Goal: Task Accomplishment & Management: Use online tool/utility

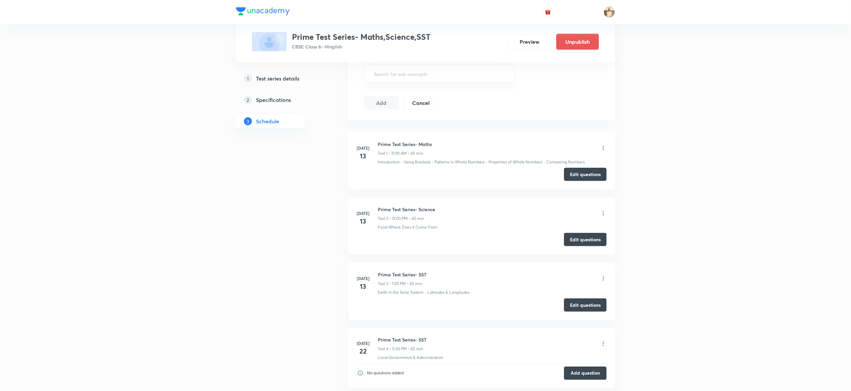
scroll to position [401, 0]
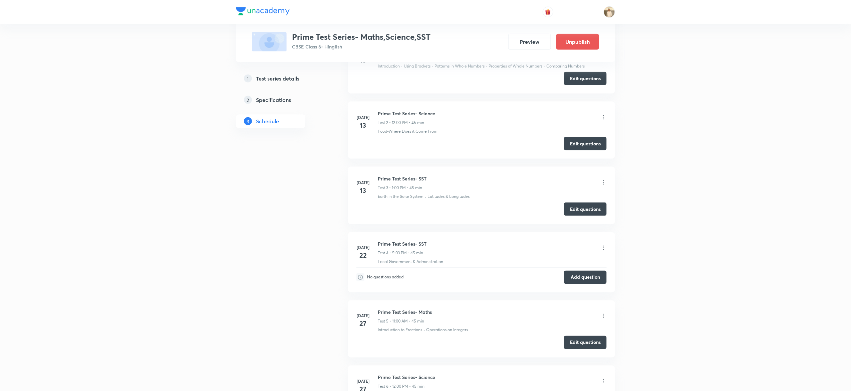
click at [601, 248] on icon at bounding box center [603, 247] width 7 height 7
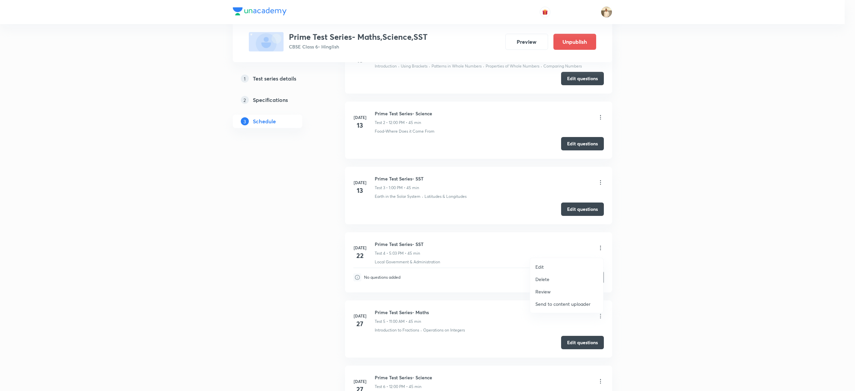
click at [550, 278] on li "Delete" at bounding box center [566, 279] width 73 height 12
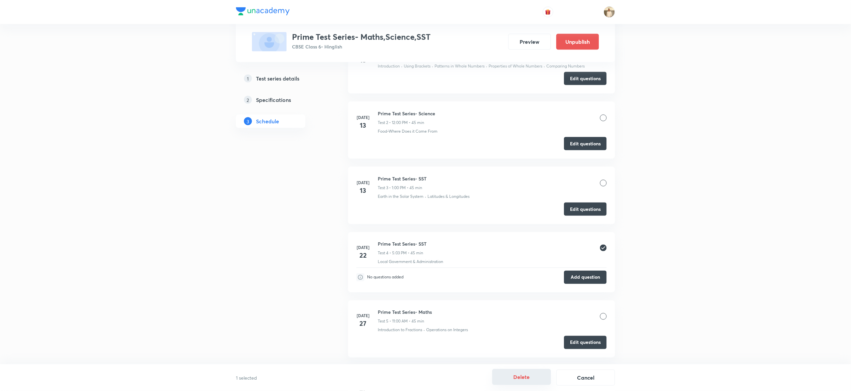
click at [517, 375] on button "Delete" at bounding box center [521, 377] width 59 height 16
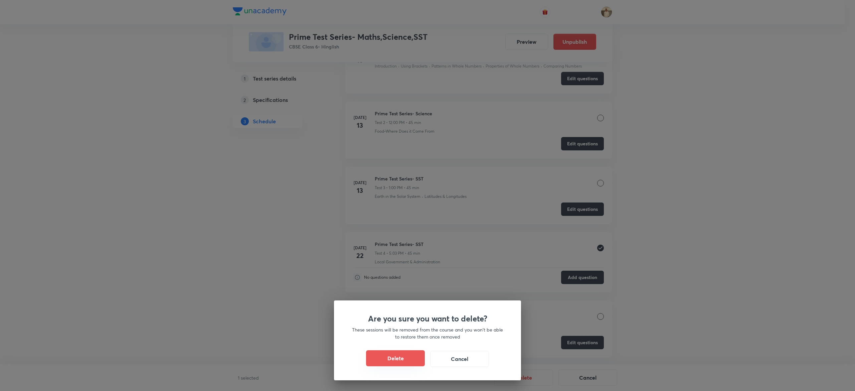
click at [381, 360] on button "Delete" at bounding box center [395, 358] width 59 height 16
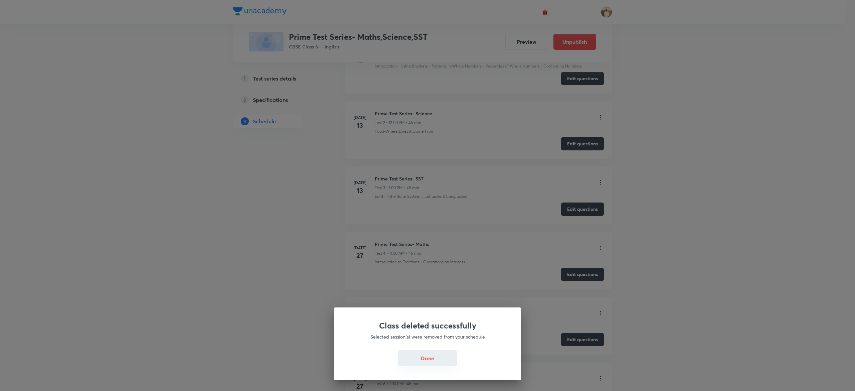
click at [428, 356] on button "Done" at bounding box center [427, 358] width 59 height 16
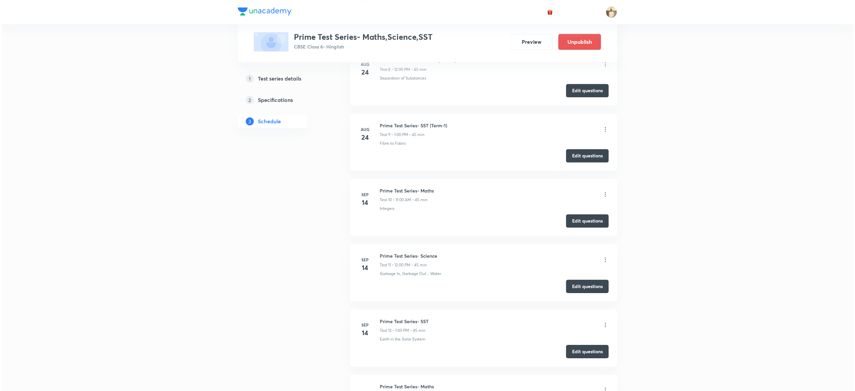
scroll to position [1029, 0]
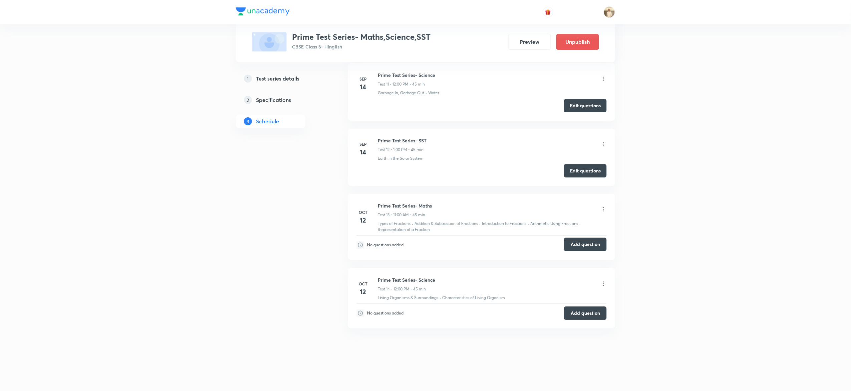
click at [590, 247] on button "Add question" at bounding box center [585, 243] width 43 height 13
click at [589, 242] on button "Add question" at bounding box center [585, 243] width 43 height 13
drag, startPoint x: 608, startPoint y: 207, endPoint x: 602, endPoint y: 207, distance: 6.7
click at [602, 207] on li "Oct 12 Prime Test Series- Maths Test 13 • 11:00 AM • 45 min Types of Fractions …" at bounding box center [481, 227] width 267 height 66
click at [602, 207] on icon at bounding box center [603, 209] width 7 height 7
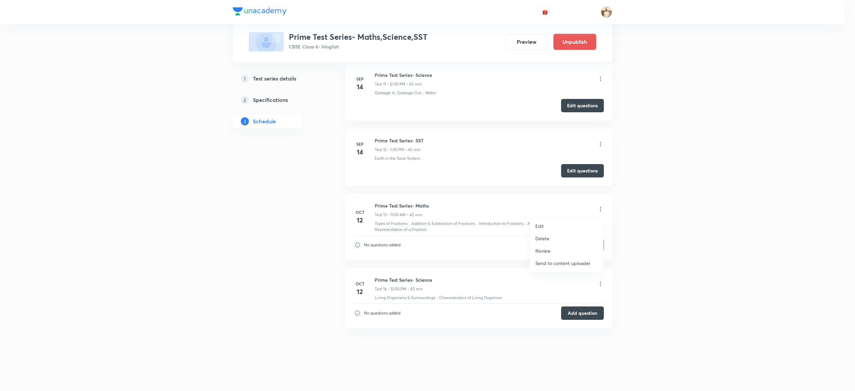
click at [542, 224] on p "Edit" at bounding box center [539, 225] width 8 height 7
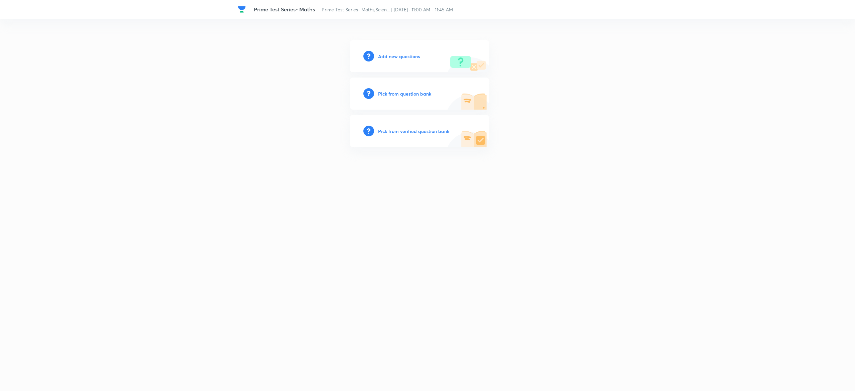
click at [402, 93] on h6 "Pick from question bank" at bounding box center [404, 93] width 53 height 7
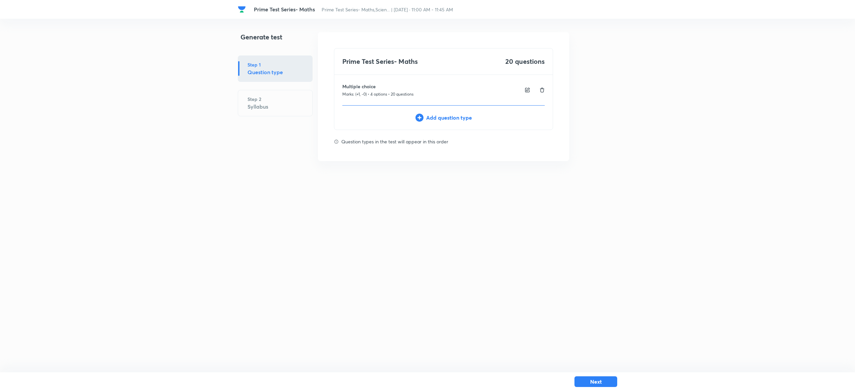
click at [527, 89] on img at bounding box center [526, 90] width 5 height 6
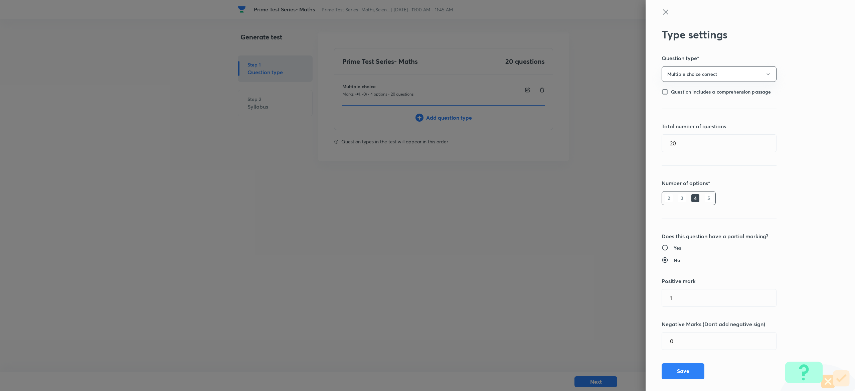
scroll to position [10, 0]
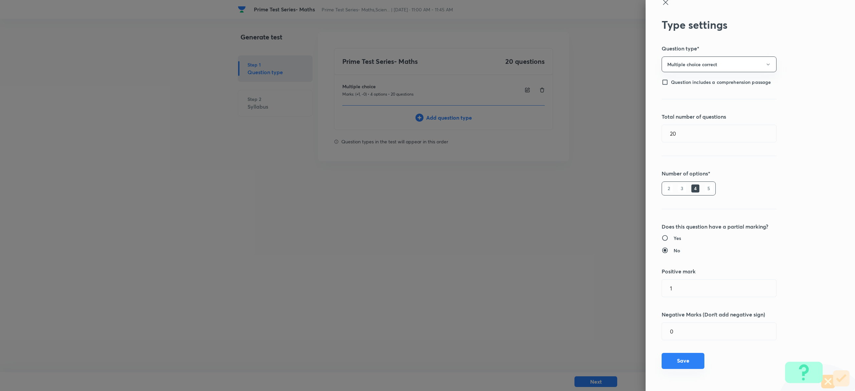
click at [677, 355] on button "Save" at bounding box center [682, 361] width 43 height 16
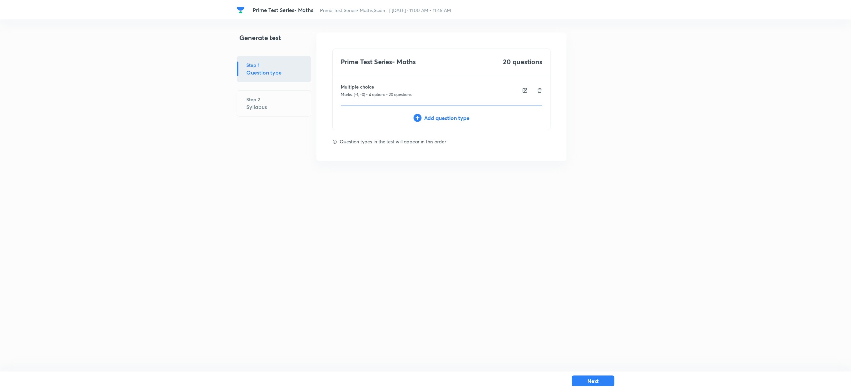
scroll to position [0, 0]
click at [598, 378] on button "Next" at bounding box center [595, 380] width 43 height 11
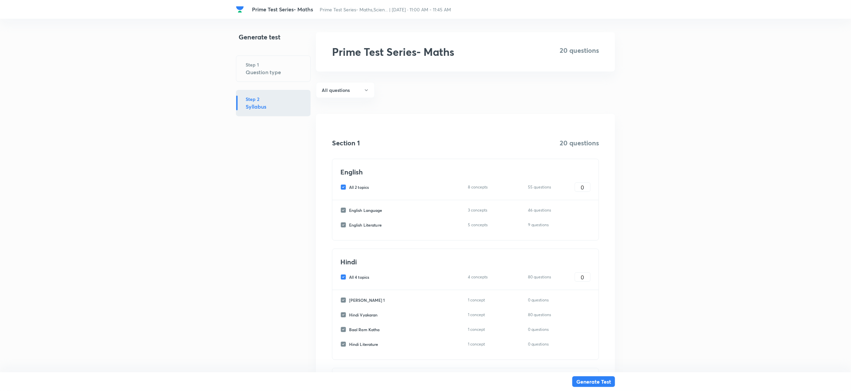
click at [342, 188] on input "All 2 topics" at bounding box center [344, 187] width 9 height 6
checkbox input "false"
click at [342, 276] on input "All 4 topics" at bounding box center [344, 277] width 9 height 6
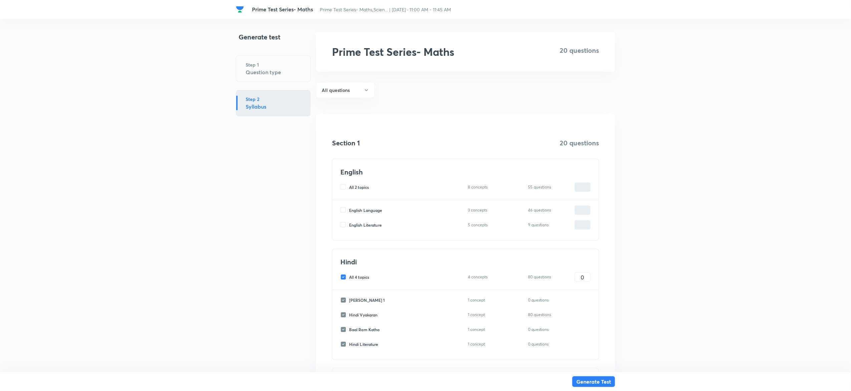
checkbox input "false"
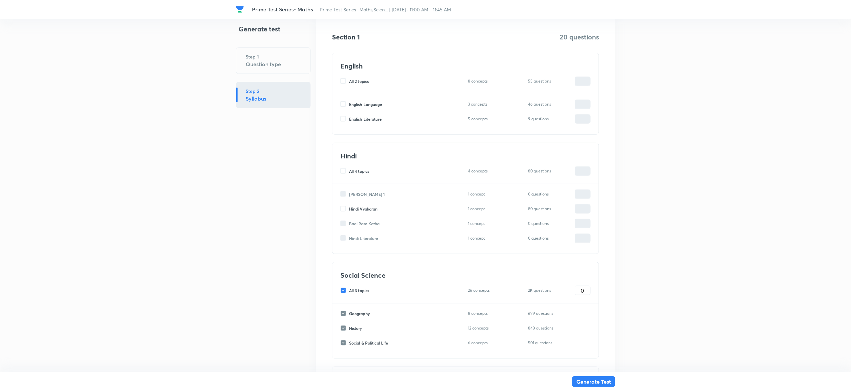
scroll to position [267, 0]
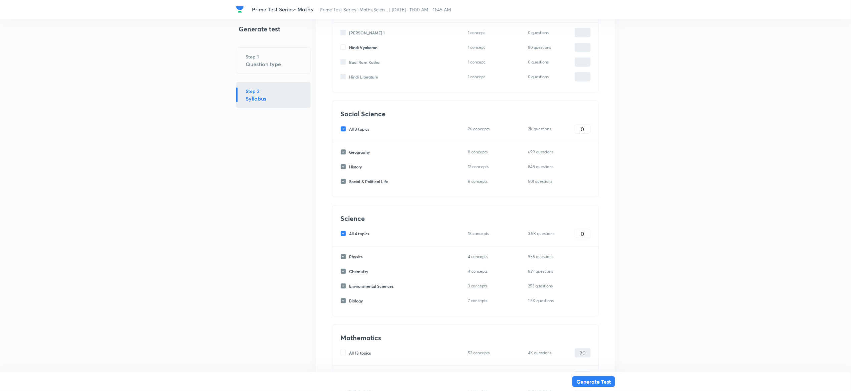
click at [344, 130] on input "All 3 topics" at bounding box center [344, 129] width 9 height 6
checkbox input "false"
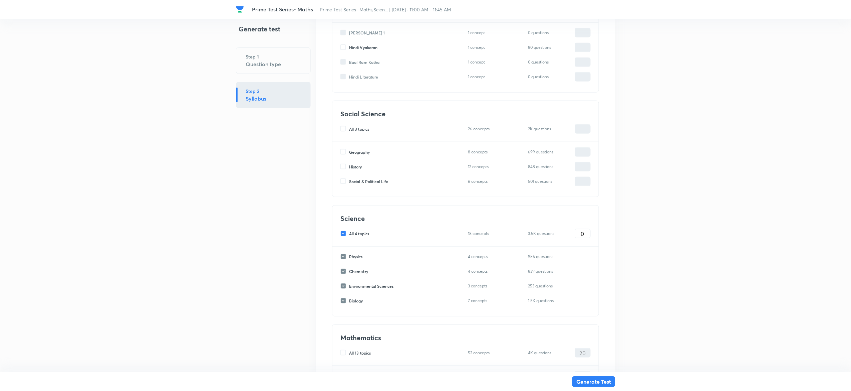
click at [345, 234] on input "All 4 topics" at bounding box center [344, 233] width 9 height 6
checkbox input "false"
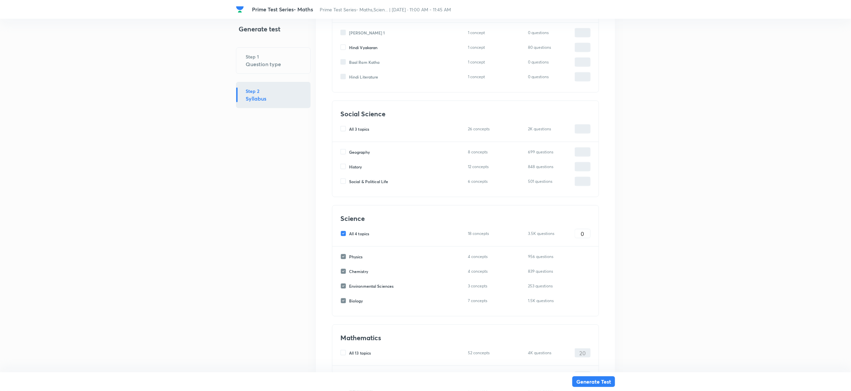
checkbox input "false"
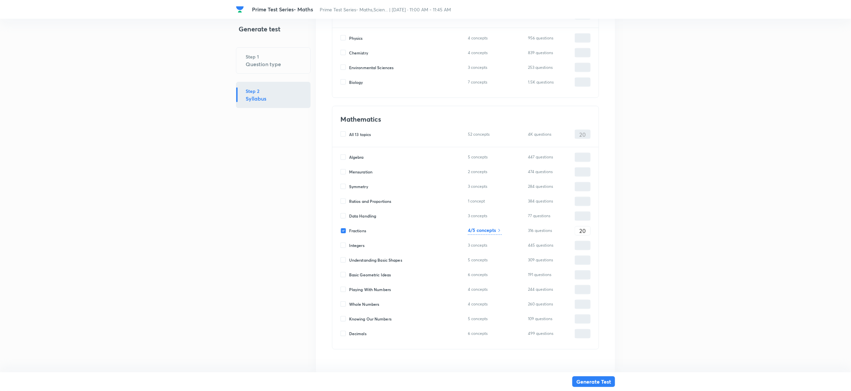
scroll to position [510, 0]
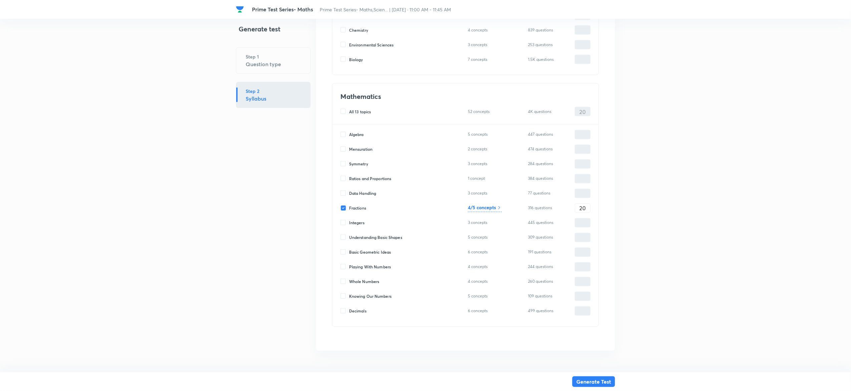
click at [343, 209] on input "Fractions" at bounding box center [344, 208] width 9 height 6
checkbox input "false"
type input "0"
click at [343, 209] on input "Fractions" at bounding box center [344, 208] width 9 height 6
checkbox input "true"
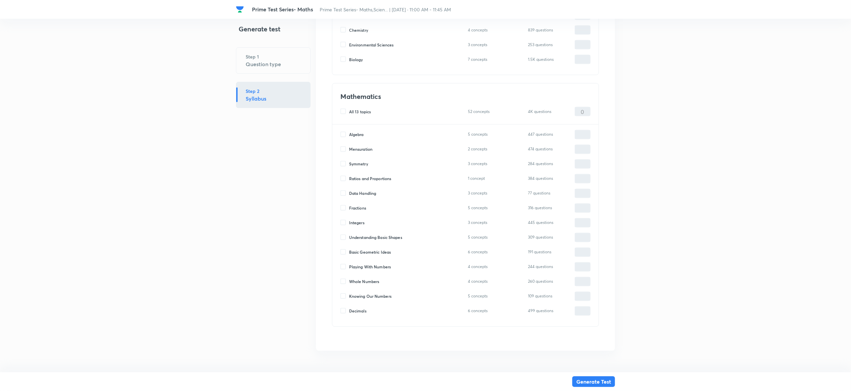
type input "0"
click at [343, 209] on input "Fractions" at bounding box center [344, 208] width 9 height 6
checkbox input "false"
click at [343, 209] on input "Fractions" at bounding box center [344, 208] width 9 height 6
checkbox input "true"
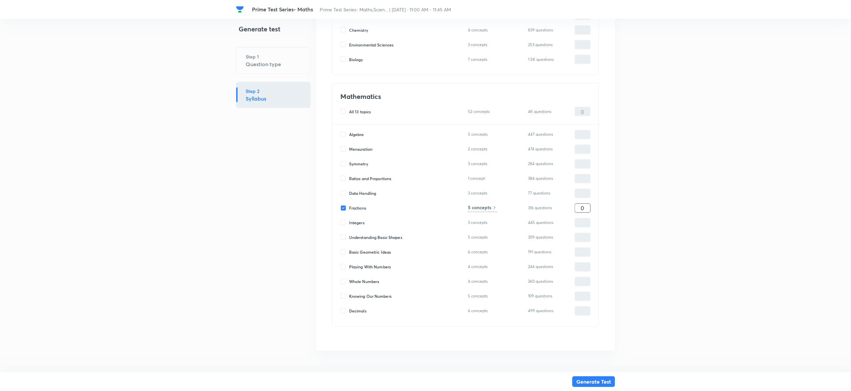
click at [581, 208] on input "0" at bounding box center [582, 208] width 15 height 12
type input "2"
type input "20"
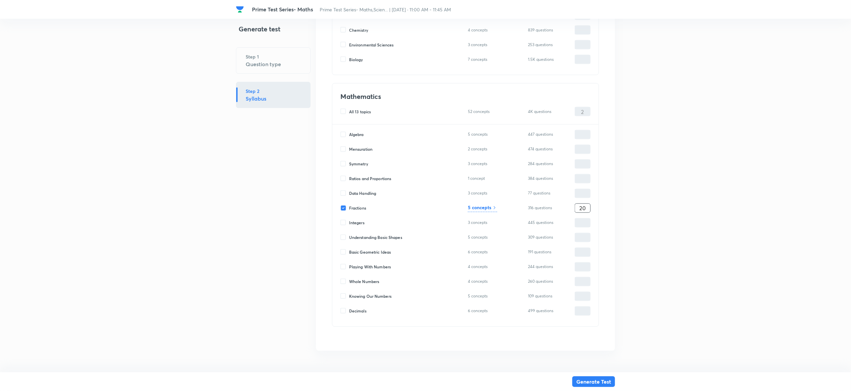
type input "20"
click at [607, 378] on button "Generate Test" at bounding box center [593, 380] width 43 height 11
type input "0"
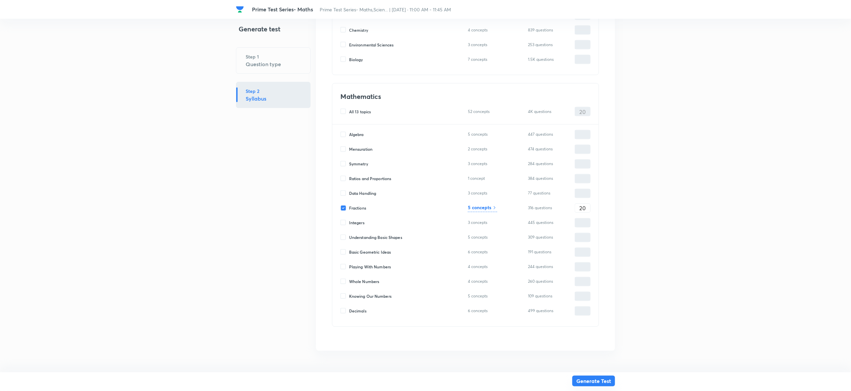
type input "0"
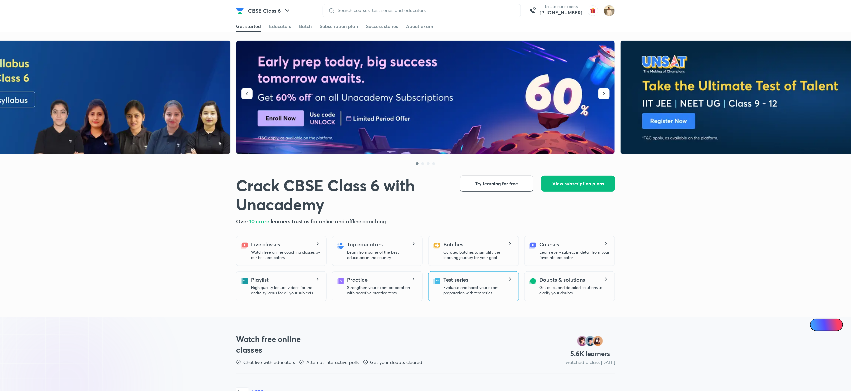
click at [491, 288] on p "Evaluate and boost your exam preparation with test series." at bounding box center [478, 290] width 70 height 11
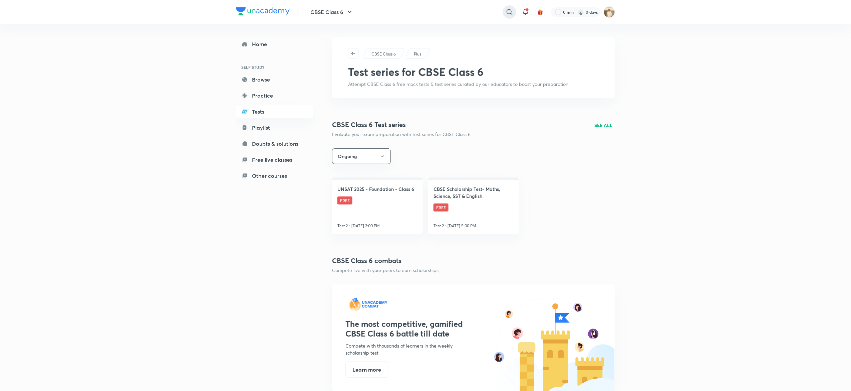
click at [511, 8] on icon at bounding box center [510, 12] width 8 height 8
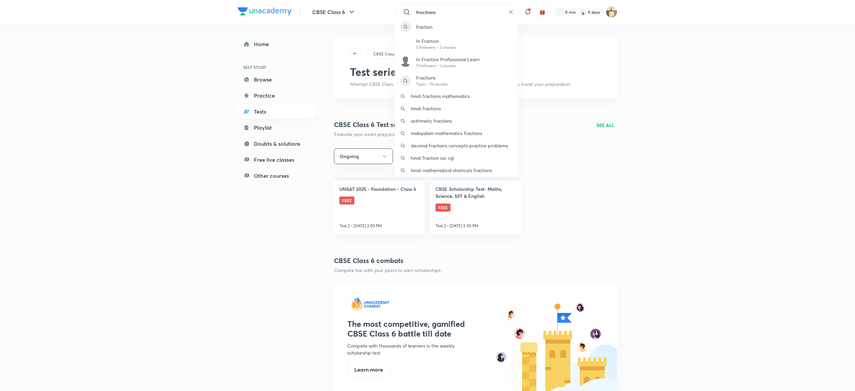
type input "fractions"
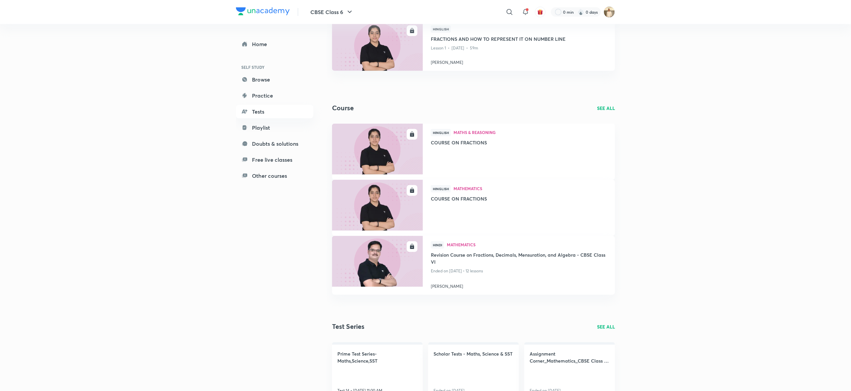
scroll to position [200, 0]
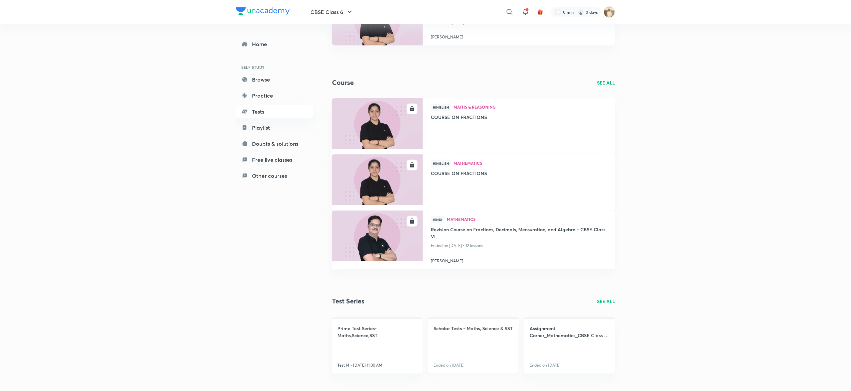
click at [479, 339] on link "Scholar Tests - Maths, Science & SST Ended on Jul 25" at bounding box center [473, 344] width 91 height 57
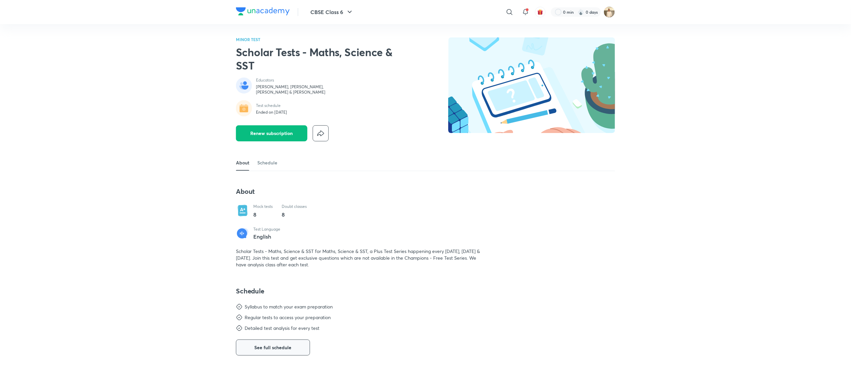
click at [278, 351] on span "See full schedule" at bounding box center [273, 347] width 37 height 7
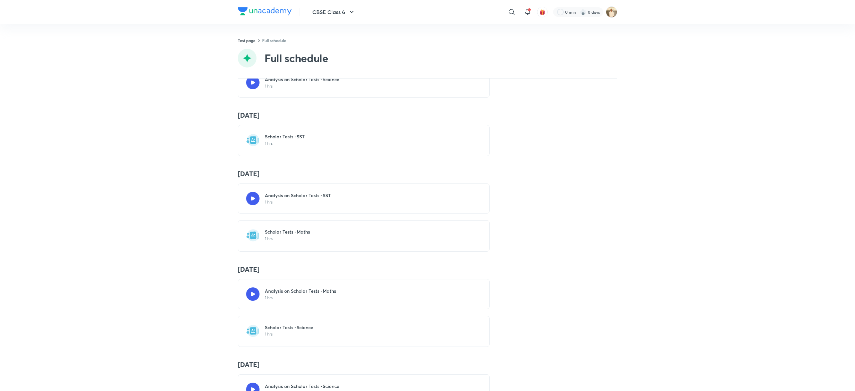
scroll to position [557, 0]
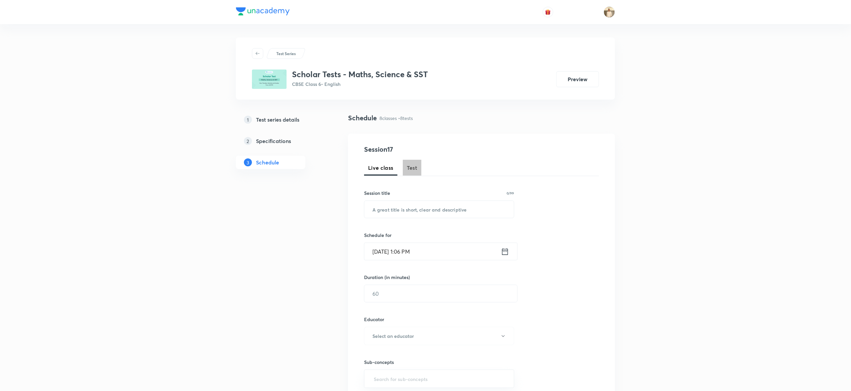
click at [417, 170] on span "Test" at bounding box center [412, 168] width 11 height 8
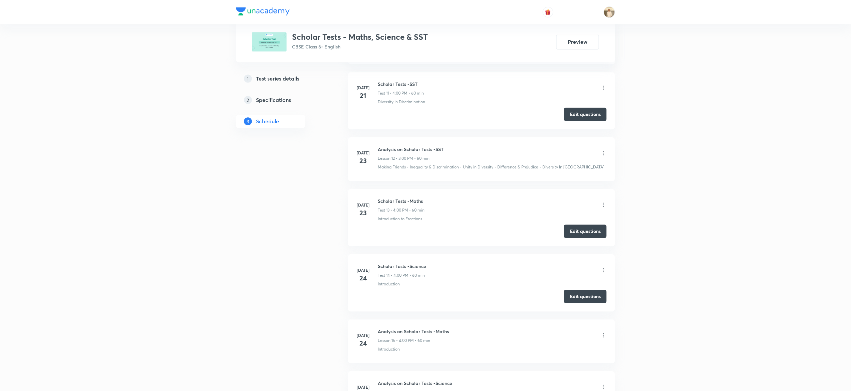
scroll to position [993, 0]
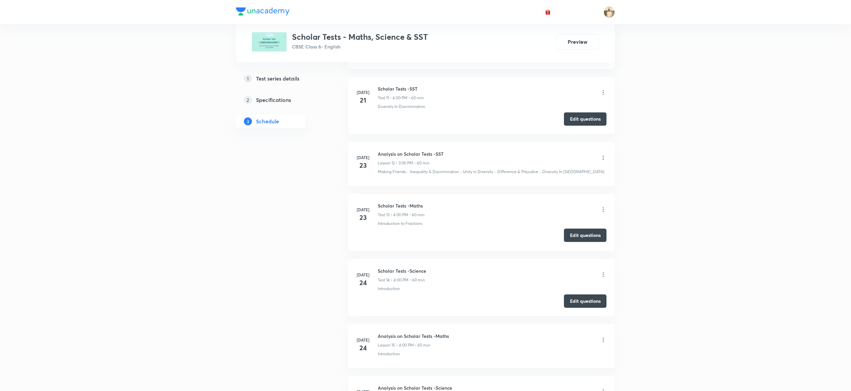
click at [591, 239] on button "Edit questions" at bounding box center [585, 234] width 43 height 13
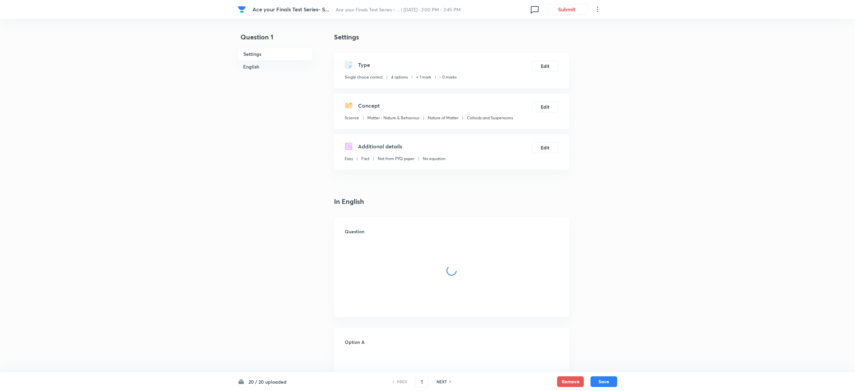
checkbox input "true"
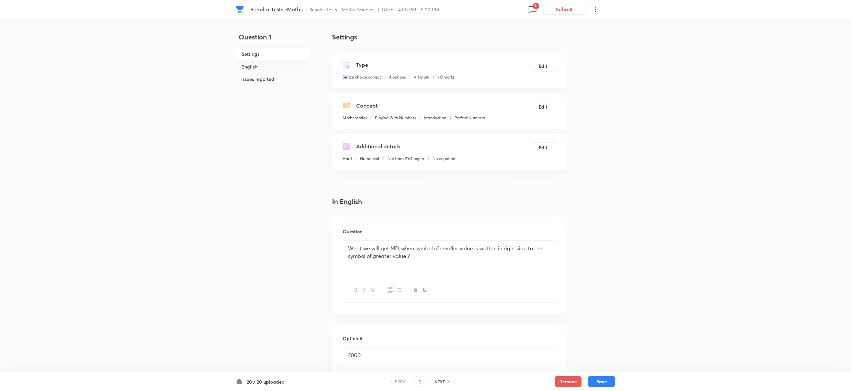
click at [441, 381] on h6 "NEXT" at bounding box center [440, 381] width 10 height 6
type input "2"
checkbox input "false"
checkbox input "true"
click at [441, 381] on h6 "NEXT" at bounding box center [440, 381] width 10 height 6
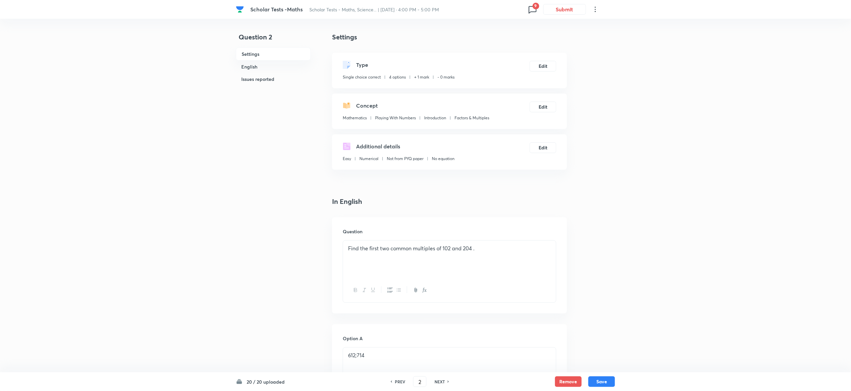
type input "3"
checkbox input "false"
checkbox input "true"
click at [441, 381] on h6 "NEXT" at bounding box center [440, 381] width 10 height 6
type input "4"
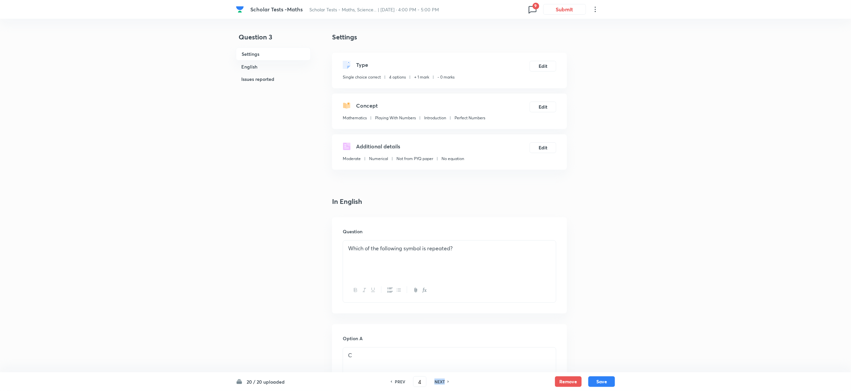
checkbox input "false"
checkbox input "true"
click at [441, 381] on h6 "NEXT" at bounding box center [440, 381] width 10 height 6
type input "5"
checkbox input "true"
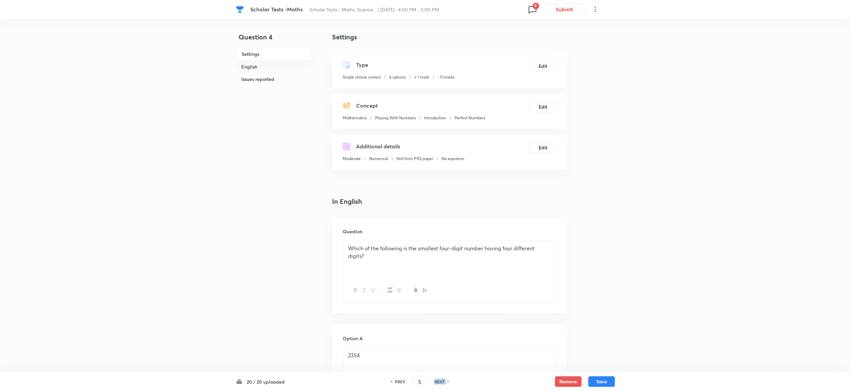
checkbox input "false"
click at [441, 381] on h6 "NEXT" at bounding box center [440, 381] width 10 height 6
type input "6"
checkbox input "false"
checkbox input "true"
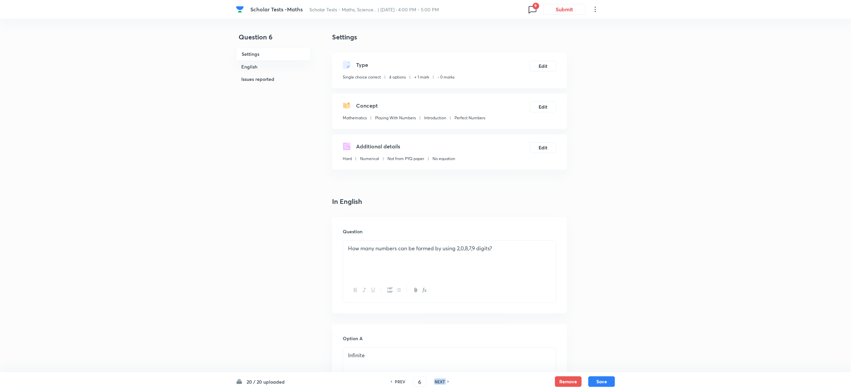
click at [441, 381] on h6 "NEXT" at bounding box center [440, 381] width 10 height 6
type input "7"
checkbox input "true"
checkbox input "false"
click at [441, 381] on h6 "NEXT" at bounding box center [440, 381] width 10 height 6
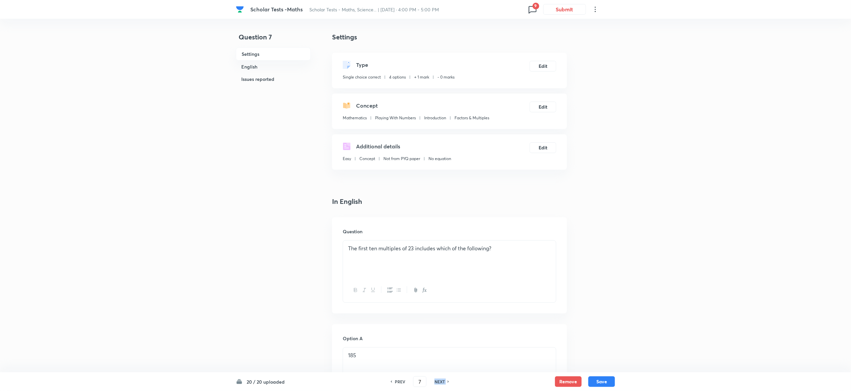
type input "8"
checkbox input "true"
checkbox input "false"
click at [441, 381] on h6 "NEXT" at bounding box center [440, 381] width 10 height 6
type input "9"
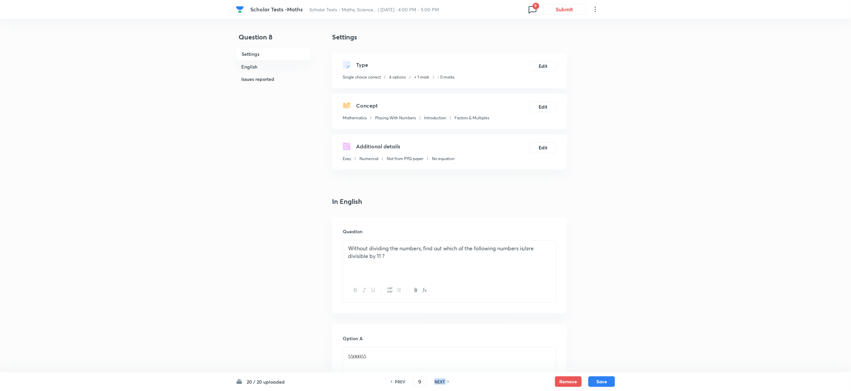
checkbox input "false"
click at [441, 381] on h6 "NEXT" at bounding box center [440, 381] width 10 height 6
checkbox input "false"
type input "10"
checkbox input "true"
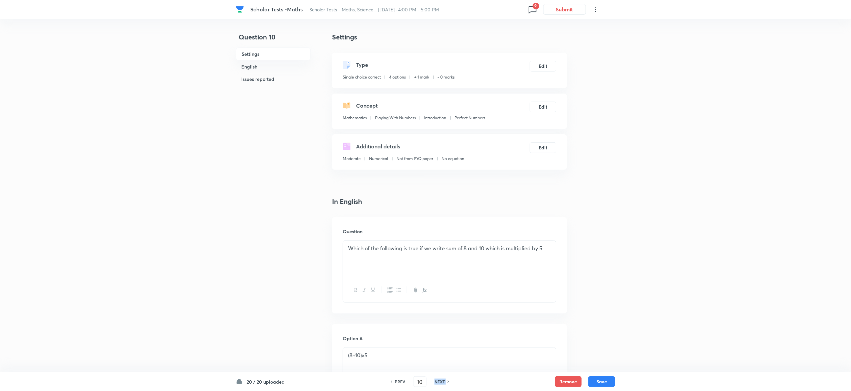
click at [441, 381] on h6 "NEXT" at bounding box center [440, 381] width 10 height 6
type input "11"
checkbox input "true"
checkbox input "false"
click at [441, 381] on h6 "NEXT" at bounding box center [440, 381] width 10 height 6
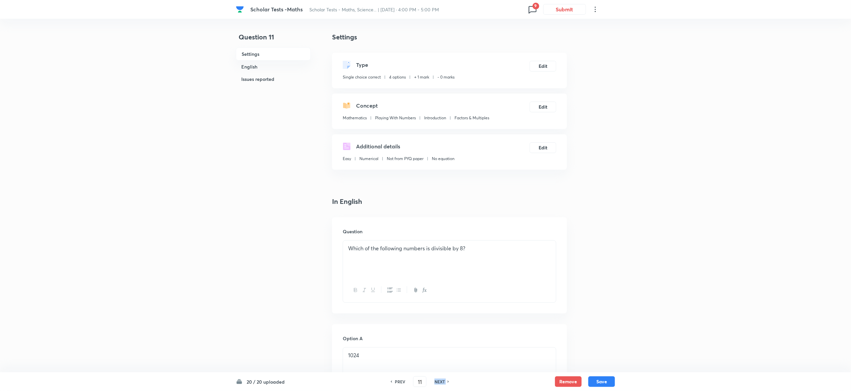
type input "12"
checkbox input "false"
checkbox input "true"
click at [441, 381] on h6 "NEXT" at bounding box center [440, 381] width 10 height 6
type input "13"
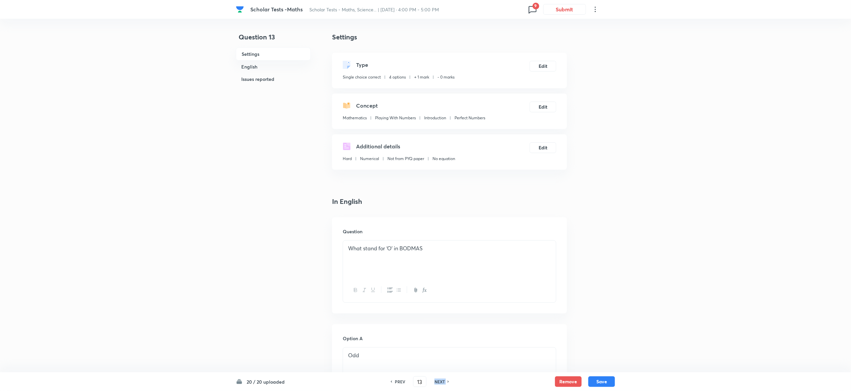
checkbox input "false"
checkbox input "true"
click at [441, 381] on h6 "NEXT" at bounding box center [440, 381] width 10 height 6
type input "14"
checkbox input "true"
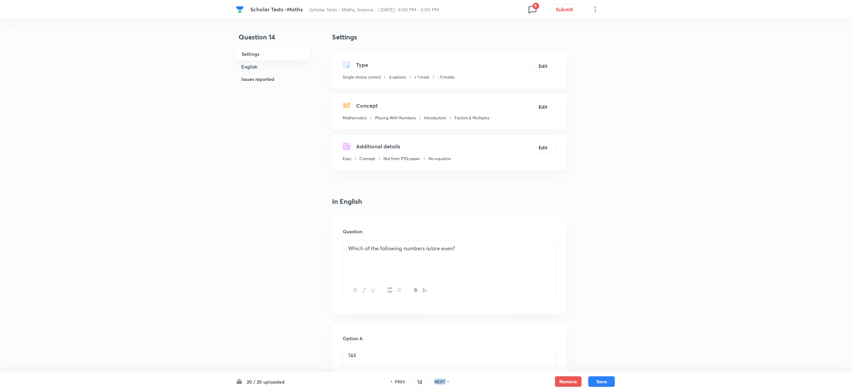
click at [441, 381] on h6 "NEXT" at bounding box center [440, 381] width 10 height 6
type input "15"
checkbox input "true"
click at [441, 381] on h6 "NEXT" at bounding box center [440, 381] width 10 height 6
type input "16"
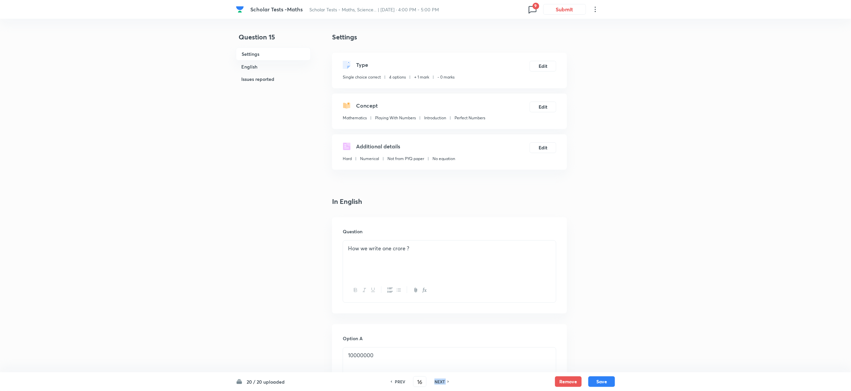
checkbox input "false"
checkbox input "true"
click at [441, 381] on h6 "NEXT" at bounding box center [440, 381] width 10 height 6
type input "17"
checkbox input "false"
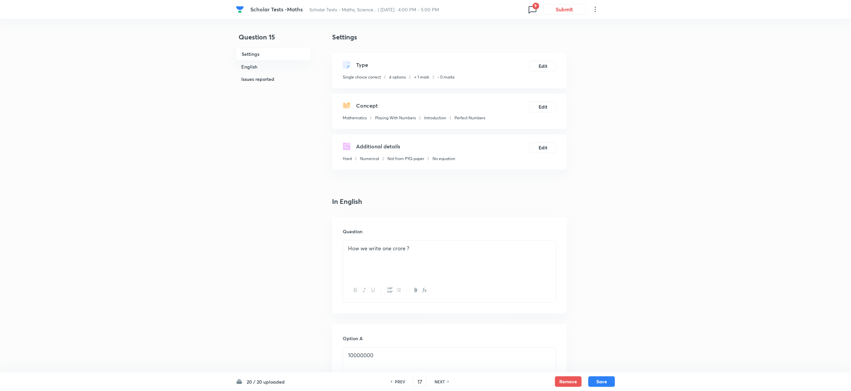
checkbox input "true"
click at [441, 381] on h6 "NEXT" at bounding box center [440, 381] width 10 height 6
type input "18"
checkbox input "true"
checkbox input "false"
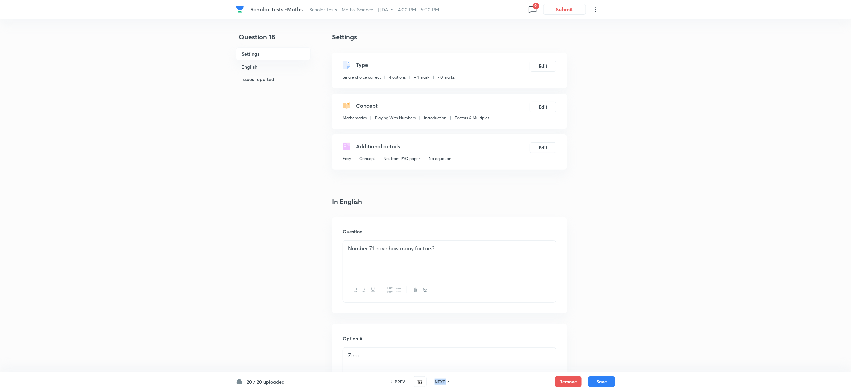
click at [441, 381] on h6 "NEXT" at bounding box center [440, 381] width 10 height 6
type input "19"
checkbox input "true"
checkbox input "false"
click at [441, 381] on h6 "NEXT" at bounding box center [440, 381] width 10 height 6
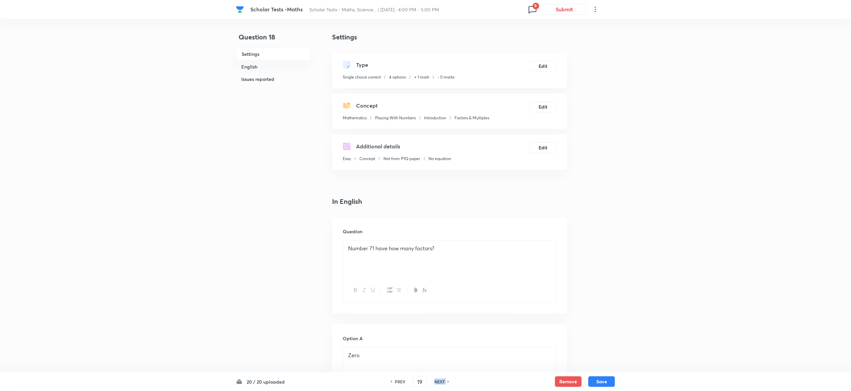
type input "20"
checkbox input "false"
checkbox input "true"
click at [441, 381] on h6 "NEXT" at bounding box center [440, 381] width 10 height 6
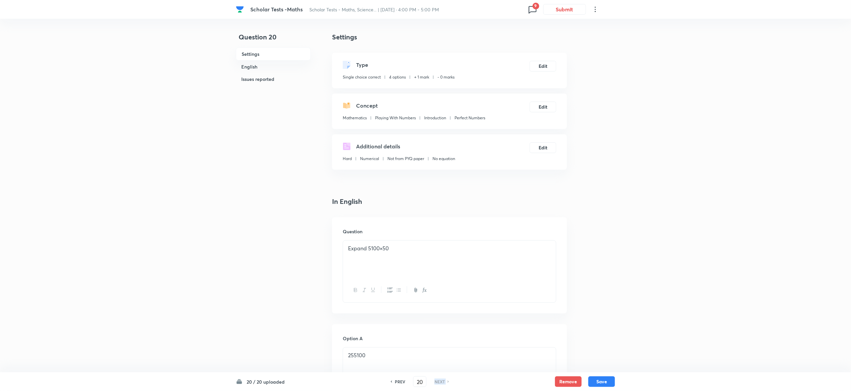
click at [441, 381] on h6 "NEXT" at bounding box center [440, 381] width 10 height 6
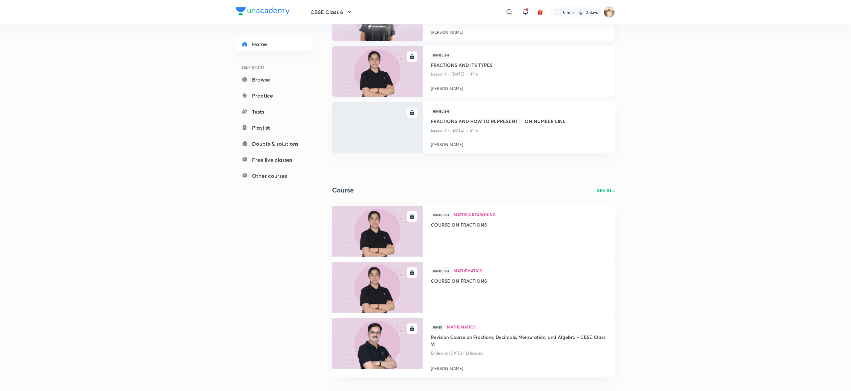
scroll to position [200, 0]
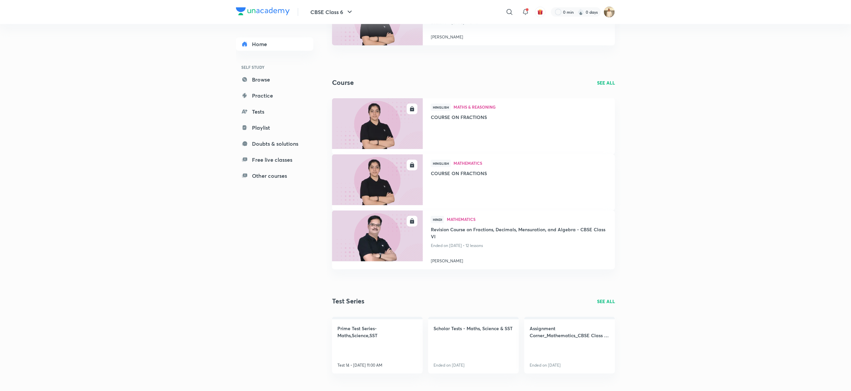
click at [607, 297] on p "SEE ALL" at bounding box center [606, 300] width 18 height 7
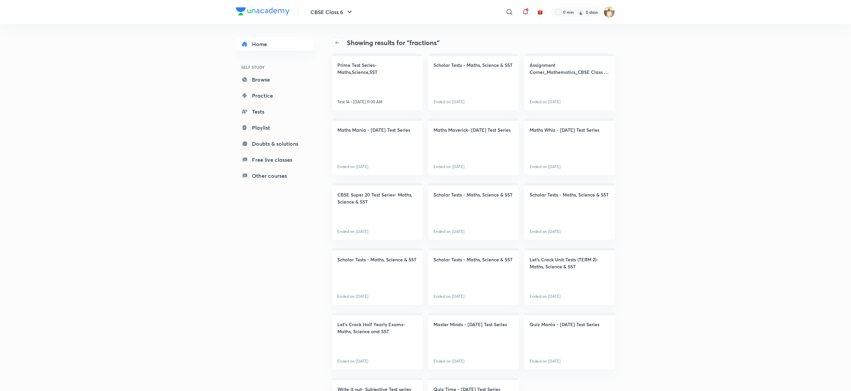
scroll to position [46, 0]
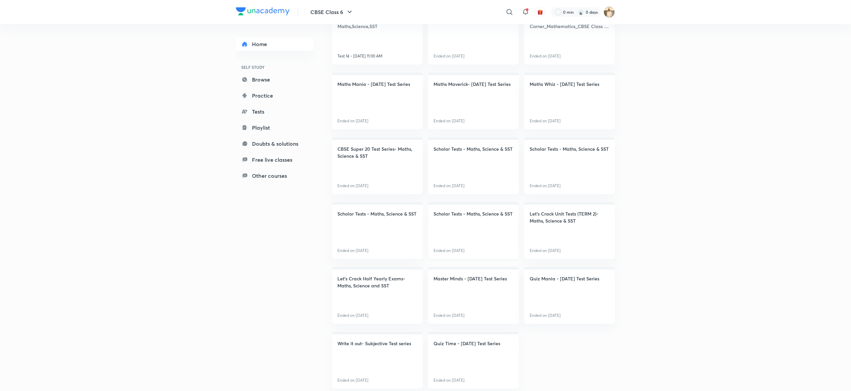
click at [476, 231] on link "Scholar Tests - Maths, Science & SST Ended on Aug 22" at bounding box center [473, 230] width 91 height 57
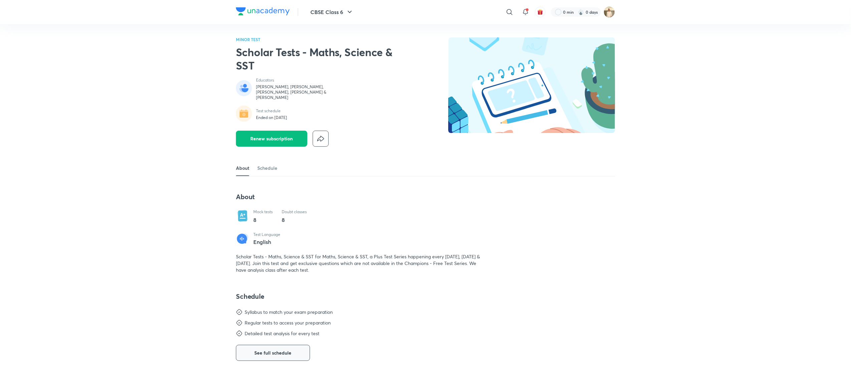
click at [273, 349] on span "See full schedule" at bounding box center [273, 352] width 37 height 7
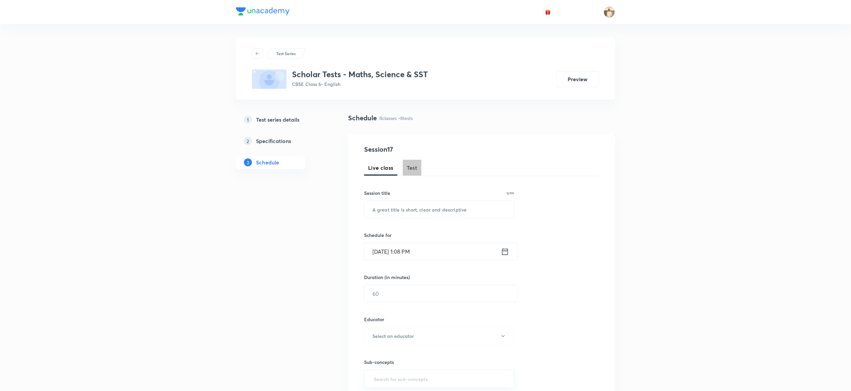
click at [414, 164] on span "Test" at bounding box center [412, 168] width 11 height 8
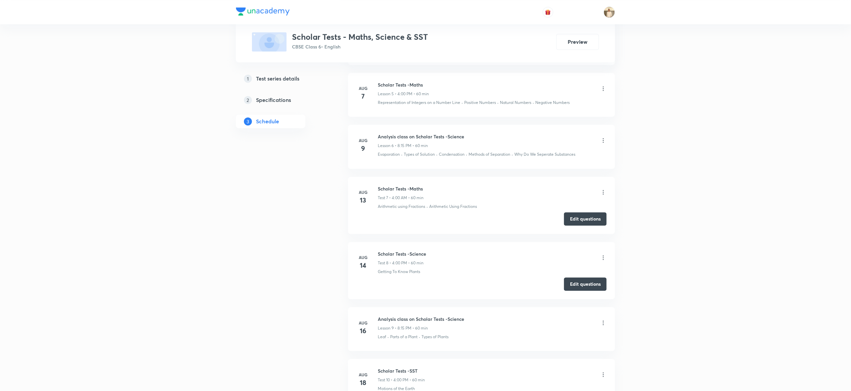
scroll to position [654, 0]
click at [592, 219] on button "Edit questions" at bounding box center [585, 218] width 43 height 13
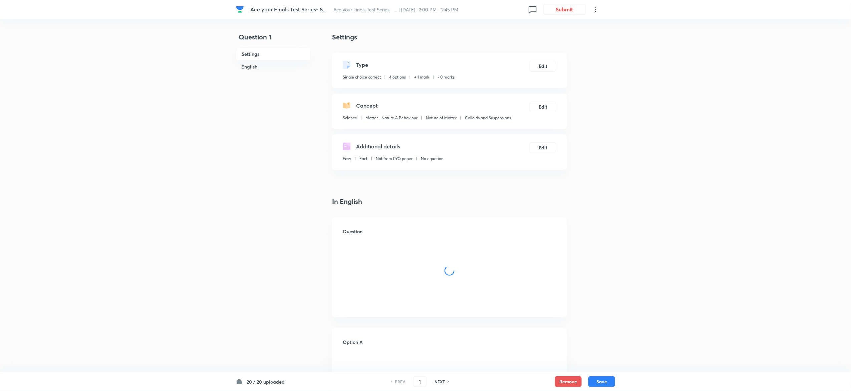
checkbox input "true"
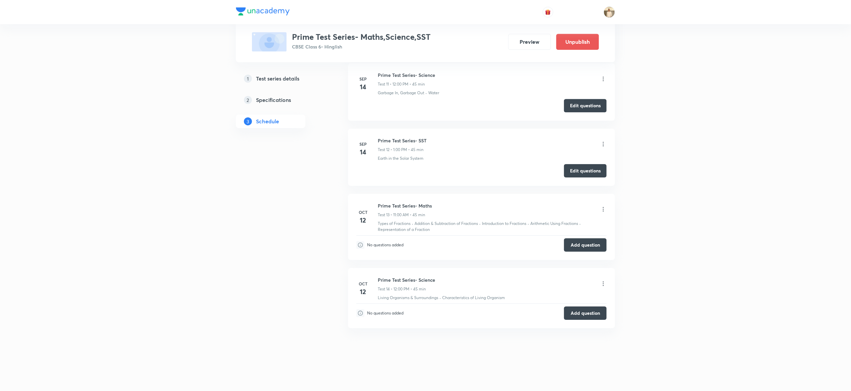
click at [605, 211] on icon at bounding box center [603, 209] width 7 height 7
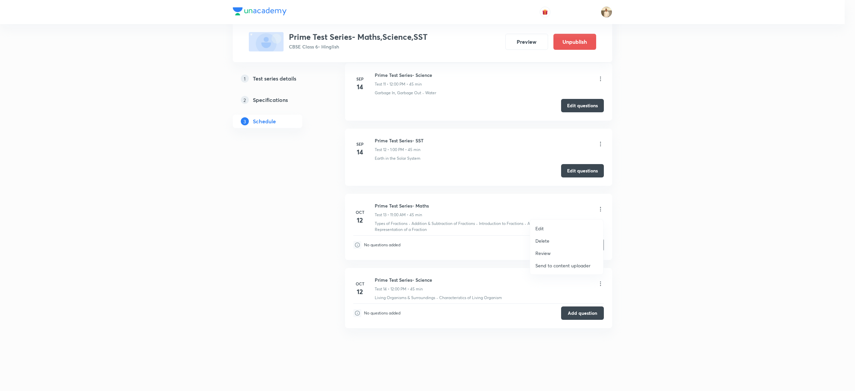
click at [394, 206] on div at bounding box center [427, 195] width 855 height 391
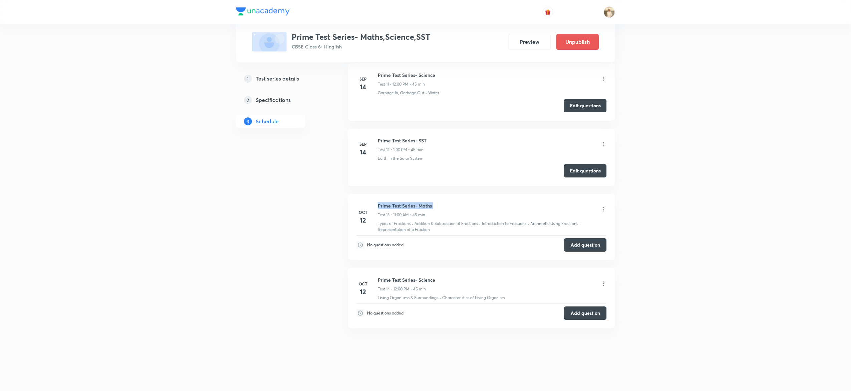
click at [394, 206] on h6 "Prime Test Series- Maths" at bounding box center [405, 205] width 54 height 7
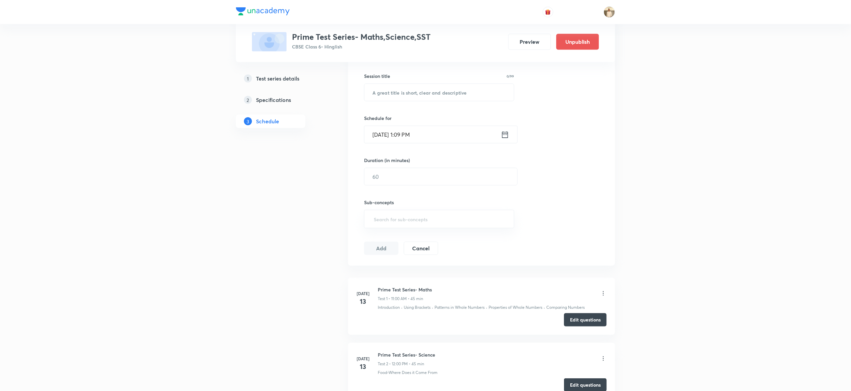
scroll to position [93, 0]
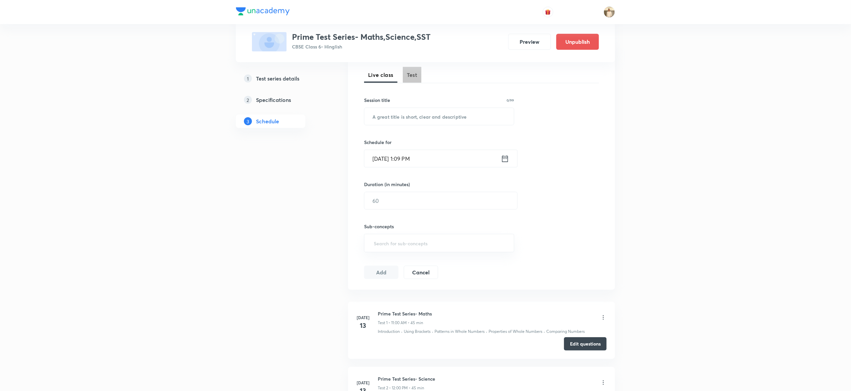
click at [409, 77] on span "Test" at bounding box center [412, 75] width 11 height 8
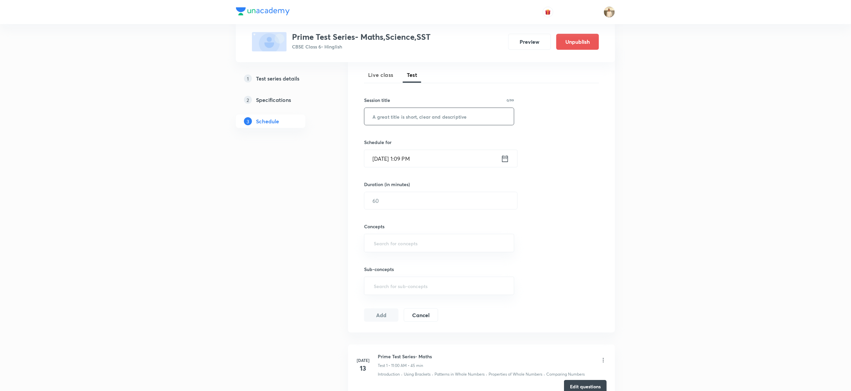
click at [427, 121] on input "text" at bounding box center [440, 116] width 150 height 17
paste input "Prime Test Series- Maths"
type input "Prime Test Series- Maths"
click at [378, 158] on input "Oct 7, 2025, 1:09 PM" at bounding box center [433, 158] width 137 height 17
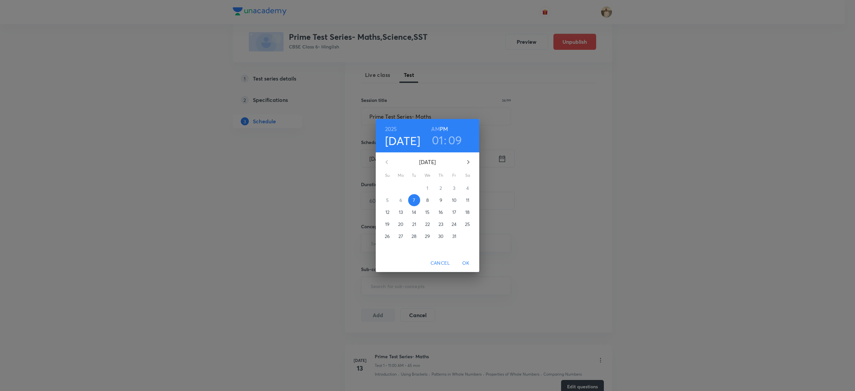
click at [386, 209] on p "12" at bounding box center [387, 212] width 4 height 7
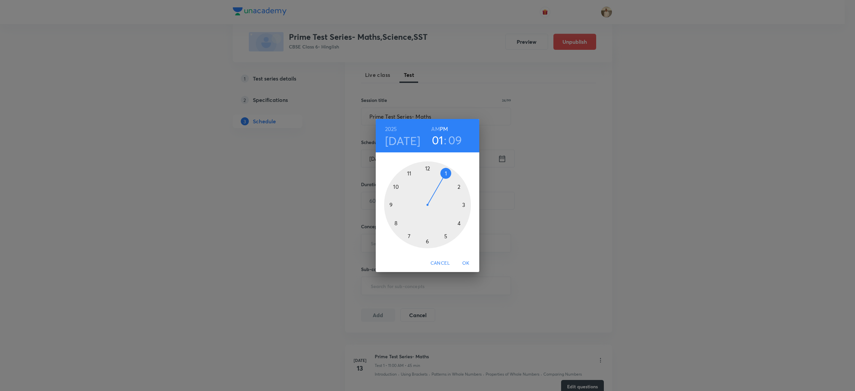
click at [409, 172] on div at bounding box center [427, 204] width 87 height 87
click at [438, 130] on h6 "AM" at bounding box center [435, 128] width 8 height 9
click at [427, 166] on div at bounding box center [427, 204] width 87 height 87
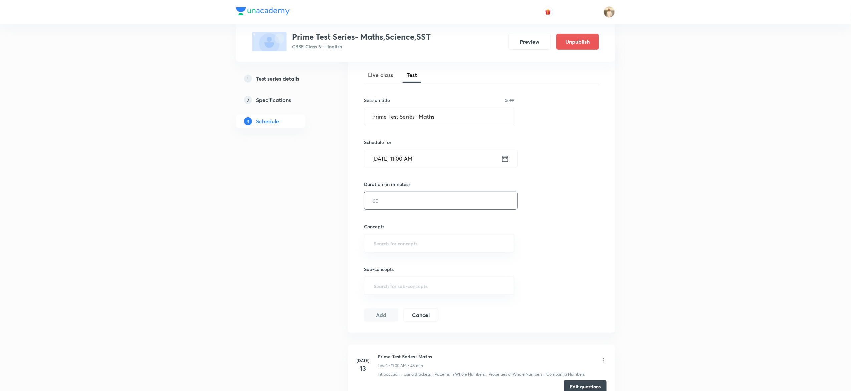
click at [398, 200] on input "text" at bounding box center [441, 200] width 153 height 17
type input "45"
click at [422, 246] on input "text" at bounding box center [440, 243] width 134 height 12
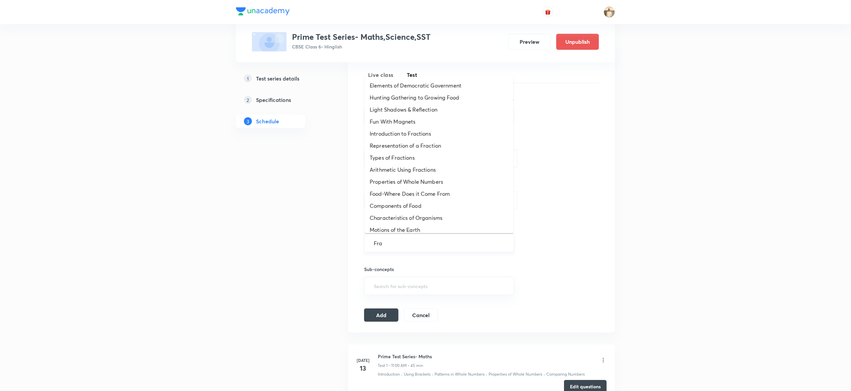
type input "Frac"
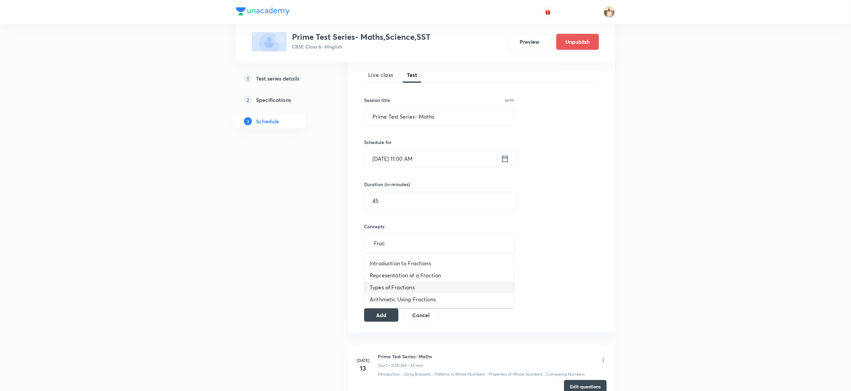
click at [420, 289] on li "Types of Fractions" at bounding box center [439, 287] width 149 height 12
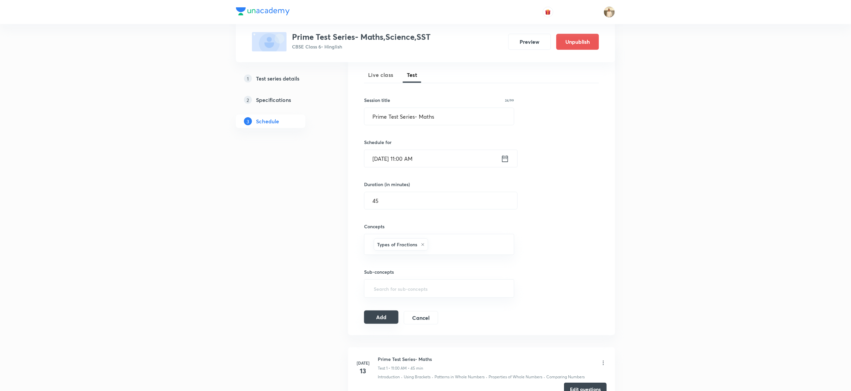
click at [379, 318] on button "Add" at bounding box center [381, 316] width 34 height 13
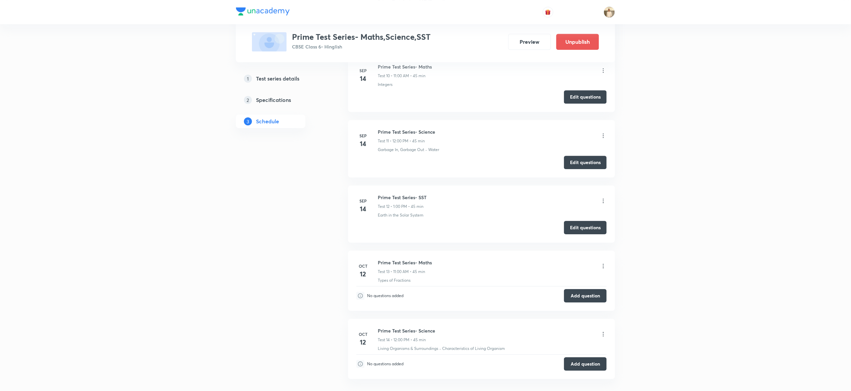
scroll to position [980, 0]
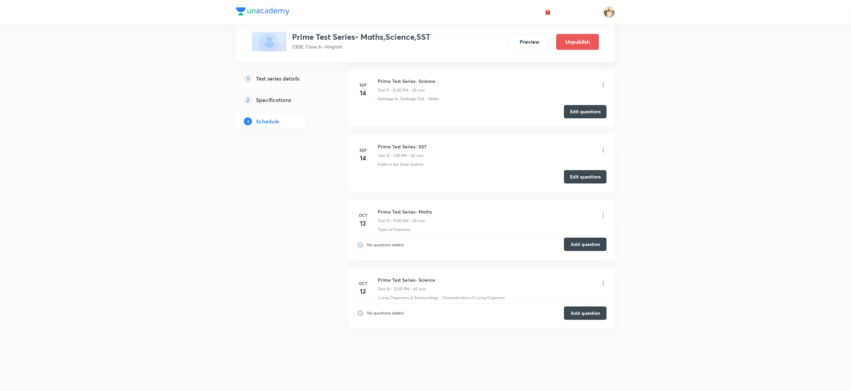
click at [594, 245] on button "Add question" at bounding box center [585, 243] width 43 height 13
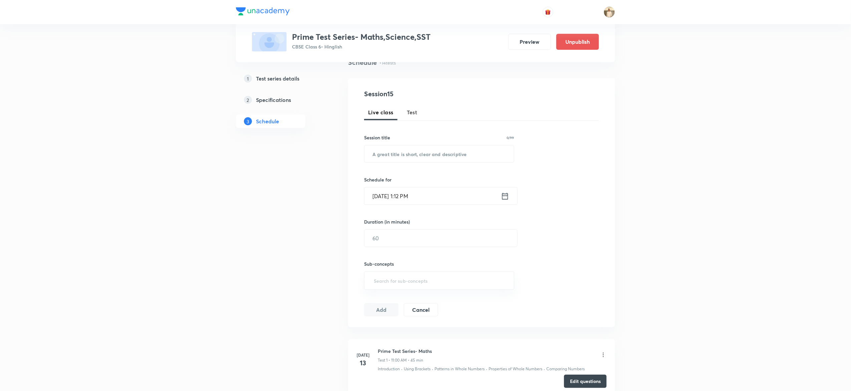
scroll to position [35, 0]
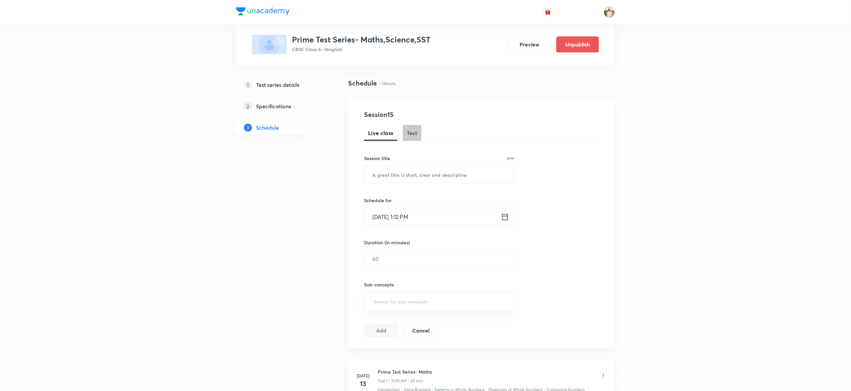
click at [414, 128] on button "Test" at bounding box center [412, 133] width 19 height 16
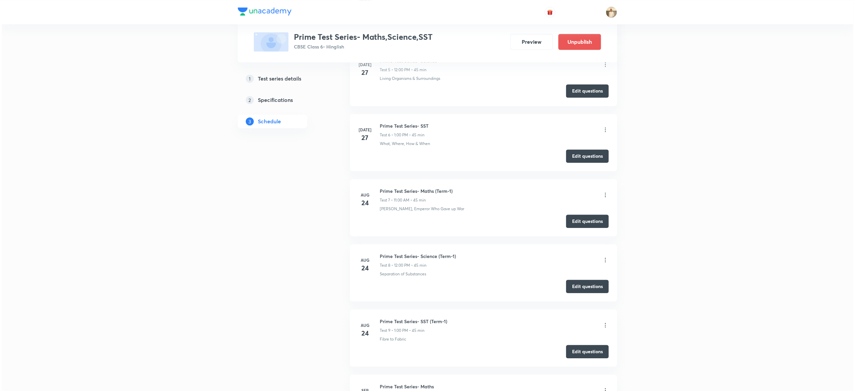
scroll to position [1023, 0]
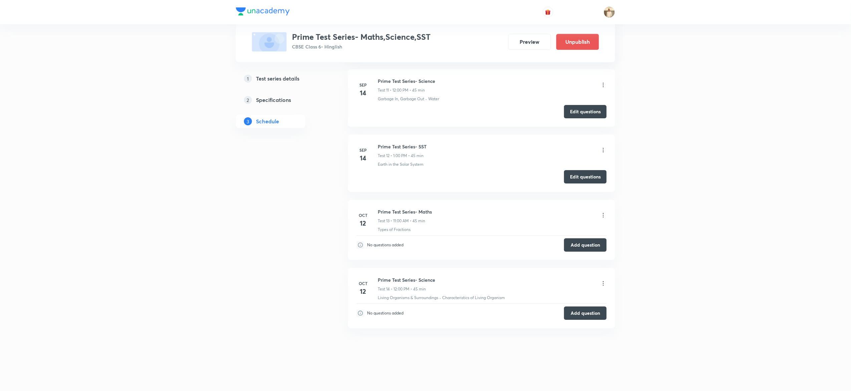
click at [603, 214] on icon at bounding box center [603, 215] width 7 height 7
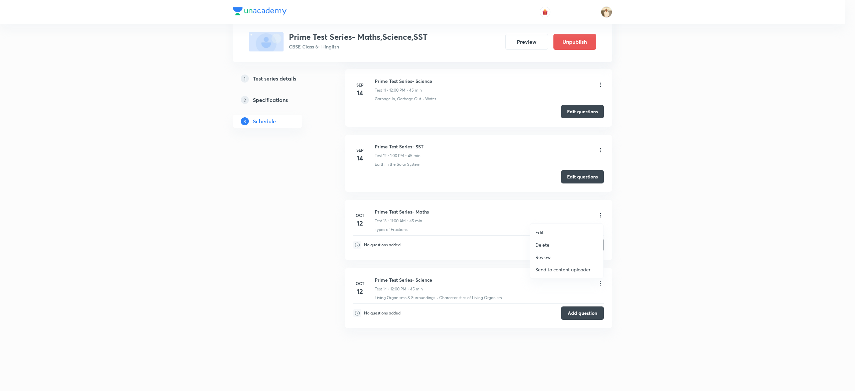
click at [545, 237] on li "Edit" at bounding box center [566, 232] width 73 height 12
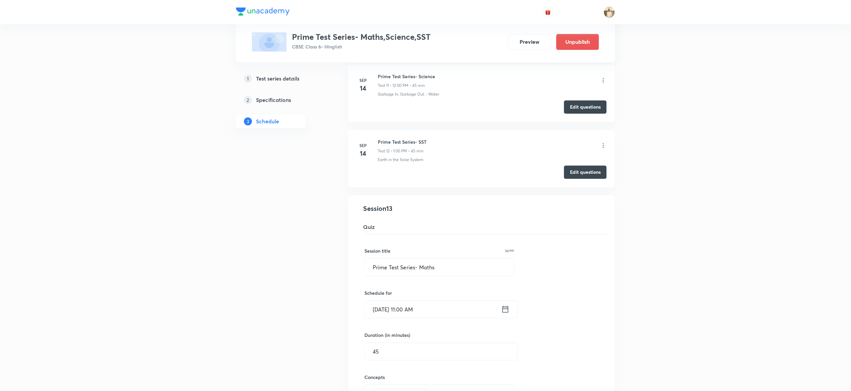
scroll to position [721, 0]
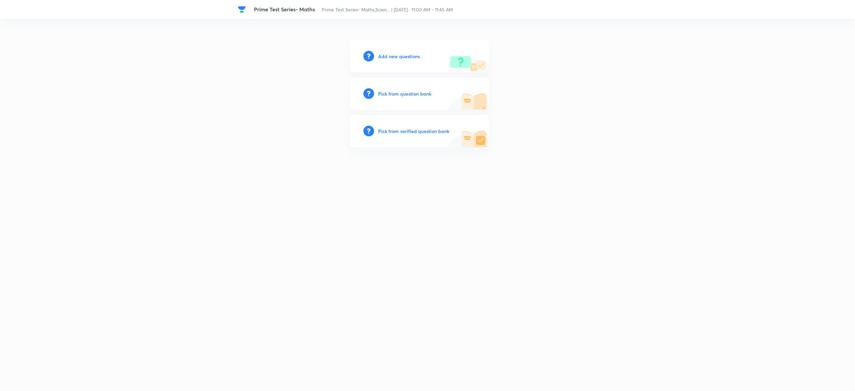
click at [397, 54] on h6 "Add new questions" at bounding box center [399, 56] width 42 height 7
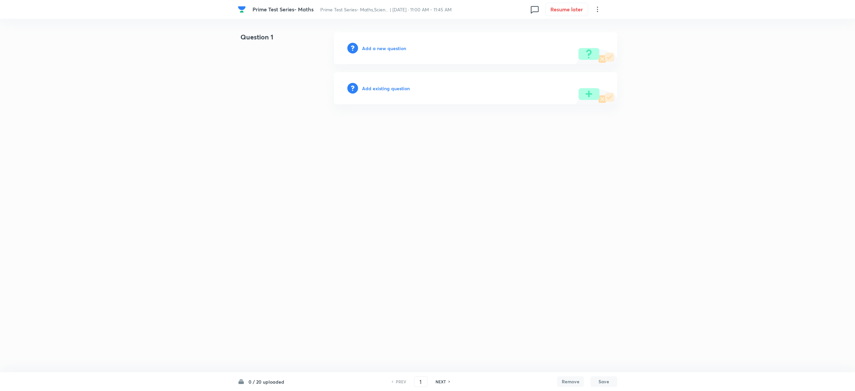
click at [388, 86] on h6 "Add existing question" at bounding box center [386, 88] width 48 height 7
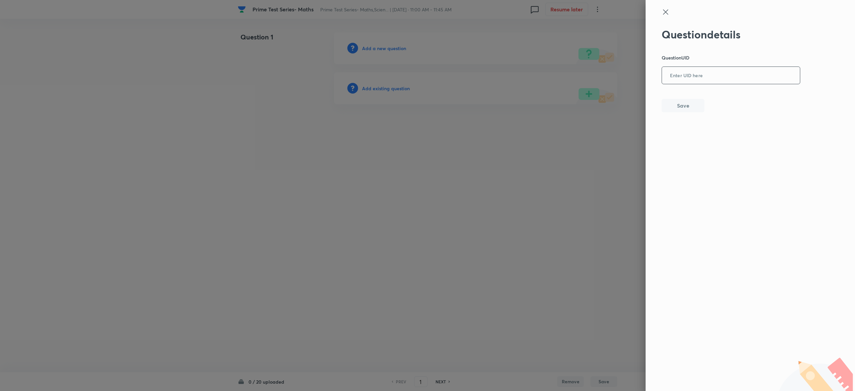
click at [710, 76] on input "text" at bounding box center [731, 75] width 138 height 16
click at [532, 178] on div at bounding box center [427, 195] width 855 height 391
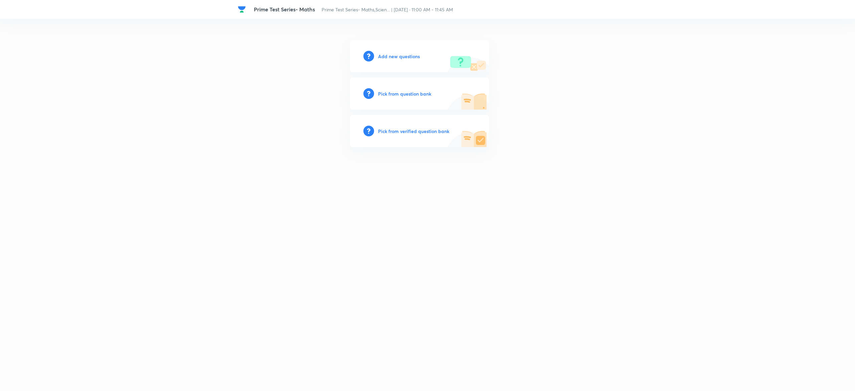
click at [394, 93] on h6 "Pick from question bank" at bounding box center [404, 93] width 53 height 7
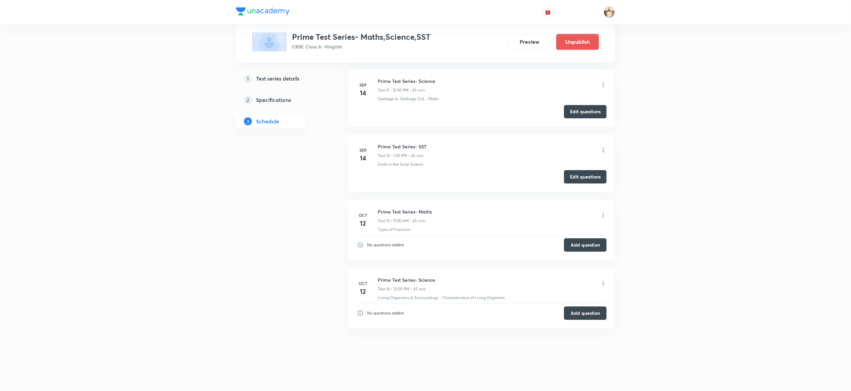
click at [604, 212] on icon at bounding box center [603, 215] width 7 height 7
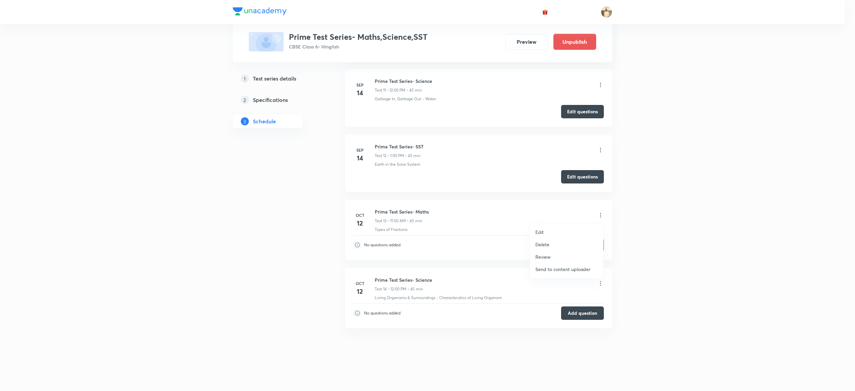
click at [544, 241] on p "Delete" at bounding box center [542, 244] width 14 height 7
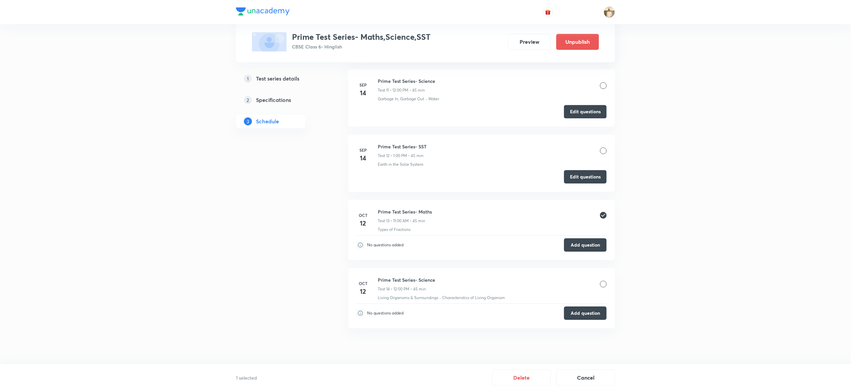
click at [601, 279] on div "Prime Test Series- Science Test 14 • 12:00 PM • 45 min" at bounding box center [492, 284] width 229 height 16
click at [604, 282] on div at bounding box center [603, 283] width 7 height 7
click at [521, 376] on button "Delete" at bounding box center [521, 377] width 59 height 16
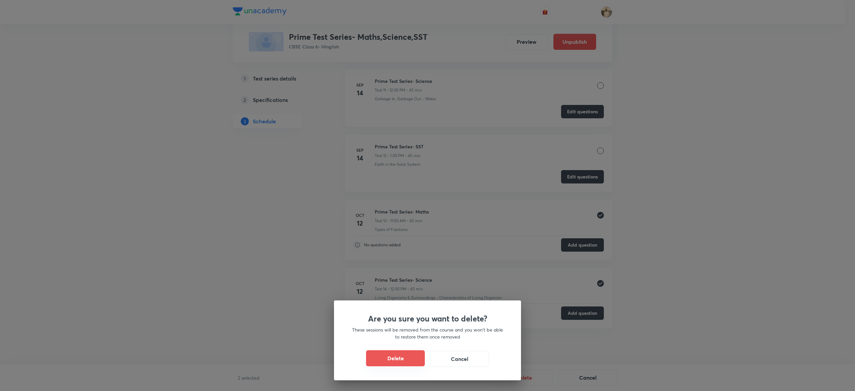
click at [390, 356] on button "Delete" at bounding box center [395, 358] width 59 height 16
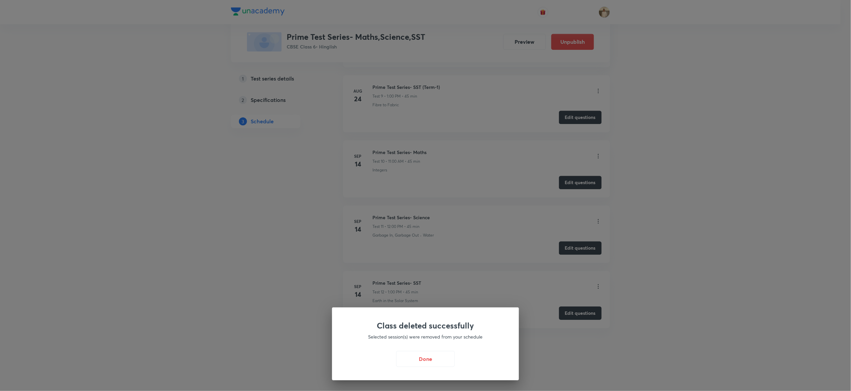
scroll to position [843, 0]
click at [429, 359] on button "Done" at bounding box center [427, 358] width 59 height 16
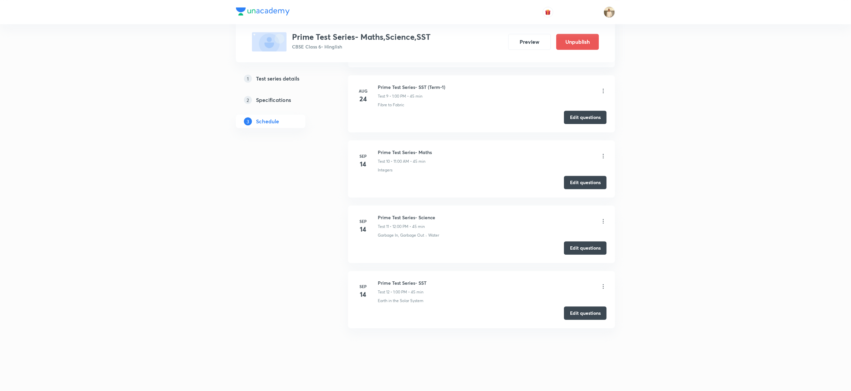
click at [417, 152] on h6 "Prime Test Series- Maths" at bounding box center [405, 152] width 54 height 7
copy h6 "Prime Test Series- Maths"
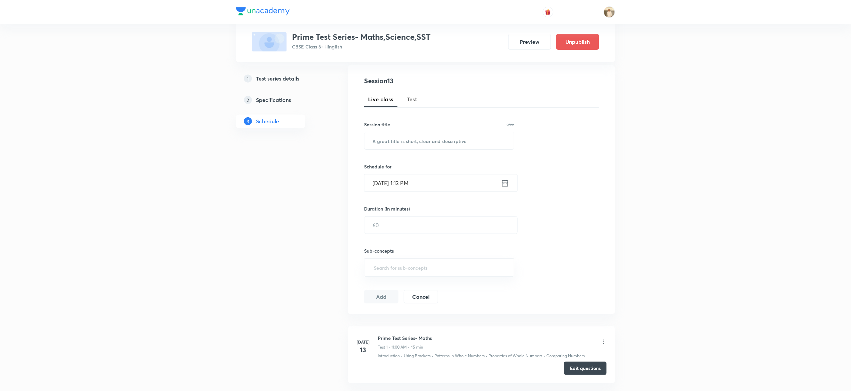
scroll to position [0, 0]
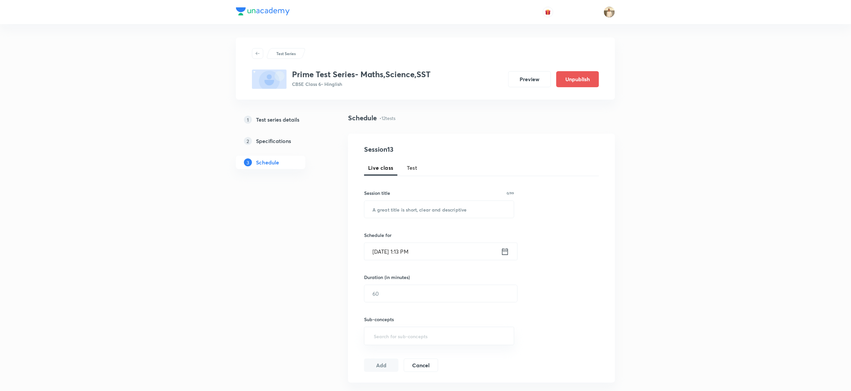
click at [414, 167] on span "Test" at bounding box center [412, 168] width 11 height 8
click at [436, 207] on input "text" at bounding box center [440, 209] width 150 height 17
paste input "Prime Test Series- Maths"
type input "Prime Test Series- Maths"
click at [381, 251] on input "Oct 7, 2025, 1:13 PM" at bounding box center [433, 251] width 137 height 17
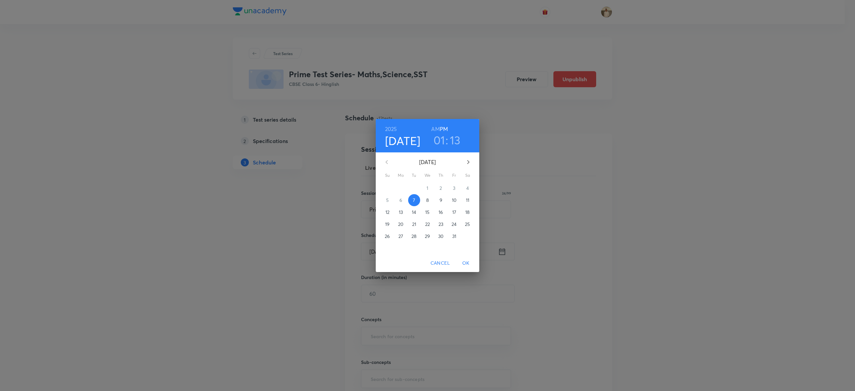
click at [387, 212] on p "12" at bounding box center [387, 212] width 4 height 7
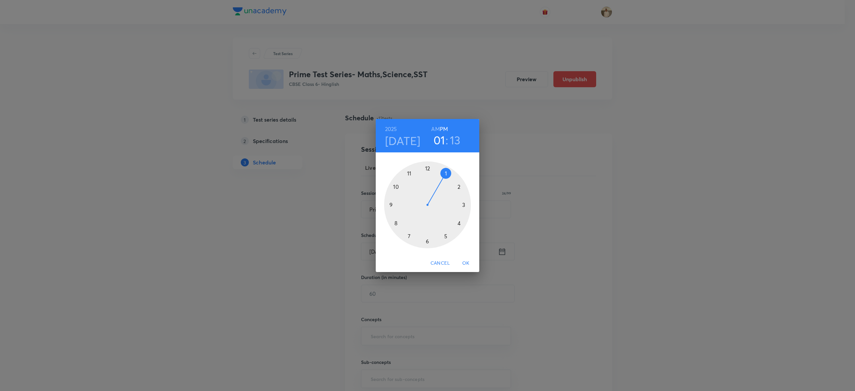
click at [409, 170] on div at bounding box center [427, 204] width 87 height 87
click at [428, 168] on div at bounding box center [427, 204] width 87 height 87
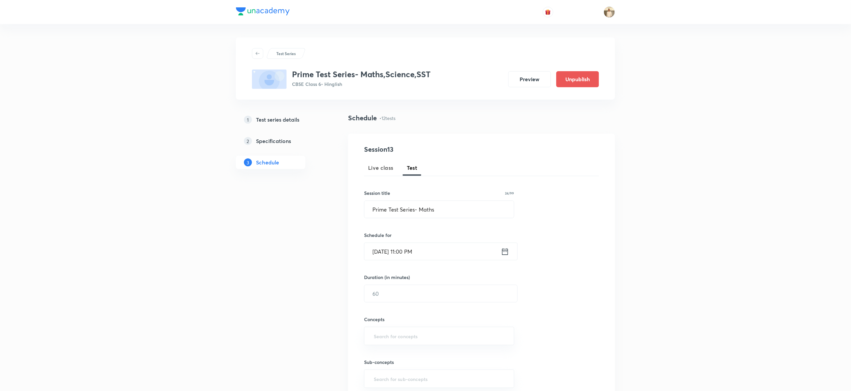
click at [425, 246] on input "[DATE] 11:00 PM" at bounding box center [433, 251] width 137 height 17
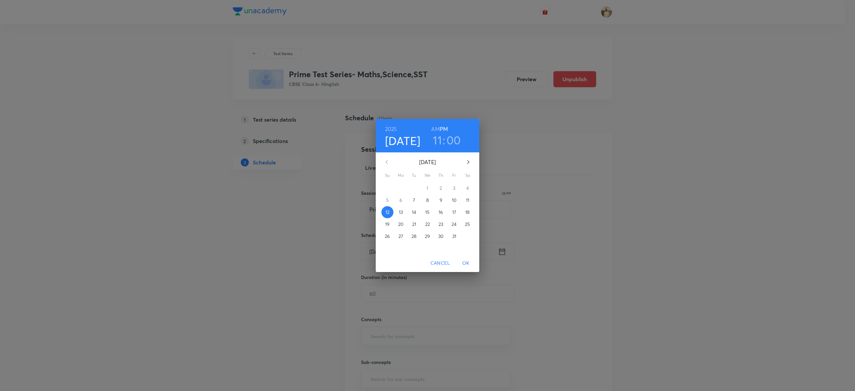
click at [432, 127] on h6 "AM" at bounding box center [435, 128] width 8 height 9
click at [467, 263] on span "OK" at bounding box center [466, 263] width 16 height 8
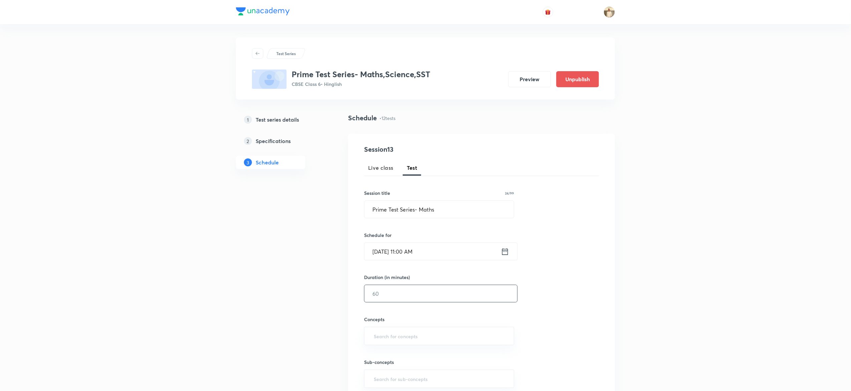
click at [408, 299] on input "text" at bounding box center [441, 293] width 153 height 17
type input "45"
click at [431, 335] on input "text" at bounding box center [440, 335] width 134 height 12
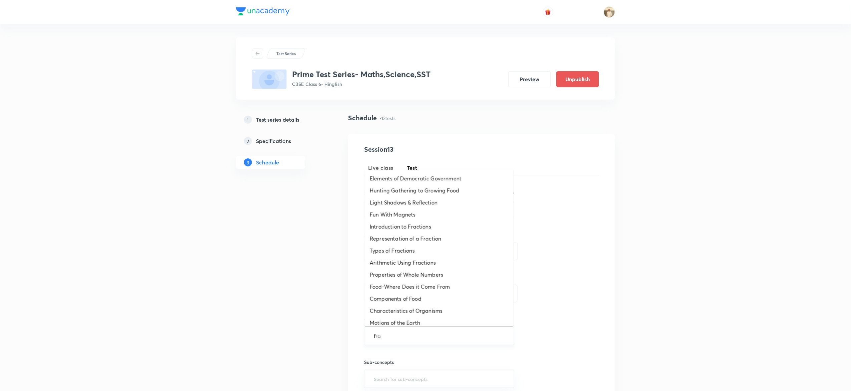
type input "frac"
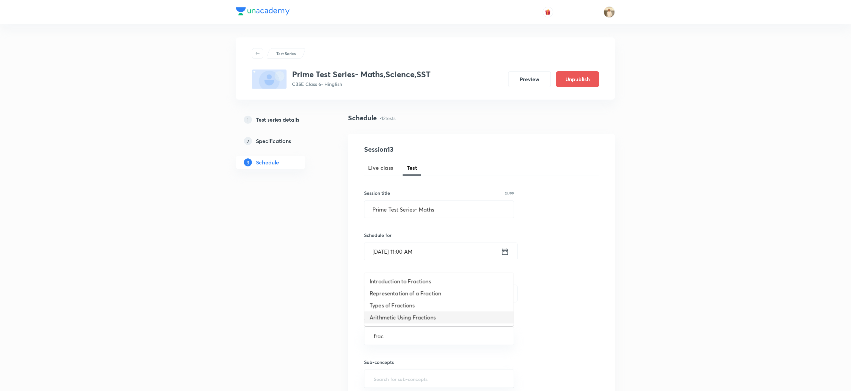
click at [414, 322] on li "Arithmetic Using Fractions" at bounding box center [439, 317] width 149 height 12
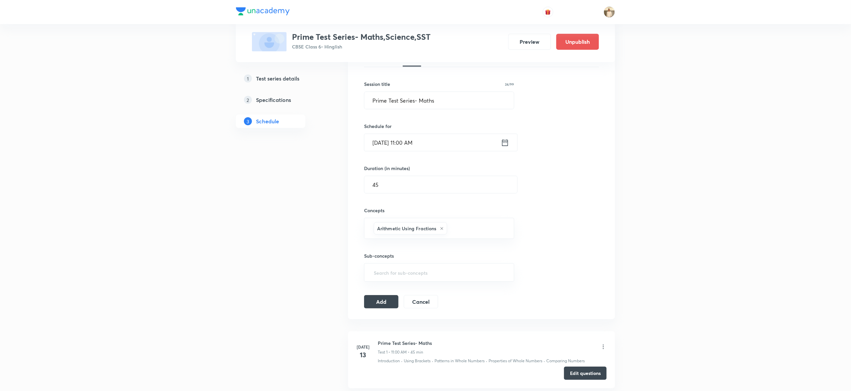
scroll to position [139, 0]
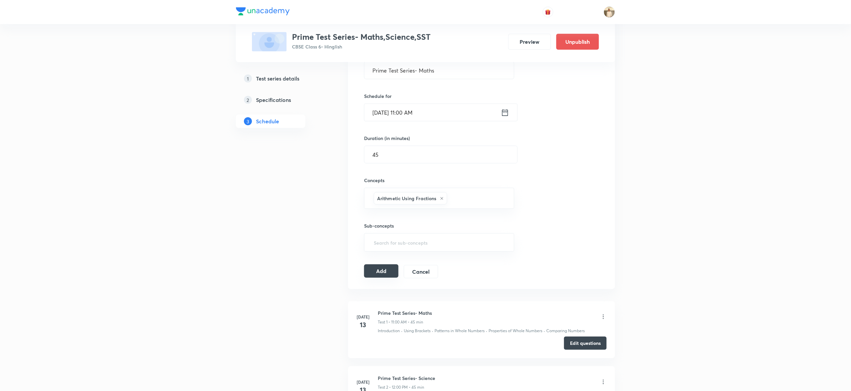
click at [380, 274] on button "Add" at bounding box center [381, 270] width 34 height 13
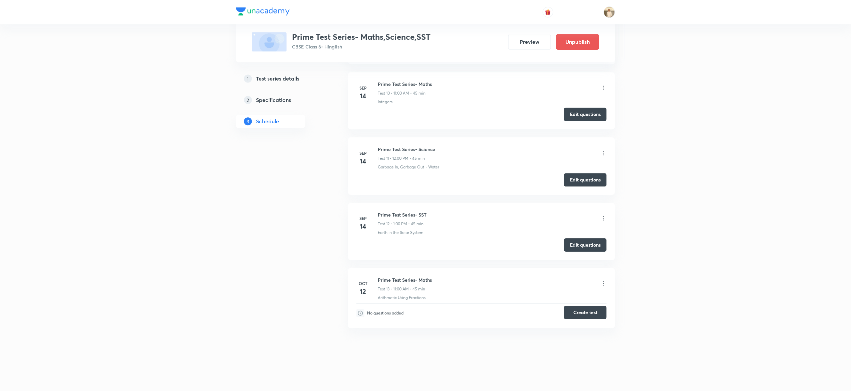
click at [589, 315] on button "Create test" at bounding box center [585, 311] width 43 height 13
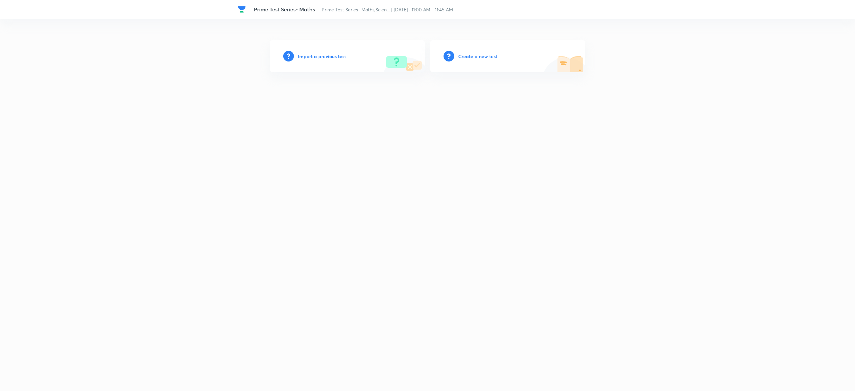
click at [315, 56] on h6 "Import a previous test" at bounding box center [322, 56] width 48 height 7
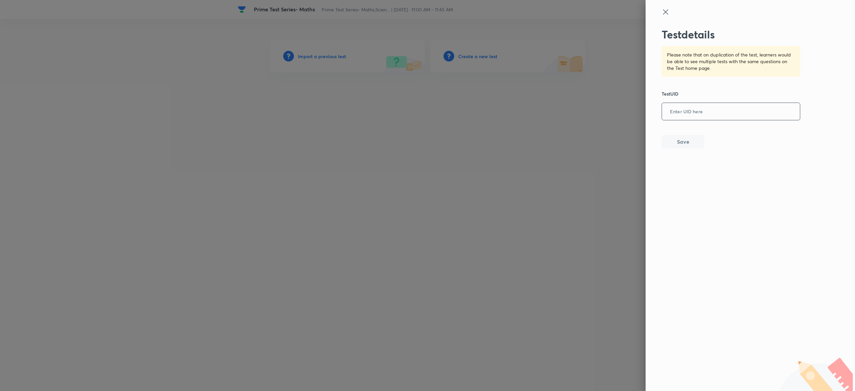
click at [688, 110] on input "text" at bounding box center [731, 111] width 138 height 16
paste input "OB3VAMKLZ6"
type input "OB3VAMKLZ6"
click at [685, 144] on button "Save" at bounding box center [682, 140] width 43 height 13
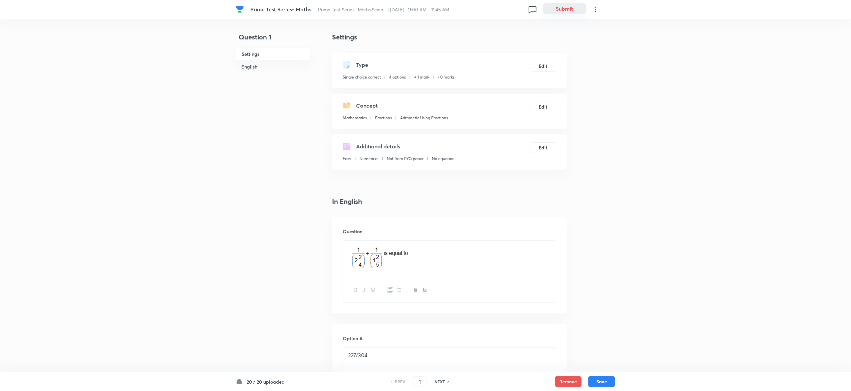
click at [570, 8] on button "Submit" at bounding box center [564, 8] width 43 height 11
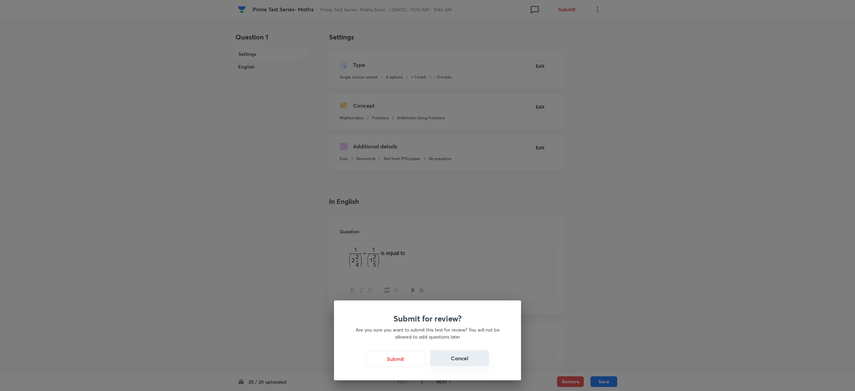
click at [463, 357] on button "Cancel" at bounding box center [459, 358] width 59 height 16
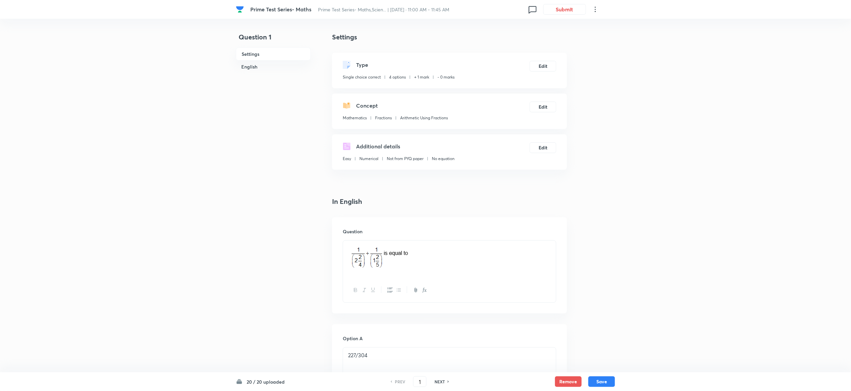
click at [440, 381] on h6 "NEXT" at bounding box center [440, 381] width 10 height 6
type input "2"
checkbox input "true"
click at [440, 381] on h6 "NEXT" at bounding box center [440, 381] width 10 height 6
type input "3"
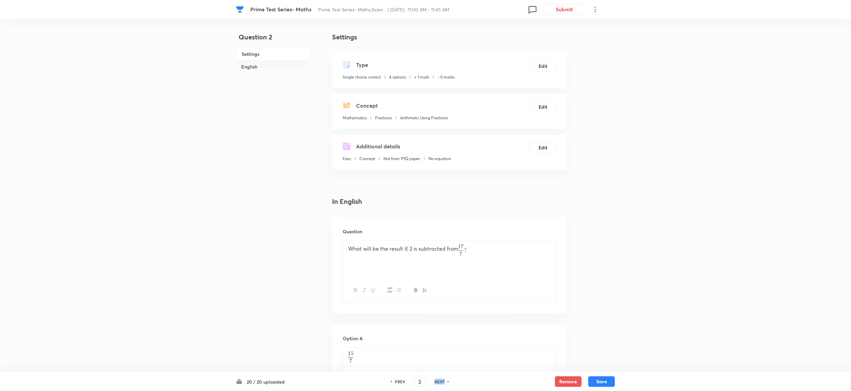
checkbox input "false"
checkbox input "true"
click at [440, 381] on h6 "NEXT" at bounding box center [440, 381] width 10 height 6
type input "4"
checkbox input "true"
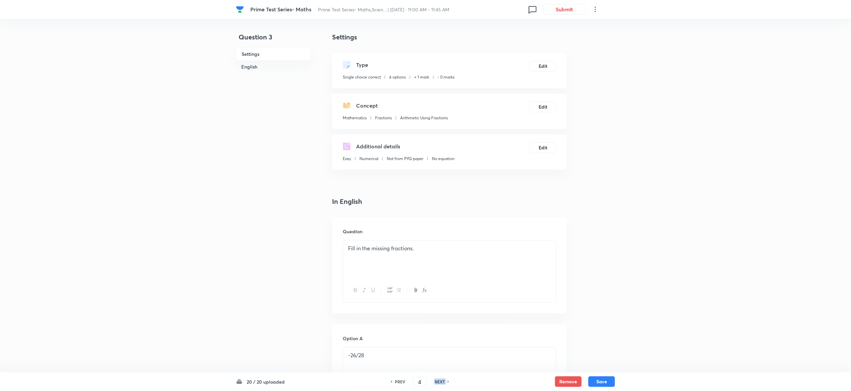
checkbox input "false"
click at [440, 381] on h6 "NEXT" at bounding box center [440, 381] width 10 height 6
type input "5"
checkbox input "true"
click at [440, 381] on h6 "NEXT" at bounding box center [440, 381] width 10 height 6
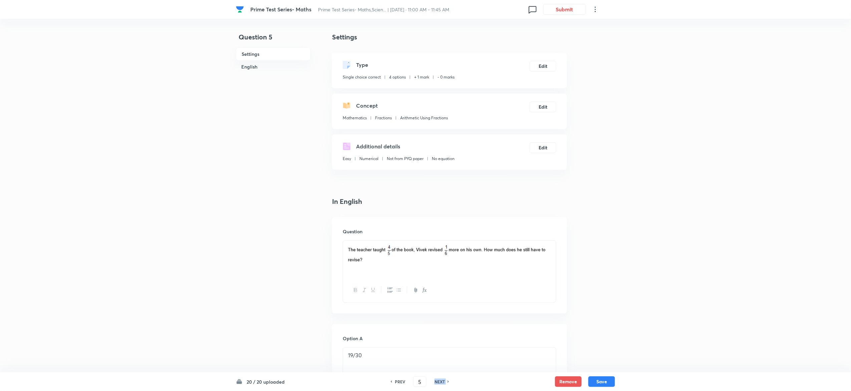
type input "6"
checkbox input "true"
click at [440, 381] on h6 "NEXT" at bounding box center [440, 381] width 10 height 6
type input "7"
checkbox input "false"
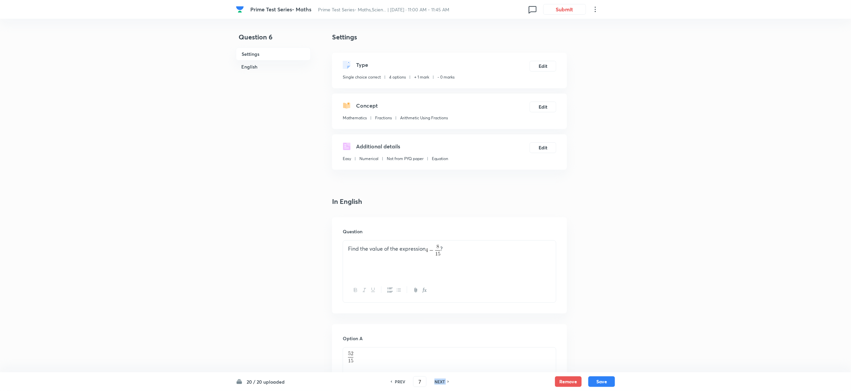
checkbox input "true"
click at [440, 381] on h6 "NEXT" at bounding box center [440, 381] width 10 height 6
type input "8"
checkbox input "false"
checkbox input "true"
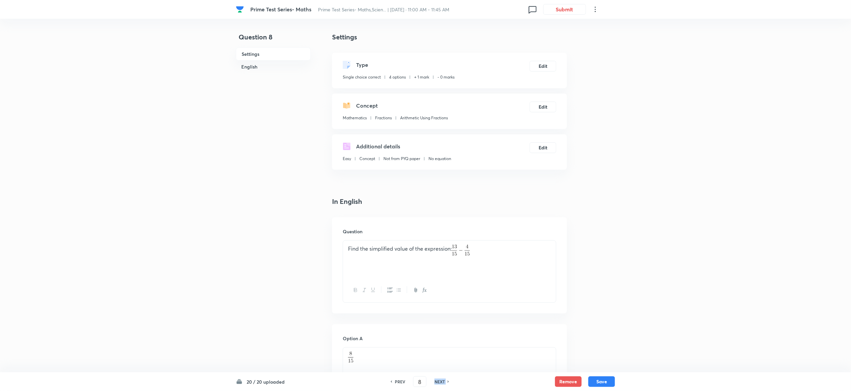
click at [440, 381] on h6 "NEXT" at bounding box center [440, 381] width 10 height 6
type input "9"
checkbox input "true"
checkbox input "false"
click at [440, 381] on h6 "NEXT" at bounding box center [440, 381] width 10 height 6
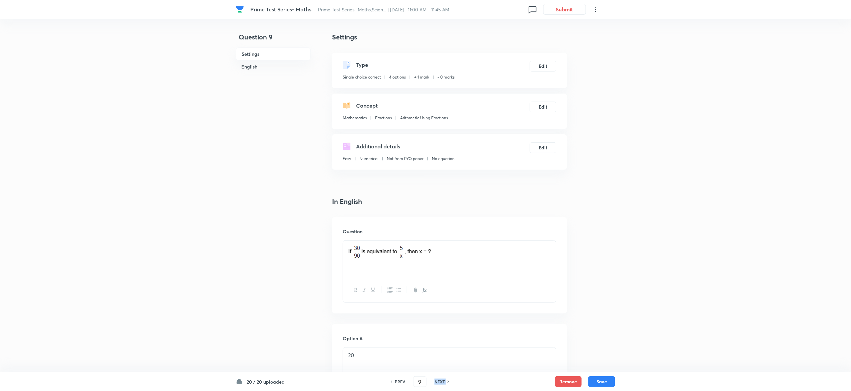
type input "10"
checkbox input "true"
click at [440, 381] on h6 "NEXT" at bounding box center [440, 381] width 10 height 6
type input "11"
checkbox input "true"
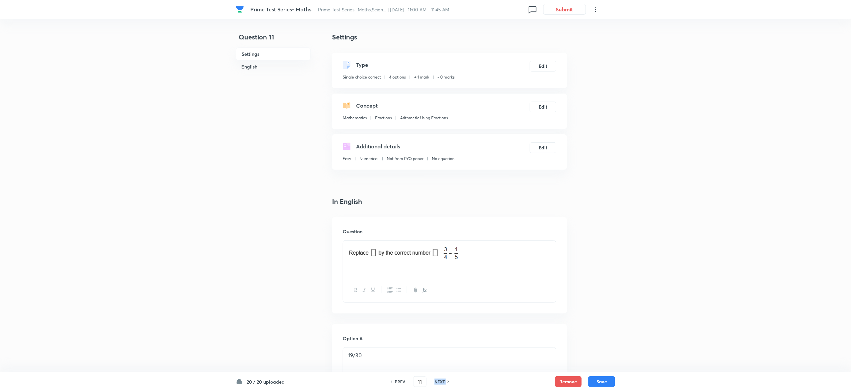
click at [440, 381] on h6 "NEXT" at bounding box center [440, 381] width 10 height 6
type input "12"
checkbox input "false"
checkbox input "true"
click at [440, 381] on h6 "NEXT" at bounding box center [440, 381] width 10 height 6
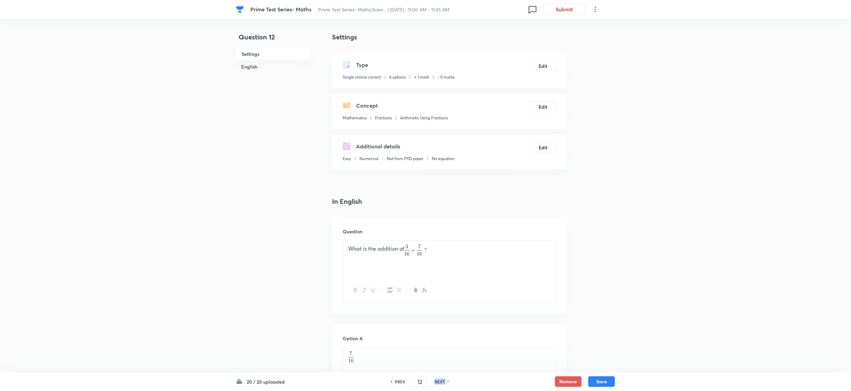
type input "13"
checkbox input "true"
checkbox input "false"
click at [440, 381] on h6 "NEXT" at bounding box center [440, 381] width 10 height 6
type input "14"
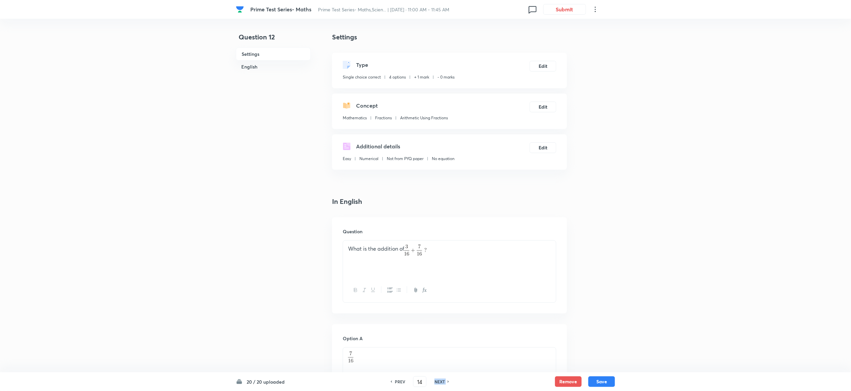
checkbox input "false"
checkbox input "true"
click at [440, 381] on h6 "NEXT" at bounding box center [440, 381] width 10 height 6
type input "15"
checkbox input "true"
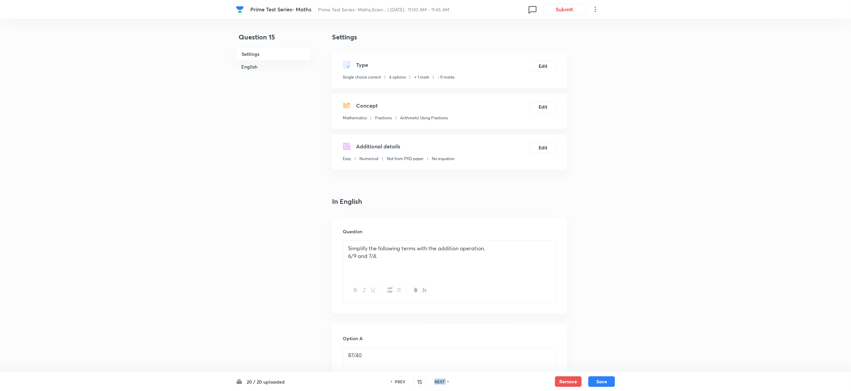
click at [440, 381] on h6 "NEXT" at bounding box center [440, 381] width 10 height 6
type input "16"
checkbox input "true"
click at [440, 381] on h6 "NEXT" at bounding box center [440, 381] width 10 height 6
type input "17"
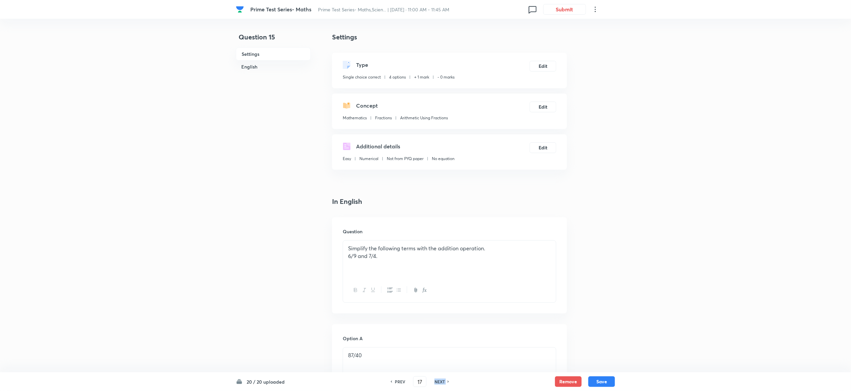
checkbox input "true"
click at [440, 381] on h6 "NEXT" at bounding box center [440, 381] width 10 height 6
type input "18"
checkbox input "false"
checkbox input "true"
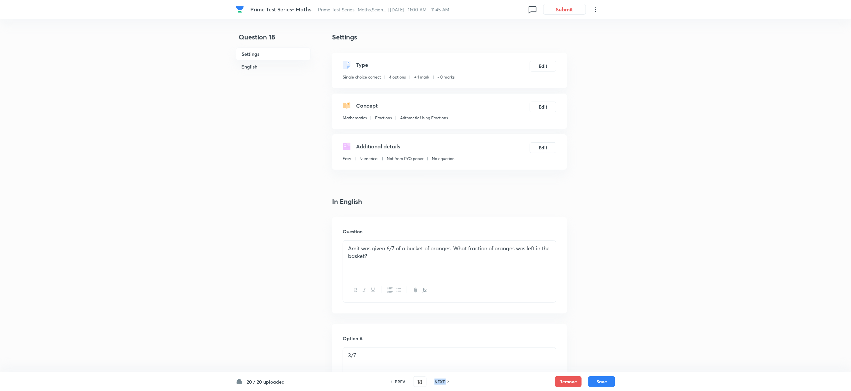
click at [440, 381] on h6 "NEXT" at bounding box center [440, 381] width 10 height 6
type input "19"
checkbox input "true"
checkbox input "false"
click at [440, 381] on h6 "NEXT" at bounding box center [440, 381] width 10 height 6
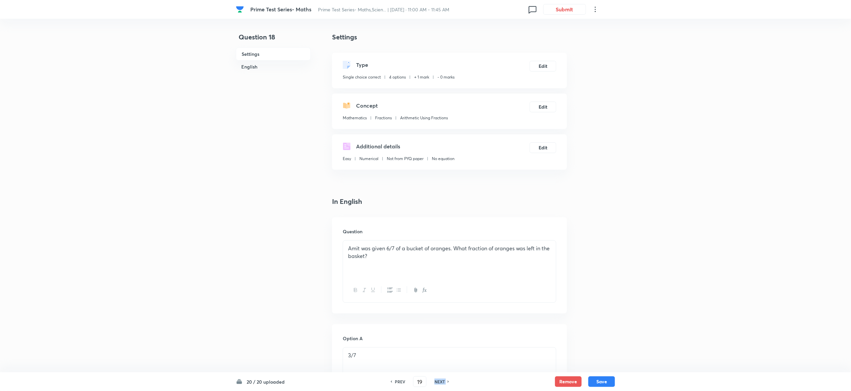
type input "20"
checkbox input "true"
click at [440, 381] on h6 "NEXT" at bounding box center [440, 381] width 10 height 6
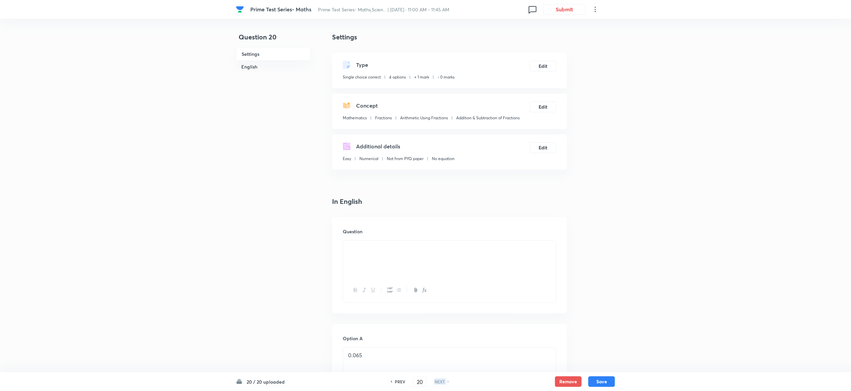
click at [440, 381] on h6 "NEXT" at bounding box center [440, 381] width 10 height 6
click at [569, 11] on button "Submit" at bounding box center [564, 8] width 43 height 11
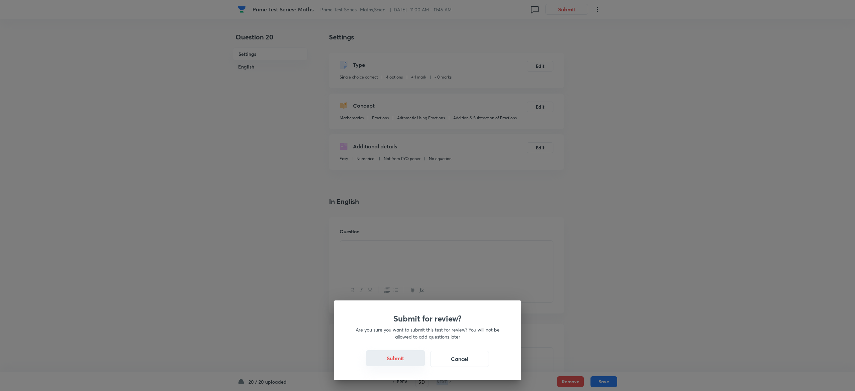
click at [397, 357] on button "Submit" at bounding box center [395, 358] width 59 height 16
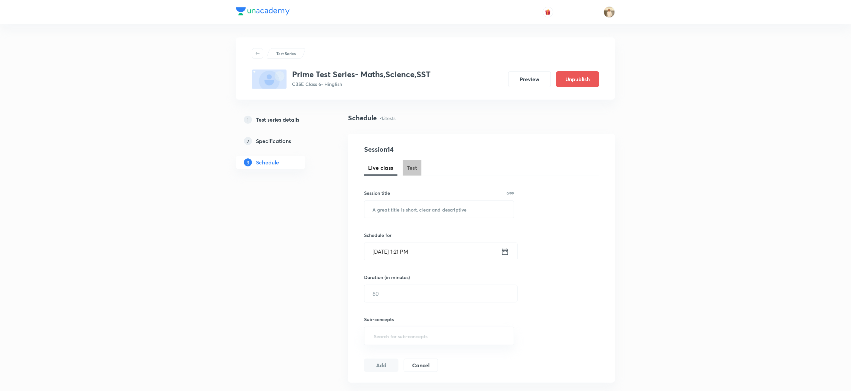
click at [405, 167] on button "Test" at bounding box center [412, 168] width 19 height 16
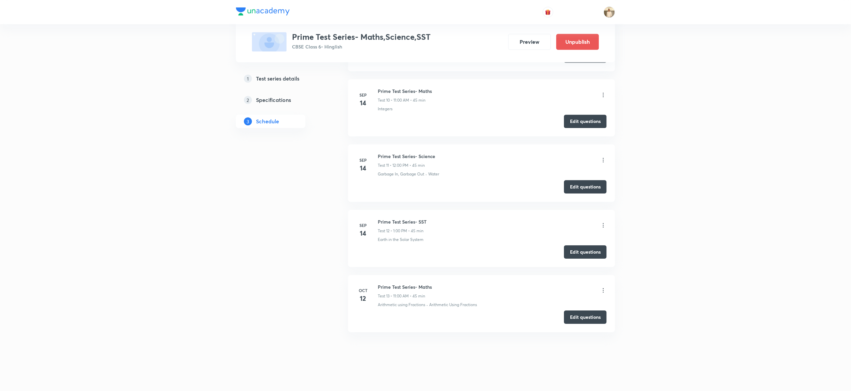
scroll to position [952, 0]
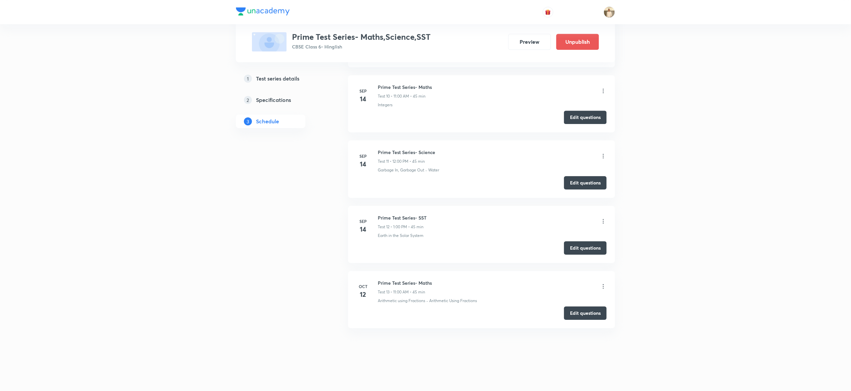
click at [399, 152] on h6 "Prime Test Series- Science" at bounding box center [406, 152] width 57 height 7
copy h6 "Prime Test Series- Science"
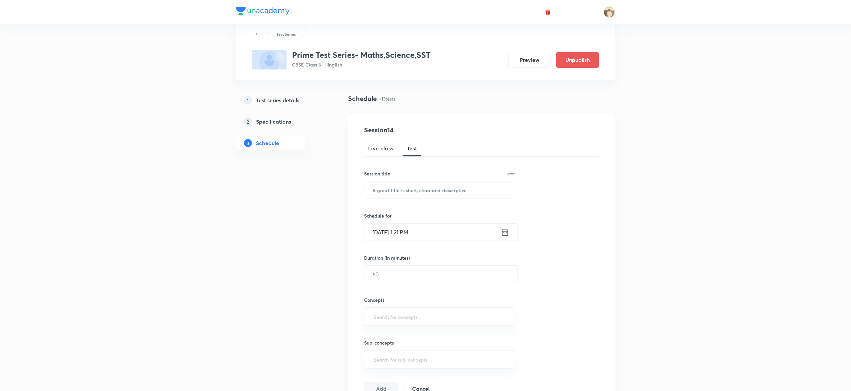
scroll to position [0, 0]
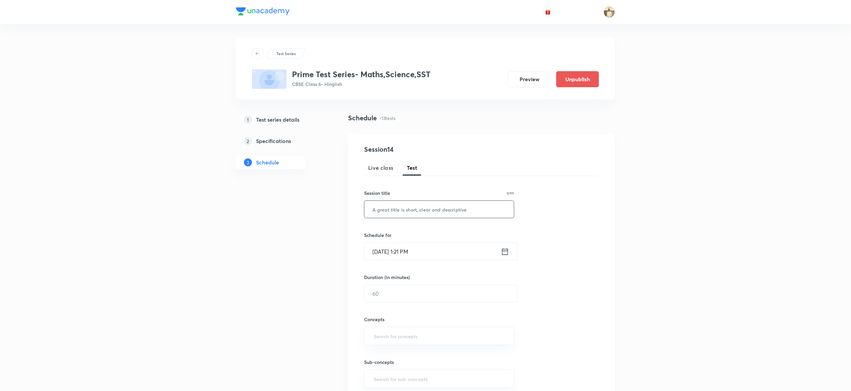
click at [409, 212] on input "text" at bounding box center [440, 209] width 150 height 17
paste input "Prime Test Series- Science"
type input "Prime Test Series- Science"
click at [383, 250] on input "[DATE] 1:21 PM" at bounding box center [433, 251] width 137 height 17
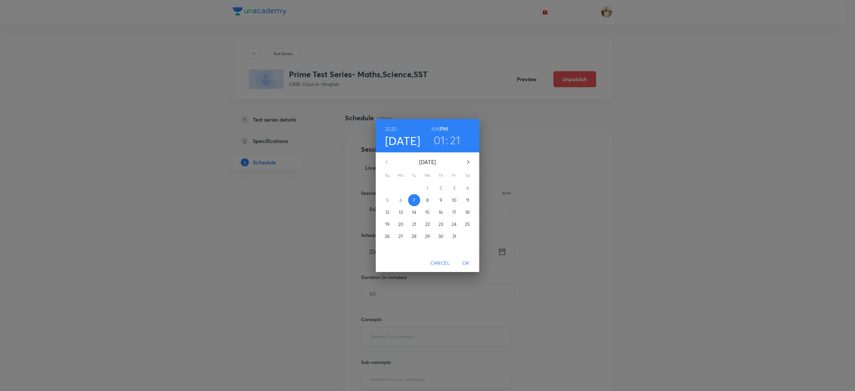
click at [386, 212] on p "12" at bounding box center [387, 212] width 4 height 7
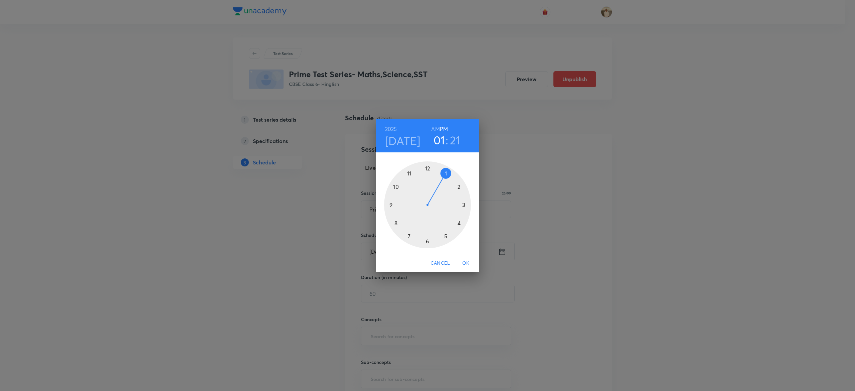
click at [427, 166] on div at bounding box center [427, 204] width 87 height 87
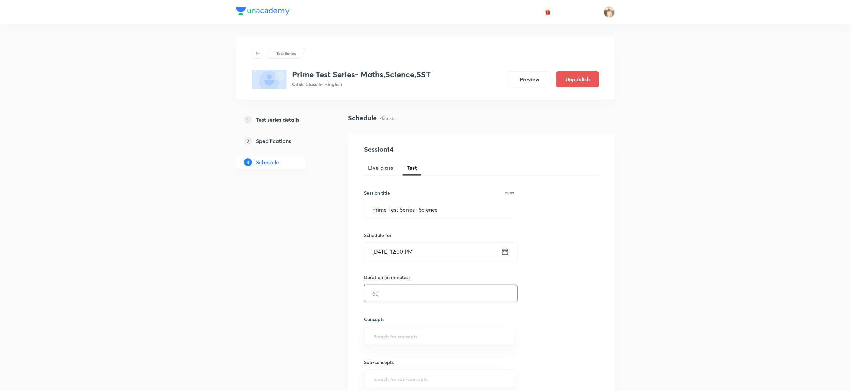
click at [395, 296] on input "text" at bounding box center [441, 293] width 153 height 17
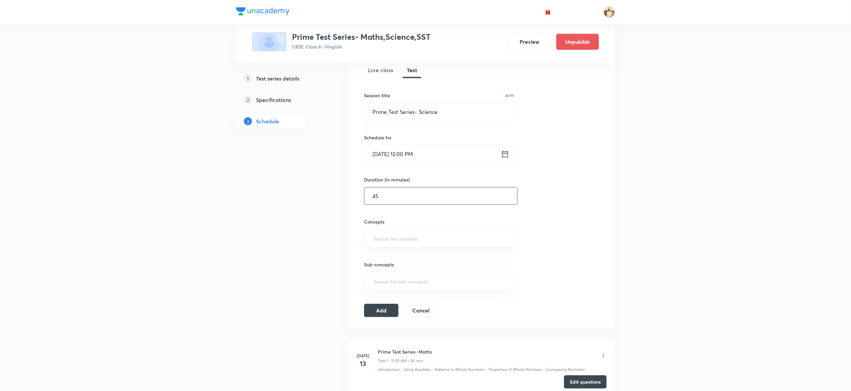
scroll to position [100, 0]
type input "45"
click at [401, 235] on input "text" at bounding box center [440, 235] width 134 height 12
type input "a"
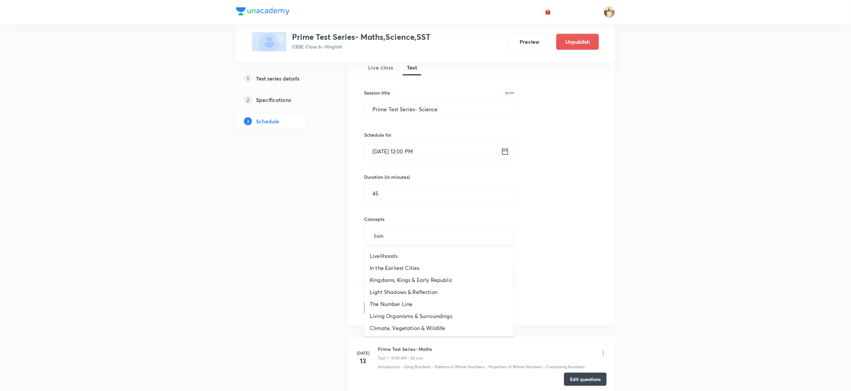
type input "living"
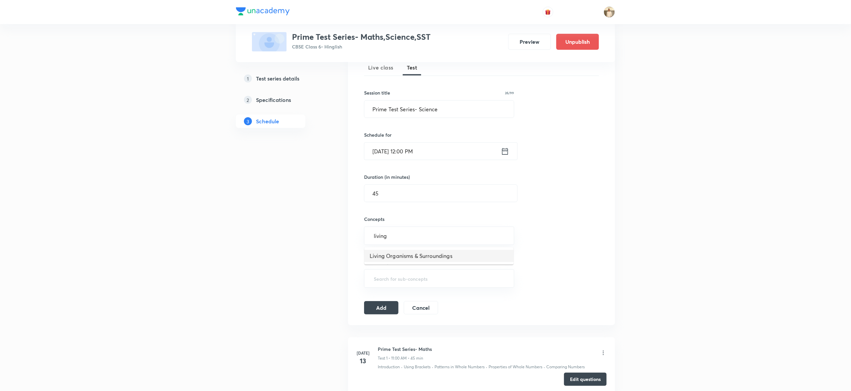
click at [438, 259] on li "Living Organisms & Surroundings" at bounding box center [439, 256] width 149 height 12
click at [386, 307] on button "Add" at bounding box center [381, 309] width 34 height 13
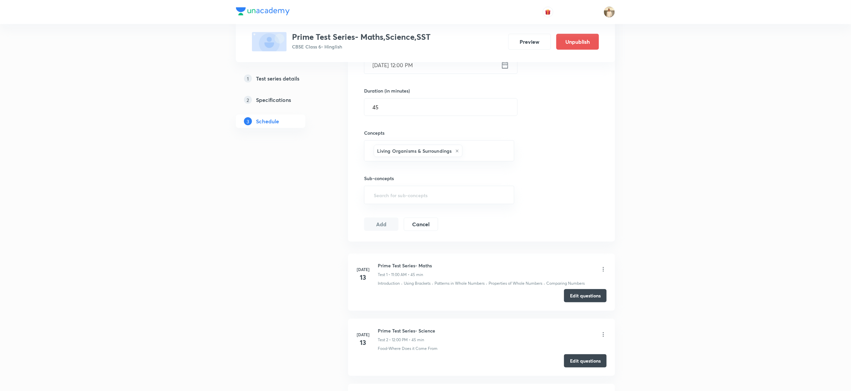
scroll to position [187, 0]
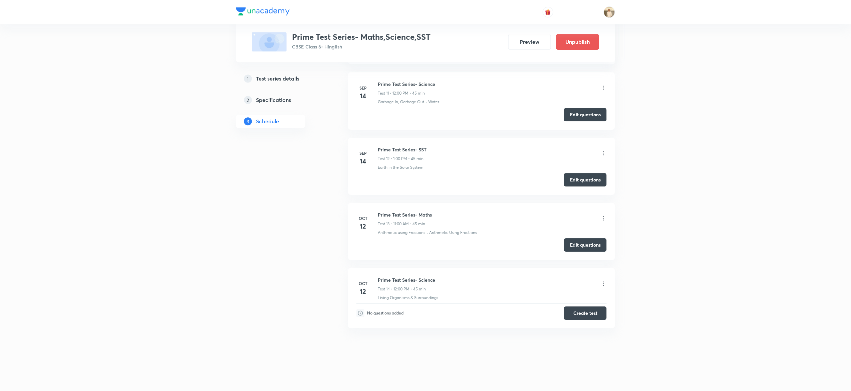
scroll to position [977, 0]
click at [591, 312] on button "Create test" at bounding box center [585, 311] width 43 height 13
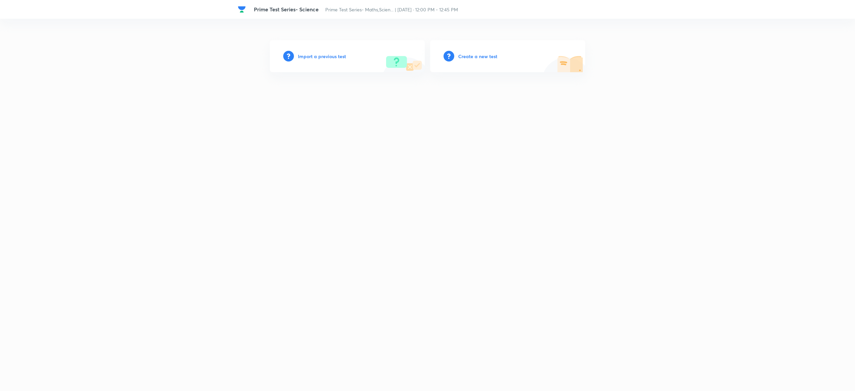
click at [485, 53] on h6 "Create a new test" at bounding box center [477, 56] width 39 height 7
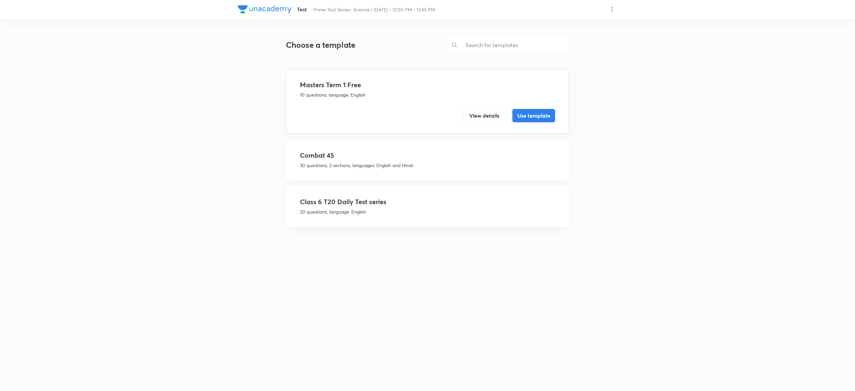
click at [416, 204] on h4 "Class 6 T20 Daily Test series" at bounding box center [427, 202] width 255 height 10
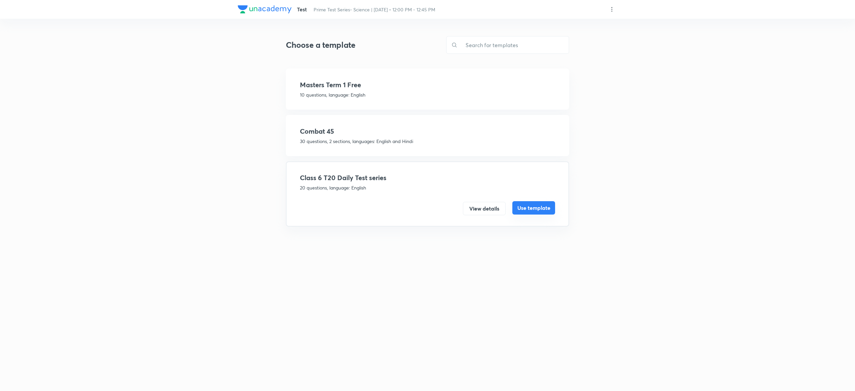
click at [537, 208] on button "Use template" at bounding box center [533, 207] width 43 height 13
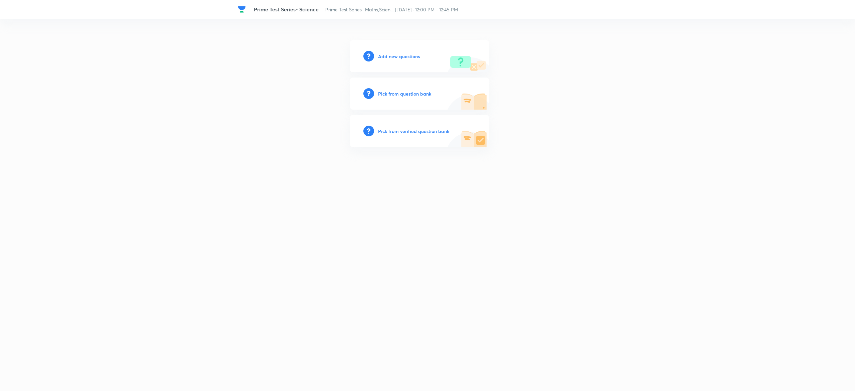
click at [405, 90] on h6 "Pick from question bank" at bounding box center [404, 93] width 53 height 7
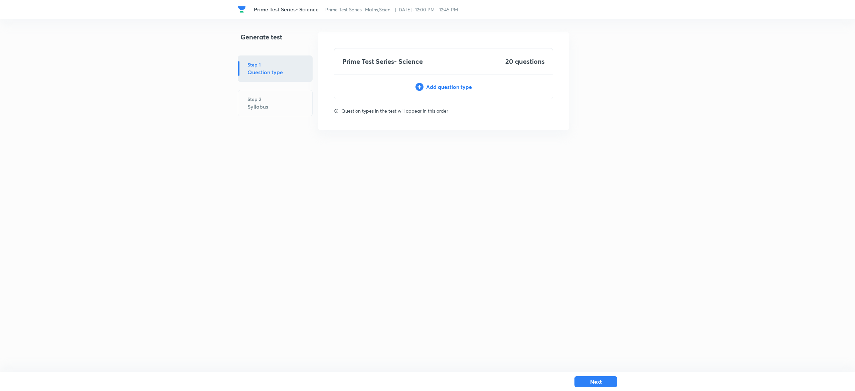
click at [440, 86] on div "Add question type" at bounding box center [443, 87] width 218 height 8
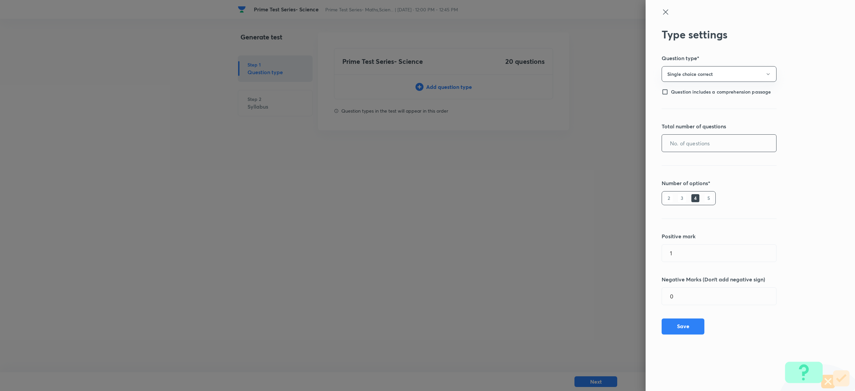
click at [712, 138] on input "text" at bounding box center [719, 143] width 114 height 17
type input "20"
click at [692, 328] on button "Save" at bounding box center [682, 325] width 43 height 16
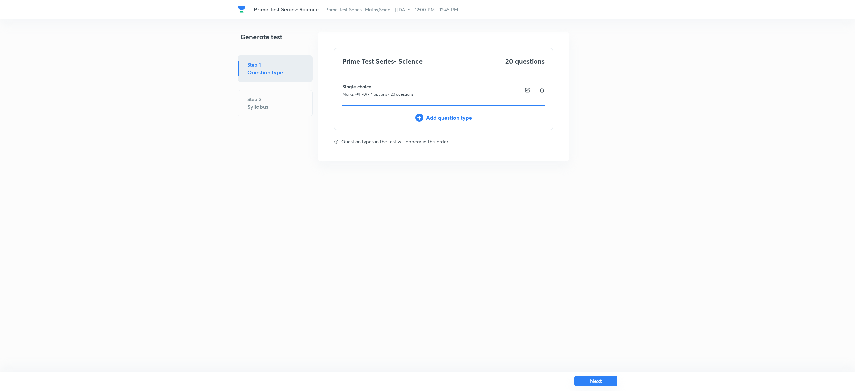
click at [599, 382] on button "Next" at bounding box center [595, 380] width 43 height 11
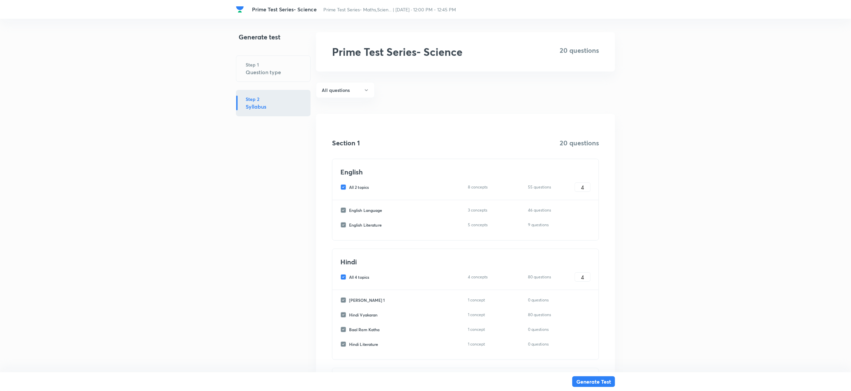
click at [341, 188] on input "All 2 topics" at bounding box center [344, 187] width 9 height 6
checkbox input "false"
click at [341, 277] on input "All 4 topics" at bounding box center [344, 277] width 9 height 6
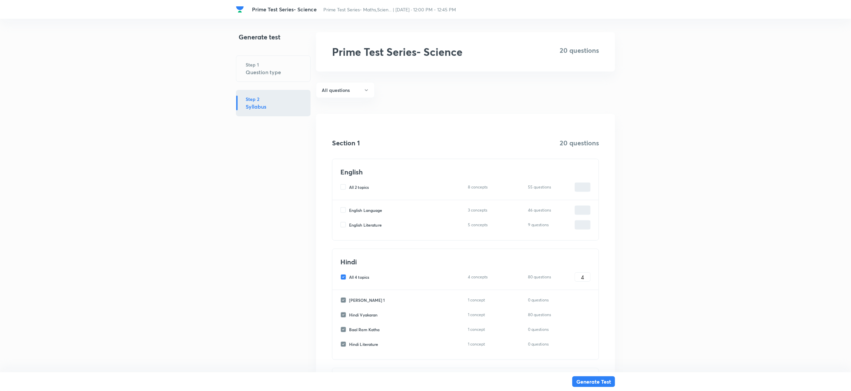
checkbox input "false"
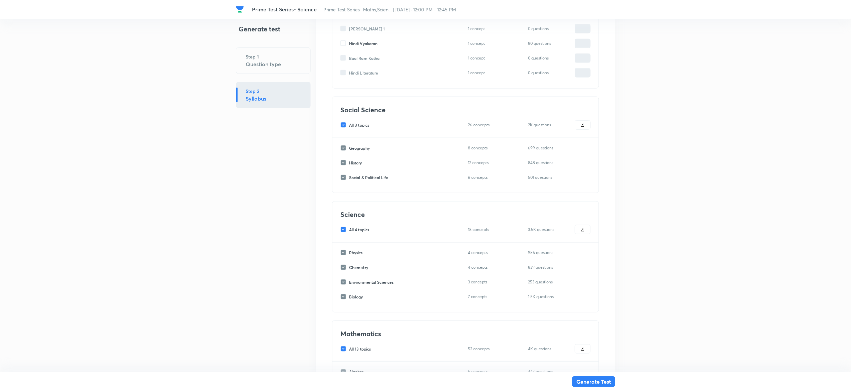
scroll to position [338, 0]
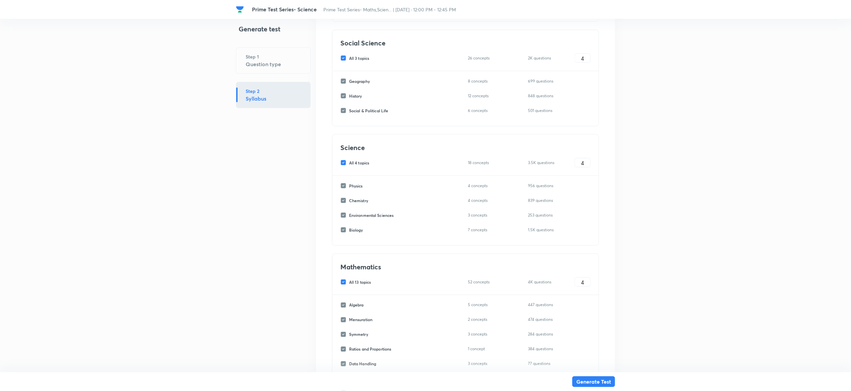
click at [345, 56] on input "All 3 topics" at bounding box center [344, 58] width 9 height 6
checkbox input "false"
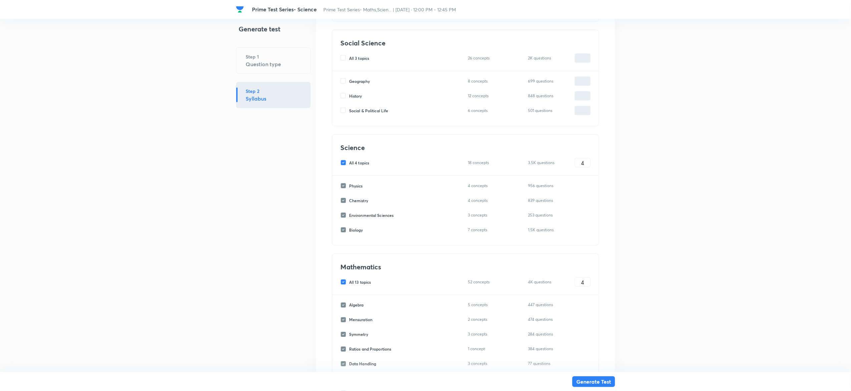
click at [344, 161] on input "All 4 topics" at bounding box center [344, 163] width 9 height 6
checkbox input "false"
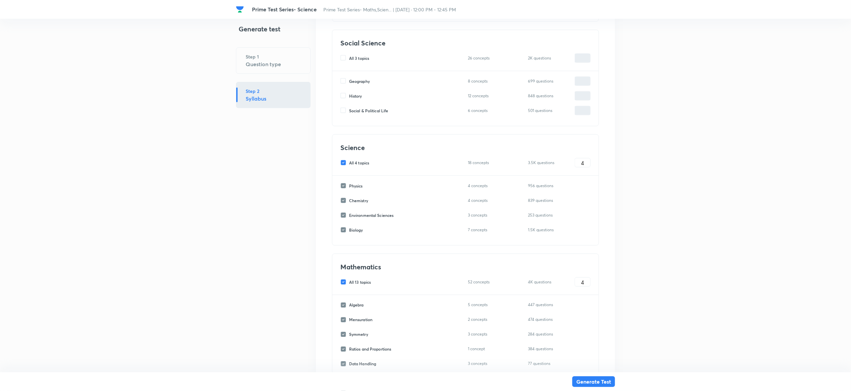
checkbox input "false"
click at [345, 283] on input "All 13 topics" at bounding box center [344, 282] width 9 height 6
checkbox input "false"
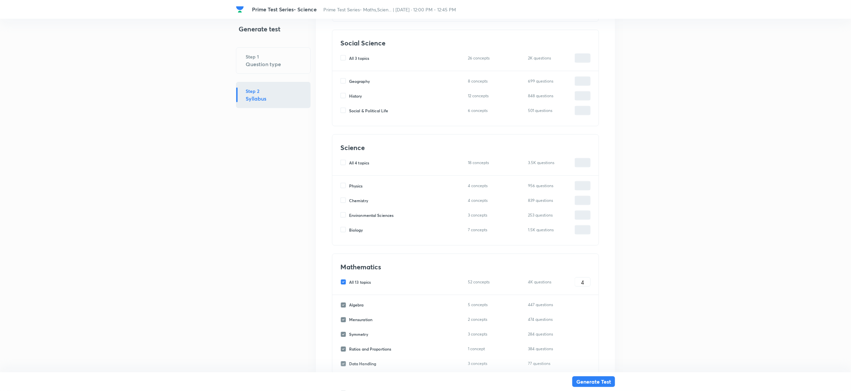
checkbox input "false"
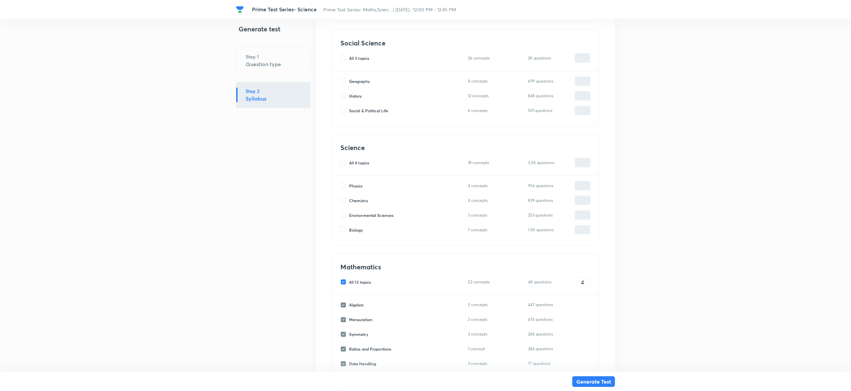
checkbox input "false"
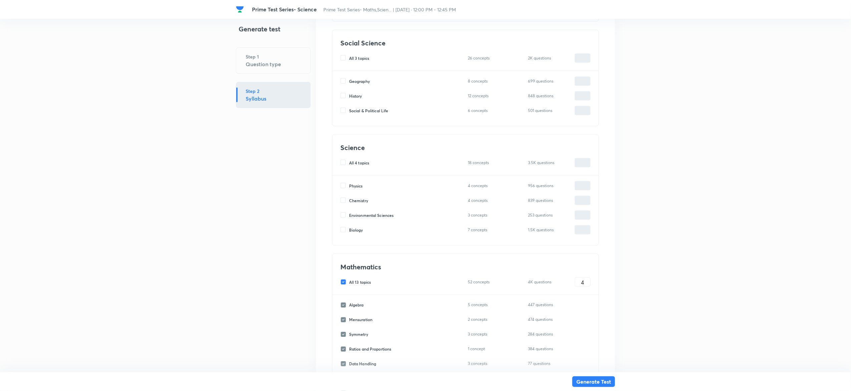
checkbox input "false"
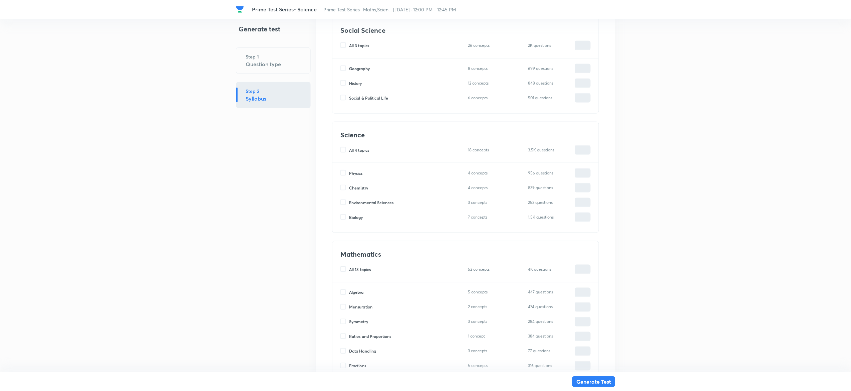
scroll to position [349, 0]
click at [343, 220] on input "Biology" at bounding box center [344, 219] width 9 height 6
checkbox input "true"
type input "0"
click at [586, 220] on input "0" at bounding box center [582, 219] width 15 height 12
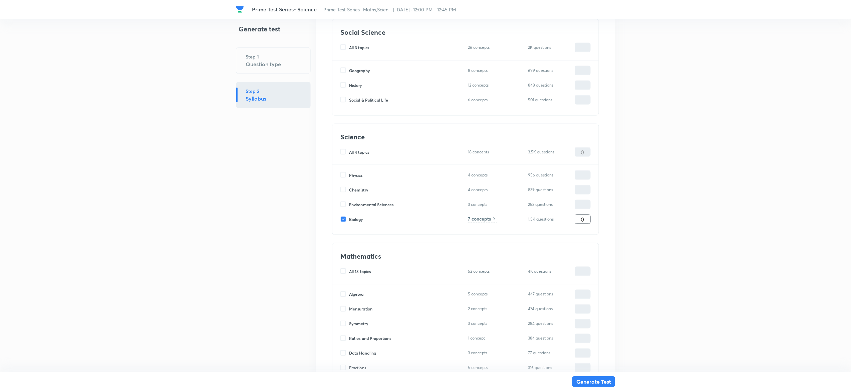
click at [586, 220] on input "0" at bounding box center [582, 219] width 15 height 12
type input "2"
type input "20"
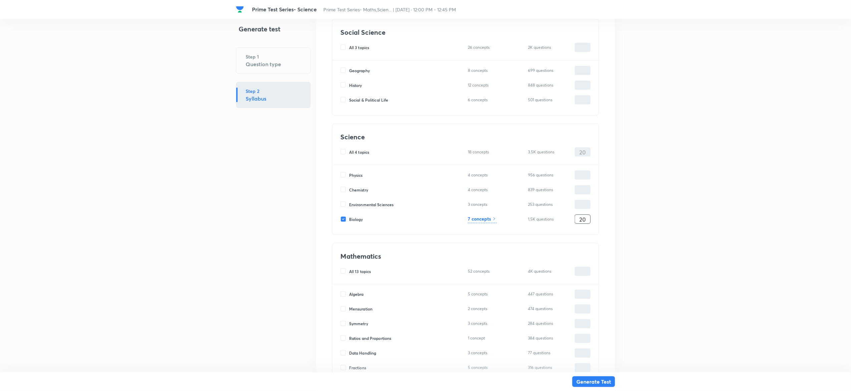
type input "20"
click at [479, 220] on h6 "7 concepts" at bounding box center [479, 218] width 23 height 7
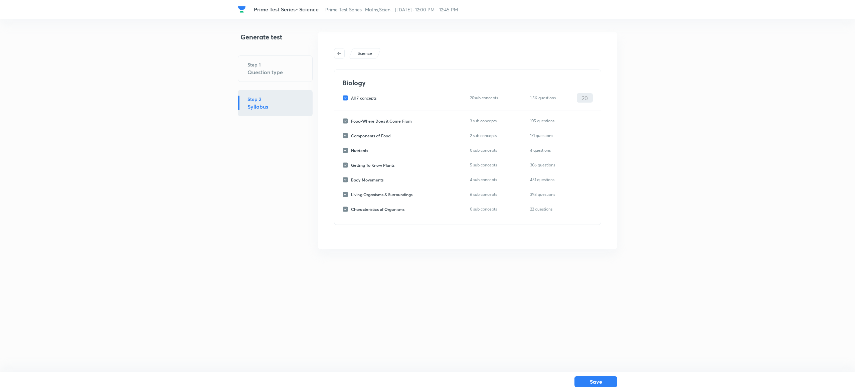
click at [346, 97] on input "All 7 concepts" at bounding box center [346, 98] width 9 height 6
checkbox input "false"
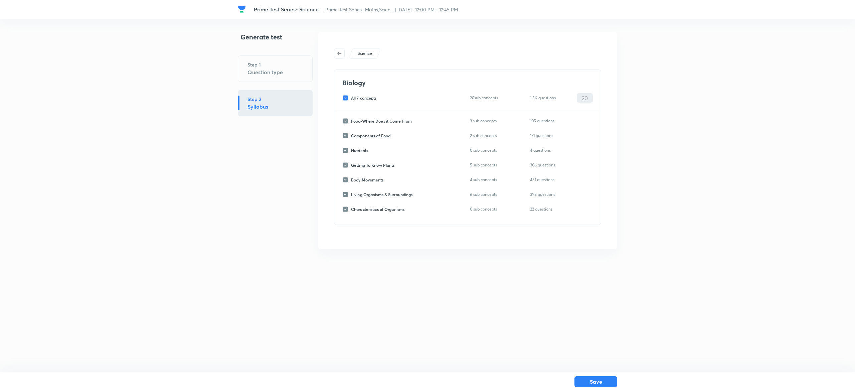
checkbox input "false"
click at [347, 192] on input "Living Organisms & Surroundings" at bounding box center [346, 194] width 9 height 6
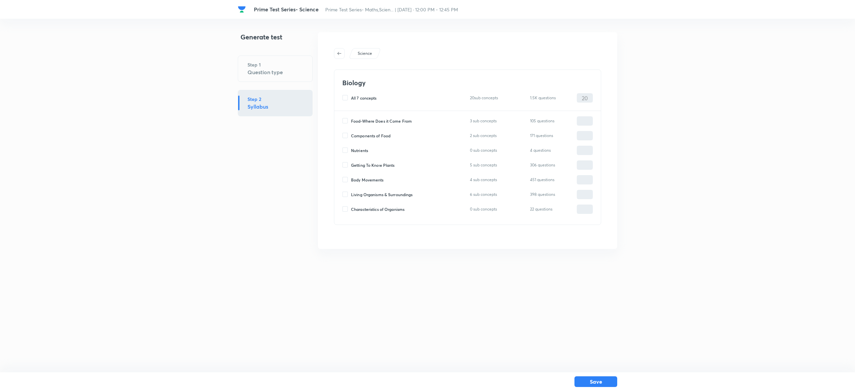
checkbox input "true"
click at [586, 192] on input "0" at bounding box center [584, 195] width 15 height 12
type input "20"
click at [603, 379] on button "Save" at bounding box center [595, 380] width 43 height 11
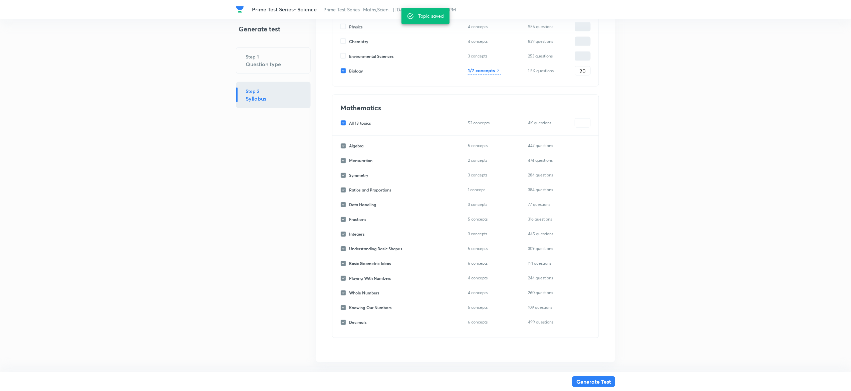
scroll to position [510, 0]
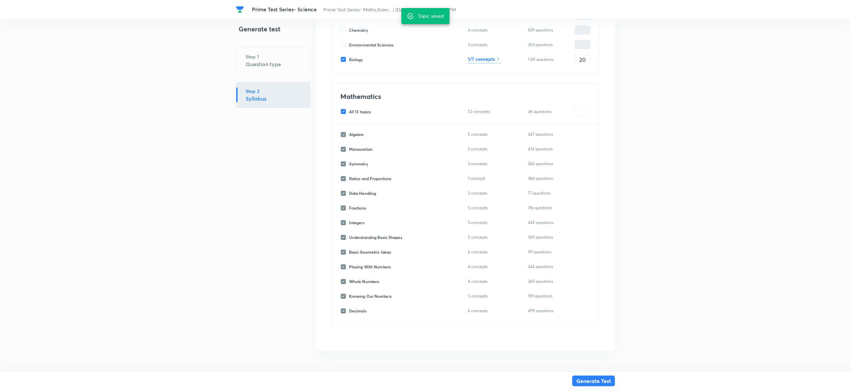
click at [599, 382] on button "Generate Test" at bounding box center [593, 380] width 43 height 11
type input "0"
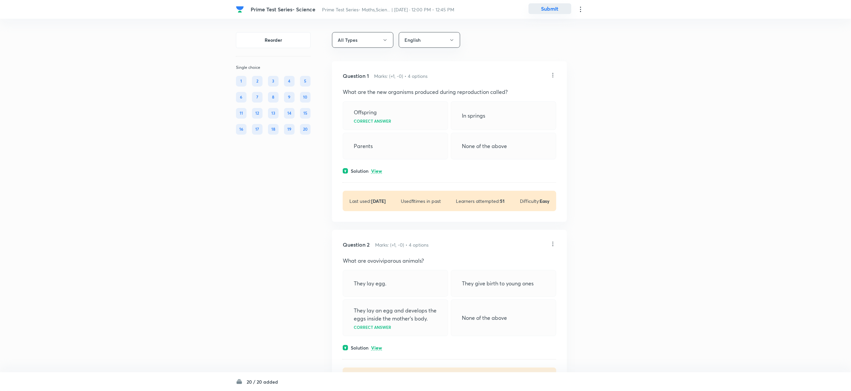
click at [548, 7] on button "Submit" at bounding box center [550, 8] width 43 height 11
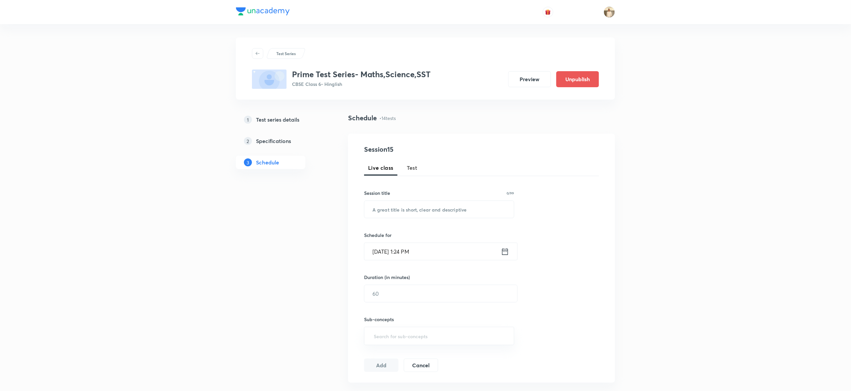
click at [414, 168] on span "Test" at bounding box center [412, 168] width 11 height 8
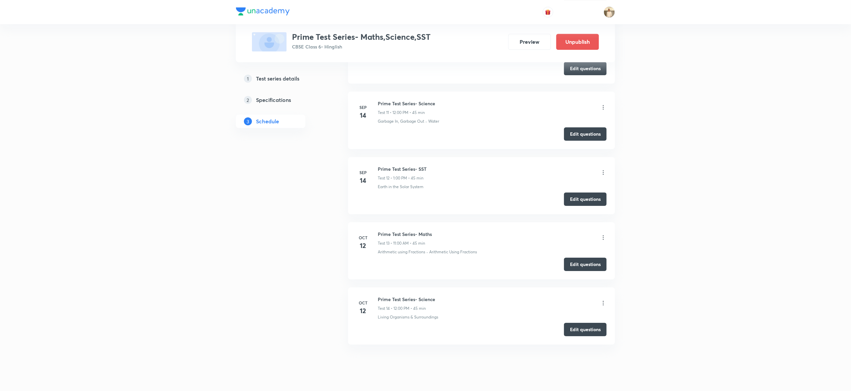
scroll to position [1017, 0]
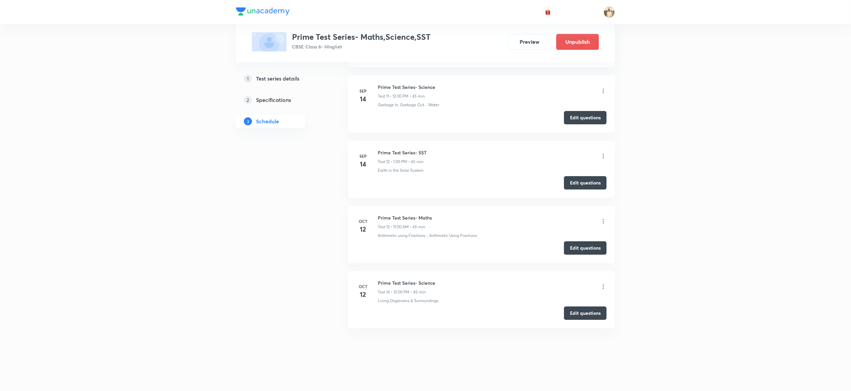
click at [405, 149] on h6 "Prime Test Series- SST" at bounding box center [402, 152] width 49 height 7
copy h6 "Prime Test Series- SST"
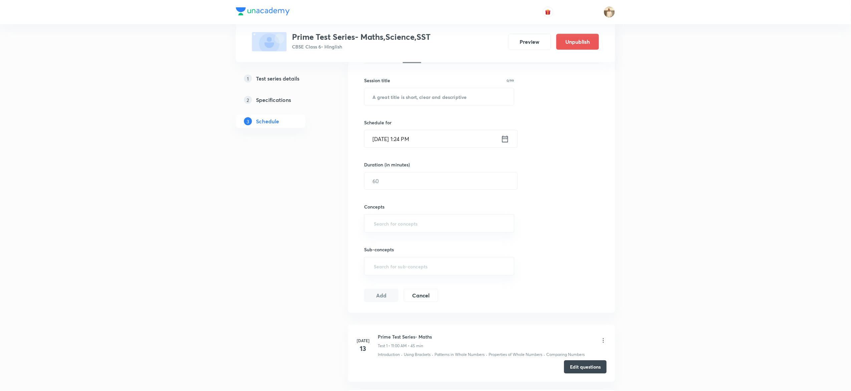
scroll to position [0, 0]
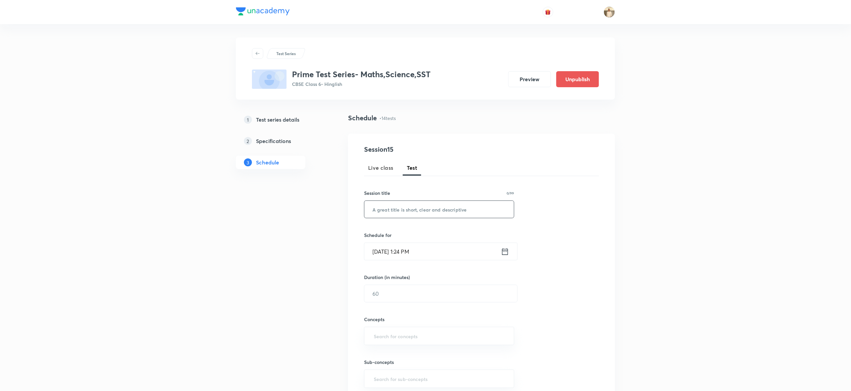
click at [423, 201] on input "text" at bounding box center [440, 209] width 150 height 17
paste input "Prime Test Series- SST"
type input "Prime Test Series- SST"
click at [379, 248] on input "Oct 7, 2025, 1:24 PM" at bounding box center [433, 251] width 137 height 17
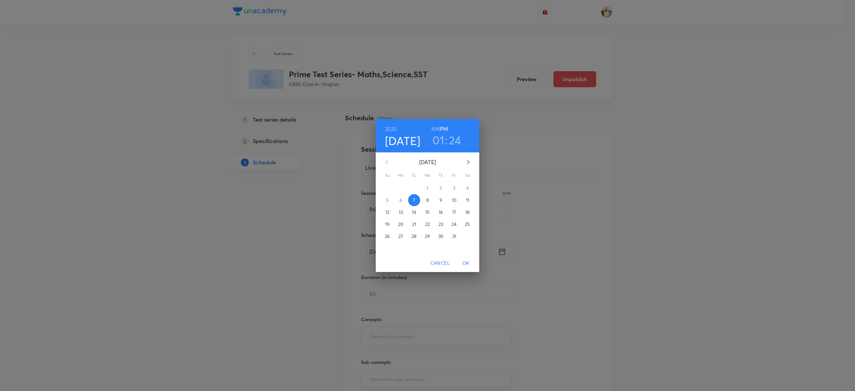
click at [386, 211] on p "12" at bounding box center [387, 212] width 4 height 7
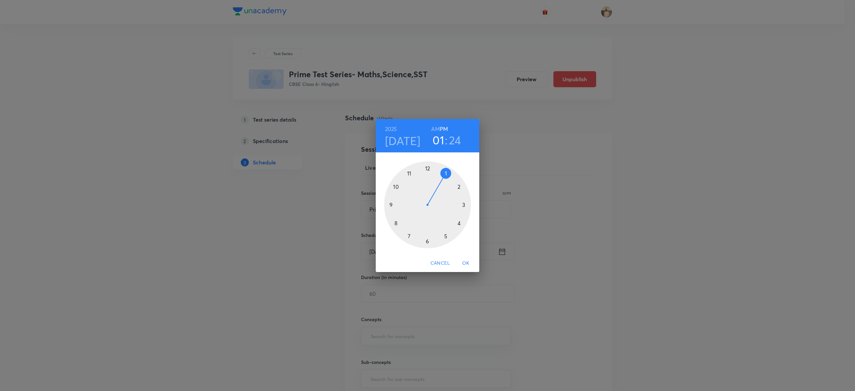
click at [456, 144] on h3 "24" at bounding box center [455, 140] width 12 height 14
click at [428, 168] on div at bounding box center [427, 204] width 87 height 87
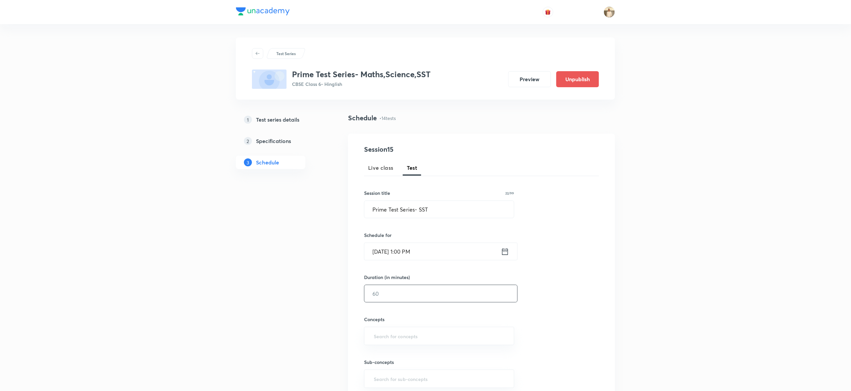
click at [401, 300] on input "text" at bounding box center [441, 293] width 153 height 17
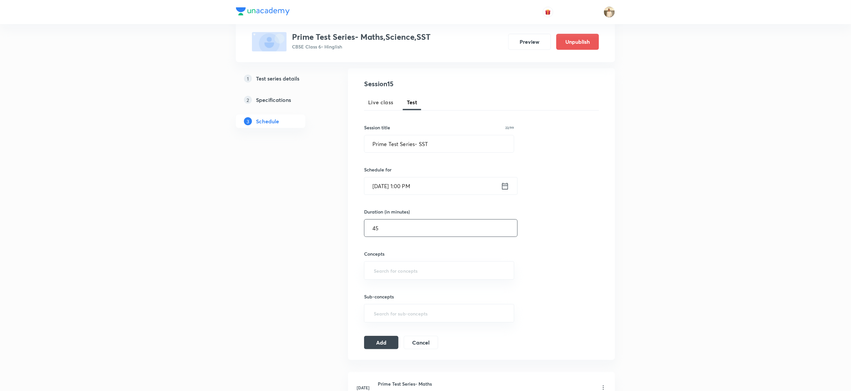
scroll to position [66, 0]
type input "45"
click at [433, 268] on input "text" at bounding box center [440, 269] width 134 height 12
type input "a"
click at [373, 349] on button "Add" at bounding box center [381, 343] width 34 height 13
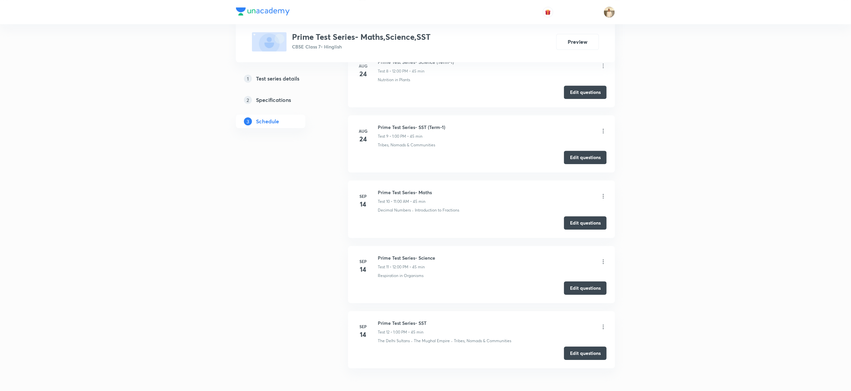
scroll to position [893, 0]
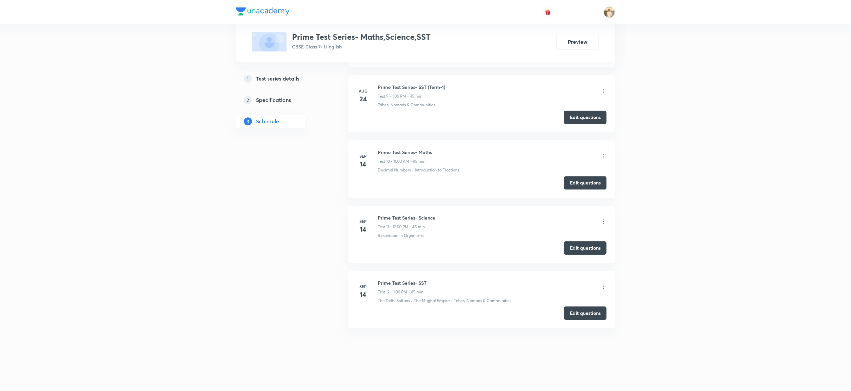
click at [408, 148] on li "[DATE] Prime Test Series- Maths Test 10 • 11:00 AM • 45 min Decimal Numbers · I…" at bounding box center [481, 168] width 267 height 57
copy h6 "Prime Test Series- Maths"
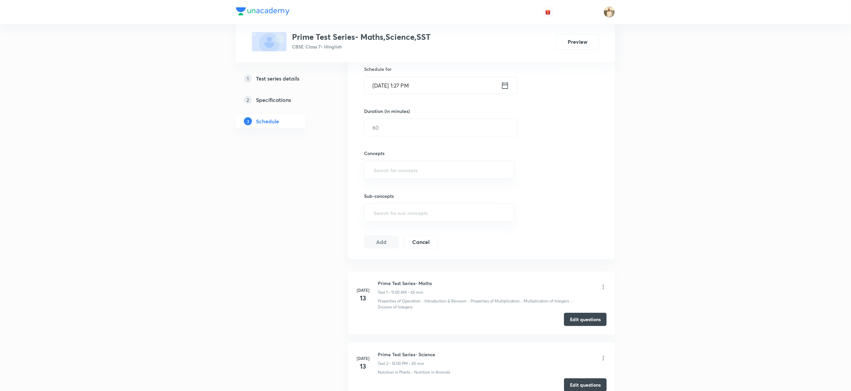
scroll to position [0, 0]
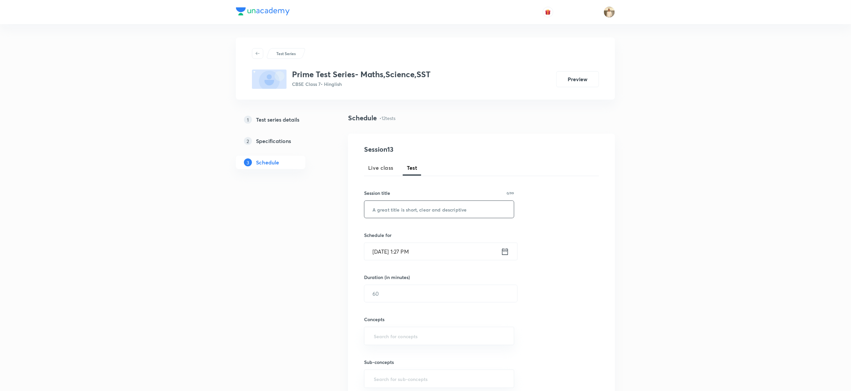
click at [401, 208] on input "text" at bounding box center [440, 209] width 150 height 17
paste input "Prime Test Series- Maths"
type input "Prime Test Series- Maths"
click at [380, 254] on input "[DATE] 1:27 PM" at bounding box center [433, 251] width 137 height 17
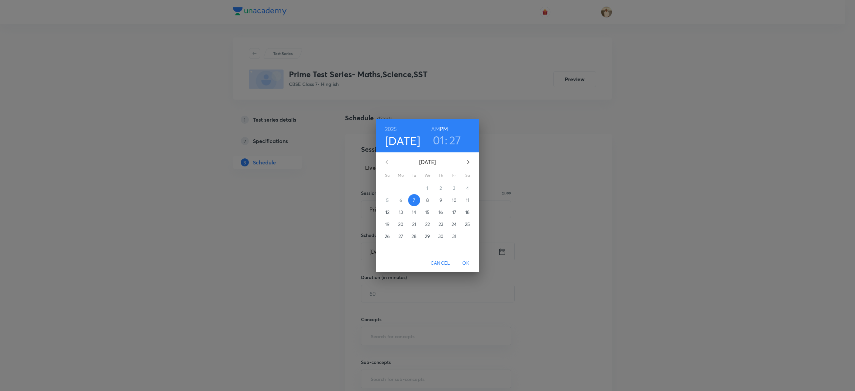
click at [385, 214] on p "12" at bounding box center [387, 212] width 4 height 7
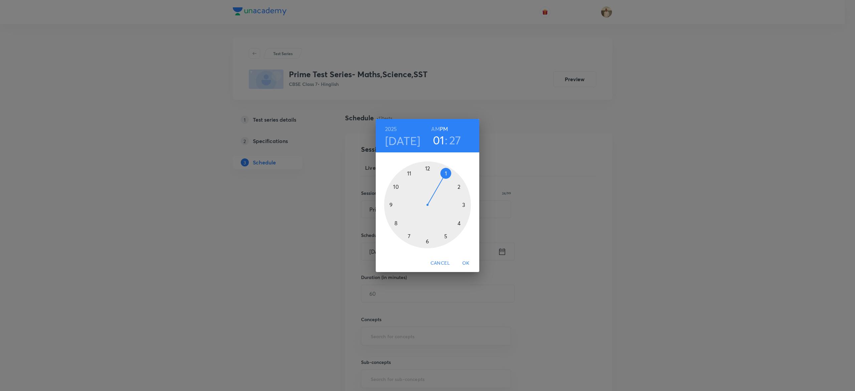
click at [427, 167] on div at bounding box center [427, 204] width 87 height 87
click at [437, 144] on h3 "12" at bounding box center [438, 140] width 11 height 14
click at [408, 172] on div at bounding box center [427, 204] width 87 height 87
click at [427, 167] on div at bounding box center [427, 204] width 87 height 87
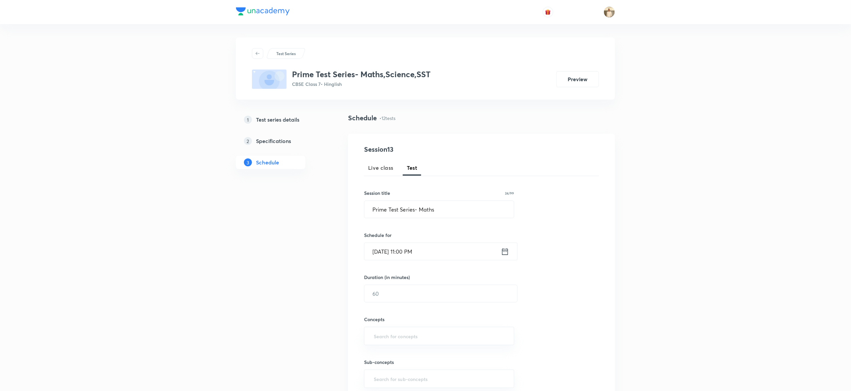
click at [421, 248] on input "[DATE] 11:00 PM" at bounding box center [433, 251] width 137 height 17
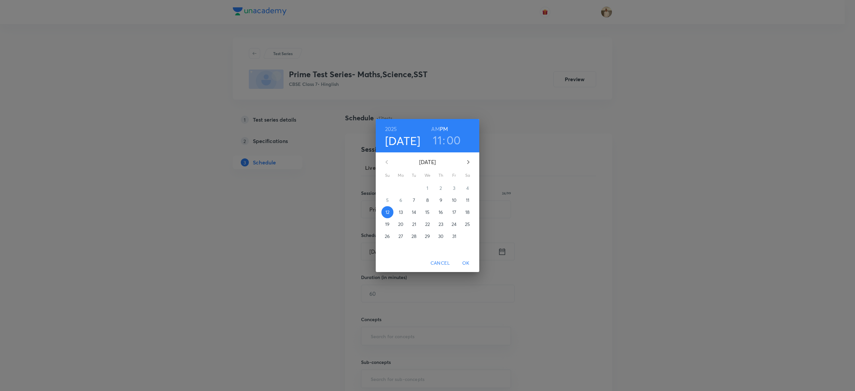
click at [435, 128] on h6 "AM" at bounding box center [435, 128] width 8 height 9
click at [468, 263] on span "OK" at bounding box center [466, 263] width 16 height 8
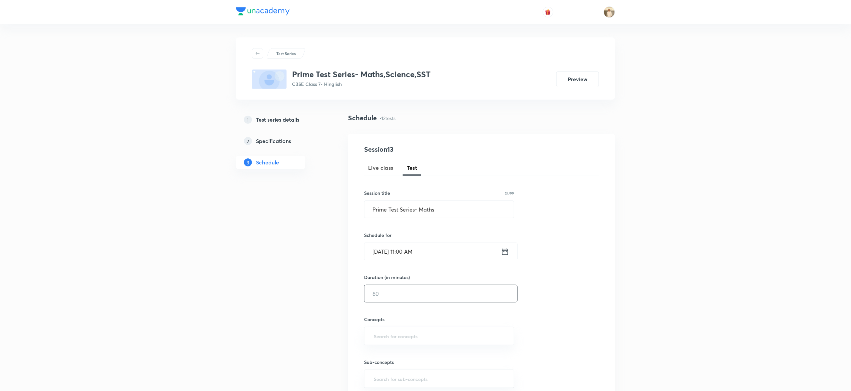
click at [392, 296] on input "text" at bounding box center [441, 293] width 153 height 17
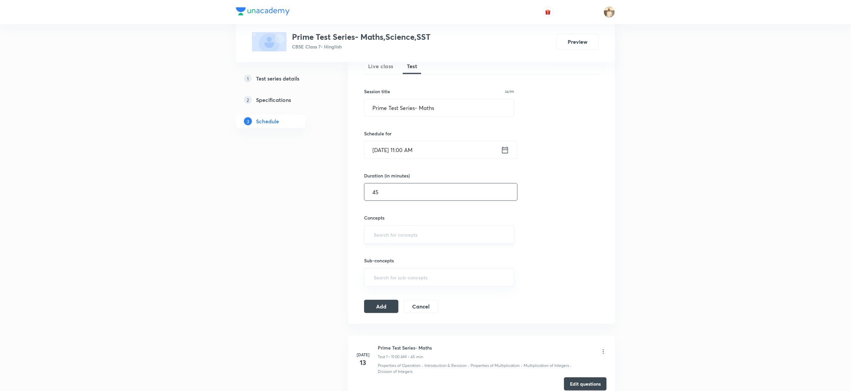
type input "45"
click at [398, 238] on input "text" at bounding box center [440, 234] width 134 height 12
type input "a"
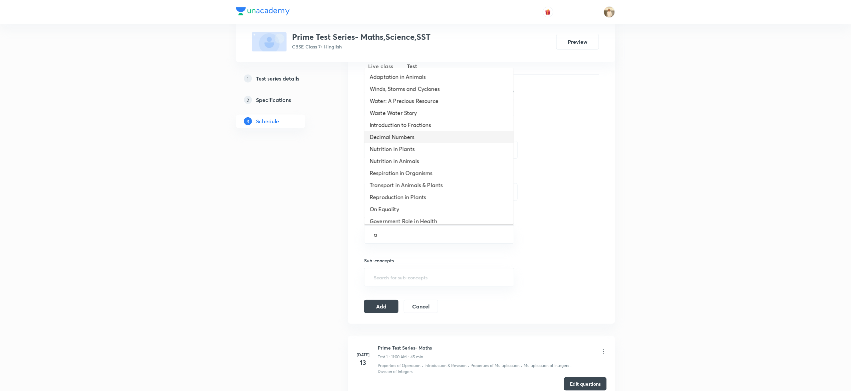
click at [421, 139] on li "Decimal Numbers" at bounding box center [439, 137] width 149 height 12
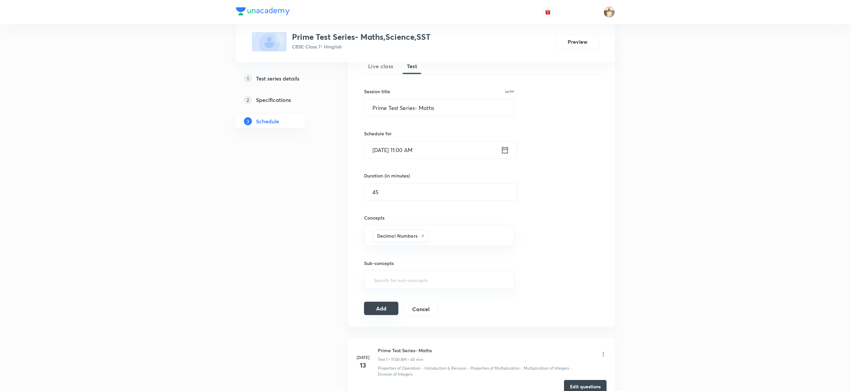
click at [386, 310] on button "Add" at bounding box center [381, 307] width 34 height 13
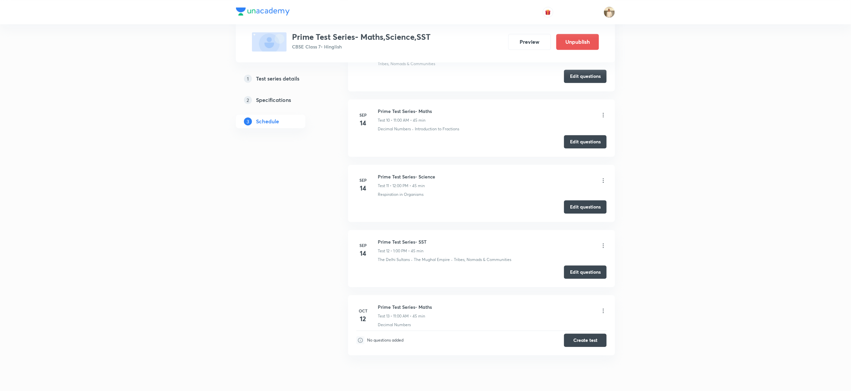
scroll to position [697, 0]
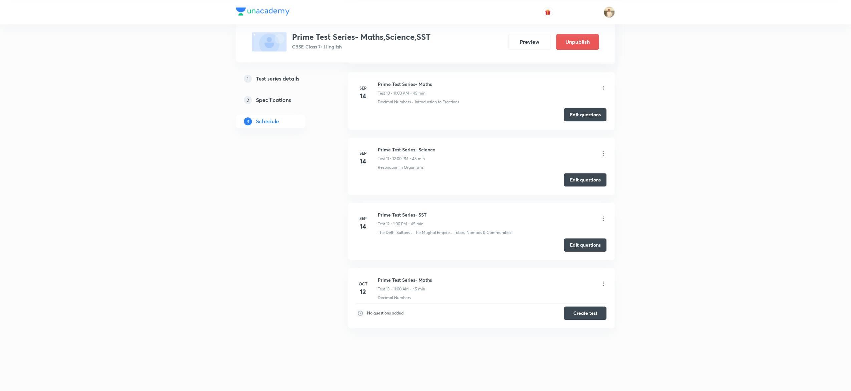
click at [603, 282] on icon at bounding box center [603, 283] width 7 height 7
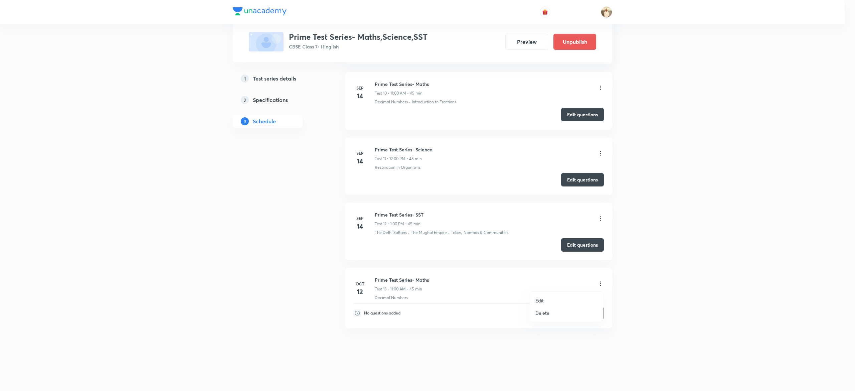
click at [544, 301] on li "Edit" at bounding box center [566, 300] width 73 height 12
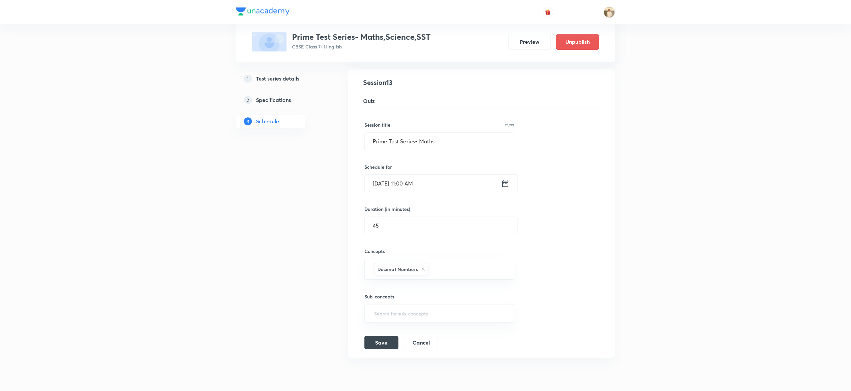
scroll to position [889, 0]
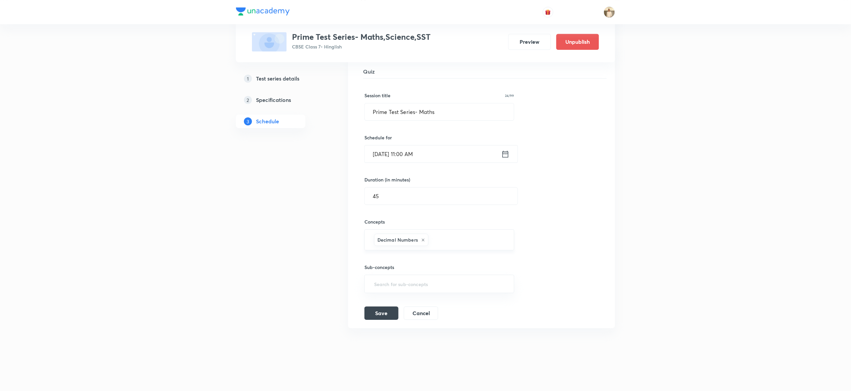
click at [422, 238] on icon at bounding box center [423, 240] width 4 height 4
click at [409, 237] on input "text" at bounding box center [439, 241] width 133 height 12
type input "c"
type input "quan"
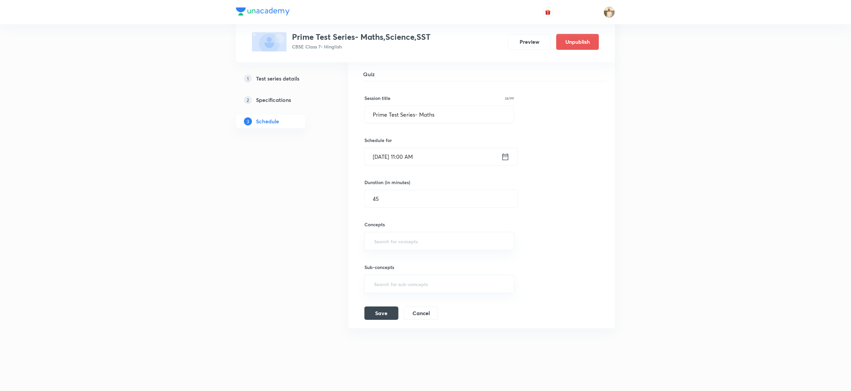
click at [417, 235] on input "text" at bounding box center [439, 241] width 133 height 12
type input "a"
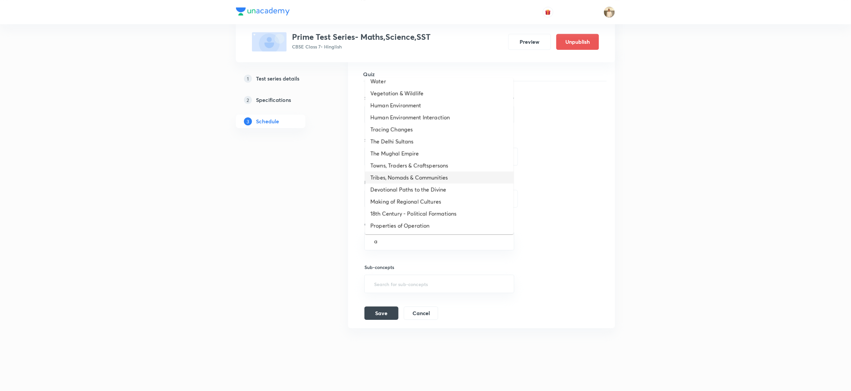
scroll to position [0, 0]
click at [409, 132] on li "Introduction to Fractions" at bounding box center [439, 135] width 149 height 12
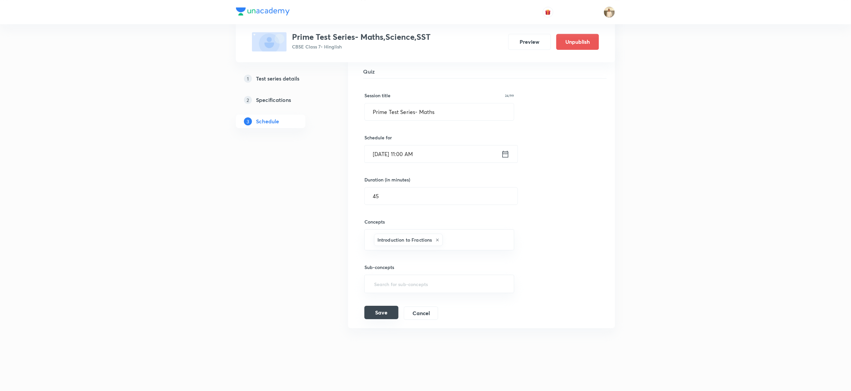
click at [391, 317] on button "Save" at bounding box center [382, 311] width 34 height 13
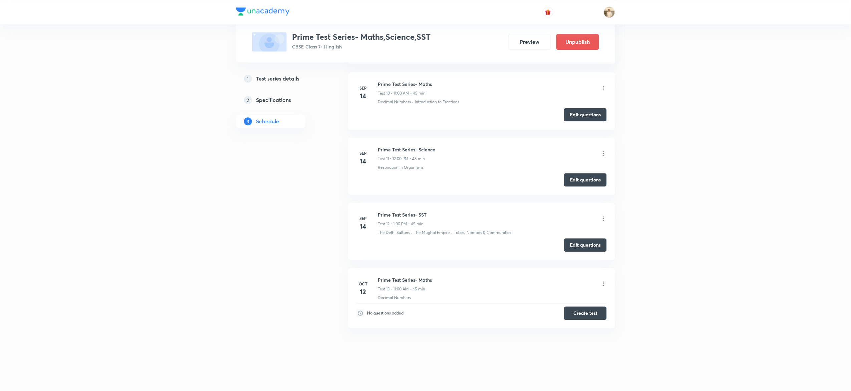
scroll to position [697, 0]
click at [586, 310] on button "Create test" at bounding box center [585, 311] width 43 height 13
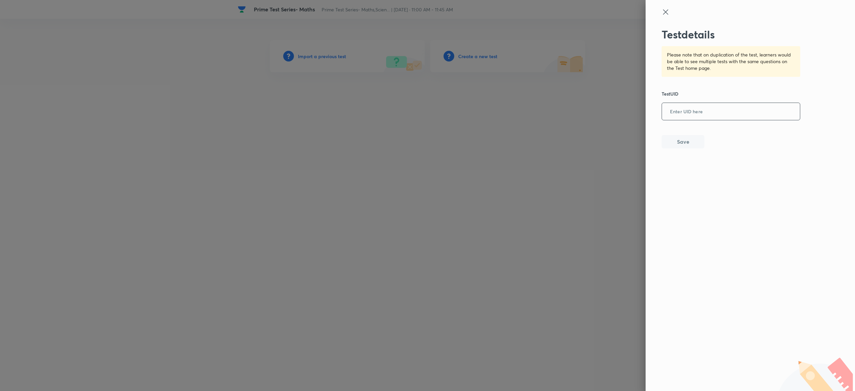
click at [717, 113] on input "text" at bounding box center [731, 111] width 138 height 16
click at [495, 60] on div at bounding box center [427, 195] width 855 height 391
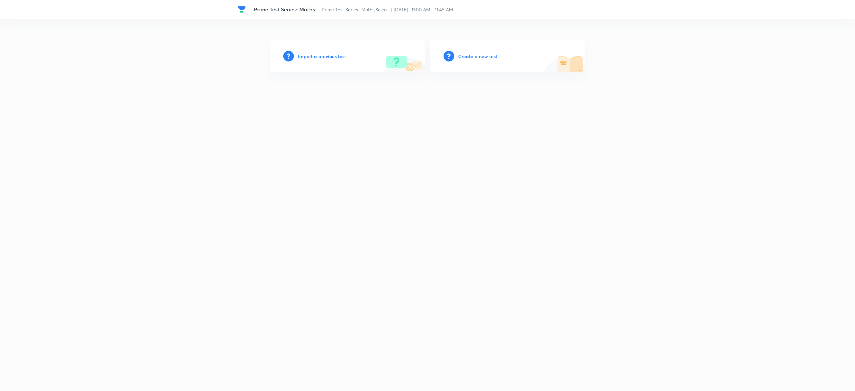
click at [475, 54] on h6 "Create a new test" at bounding box center [477, 56] width 39 height 7
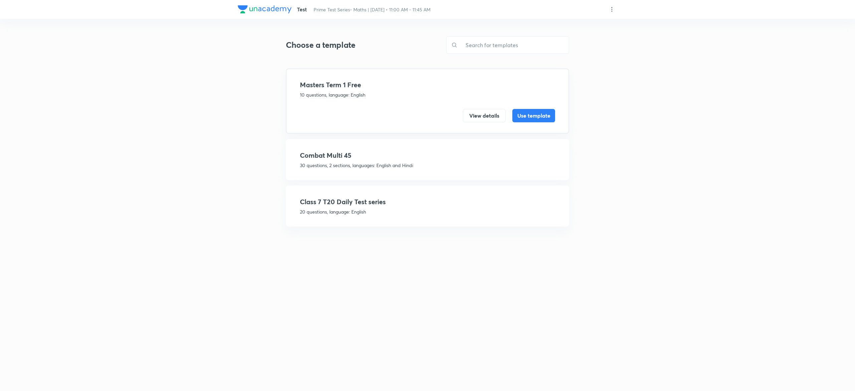
click at [387, 197] on h4 "Class 7 T20 Daily Test series" at bounding box center [427, 202] width 255 height 10
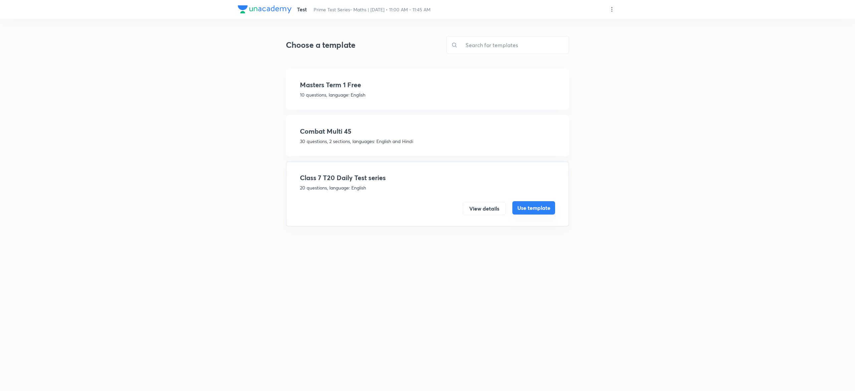
click at [539, 207] on button "Use template" at bounding box center [533, 207] width 43 height 13
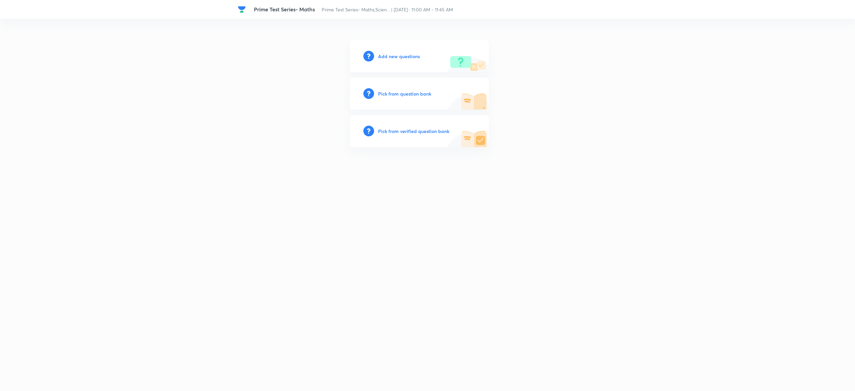
click at [383, 93] on h6 "Pick from question bank" at bounding box center [404, 93] width 53 height 7
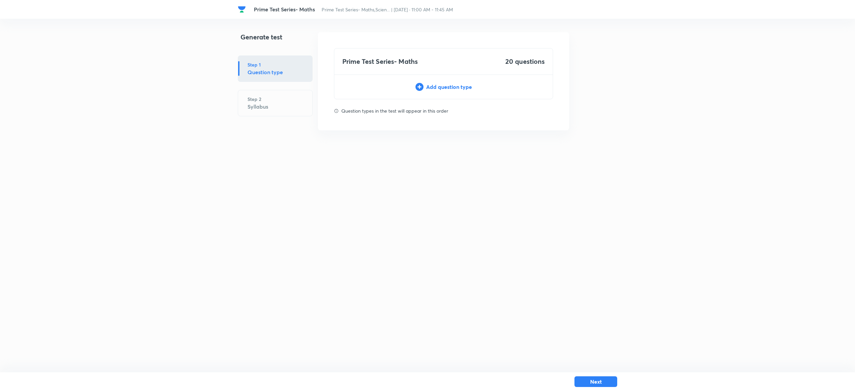
click at [462, 83] on div "Add question type" at bounding box center [443, 87] width 218 height 8
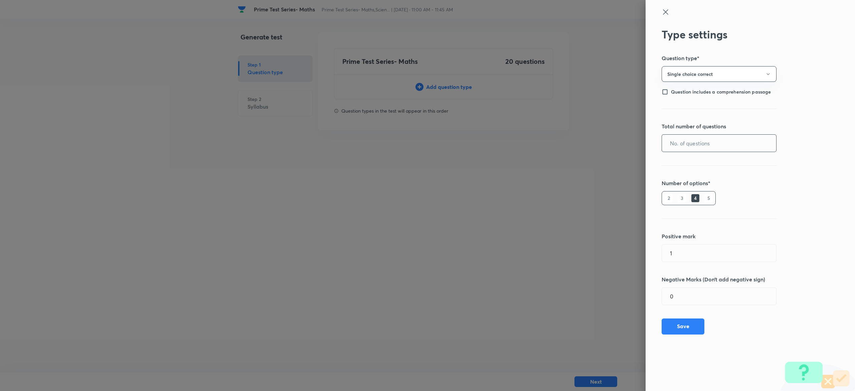
click at [697, 150] on input "text" at bounding box center [719, 143] width 114 height 17
type input "20"
click at [696, 324] on button "Save" at bounding box center [682, 325] width 43 height 16
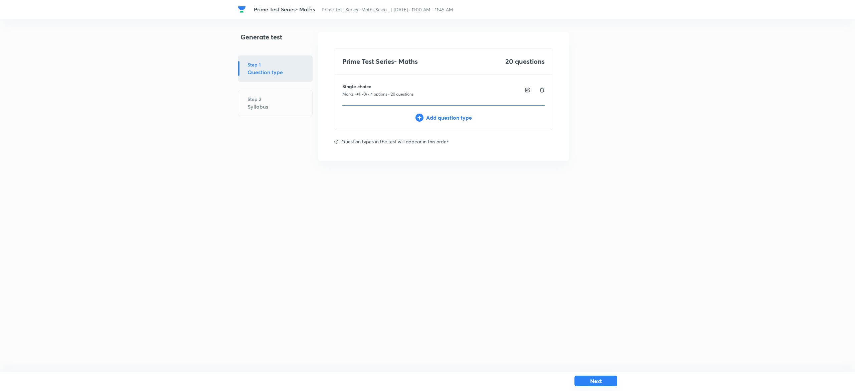
click at [608, 381] on button "Next" at bounding box center [595, 380] width 43 height 11
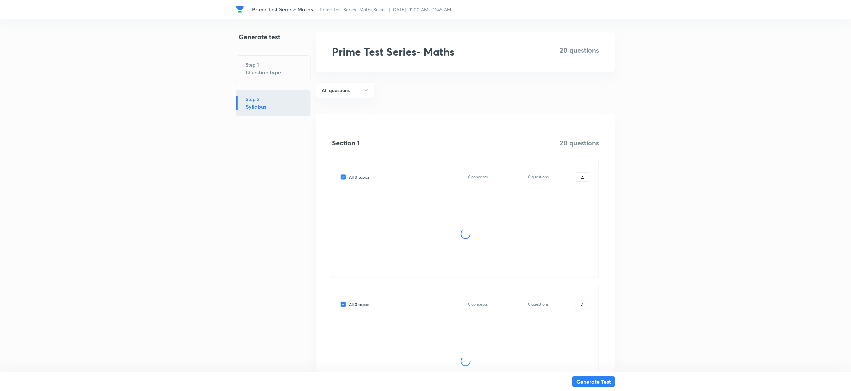
click at [342, 177] on input "All 0 topics" at bounding box center [344, 177] width 9 height 6
checkbox input "false"
click at [346, 305] on input "All 0 topics" at bounding box center [344, 304] width 9 height 6
checkbox input "false"
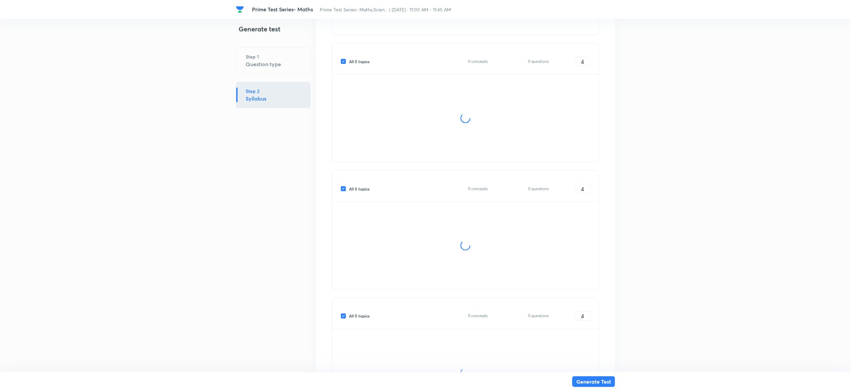
scroll to position [377, 0]
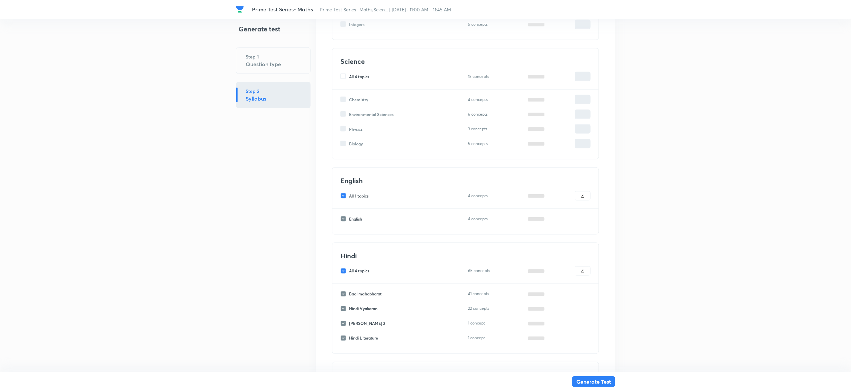
type input "0"
click at [342, 198] on input "All 1 topics" at bounding box center [344, 196] width 9 height 6
checkbox input "false"
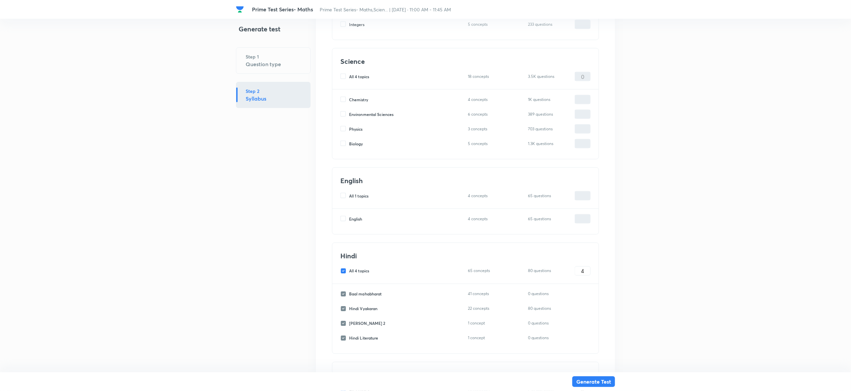
click at [344, 274] on input "All 4 topics" at bounding box center [344, 271] width 9 height 6
checkbox input "false"
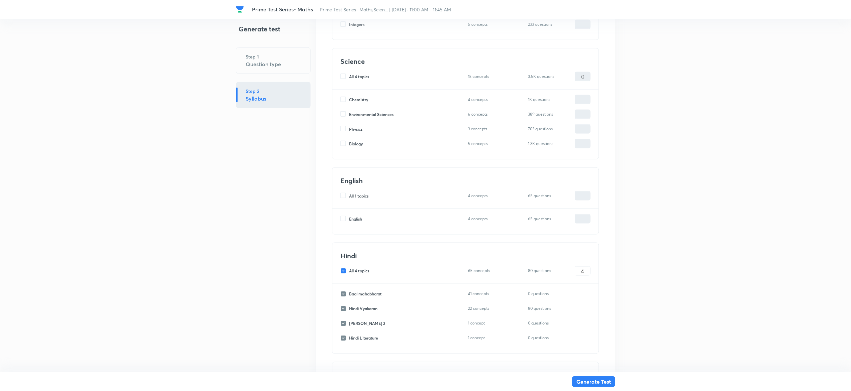
checkbox input "false"
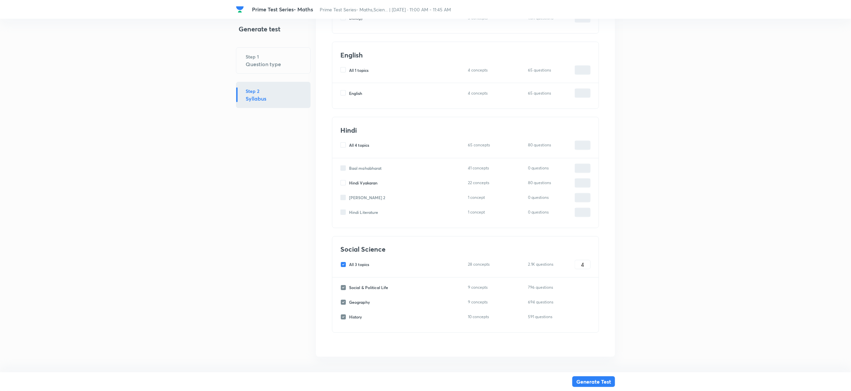
scroll to position [510, 0]
click at [343, 260] on input "All 3 topics" at bounding box center [344, 258] width 9 height 6
checkbox input "false"
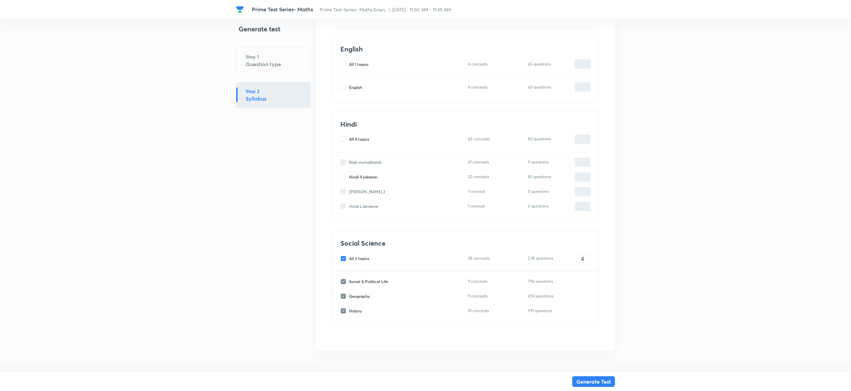
checkbox input "false"
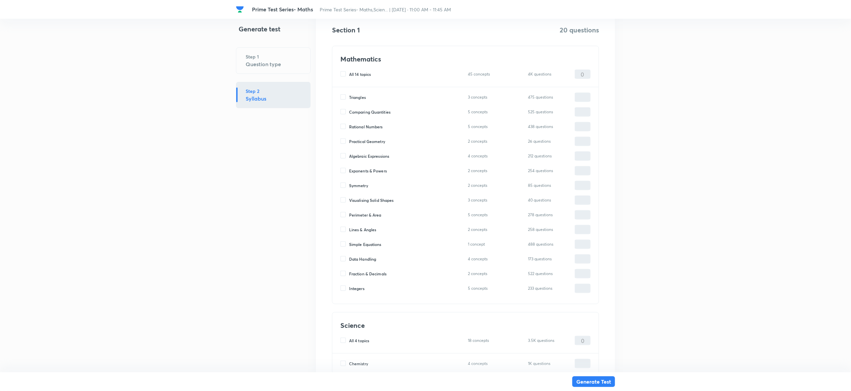
scroll to position [114, 0]
click at [343, 112] on input "Comparing Quantities" at bounding box center [344, 110] width 9 height 6
checkbox input "true"
click at [581, 113] on input "0" at bounding box center [582, 111] width 15 height 12
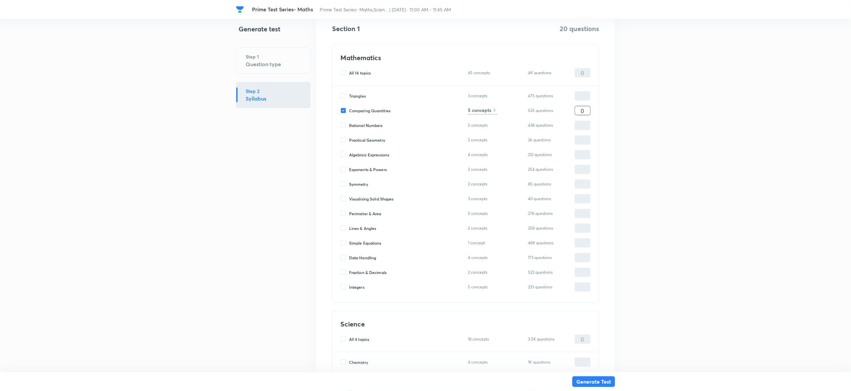
type input "2"
type input "20"
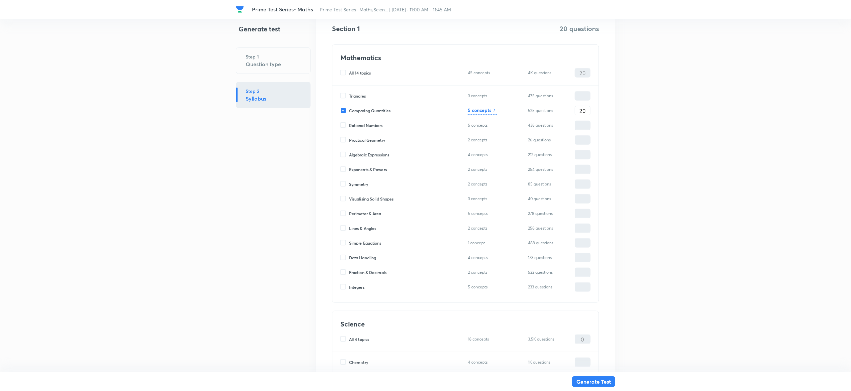
click at [481, 107] on h6 "5 concepts" at bounding box center [479, 109] width 23 height 7
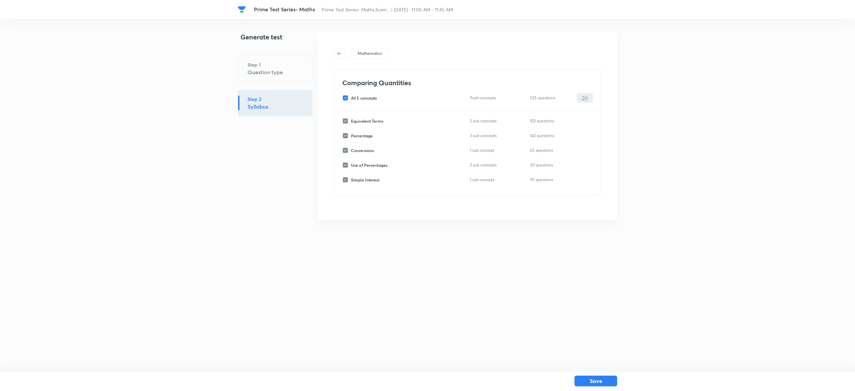
click at [604, 378] on button "Save" at bounding box center [595, 380] width 43 height 11
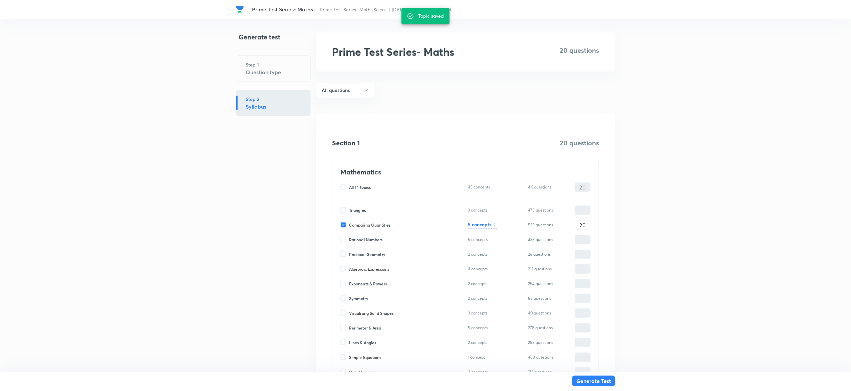
click at [603, 382] on button "Generate Test" at bounding box center [593, 380] width 43 height 11
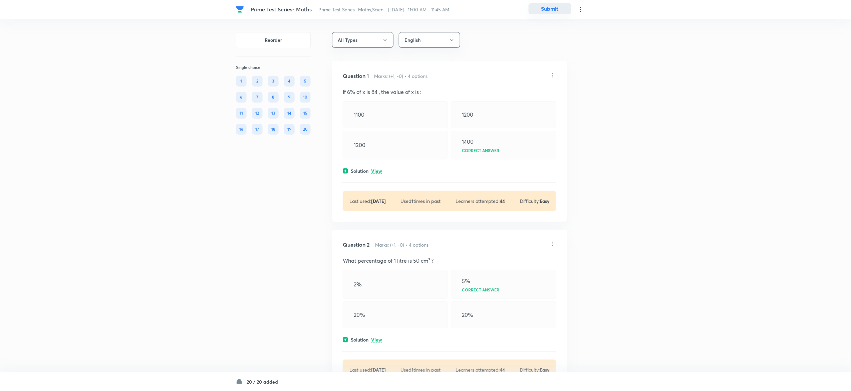
click at [556, 7] on button "Submit" at bounding box center [550, 8] width 43 height 11
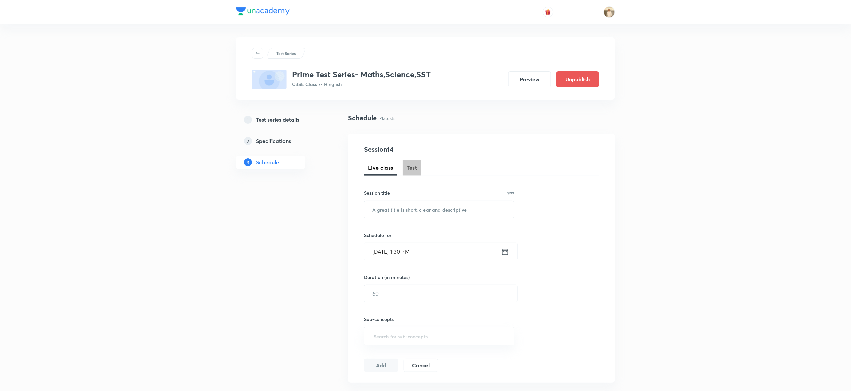
click at [414, 161] on button "Test" at bounding box center [412, 168] width 19 height 16
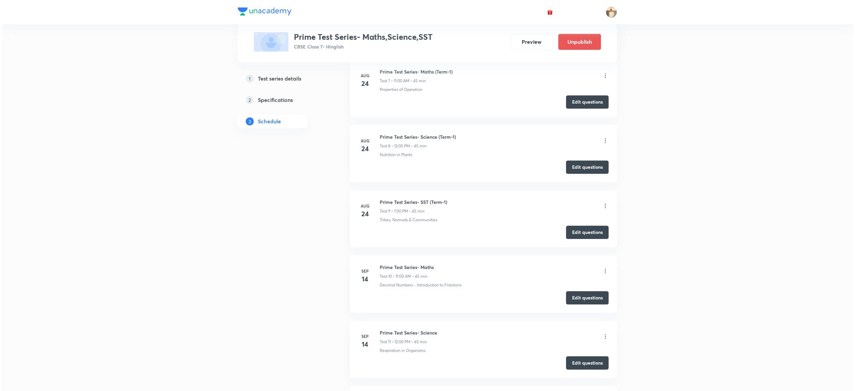
scroll to position [958, 0]
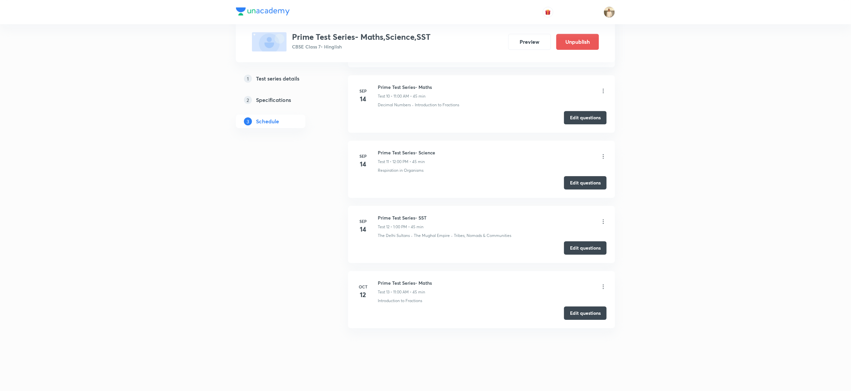
click at [405, 286] on div "Prime Test Series- Maths Test 13 • 11:00 AM • 45 min" at bounding box center [405, 287] width 54 height 16
click at [605, 284] on icon at bounding box center [603, 286] width 7 height 7
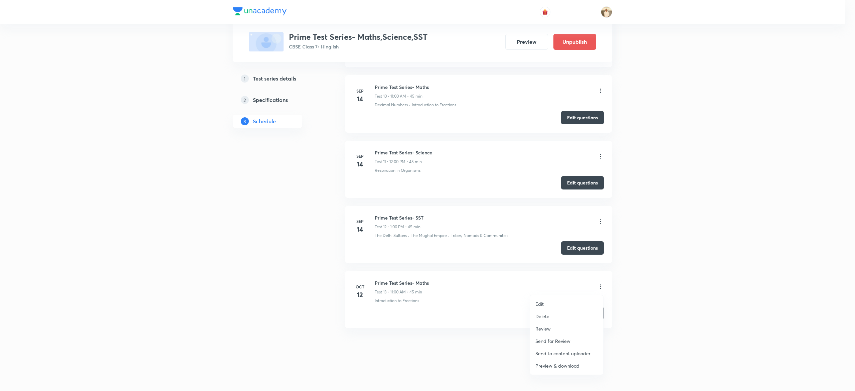
click at [465, 302] on div at bounding box center [427, 195] width 855 height 391
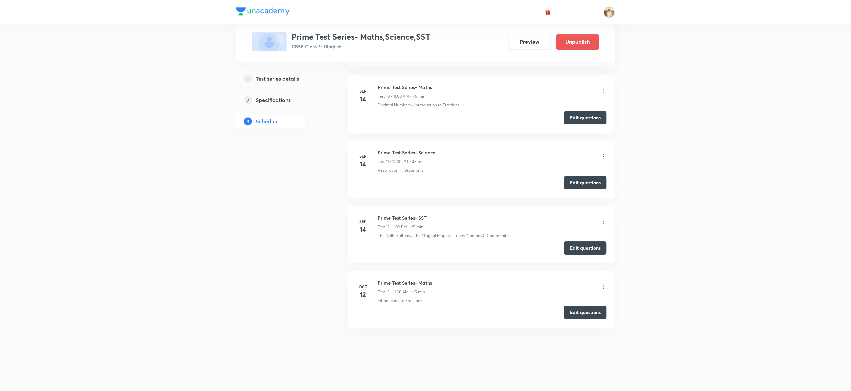
click at [587, 314] on button "Edit questions" at bounding box center [585, 311] width 43 height 13
click at [603, 288] on icon at bounding box center [603, 286] width 7 height 7
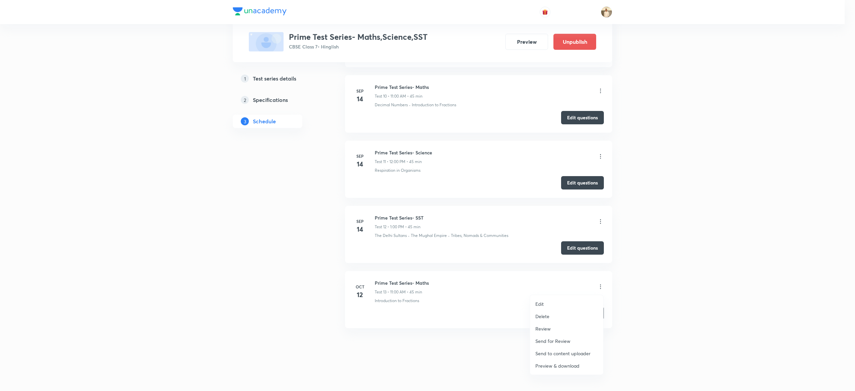
click at [568, 301] on li "Edit" at bounding box center [566, 303] width 73 height 12
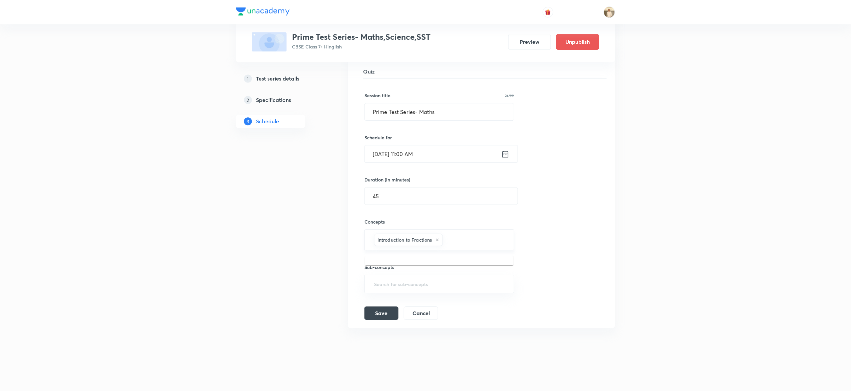
click at [469, 240] on input "text" at bounding box center [475, 239] width 62 height 12
paste input "Comparing Quantities"
type input "C"
type input "perce"
click at [264, 99] on h5 "Specifications" at bounding box center [273, 100] width 35 height 8
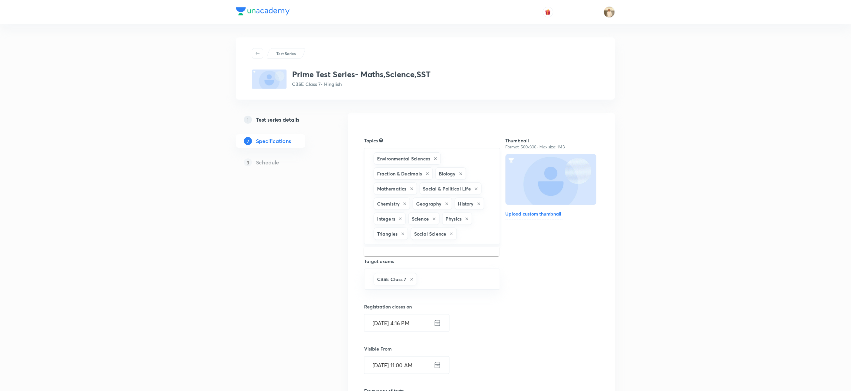
click at [485, 234] on input "text" at bounding box center [474, 233] width 33 height 12
type input "compa"
click at [431, 253] on li "Mathematics -> Comparing Quantities" at bounding box center [431, 255] width 135 height 12
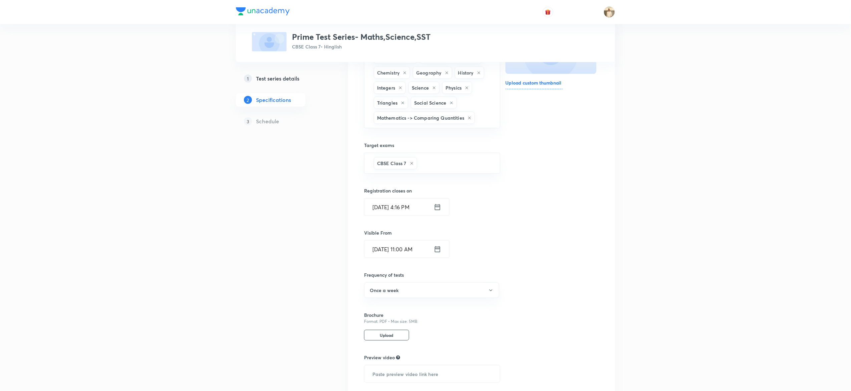
scroll to position [187, 0]
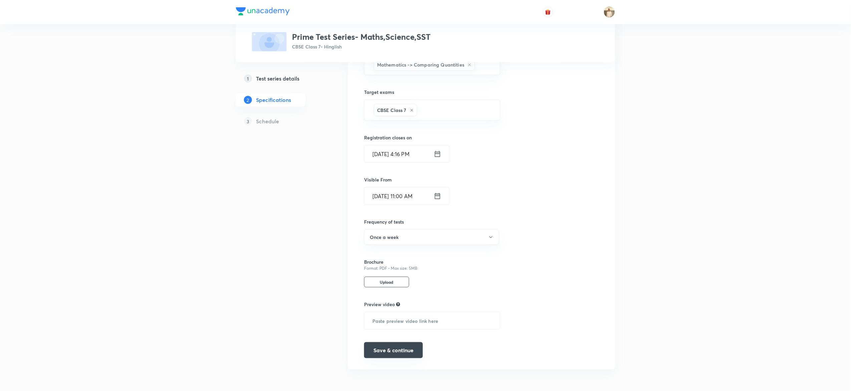
click at [387, 351] on button "Save & continue" at bounding box center [393, 350] width 59 height 16
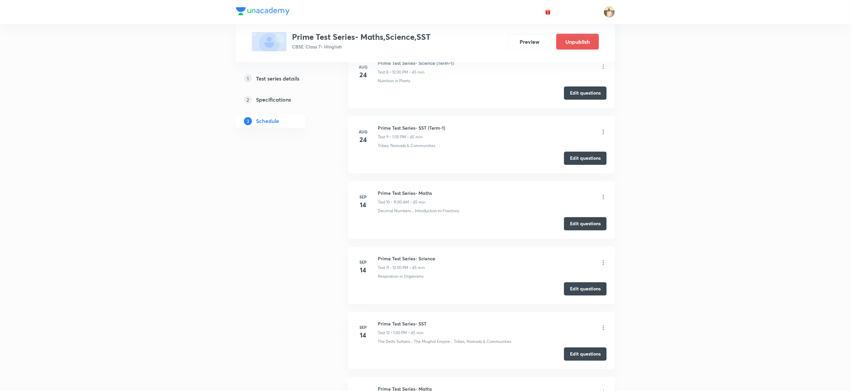
scroll to position [656, 0]
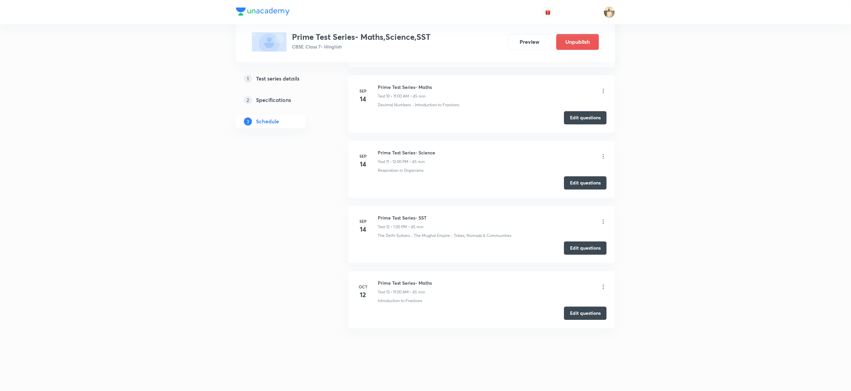
click at [604, 286] on icon at bounding box center [603, 286] width 7 height 7
click at [602, 285] on icon at bounding box center [603, 286] width 7 height 7
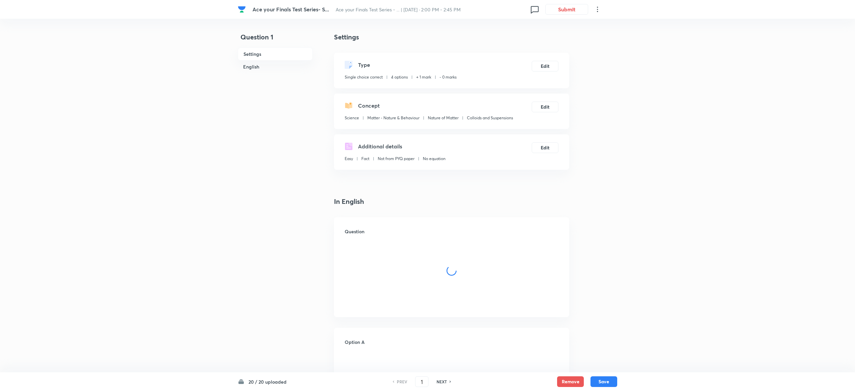
checkbox input "true"
click at [399, 118] on p "Comparing Quantities" at bounding box center [395, 118] width 41 height 6
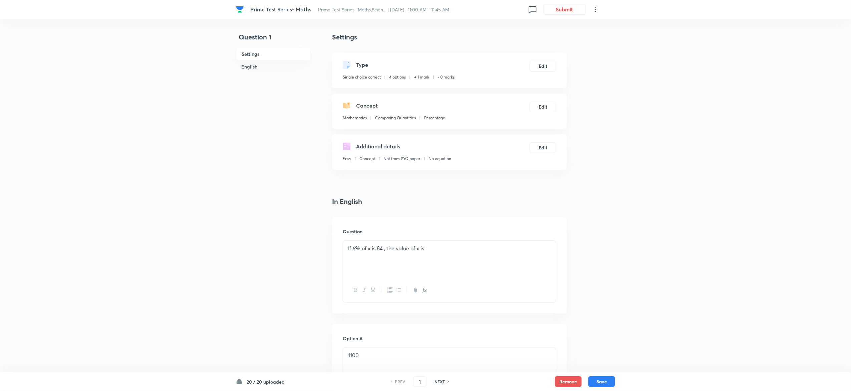
copy p "Quantities"
click at [445, 382] on h6 "NEXT" at bounding box center [440, 381] width 10 height 6
type input "2"
checkbox input "false"
checkbox input "true"
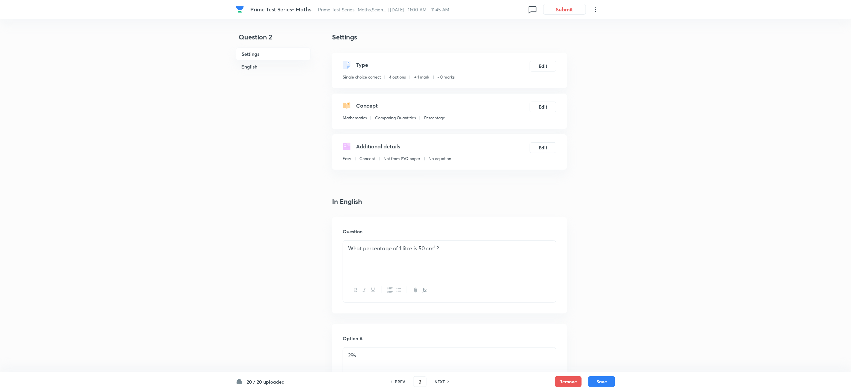
click at [445, 382] on h6 "NEXT" at bounding box center [440, 381] width 10 height 6
type input "3"
checkbox input "false"
checkbox input "true"
click at [445, 382] on h6 "NEXT" at bounding box center [440, 381] width 10 height 6
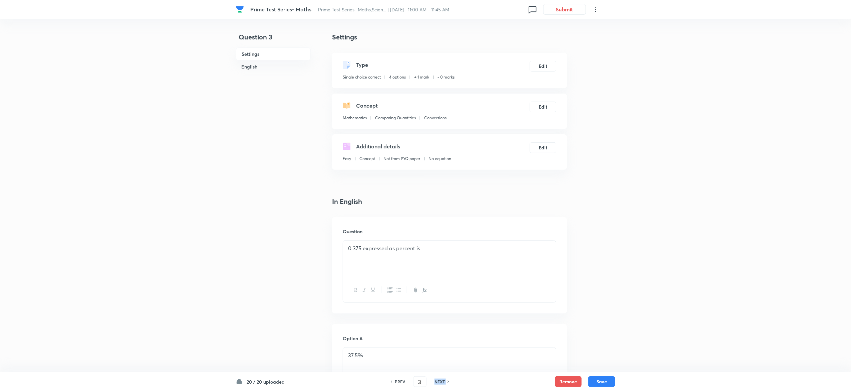
type input "4"
checkbox input "true"
click at [445, 382] on h6 "NEXT" at bounding box center [440, 381] width 10 height 6
type input "5"
checkbox input "false"
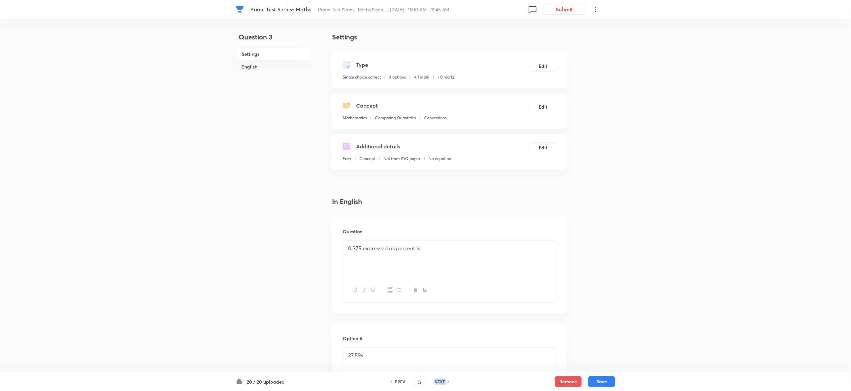
checkbox input "true"
click at [445, 382] on h6 "NEXT" at bounding box center [440, 381] width 10 height 6
type input "6"
checkbox input "false"
checkbox input "true"
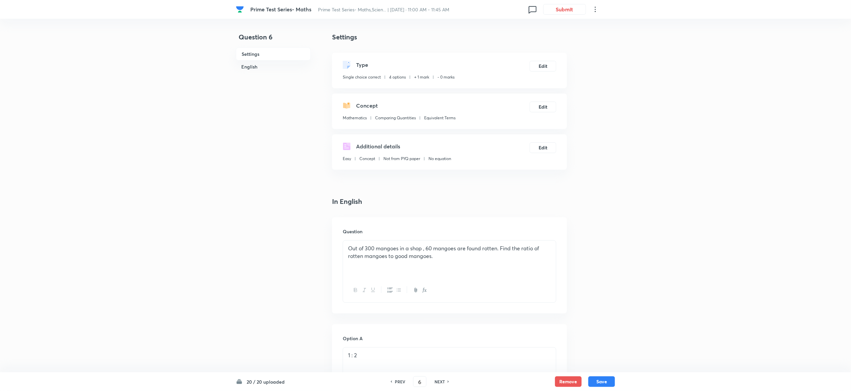
click at [445, 378] on div "PREV 6 ​ NEXT" at bounding box center [420, 381] width 86 height 11
click at [442, 382] on h6 "NEXT" at bounding box center [440, 381] width 10 height 6
type input "7"
checkbox input "true"
click at [442, 382] on h6 "NEXT" at bounding box center [440, 381] width 10 height 6
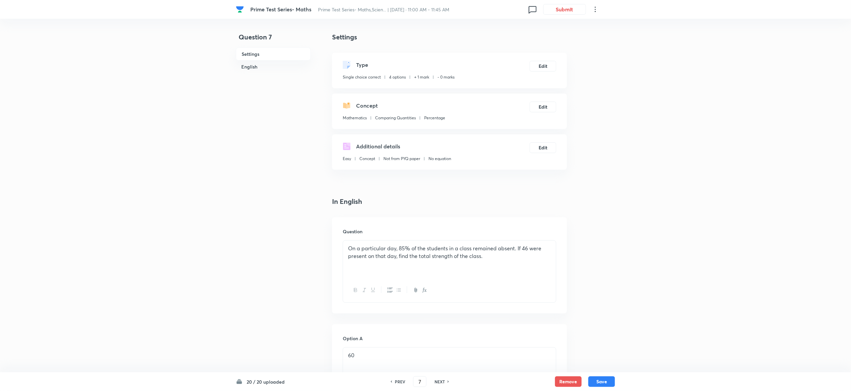
type input "8"
checkbox input "false"
checkbox input "true"
click at [442, 382] on h6 "NEXT" at bounding box center [440, 381] width 10 height 6
type input "9"
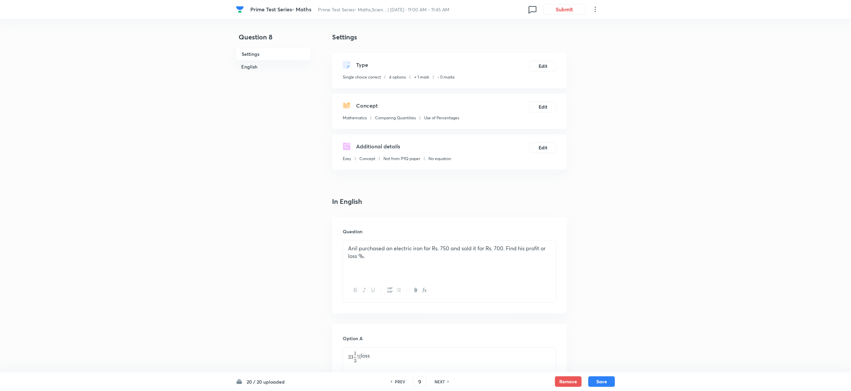
checkbox input "false"
checkbox input "true"
click at [442, 382] on h6 "NEXT" at bounding box center [440, 381] width 10 height 6
type input "10"
checkbox input "true"
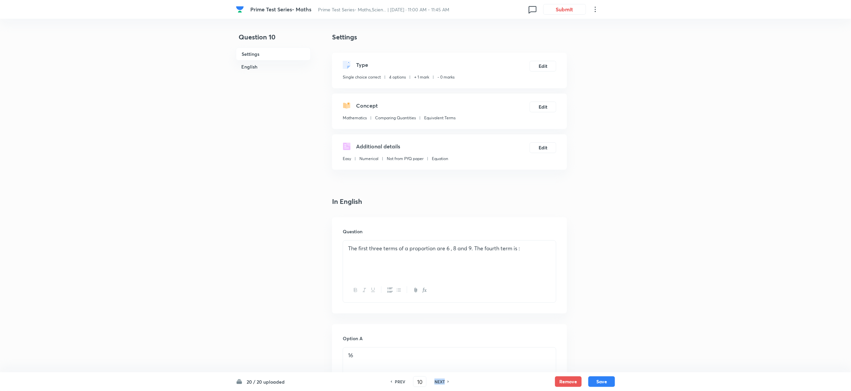
click at [442, 382] on h6 "NEXT" at bounding box center [440, 381] width 10 height 6
type input "11"
checkbox input "true"
checkbox input "false"
click at [397, 382] on h6 "PREV" at bounding box center [400, 381] width 10 height 6
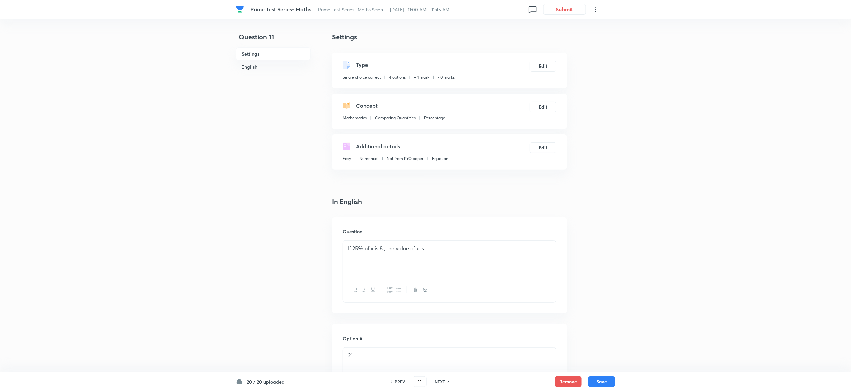
type input "10"
checkbox input "false"
checkbox input "true"
click at [397, 382] on h6 "PREV" at bounding box center [400, 381] width 10 height 6
type input "9"
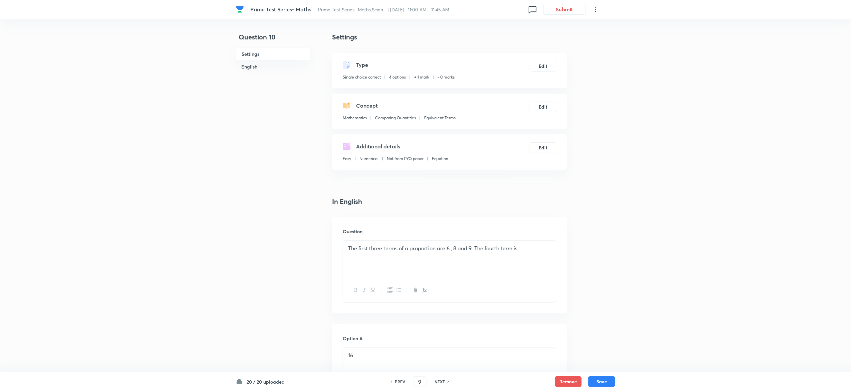
checkbox input "true"
click at [397, 382] on h6 "PREV" at bounding box center [400, 381] width 10 height 6
type input "8"
checkbox input "false"
checkbox input "true"
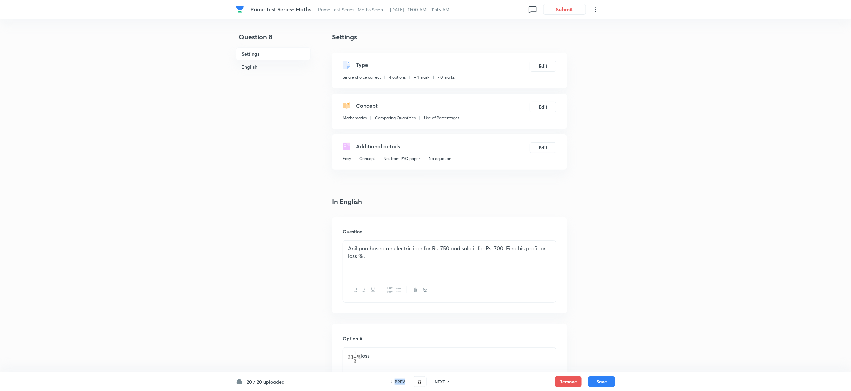
click at [397, 382] on h6 "PREV" at bounding box center [400, 381] width 10 height 6
type input "7"
checkbox input "false"
checkbox input "true"
click at [397, 382] on h6 "PREV" at bounding box center [400, 381] width 10 height 6
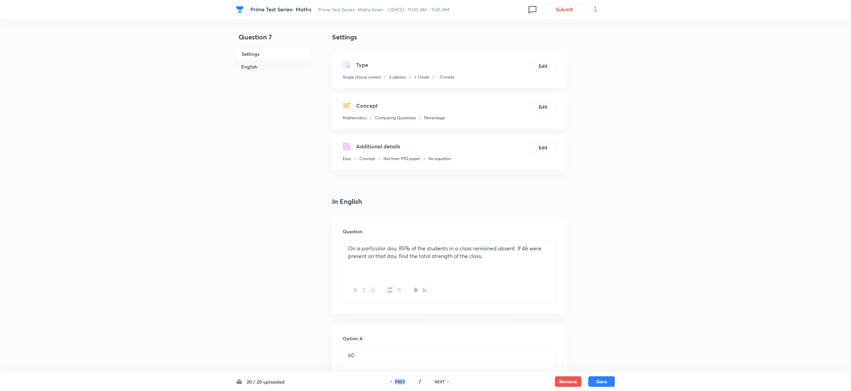
type input "6"
checkbox input "true"
click at [397, 382] on h6 "PREV" at bounding box center [400, 381] width 10 height 6
type input "5"
checkbox input "false"
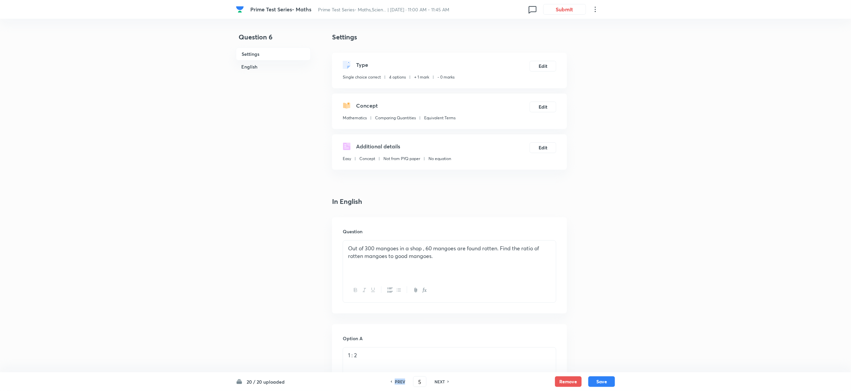
checkbox input "true"
click at [397, 382] on h6 "PREV" at bounding box center [400, 381] width 10 height 6
type input "4"
checkbox input "true"
checkbox input "false"
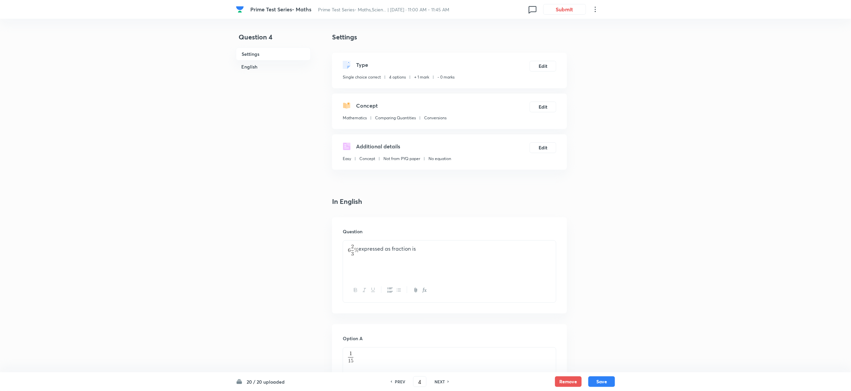
click at [444, 381] on h6 "NEXT" at bounding box center [440, 381] width 10 height 6
type input "5"
checkbox input "false"
checkbox input "true"
click at [444, 381] on h6 "NEXT" at bounding box center [440, 381] width 10 height 6
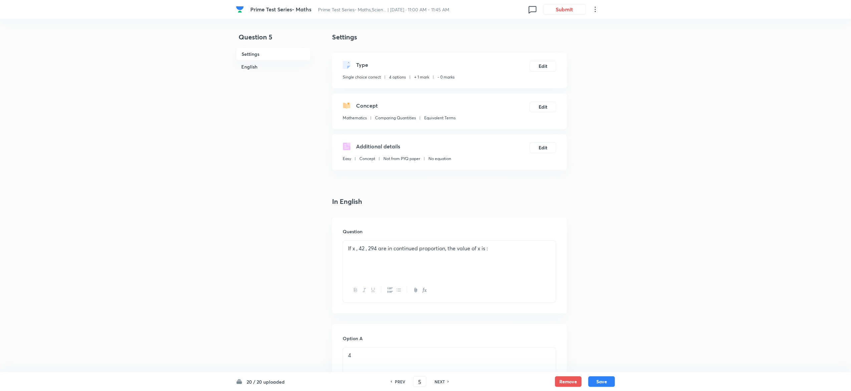
type input "6"
checkbox input "false"
checkbox input "true"
click at [444, 381] on h6 "NEXT" at bounding box center [440, 381] width 10 height 6
type input "7"
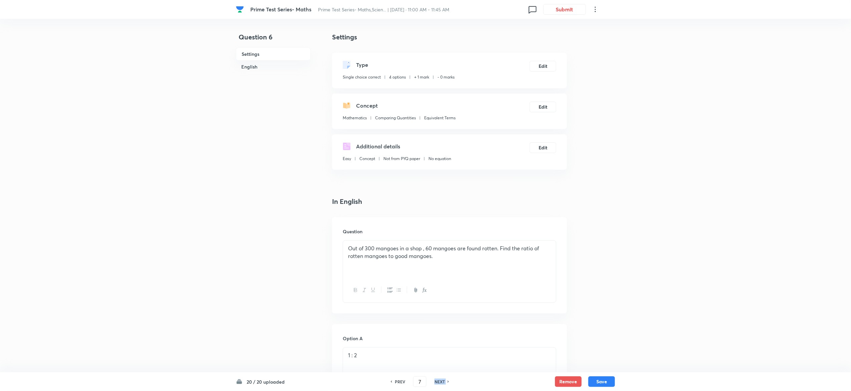
checkbox input "true"
click at [444, 381] on h6 "NEXT" at bounding box center [440, 381] width 10 height 6
type input "8"
checkbox input "true"
checkbox input "false"
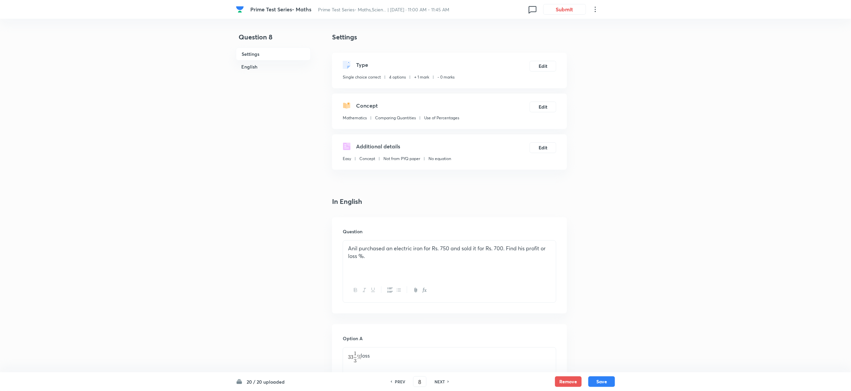
click at [444, 381] on h6 "NEXT" at bounding box center [440, 381] width 10 height 6
type input "9"
checkbox input "false"
checkbox input "true"
click at [444, 381] on h6 "NEXT" at bounding box center [440, 381] width 10 height 6
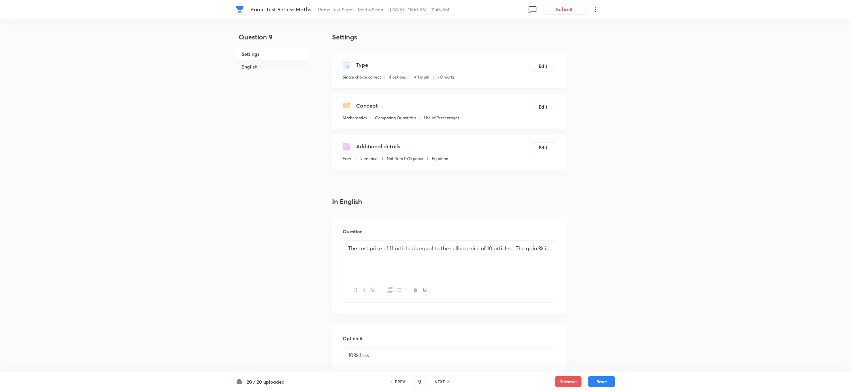
type input "10"
checkbox input "true"
click at [444, 381] on h6 "NEXT" at bounding box center [440, 381] width 10 height 6
type input "11"
checkbox input "false"
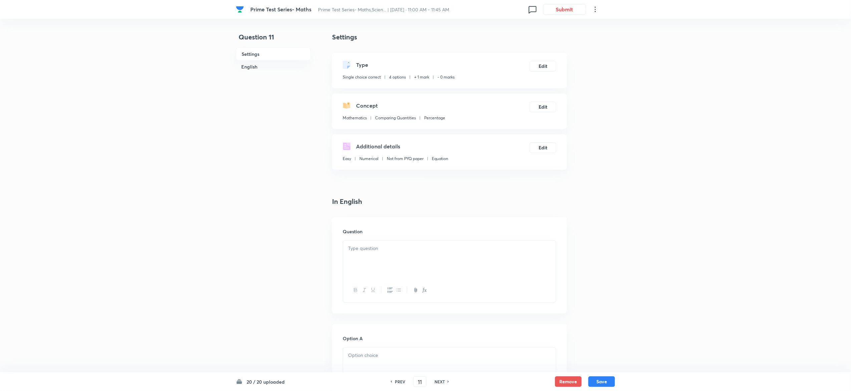
checkbox input "true"
click at [444, 381] on h6 "NEXT" at bounding box center [440, 381] width 10 height 6
type input "12"
checkbox input "true"
click at [444, 381] on h6 "NEXT" at bounding box center [440, 381] width 10 height 6
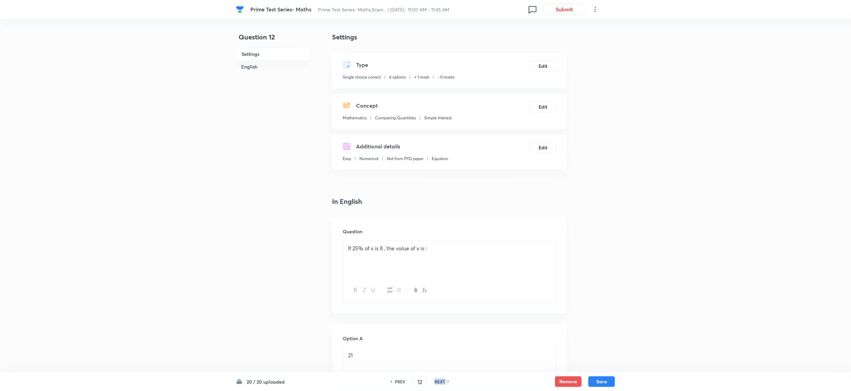
type input "13"
checkbox input "false"
checkbox input "true"
click at [444, 381] on h6 "NEXT" at bounding box center [440, 381] width 10 height 6
type input "14"
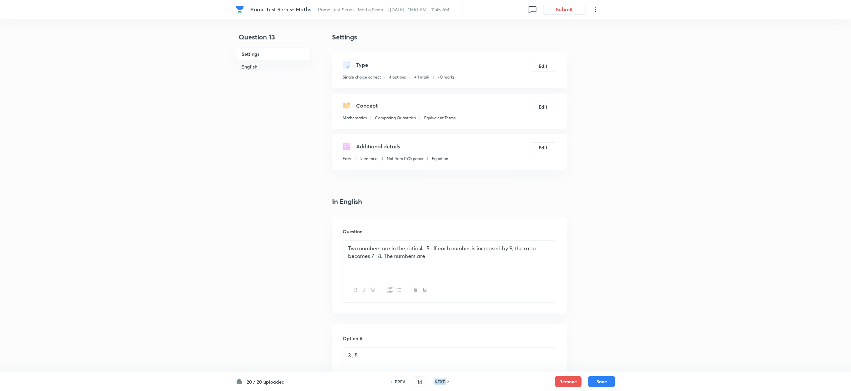
checkbox input "true"
checkbox input "false"
click at [444, 381] on h6 "NEXT" at bounding box center [440, 381] width 10 height 6
type input "15"
checkbox input "false"
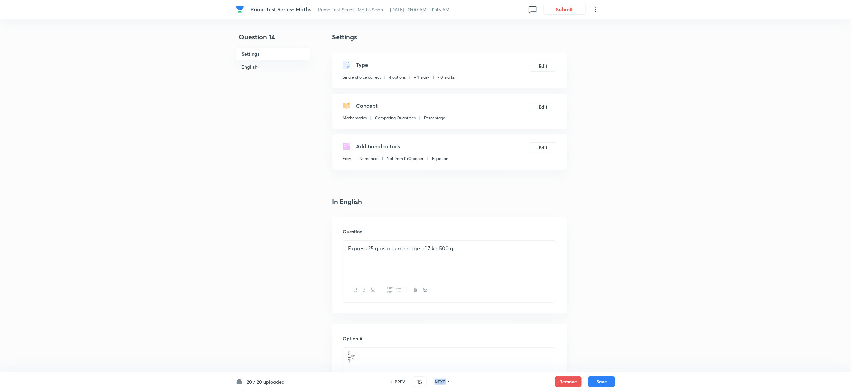
checkbox input "true"
click at [444, 381] on h6 "NEXT" at bounding box center [440, 381] width 10 height 6
type input "16"
checkbox input "true"
click at [444, 381] on h6 "NEXT" at bounding box center [440, 381] width 10 height 6
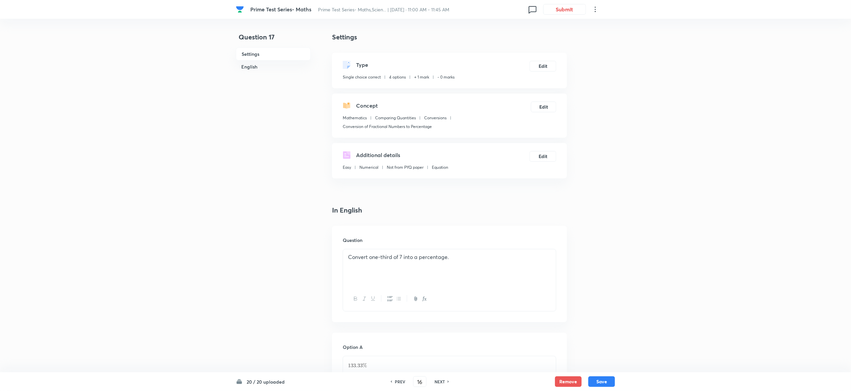
type input "17"
checkbox input "false"
checkbox input "true"
click at [444, 381] on h6 "NEXT" at bounding box center [440, 381] width 10 height 6
type input "18"
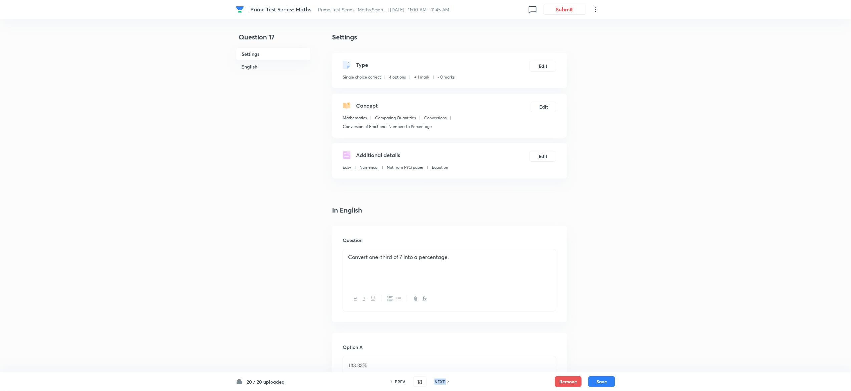
checkbox input "false"
checkbox input "true"
click at [444, 381] on h6 "NEXT" at bounding box center [440, 381] width 10 height 6
type input "19"
checkbox input "true"
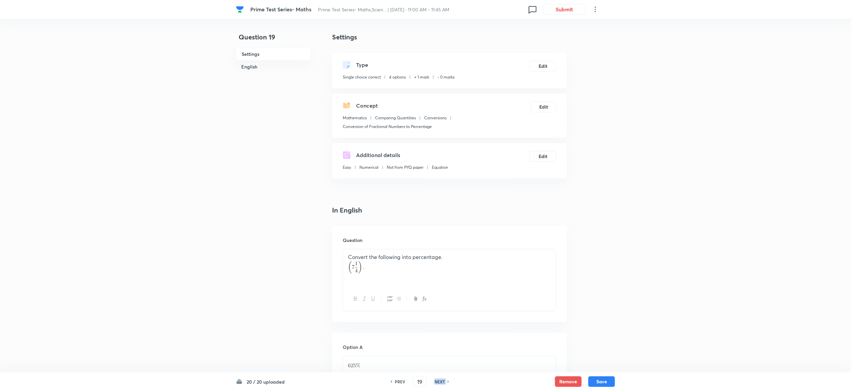
click at [444, 381] on h6 "NEXT" at bounding box center [440, 381] width 10 height 6
type input "20"
click at [444, 381] on h6 "NEXT" at bounding box center [440, 381] width 10 height 6
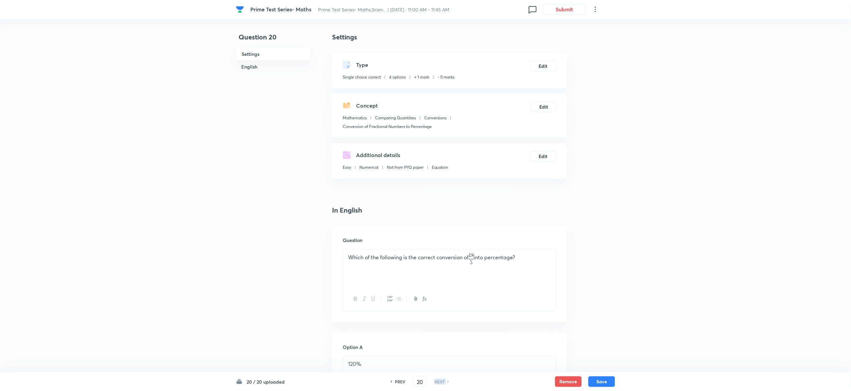
click at [444, 381] on h6 "NEXT" at bounding box center [440, 381] width 10 height 6
click at [396, 383] on h6 "PREV" at bounding box center [400, 381] width 10 height 6
checkbox input "false"
type input "19"
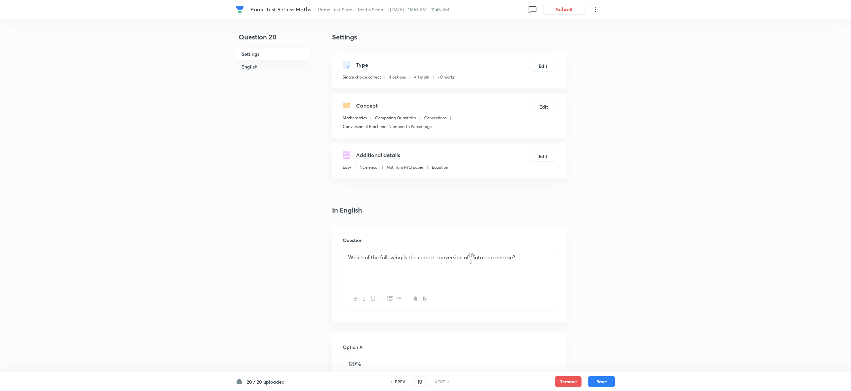
checkbox input "true"
click at [396, 383] on h6 "PREV" at bounding box center [400, 381] width 10 height 6
type input "18"
checkbox input "true"
click at [396, 383] on h6 "PREV" at bounding box center [400, 381] width 10 height 6
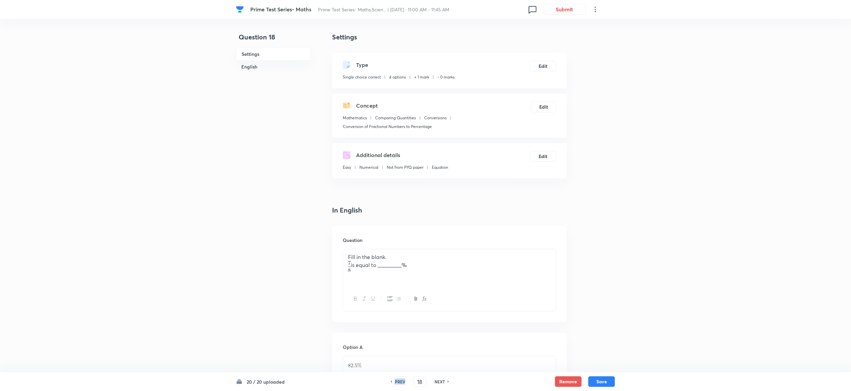
type input "17"
checkbox input "true"
checkbox input "false"
click at [396, 383] on h6 "PREV" at bounding box center [400, 381] width 10 height 6
type input "16"
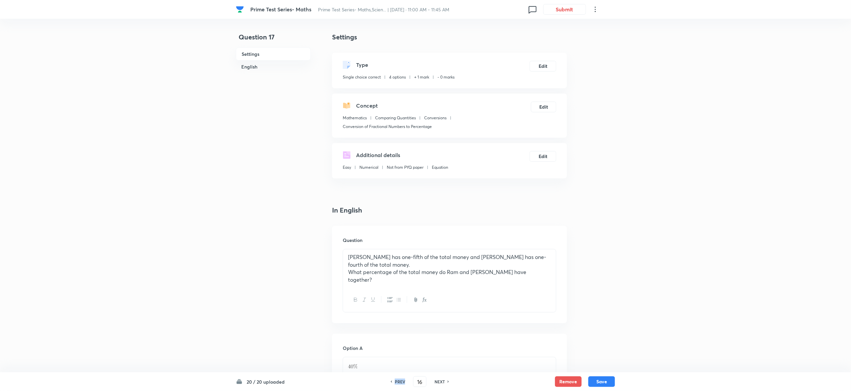
checkbox input "false"
checkbox input "true"
click at [396, 383] on h6 "PREV" at bounding box center [400, 381] width 10 height 6
type input "15"
checkbox input "true"
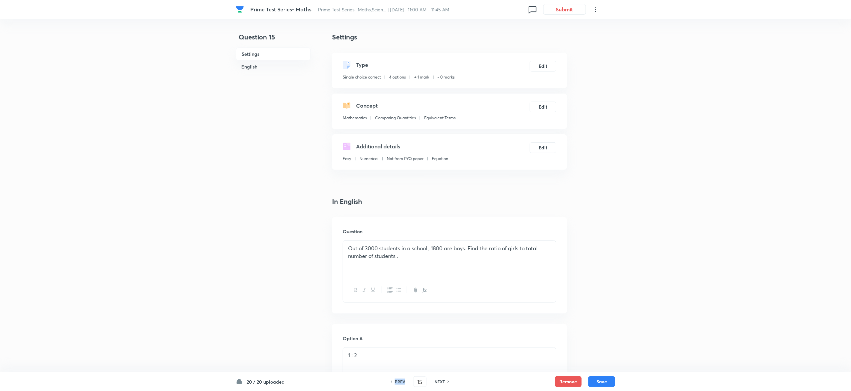
click at [396, 383] on h6 "PREV" at bounding box center [400, 381] width 10 height 6
type input "14"
checkbox input "true"
checkbox input "false"
click at [396, 383] on h6 "PREV" at bounding box center [400, 381] width 10 height 6
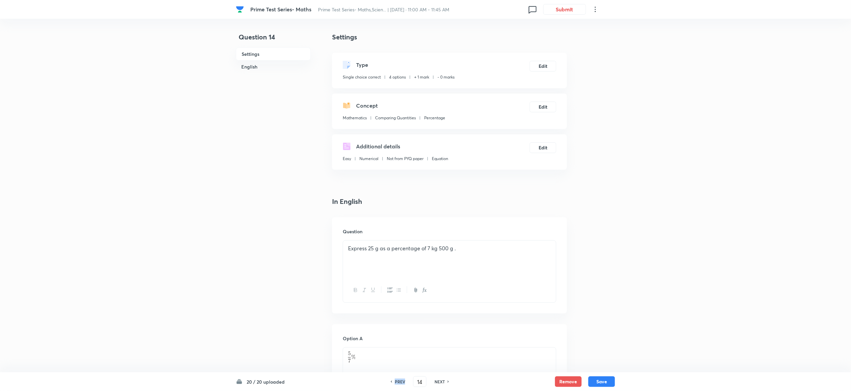
checkbox input "false"
type input "13"
checkbox input "true"
click at [396, 383] on h6 "PREV" at bounding box center [400, 381] width 10 height 6
type input "12"
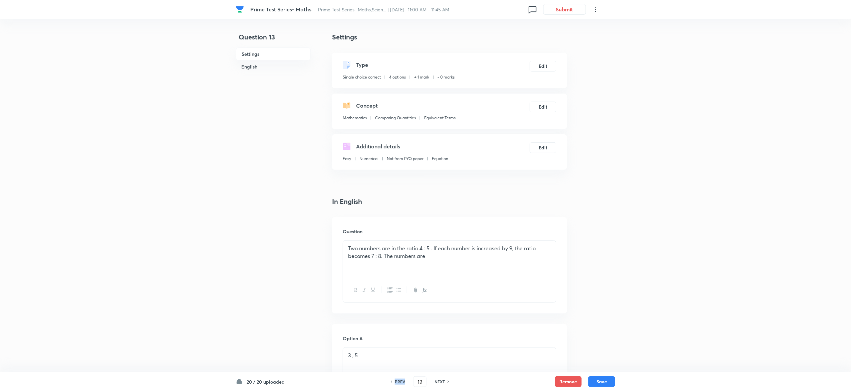
checkbox input "true"
checkbox input "false"
click at [400, 381] on h6 "PREV" at bounding box center [400, 381] width 10 height 6
type input "11"
checkbox input "true"
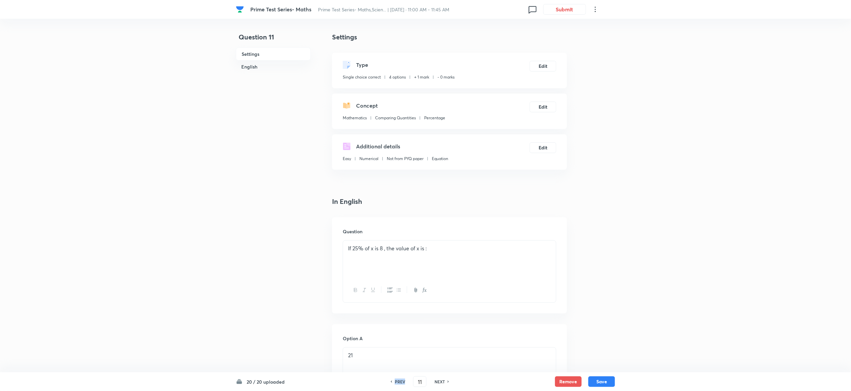
click at [400, 381] on h6 "PREV" at bounding box center [400, 381] width 10 height 6
type input "10"
checkbox input "false"
checkbox input "true"
click at [400, 381] on h6 "PREV" at bounding box center [400, 381] width 10 height 6
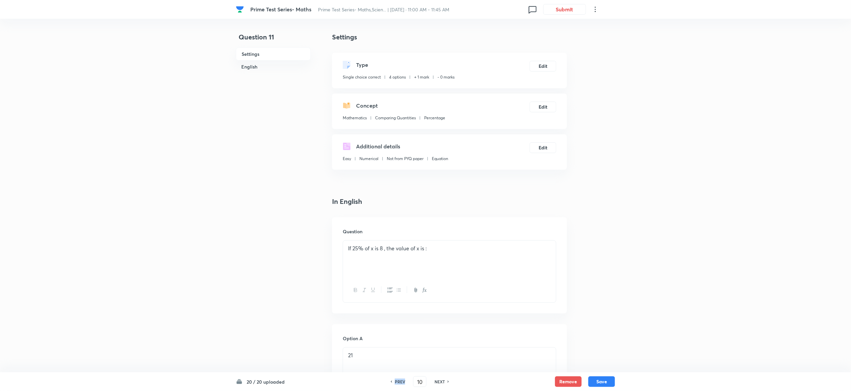
type input "9"
checkbox input "true"
click at [400, 381] on h6 "PREV" at bounding box center [400, 381] width 10 height 6
type input "8"
checkbox input "false"
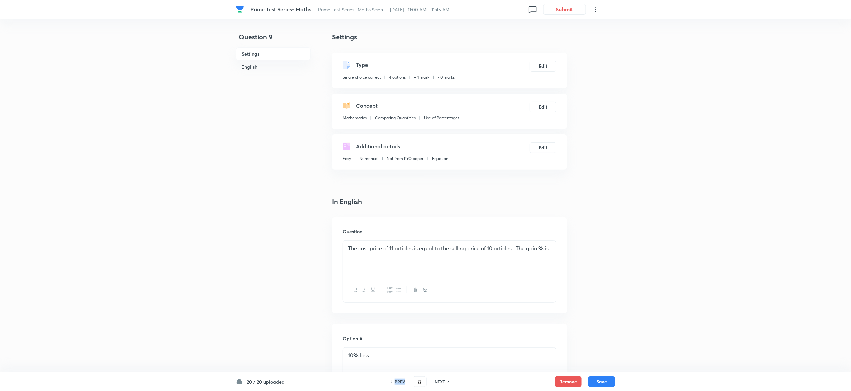
checkbox input "true"
click at [400, 381] on h6 "PREV" at bounding box center [400, 381] width 10 height 6
type input "7"
checkbox input "false"
checkbox input "true"
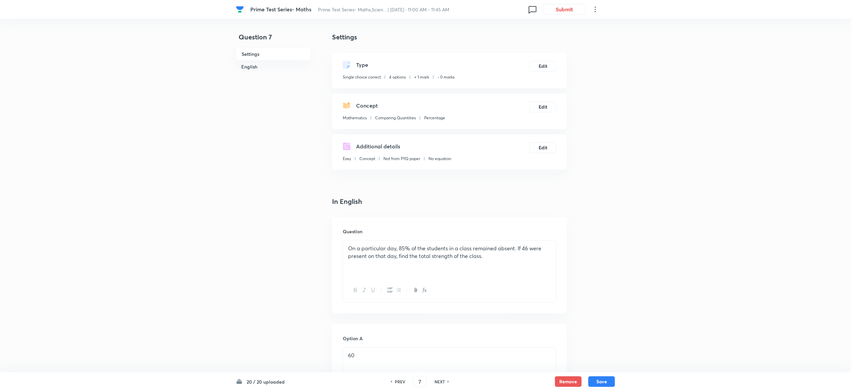
click at [400, 381] on h6 "PREV" at bounding box center [400, 381] width 10 height 6
type input "6"
checkbox input "true"
click at [400, 381] on h6 "PREV" at bounding box center [400, 381] width 10 height 6
type input "5"
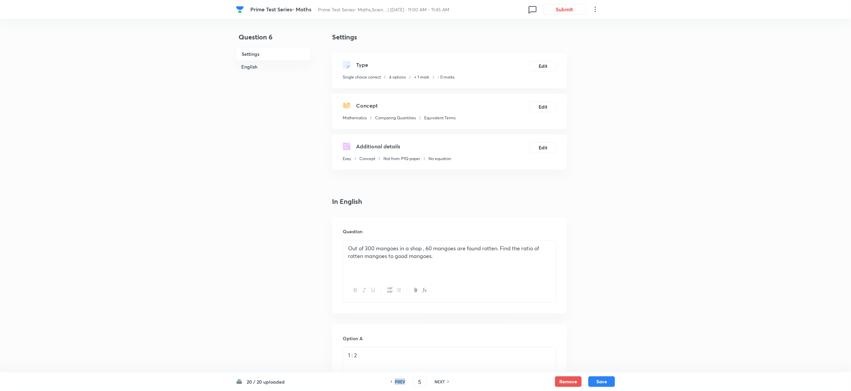
checkbox input "false"
checkbox input "true"
click at [400, 381] on h6 "PREV" at bounding box center [400, 381] width 10 height 6
type input "4"
checkbox input "true"
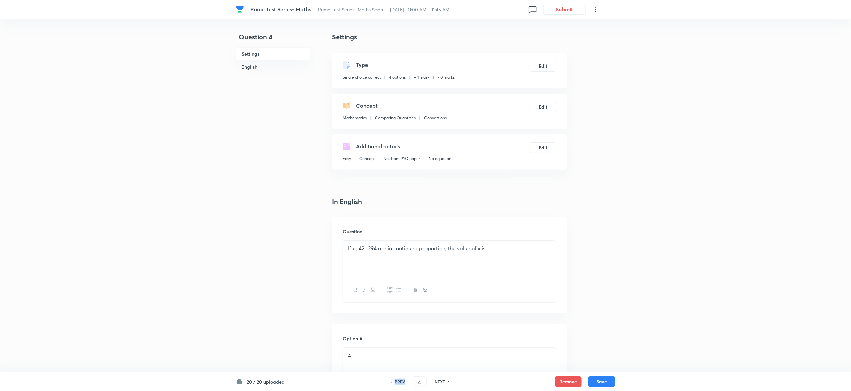
checkbox input "false"
click at [400, 381] on h6 "PREV" at bounding box center [400, 381] width 10 height 6
checkbox input "false"
type input "3"
checkbox input "true"
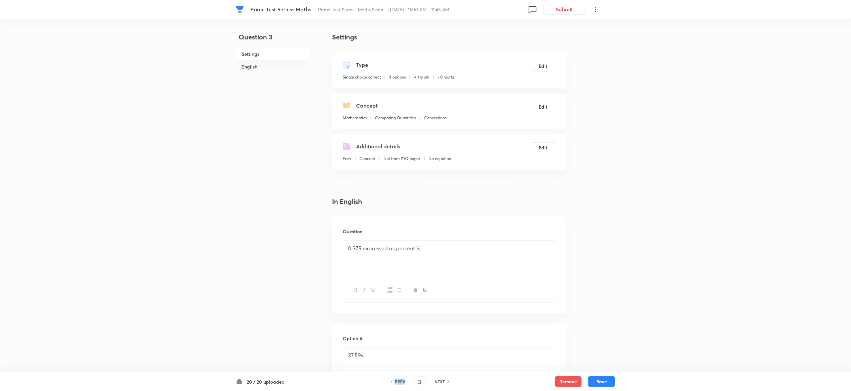
click at [400, 381] on h6 "PREV" at bounding box center [400, 381] width 10 height 6
type input "2"
checkbox input "false"
checkbox input "true"
click at [573, 9] on button "Submit" at bounding box center [564, 8] width 43 height 11
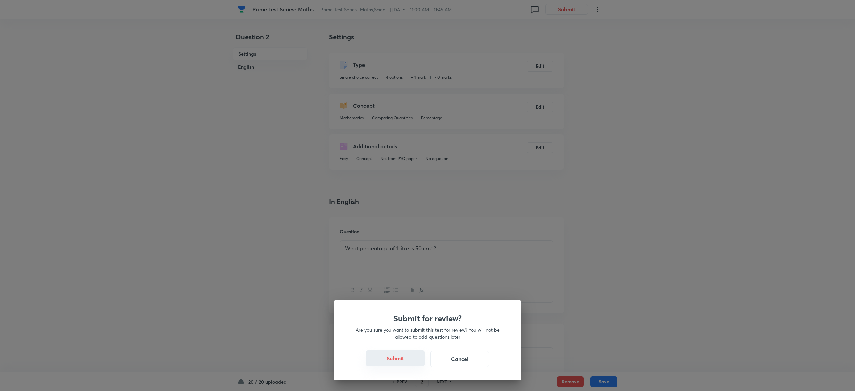
click at [393, 354] on button "Submit" at bounding box center [395, 358] width 59 height 16
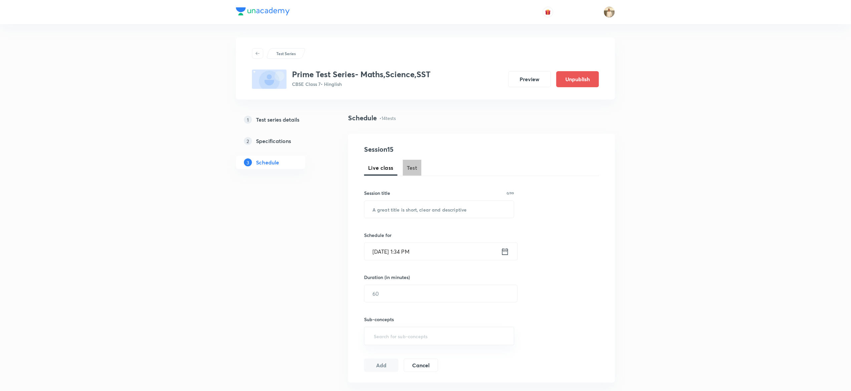
click at [412, 172] on button "Test" at bounding box center [412, 168] width 19 height 16
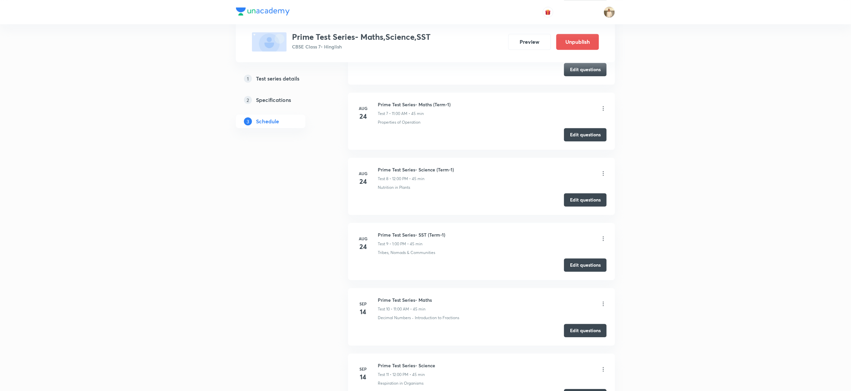
scroll to position [1027, 0]
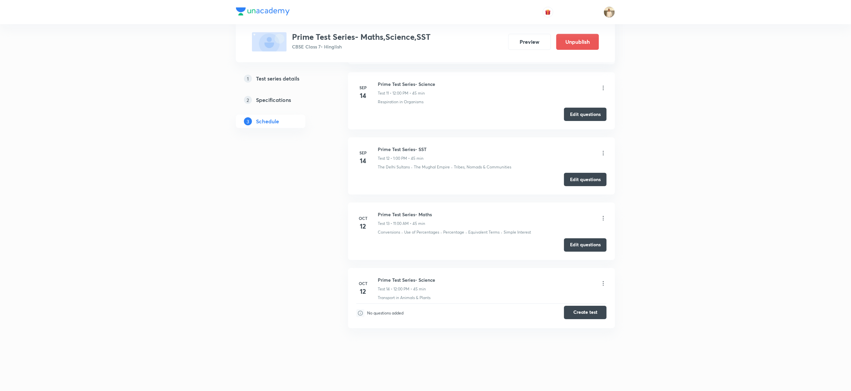
click at [586, 312] on button "Create test" at bounding box center [585, 311] width 43 height 13
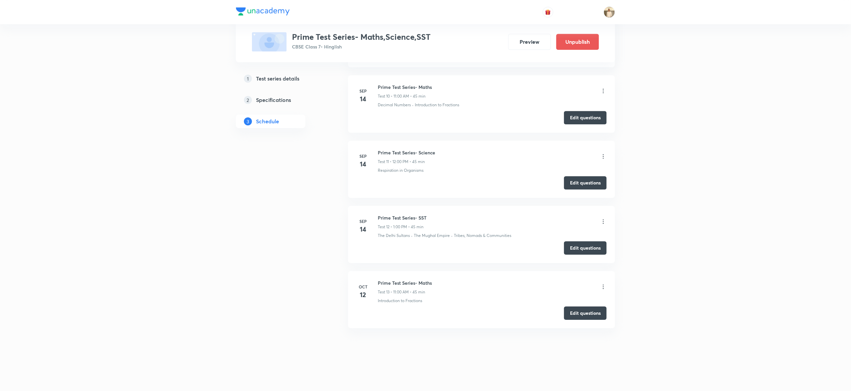
click at [603, 288] on icon at bounding box center [603, 286] width 7 height 7
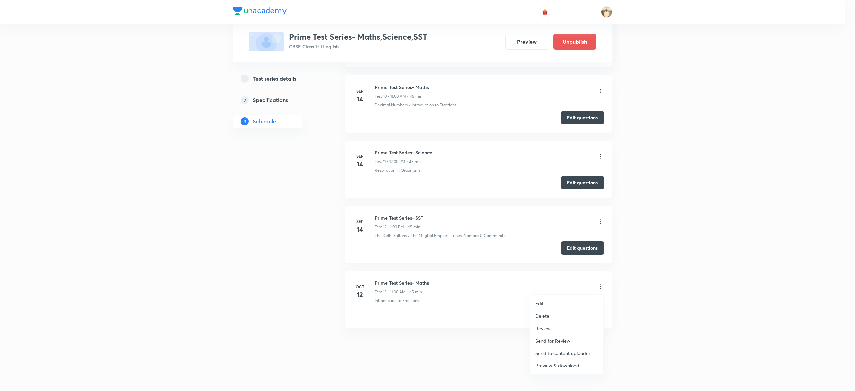
click at [553, 302] on li "Edit" at bounding box center [566, 303] width 73 height 12
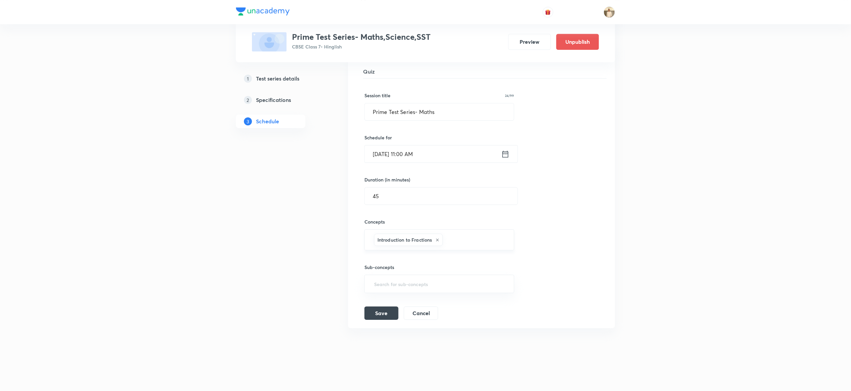
click at [438, 239] on icon at bounding box center [437, 239] width 3 height 3
click at [424, 240] on input "text" at bounding box center [439, 241] width 133 height 12
type input "c"
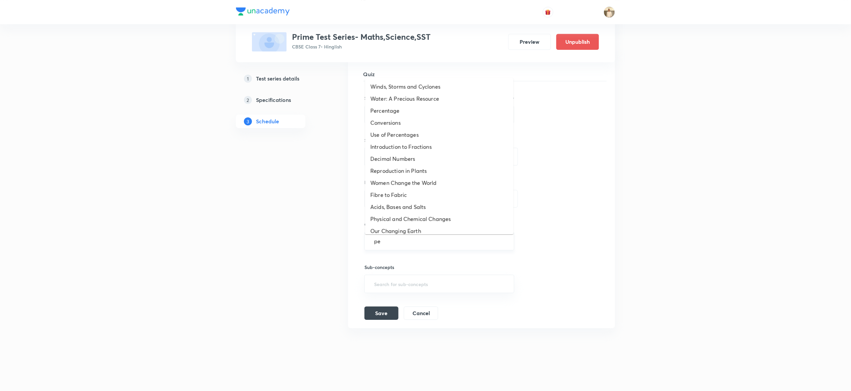
type input "per"
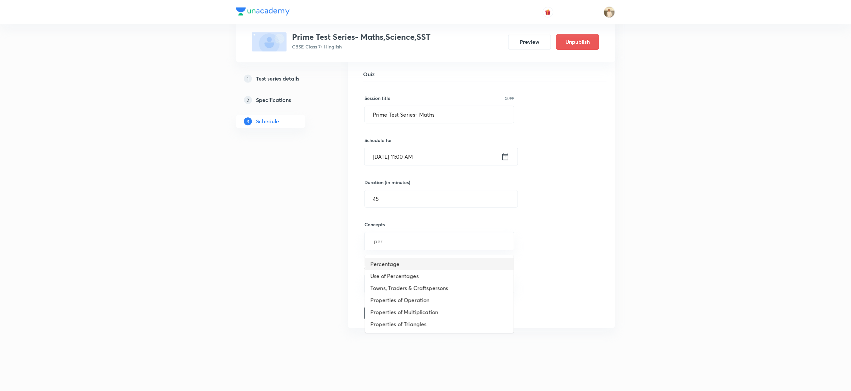
click at [400, 259] on li "Percentage" at bounding box center [439, 264] width 149 height 12
click at [437, 246] on input "text" at bounding box center [461, 239] width 90 height 12
type input "con"
click at [491, 241] on input "text" at bounding box center [482, 239] width 47 height 12
type input "eq"
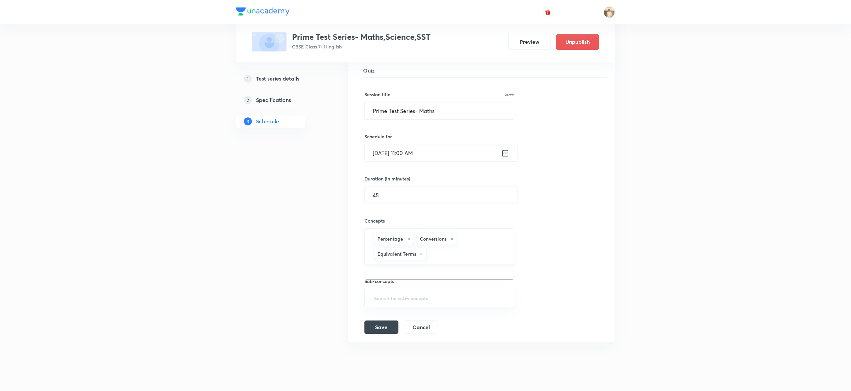
click at [462, 255] on input "text" at bounding box center [466, 253] width 77 height 12
type input "simpl"
click at [506, 252] on div "Percentage Conversions Equivalent Terms Simple Interest ​" at bounding box center [440, 246] width 150 height 36
type input "use"
click at [385, 340] on button "Save" at bounding box center [382, 340] width 34 height 13
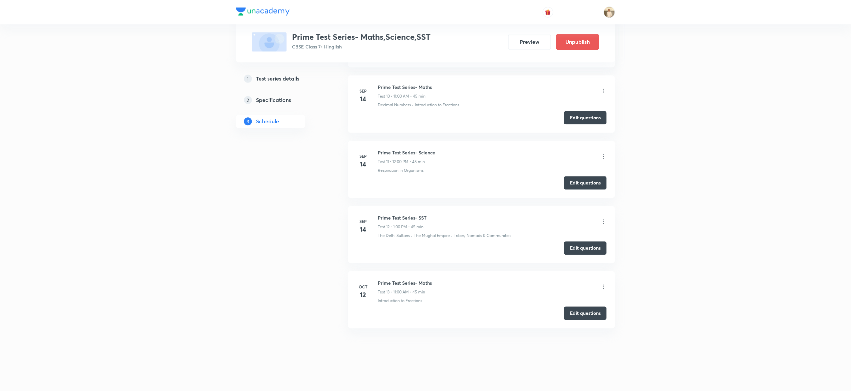
scroll to position [694, 0]
click at [392, 149] on h6 "Prime Test Series- Science" at bounding box center [406, 152] width 57 height 7
copy h6 "Prime Test Series- Science"
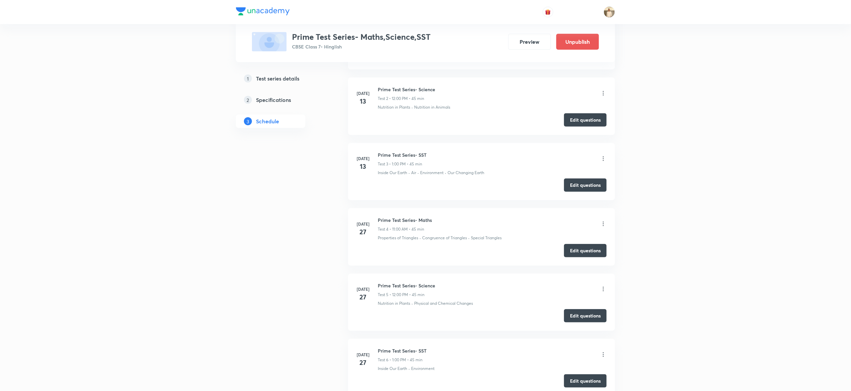
scroll to position [0, 0]
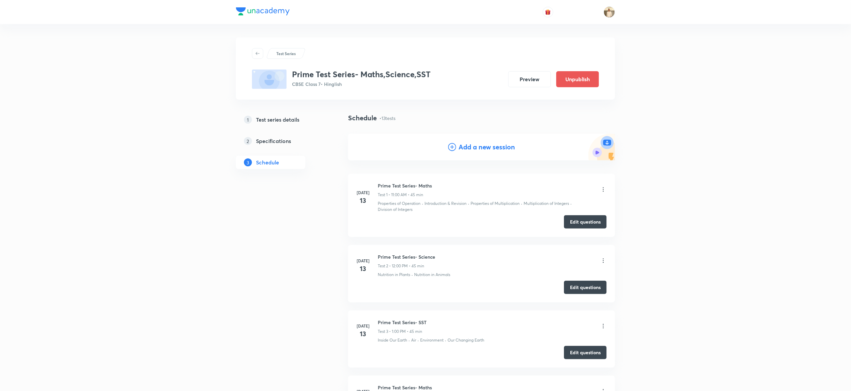
click at [485, 152] on h4 "Add a new session" at bounding box center [487, 147] width 56 height 10
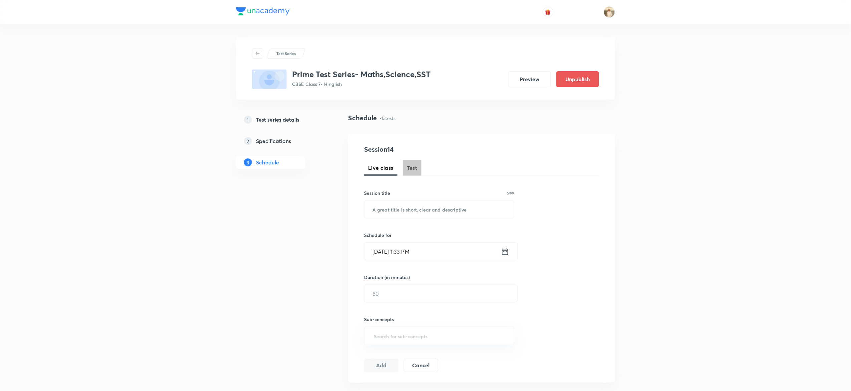
click at [411, 171] on span "Test" at bounding box center [412, 168] width 11 height 8
click at [442, 218] on div "Session 14 Live class Test Session title 0/99 ​ Schedule for Oct 7, 2025, 1:33 …" at bounding box center [481, 279] width 235 height 270
click at [437, 214] on input "text" at bounding box center [440, 209] width 150 height 17
paste input "Prime Test Series- Science"
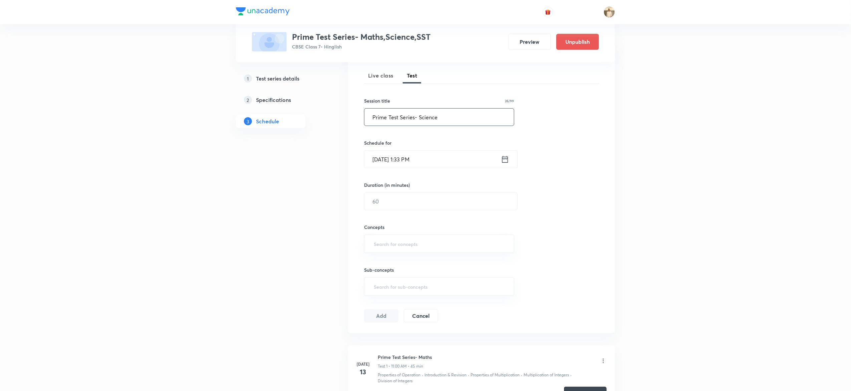
scroll to position [95, 0]
type input "Prime Test Series- Science"
click at [378, 156] on input "Oct 7, 2025, 1:33 PM" at bounding box center [433, 155] width 137 height 17
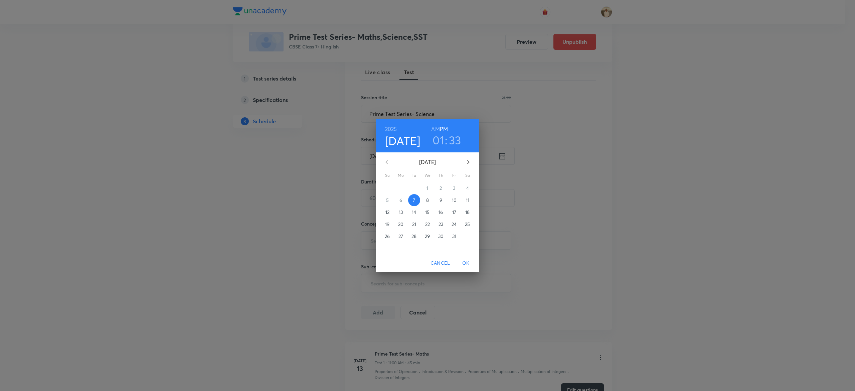
click at [388, 210] on p "12" at bounding box center [387, 212] width 4 height 7
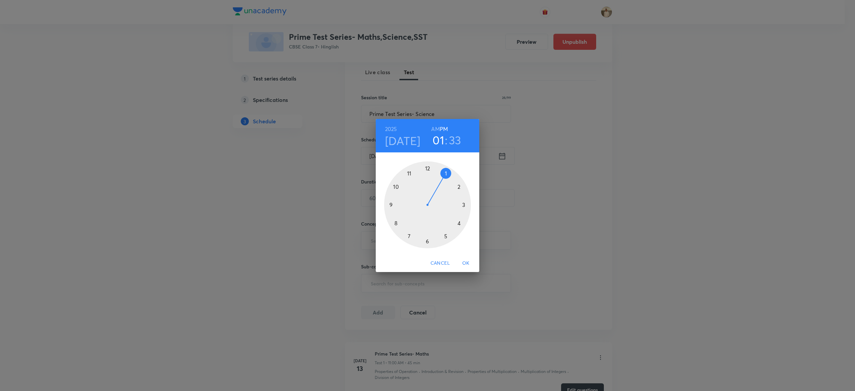
click at [428, 168] on div at bounding box center [427, 204] width 87 height 87
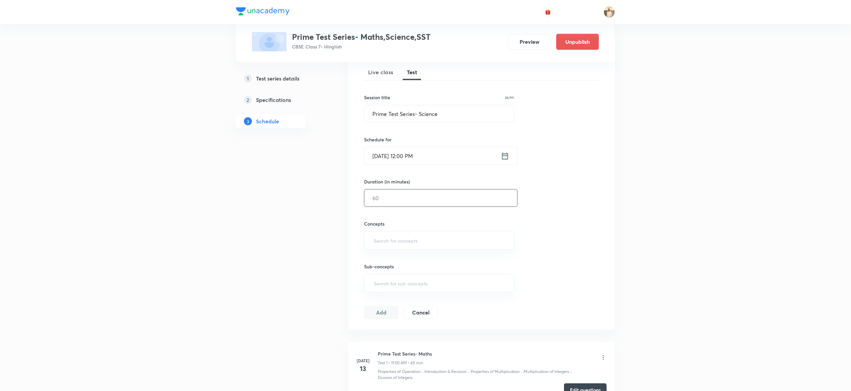
click at [399, 200] on input "text" at bounding box center [441, 197] width 153 height 17
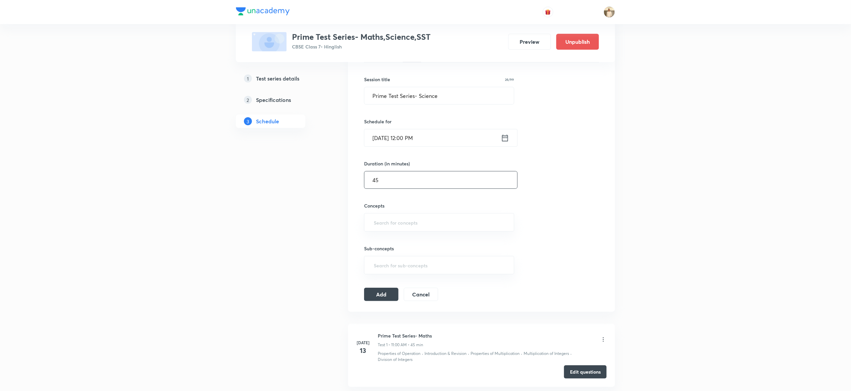
scroll to position [115, 0]
type input "45"
click at [414, 223] on input "text" at bounding box center [440, 220] width 134 height 12
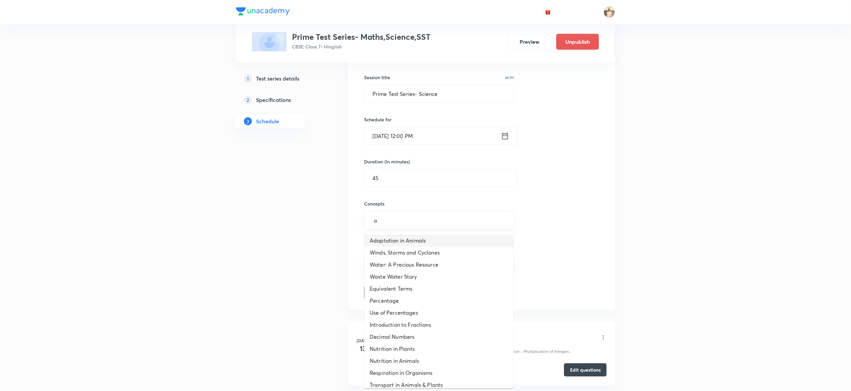
type input "a"
click at [422, 223] on input "text" at bounding box center [440, 220] width 134 height 12
type input "tr"
click at [433, 278] on li "Transport in Animals & Plants" at bounding box center [439, 276] width 149 height 12
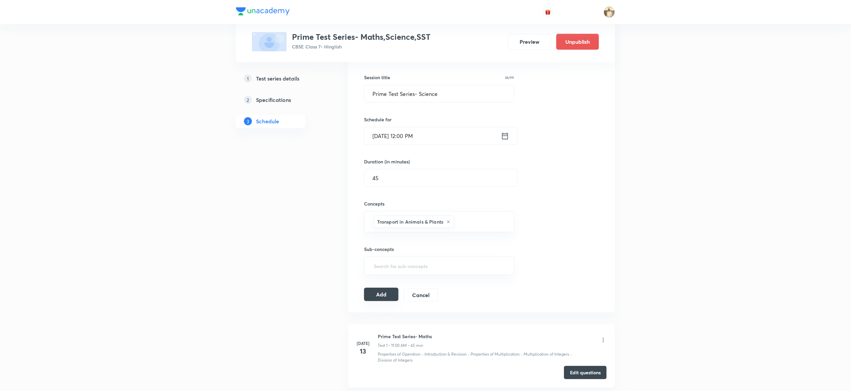
click at [378, 298] on button "Add" at bounding box center [381, 293] width 34 height 13
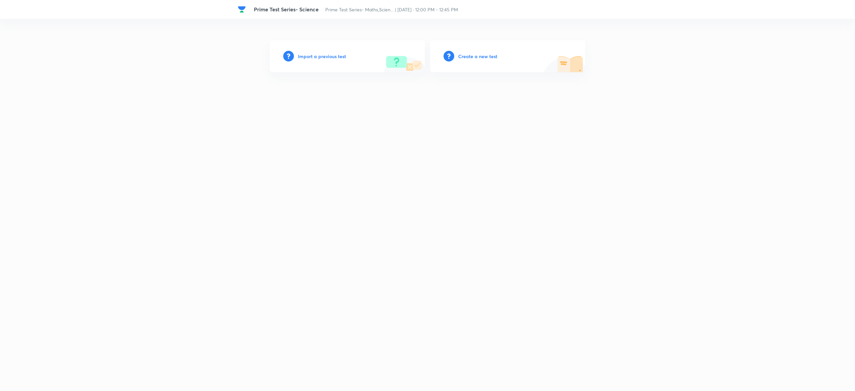
click at [480, 53] on h6 "Create a new test" at bounding box center [477, 56] width 39 height 7
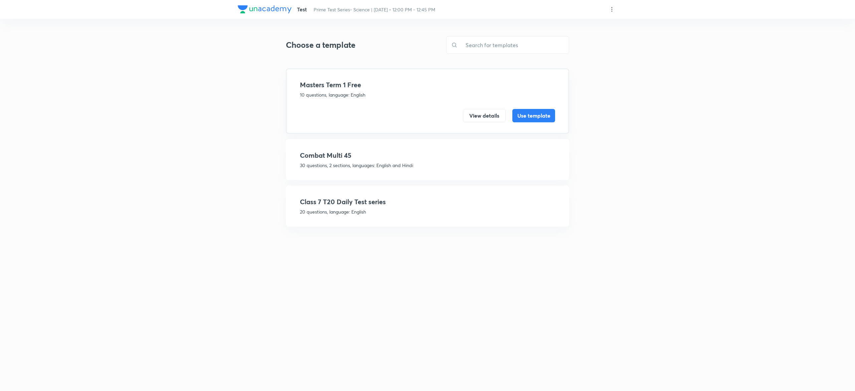
click at [389, 208] on p "20 questions, language: English" at bounding box center [427, 211] width 255 height 7
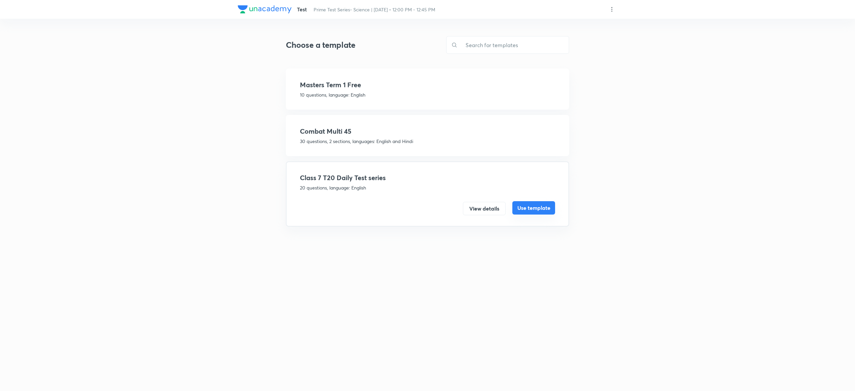
click at [541, 201] on button "Use template" at bounding box center [533, 207] width 43 height 13
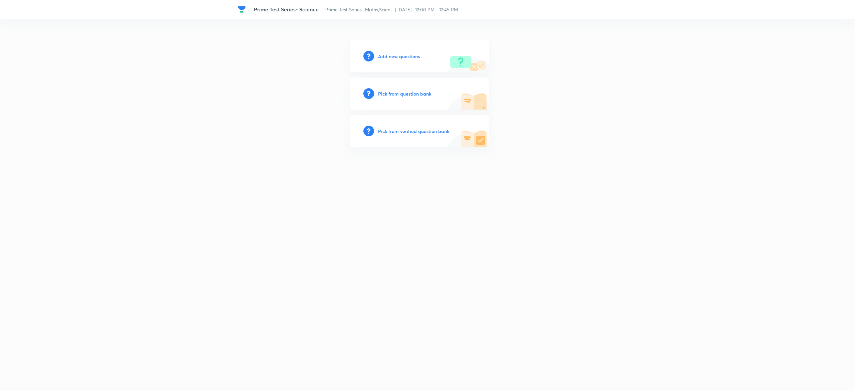
click at [408, 91] on h6 "Pick from question bank" at bounding box center [404, 93] width 53 height 7
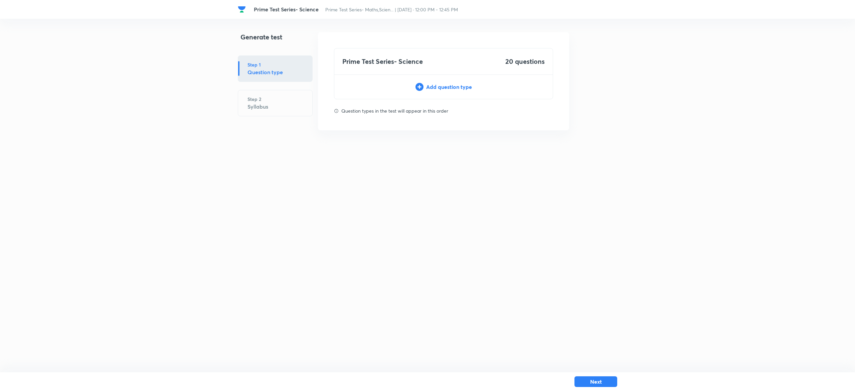
click at [441, 86] on div "Add question type" at bounding box center [443, 87] width 218 height 8
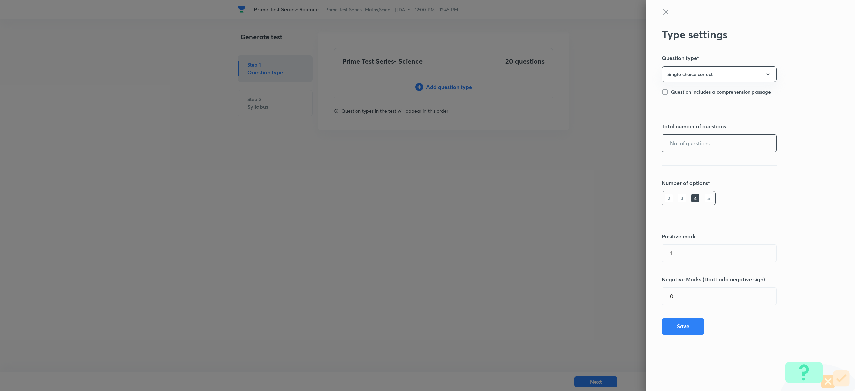
click at [719, 145] on input "text" at bounding box center [719, 143] width 114 height 17
type input "20"
click at [694, 325] on button "Save" at bounding box center [682, 325] width 43 height 16
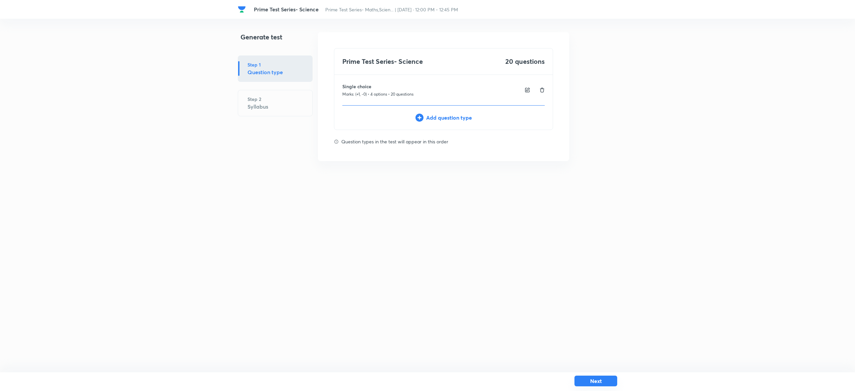
click at [604, 379] on button "Next" at bounding box center [595, 380] width 43 height 11
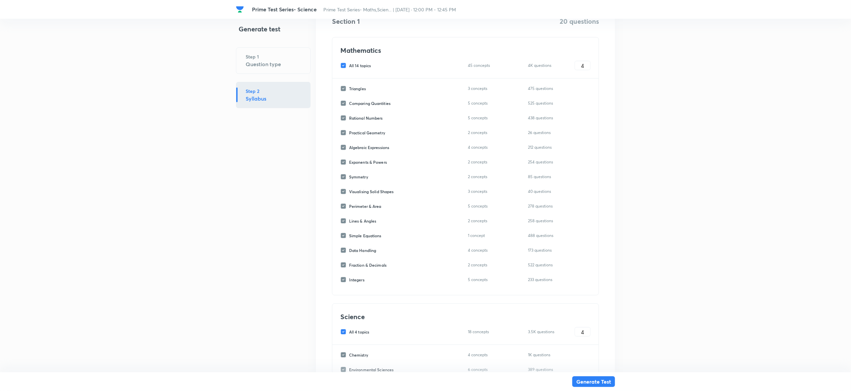
scroll to position [123, 0]
click at [343, 62] on input "All 14 topics" at bounding box center [344, 64] width 9 height 6
checkbox input "false"
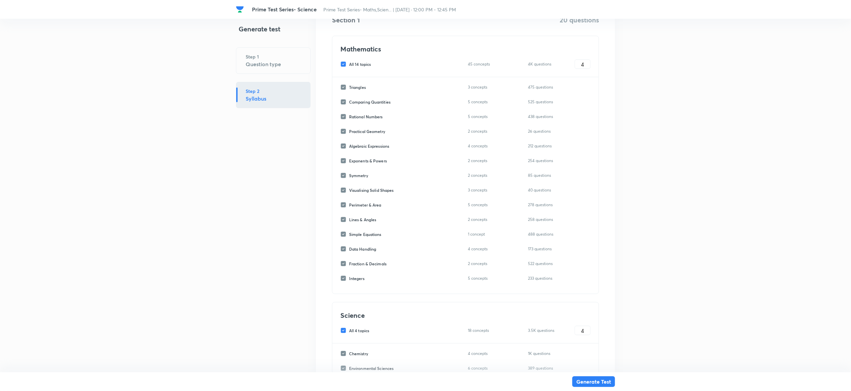
checkbox input "false"
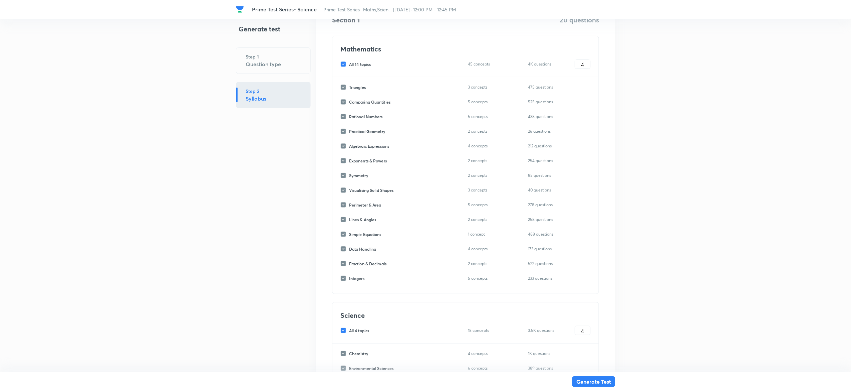
checkbox input "false"
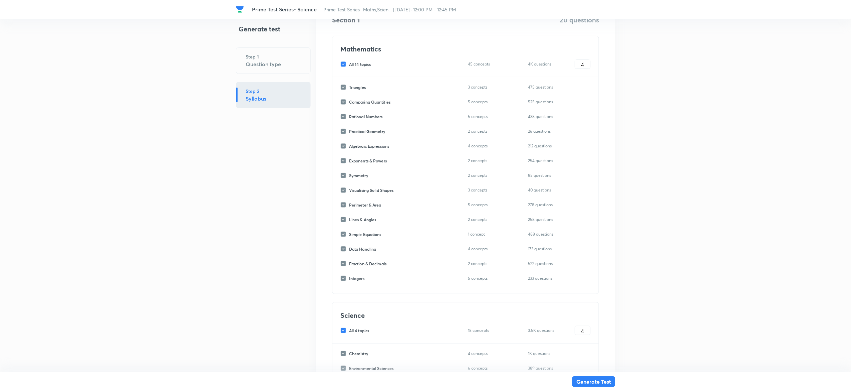
checkbox input "false"
click at [345, 333] on input "All 4 topics" at bounding box center [344, 330] width 9 height 6
checkbox input "false"
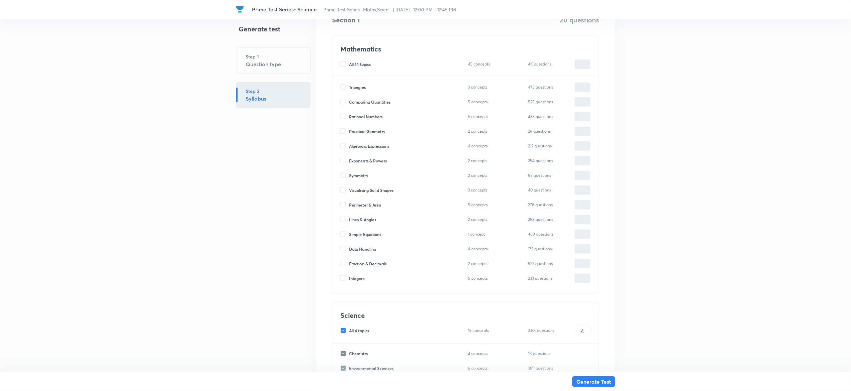
checkbox input "false"
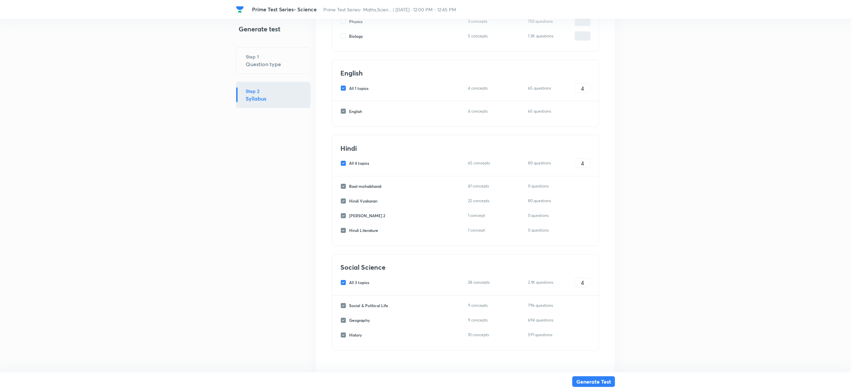
scroll to position [510, 0]
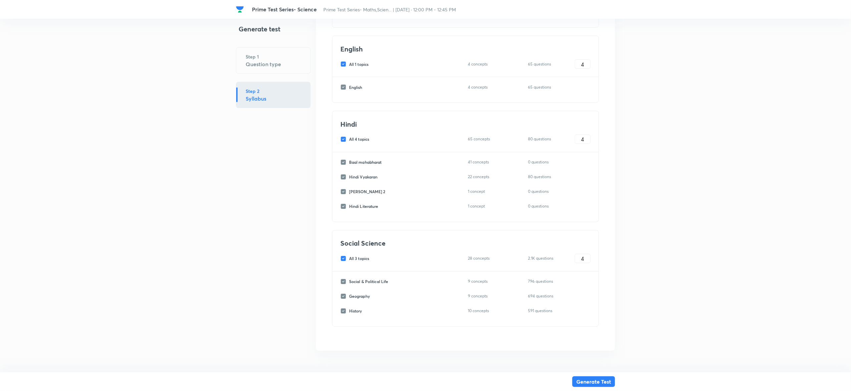
click at [344, 257] on input "All 3 topics" at bounding box center [344, 258] width 9 height 6
checkbox input "false"
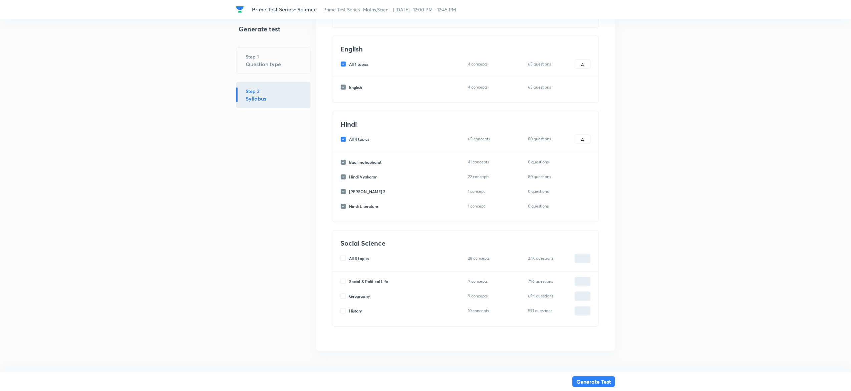
click at [345, 141] on input "All 4 topics" at bounding box center [344, 139] width 9 height 6
checkbox input "false"
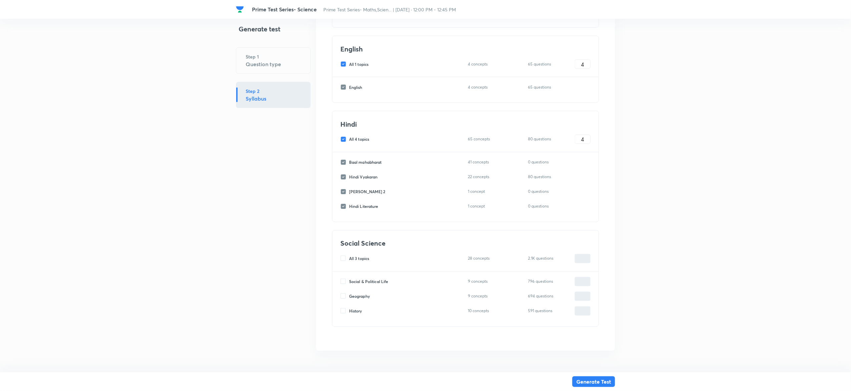
checkbox input "false"
click at [342, 62] on input "All 1 topics" at bounding box center [344, 64] width 9 height 6
checkbox input "false"
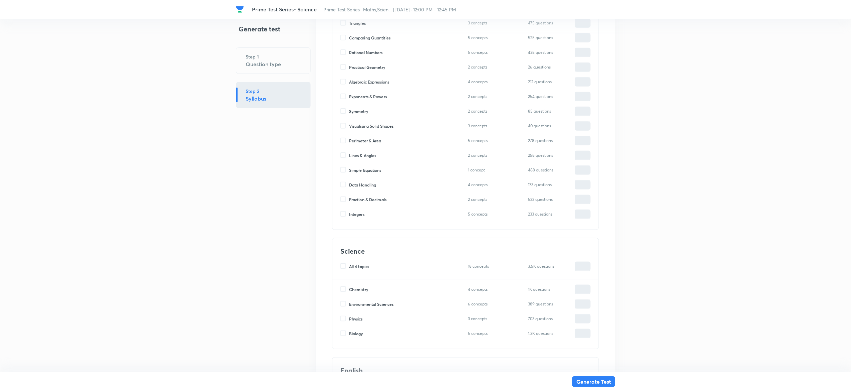
scroll to position [184, 0]
click at [344, 336] on input "Biology" at bounding box center [344, 336] width 9 height 6
checkbox input "true"
type input "0"
click at [580, 339] on input "0" at bounding box center [582, 337] width 15 height 12
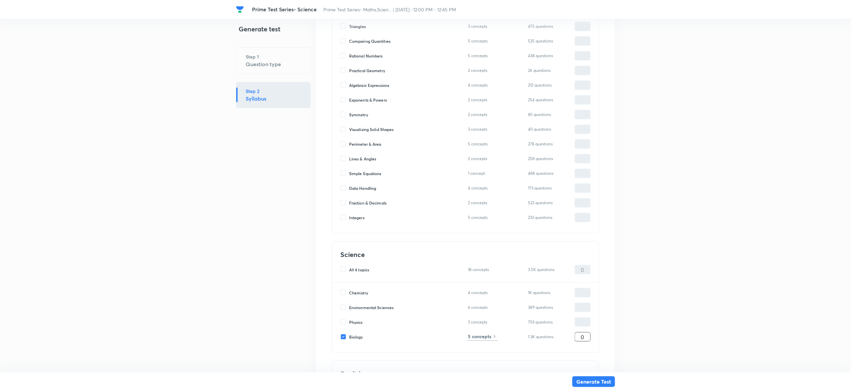
click at [580, 339] on input "0" at bounding box center [582, 337] width 15 height 12
type input "2"
type input "20"
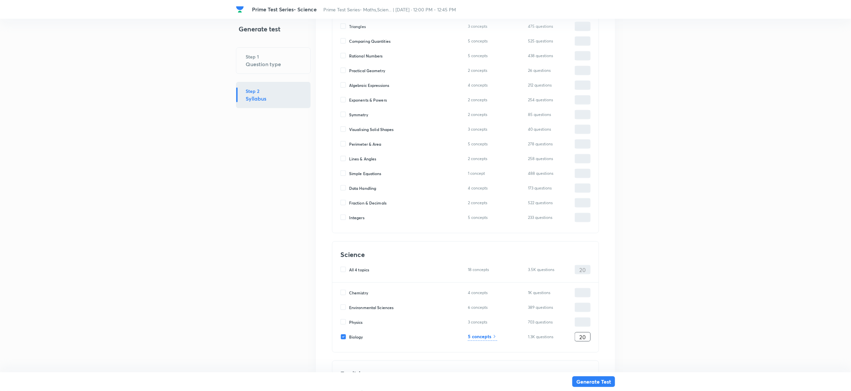
type input "20"
click at [486, 335] on h6 "5 concepts" at bounding box center [479, 335] width 23 height 7
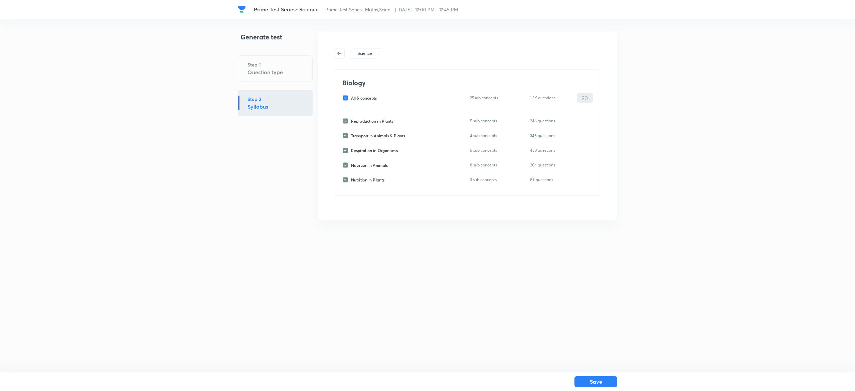
click at [343, 97] on input "All 5 concepts" at bounding box center [346, 98] width 9 height 6
checkbox input "false"
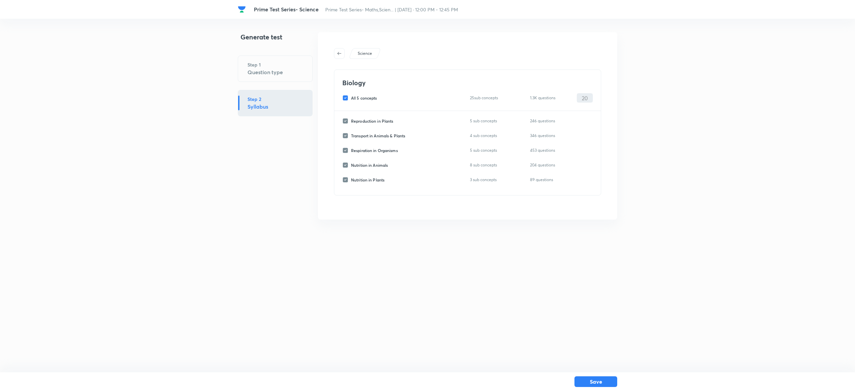
checkbox input "false"
click at [348, 135] on input "Transport in Animals & Plants" at bounding box center [346, 136] width 9 height 6
checkbox input "true"
click at [584, 139] on input "0" at bounding box center [584, 136] width 15 height 12
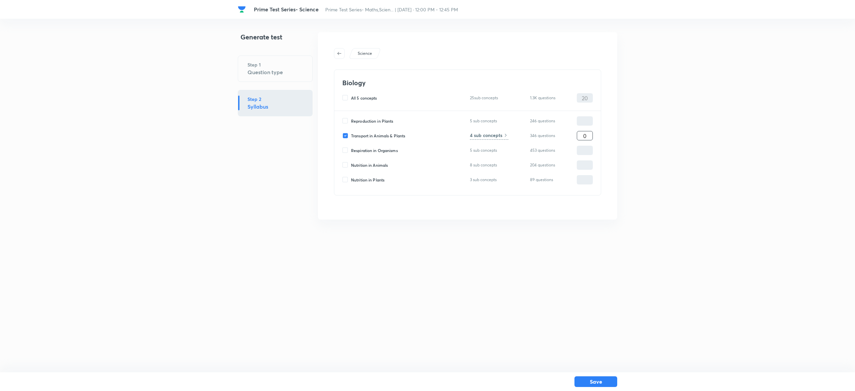
click at [584, 139] on input "0" at bounding box center [584, 136] width 15 height 12
type input "20"
click at [605, 378] on button "Save" at bounding box center [595, 380] width 43 height 11
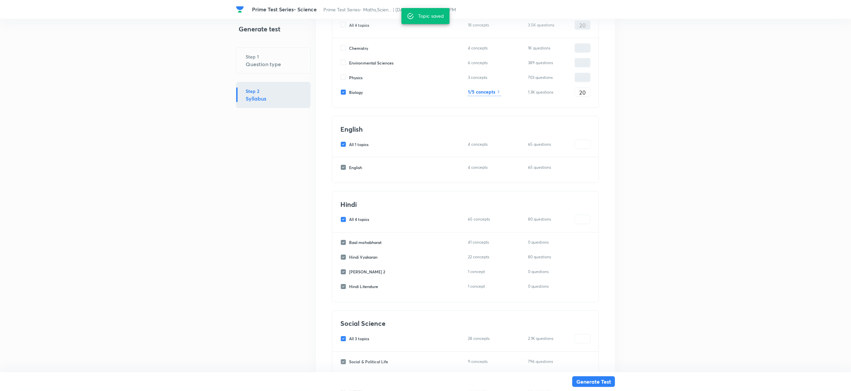
scroll to position [510, 0]
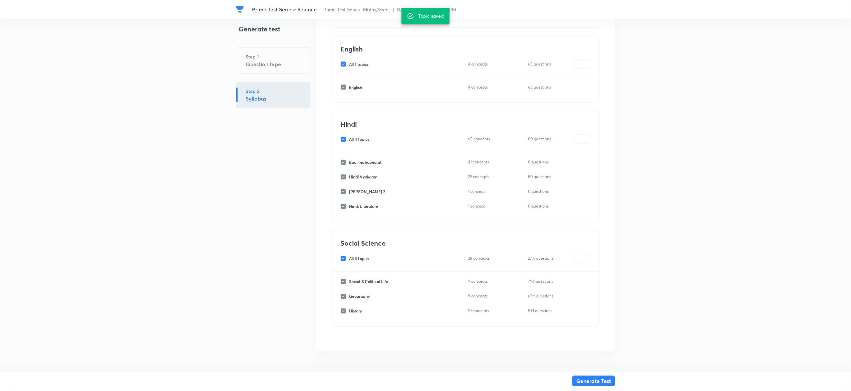
click at [600, 377] on button "Generate Test" at bounding box center [593, 380] width 43 height 11
type input "0"
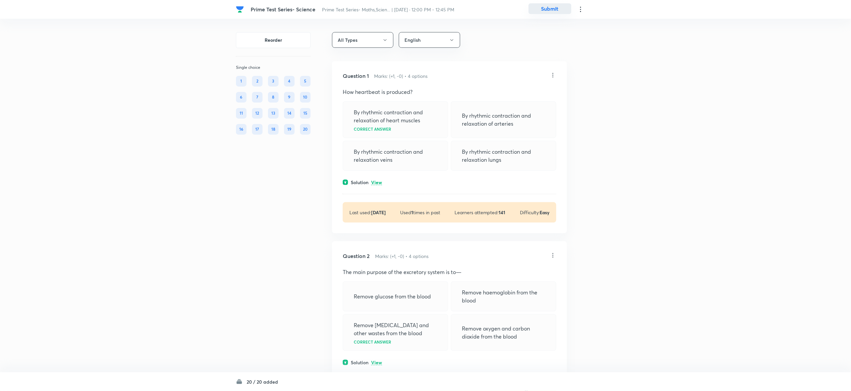
click at [549, 13] on button "Submit" at bounding box center [550, 8] width 43 height 11
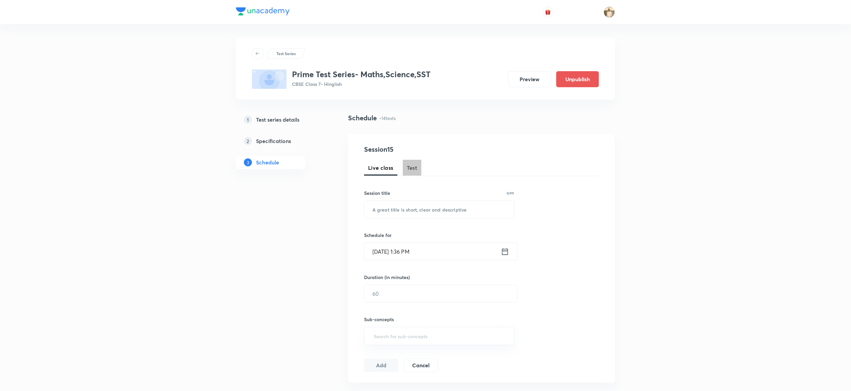
click at [413, 168] on span "Test" at bounding box center [412, 168] width 11 height 8
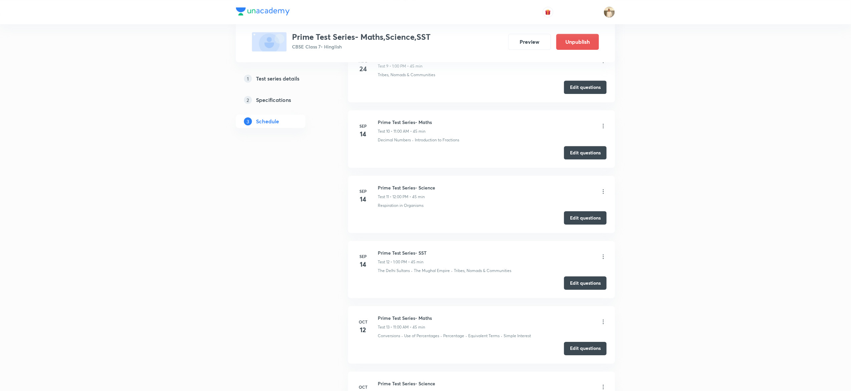
scroll to position [1023, 0]
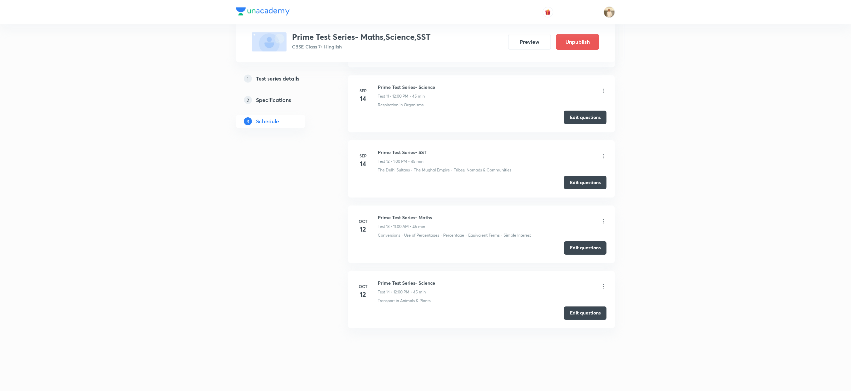
click at [414, 149] on h6 "Prime Test Series- SST" at bounding box center [402, 152] width 49 height 7
copy h6 "Prime Test Series- SST"
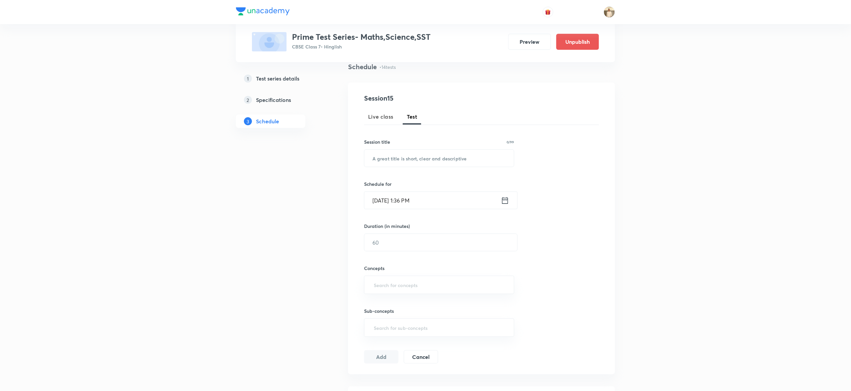
scroll to position [48, 0]
click at [385, 155] on input "text" at bounding box center [440, 160] width 150 height 17
paste input "Prime Test Series- SST"
type input "Prime Test Series- SST"
click at [383, 202] on input "Oct 7, 2025, 1:36 PM" at bounding box center [433, 202] width 137 height 17
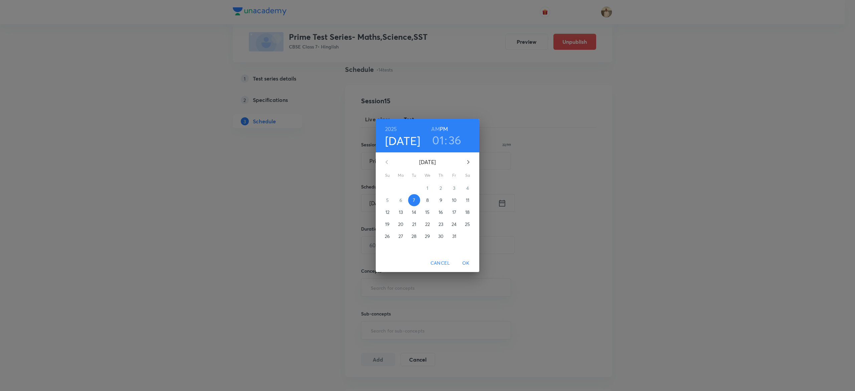
click at [386, 212] on p "12" at bounding box center [387, 212] width 4 height 7
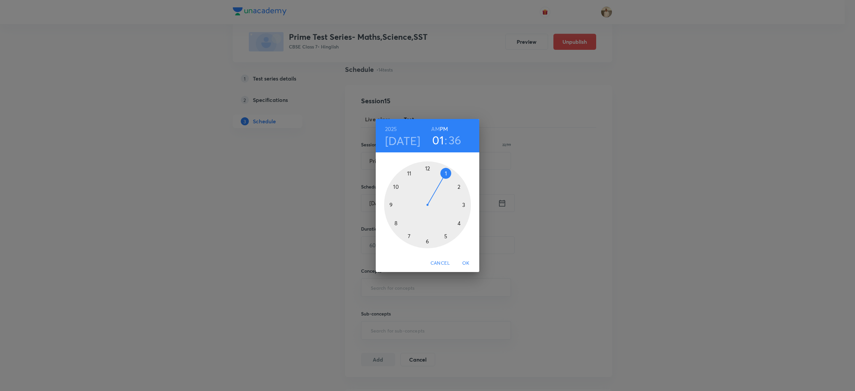
drag, startPoint x: 454, startPoint y: 141, endPoint x: 459, endPoint y: 140, distance: 5.5
click at [459, 140] on h3 "36" at bounding box center [454, 140] width 13 height 14
click at [426, 166] on div at bounding box center [427, 204] width 87 height 87
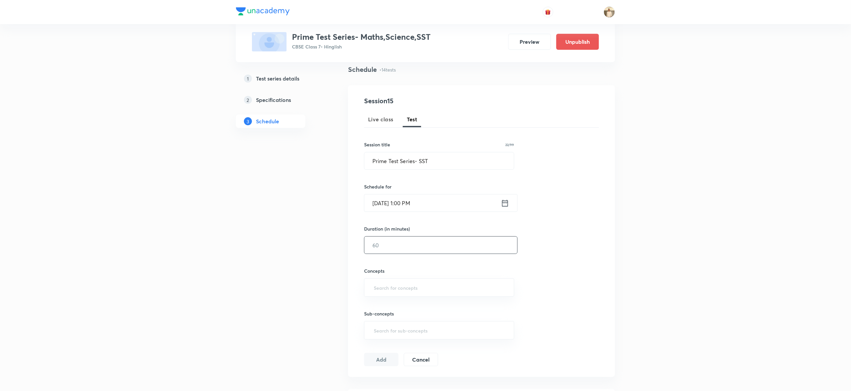
click at [391, 247] on input "text" at bounding box center [441, 244] width 153 height 17
type input "45"
type input "a"
click at [411, 290] on input "a" at bounding box center [440, 287] width 134 height 12
type input "a"
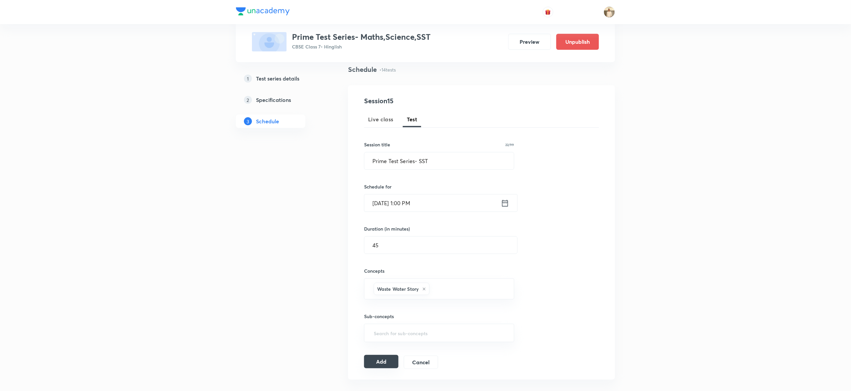
click at [380, 357] on button "Add" at bounding box center [381, 361] width 34 height 13
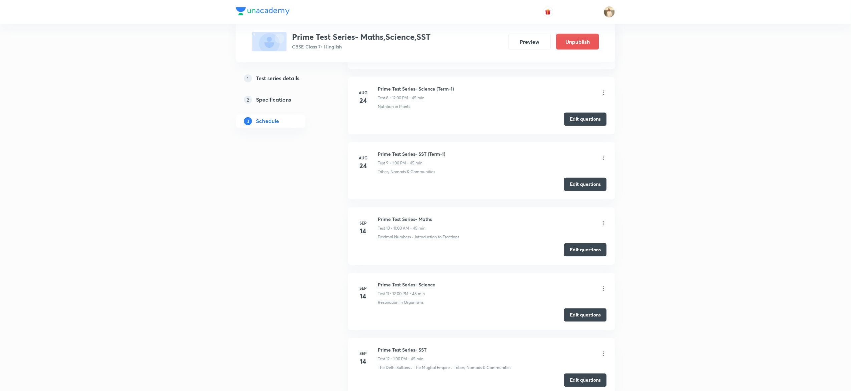
scroll to position [827, 0]
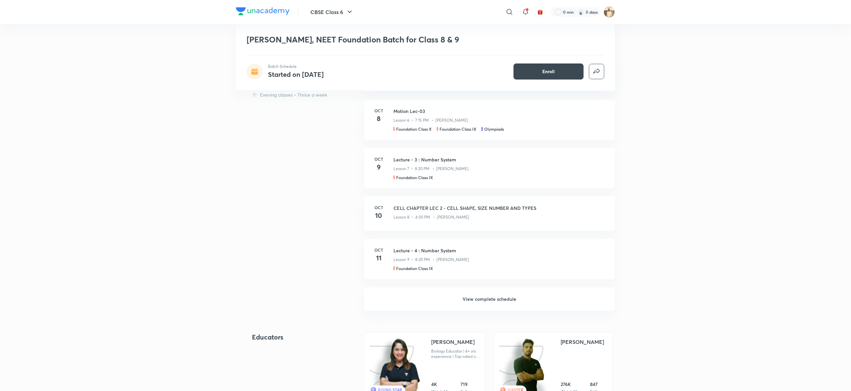
scroll to position [268, 0]
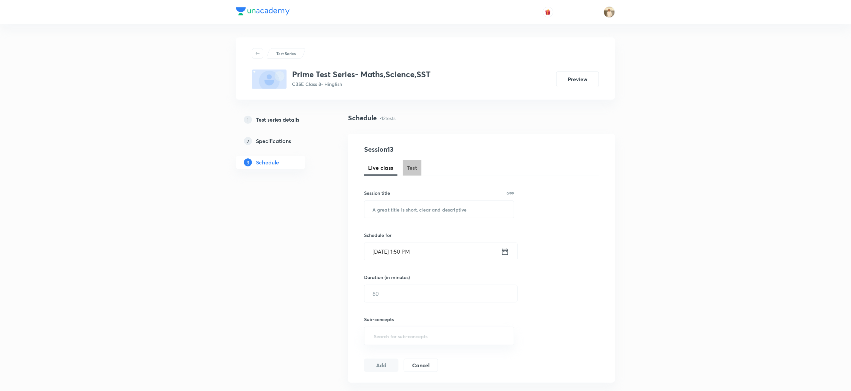
click at [415, 165] on span "Test" at bounding box center [412, 168] width 11 height 8
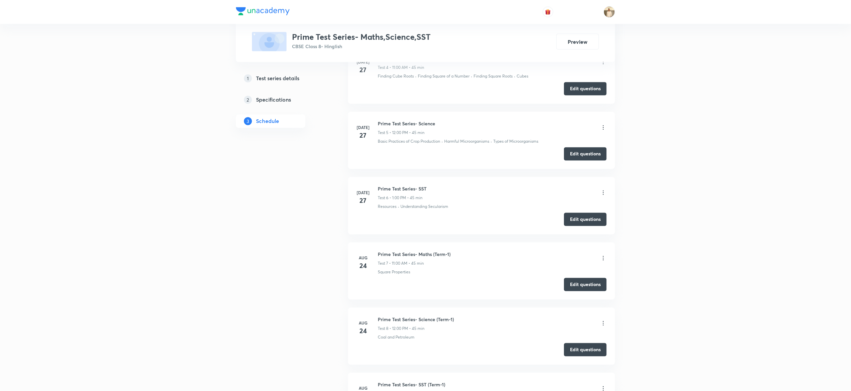
scroll to position [893, 0]
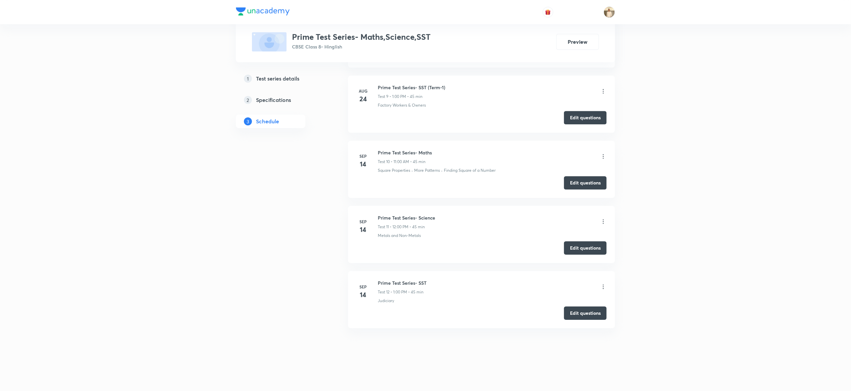
click at [393, 152] on h6 "Prime Test Series- Maths" at bounding box center [405, 152] width 54 height 7
copy h6 "Prime Test Series- Maths"
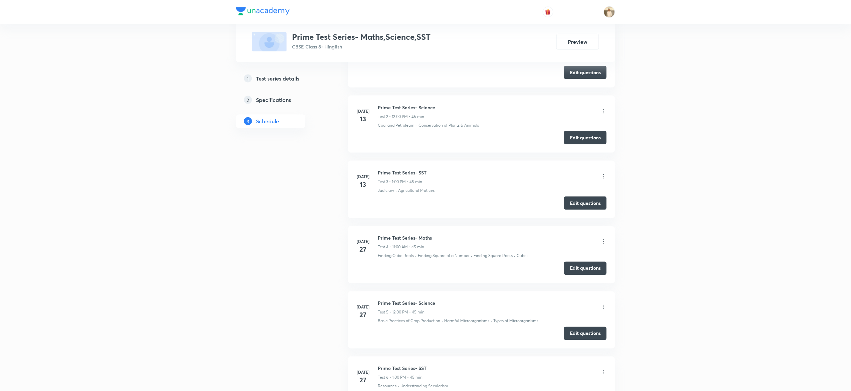
scroll to position [0, 0]
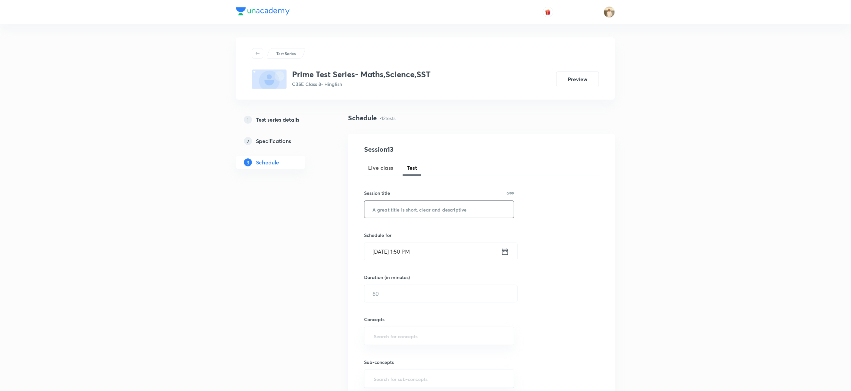
click at [440, 212] on input "text" at bounding box center [440, 209] width 150 height 17
paste input "Prime Test Series- Maths"
type input "Prime Test Series- Maths"
click at [373, 248] on input "[DATE] 1:50 PM" at bounding box center [433, 251] width 137 height 17
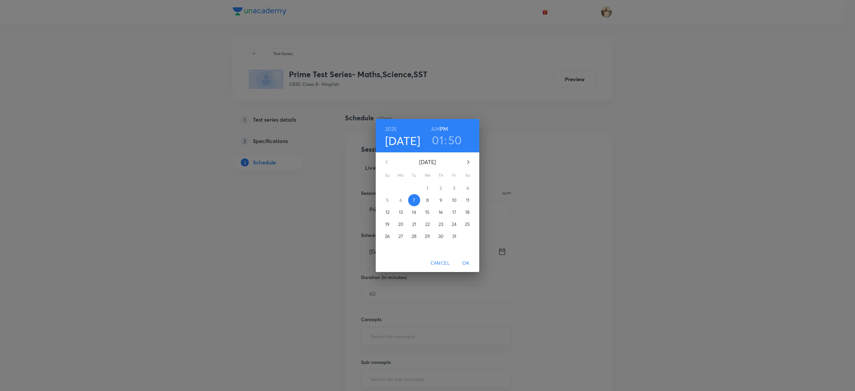
click at [388, 214] on p "12" at bounding box center [387, 212] width 4 height 7
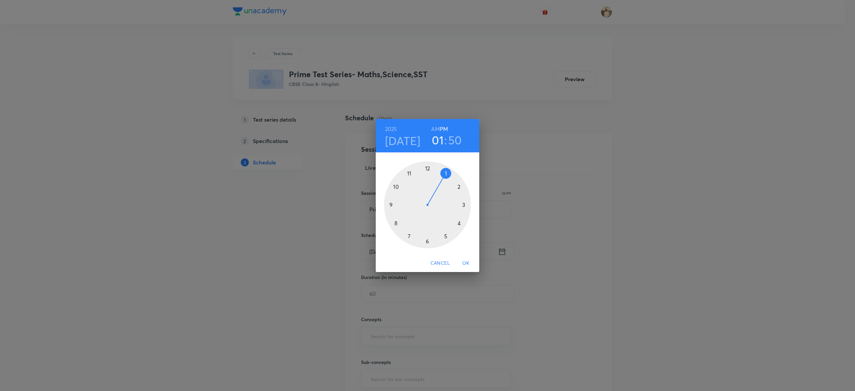
click at [408, 171] on div at bounding box center [427, 204] width 87 height 87
click at [426, 165] on div at bounding box center [427, 204] width 87 height 87
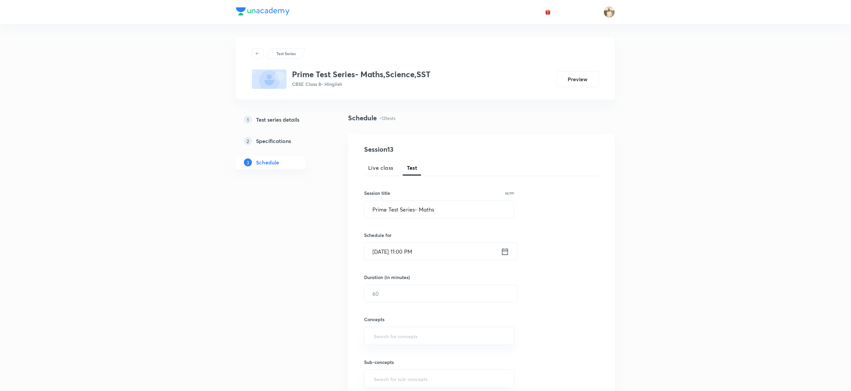
click at [423, 252] on input "[DATE] 11:00 PM" at bounding box center [433, 251] width 137 height 17
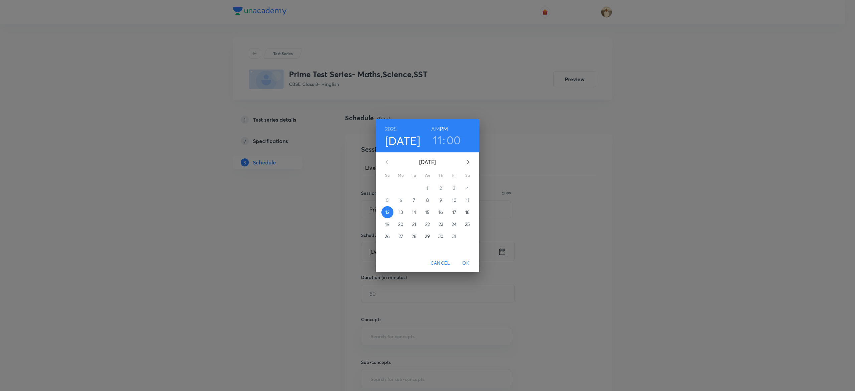
click at [437, 128] on h6 "AM" at bounding box center [435, 128] width 8 height 9
click at [469, 263] on span "OK" at bounding box center [466, 263] width 16 height 8
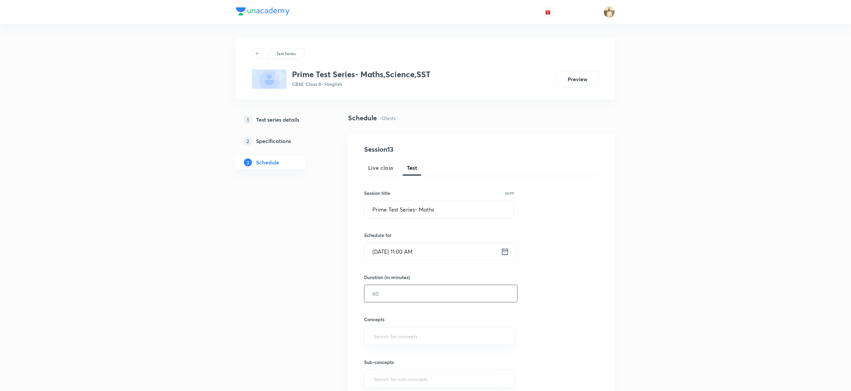
click at [393, 293] on input "text" at bounding box center [441, 293] width 153 height 17
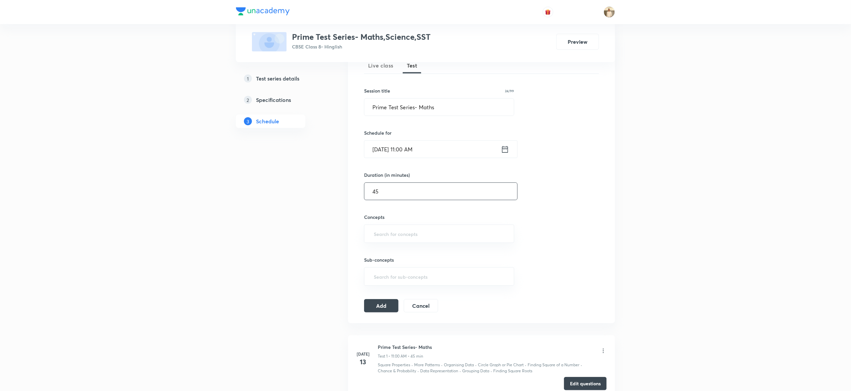
scroll to position [103, 0]
type input "45"
click at [406, 233] on input "text" at bounding box center [440, 233] width 134 height 12
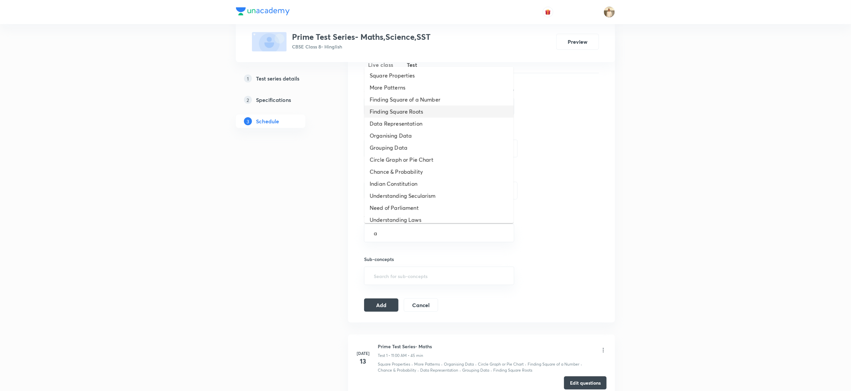
type input "a"
type input "sq"
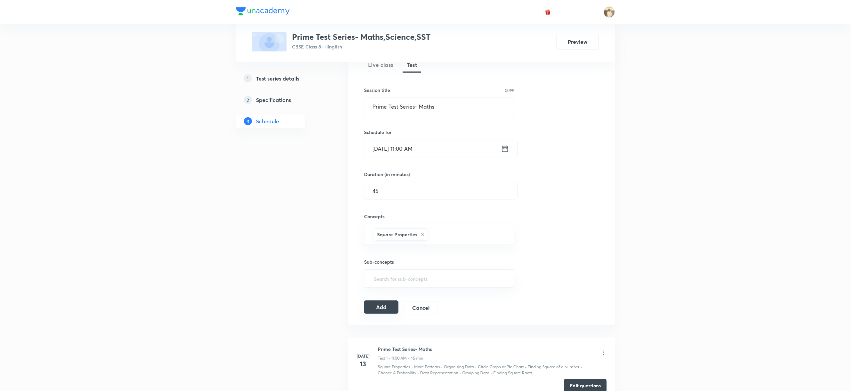
click at [389, 307] on button "Add" at bounding box center [381, 306] width 34 height 13
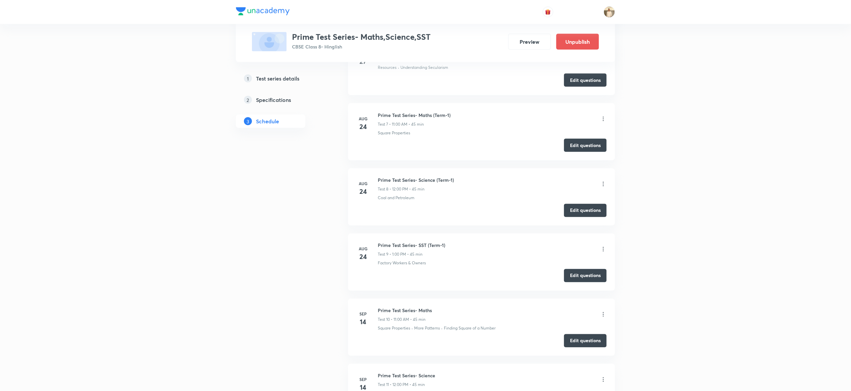
scroll to position [697, 0]
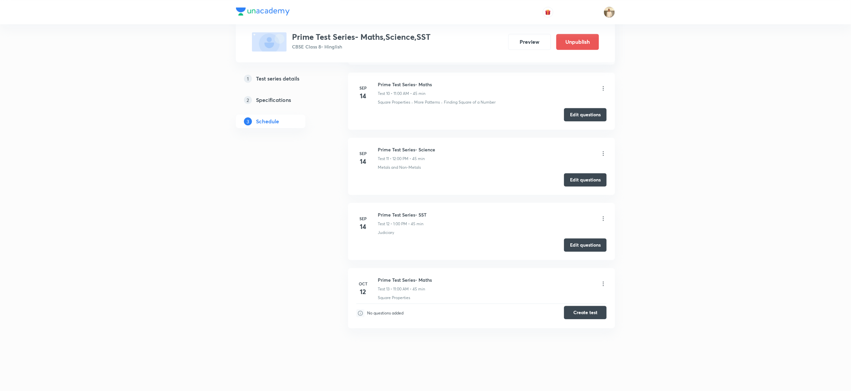
click at [586, 312] on button "Create test" at bounding box center [585, 311] width 43 height 13
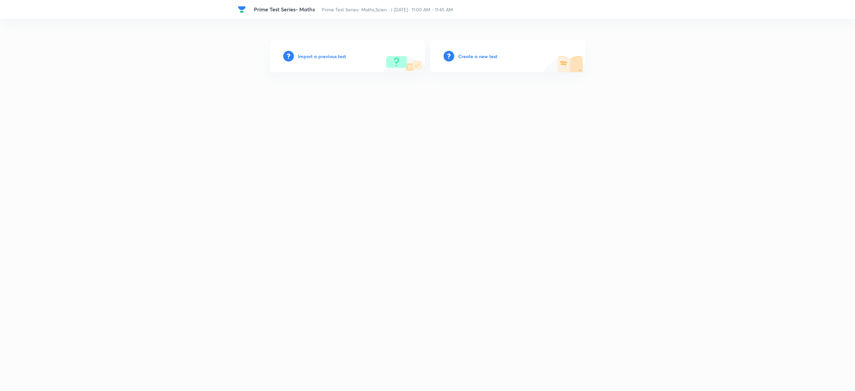
click at [482, 58] on h6 "Create a new test" at bounding box center [477, 56] width 39 height 7
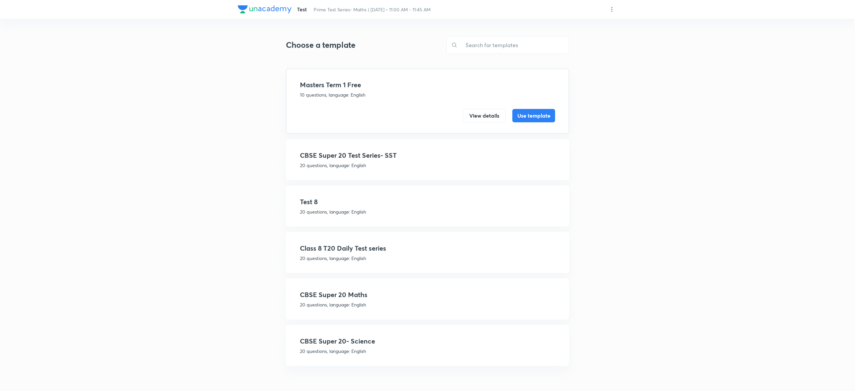
click at [377, 162] on p "20 questions, language: English" at bounding box center [427, 165] width 255 height 7
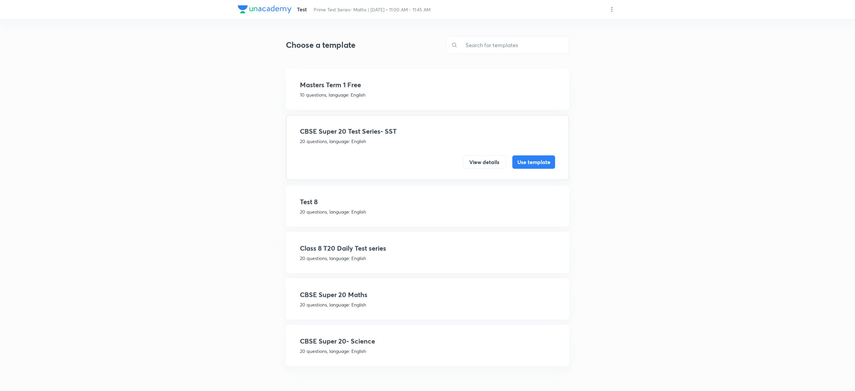
click at [379, 295] on h4 "CBSE Super 20 Maths" at bounding box center [427, 294] width 255 height 10
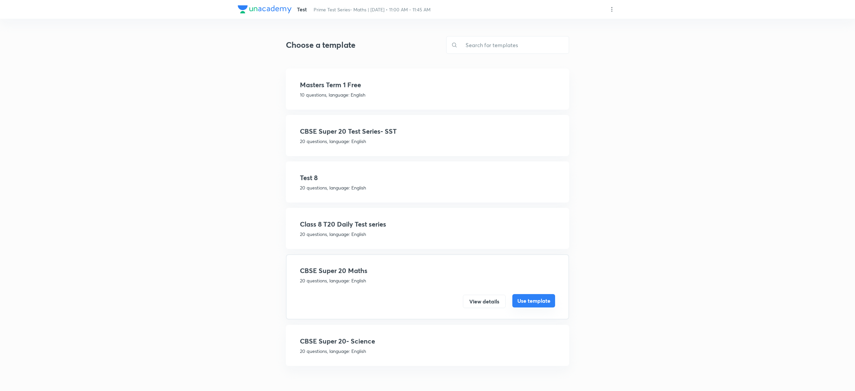
click at [530, 301] on button "Use template" at bounding box center [533, 300] width 43 height 13
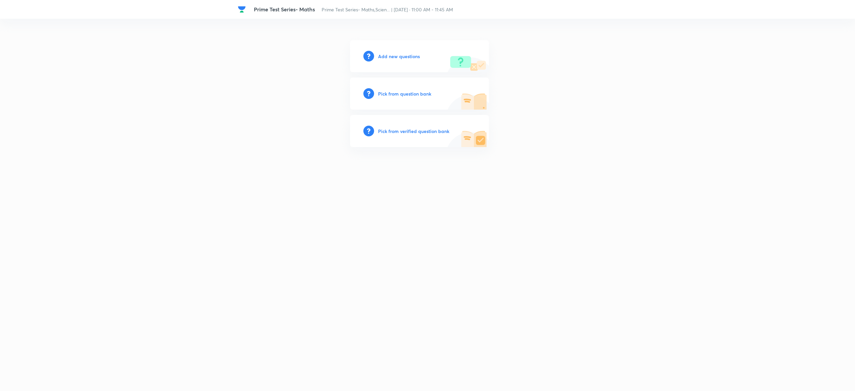
click at [404, 93] on h6 "Pick from question bank" at bounding box center [404, 93] width 53 height 7
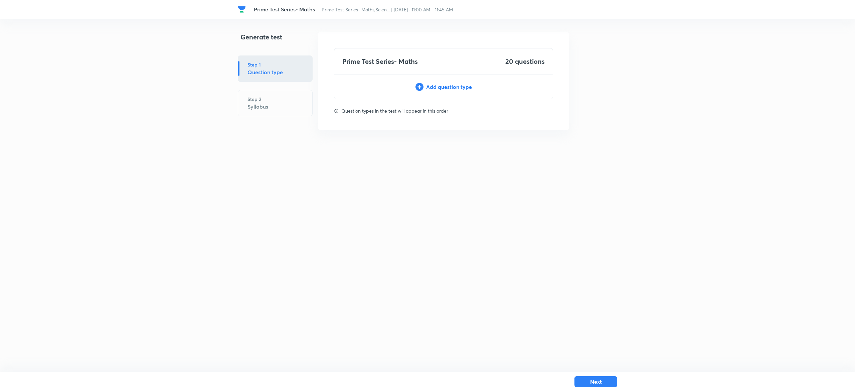
click at [449, 87] on div "Add question type" at bounding box center [443, 87] width 218 height 8
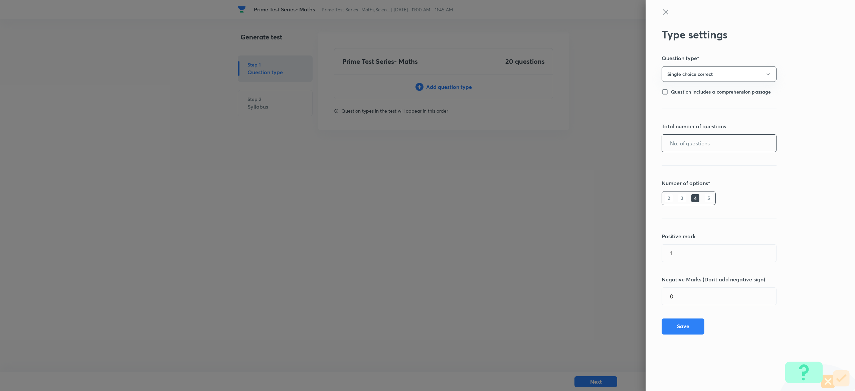
click at [736, 143] on input "text" at bounding box center [719, 143] width 114 height 17
type input "20"
click at [685, 324] on button "Save" at bounding box center [682, 325] width 43 height 16
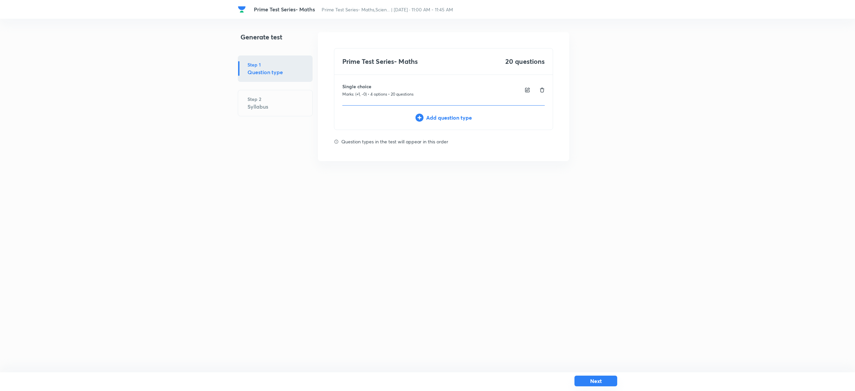
click at [601, 379] on button "Next" at bounding box center [595, 380] width 43 height 11
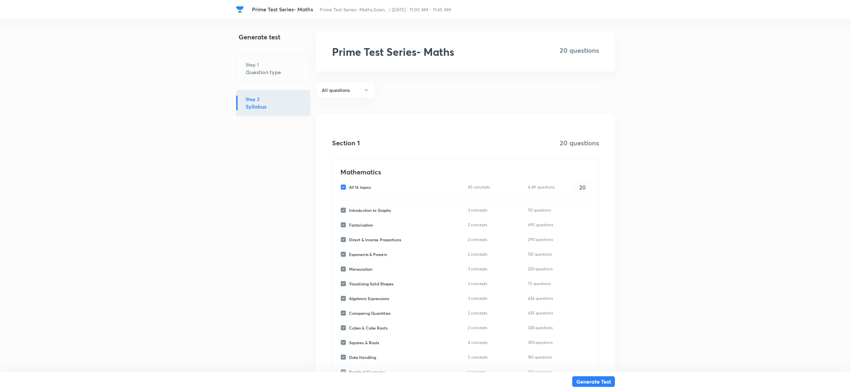
click at [343, 187] on input "All 16 topics" at bounding box center [344, 187] width 9 height 6
checkbox input "false"
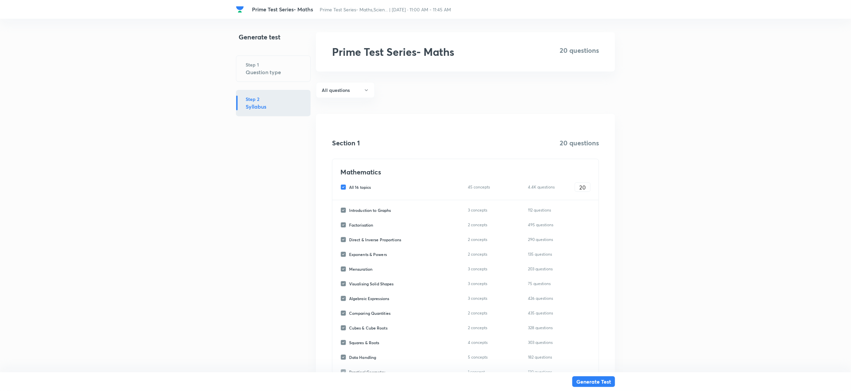
checkbox input "false"
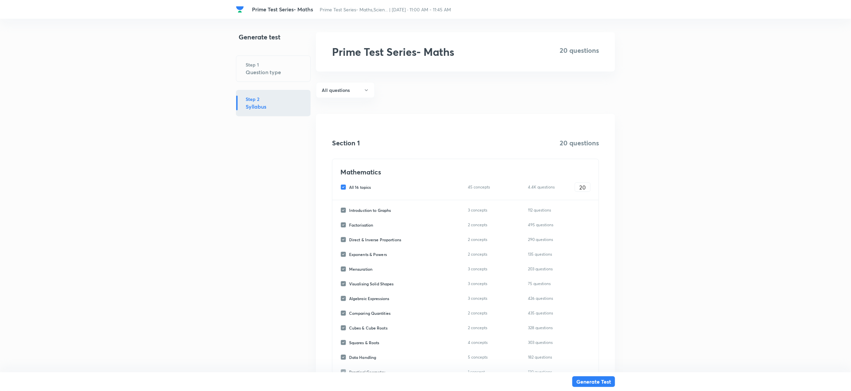
checkbox input "false"
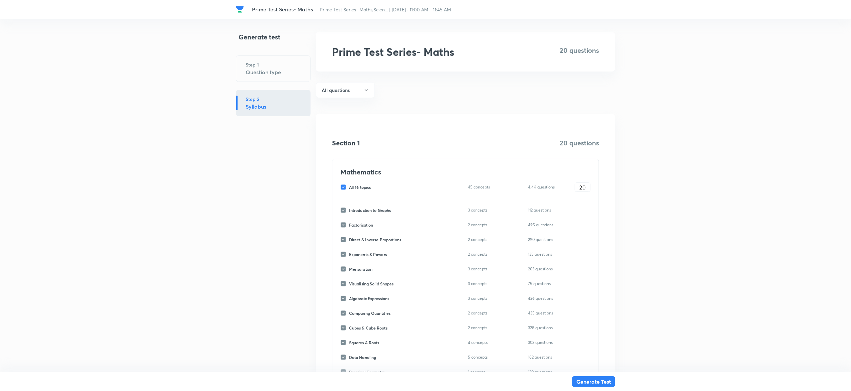
checkbox input "false"
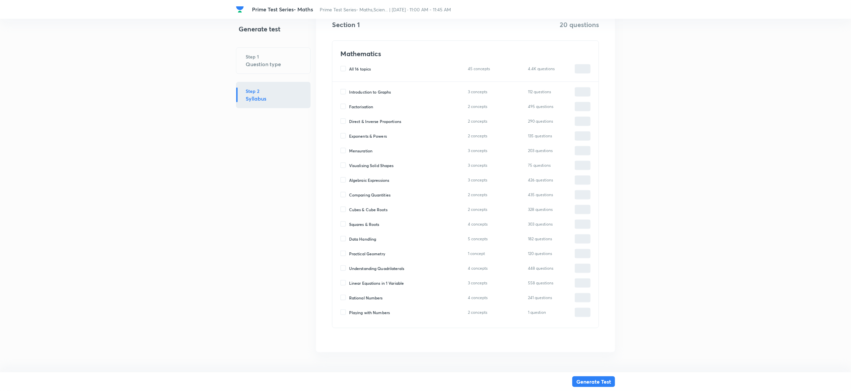
scroll to position [119, 0]
click at [344, 225] on input "Squares & Roots" at bounding box center [344, 223] width 9 height 6
checkbox input "true"
type input "0"
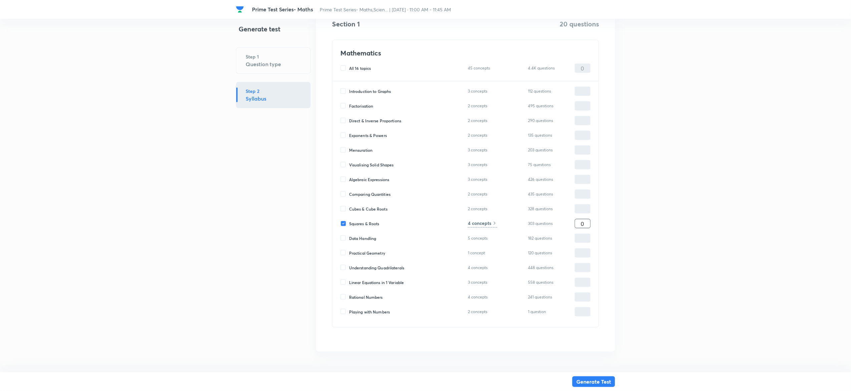
click at [586, 221] on input "0" at bounding box center [582, 224] width 15 height 12
type input "2"
type input "20"
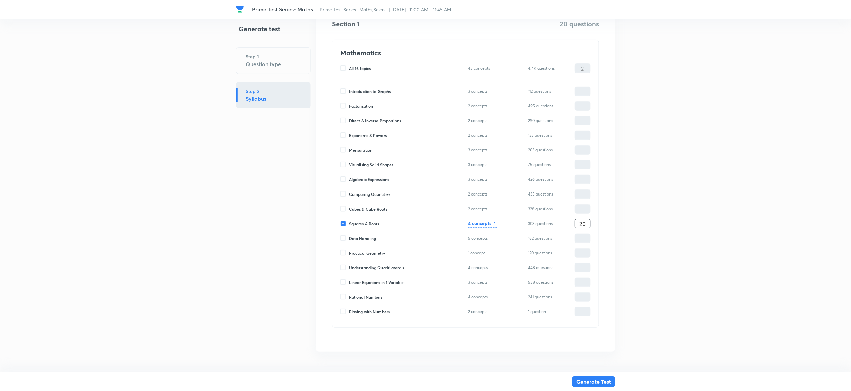
type input "20"
click at [484, 223] on h6 "4 concepts" at bounding box center [479, 222] width 23 height 7
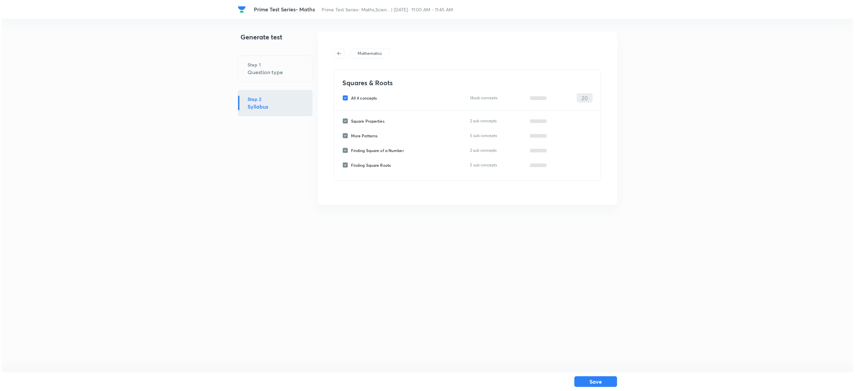
scroll to position [0, 0]
click at [345, 95] on input "All 4 concepts" at bounding box center [346, 98] width 9 height 6
checkbox input "false"
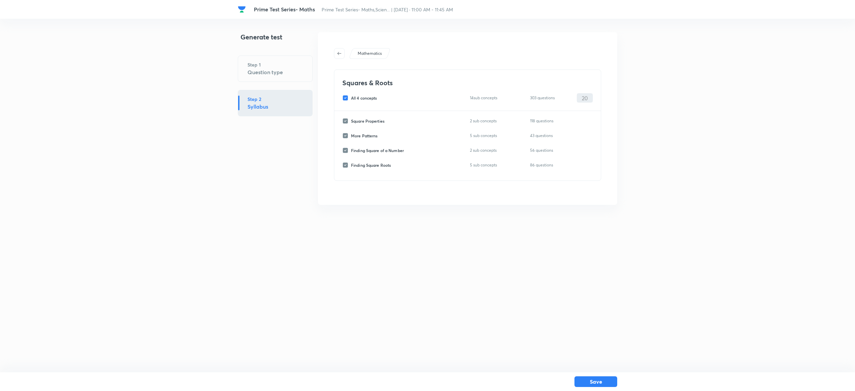
checkbox input "false"
click at [349, 122] on input "Square Properties" at bounding box center [346, 121] width 9 height 6
checkbox input "true"
type input "0"
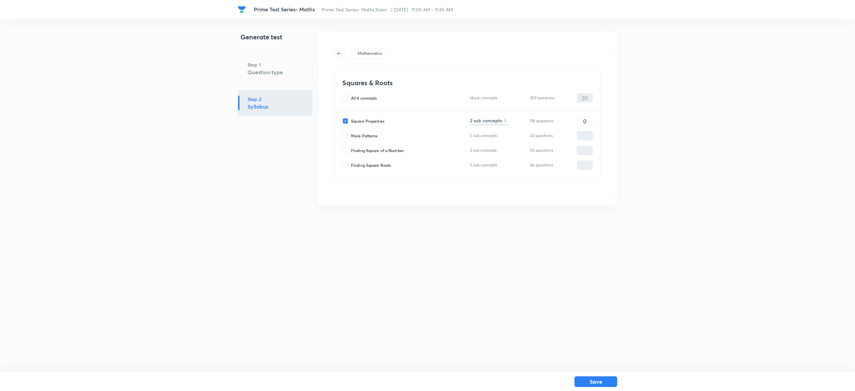
click at [339, 56] on icon "button" at bounding box center [338, 53] width 5 height 5
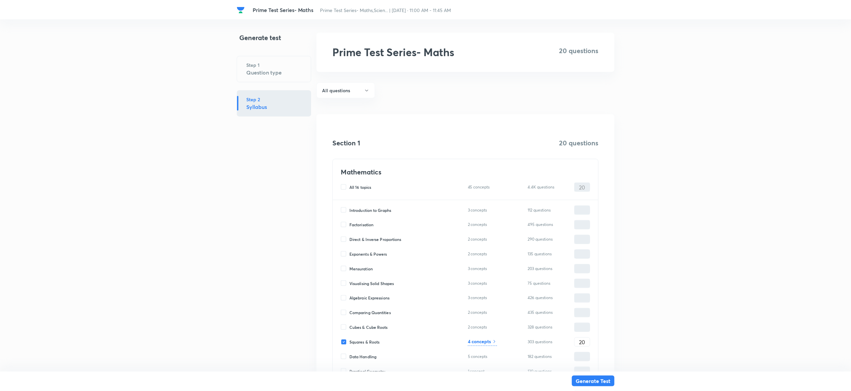
scroll to position [56, 0]
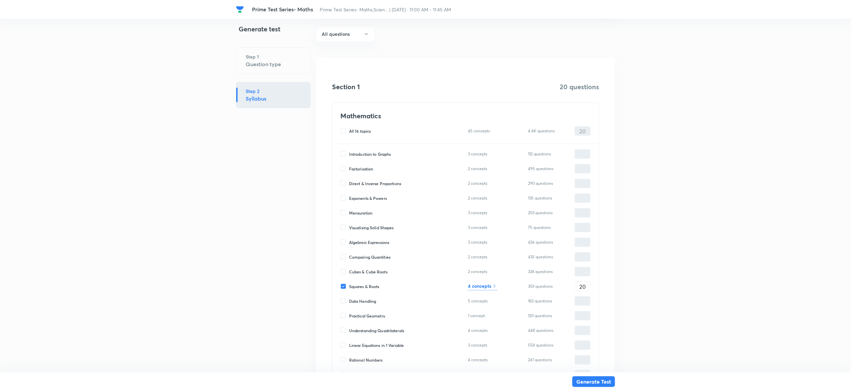
click at [477, 289] on h6 "4 concepts" at bounding box center [479, 285] width 23 height 7
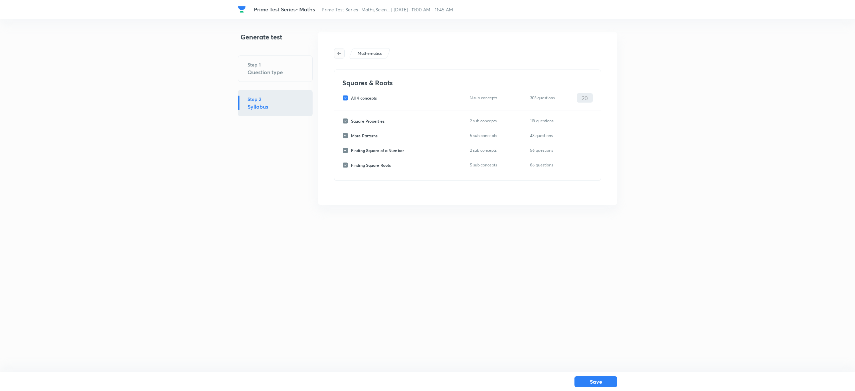
click at [340, 54] on icon "button" at bounding box center [338, 53] width 5 height 5
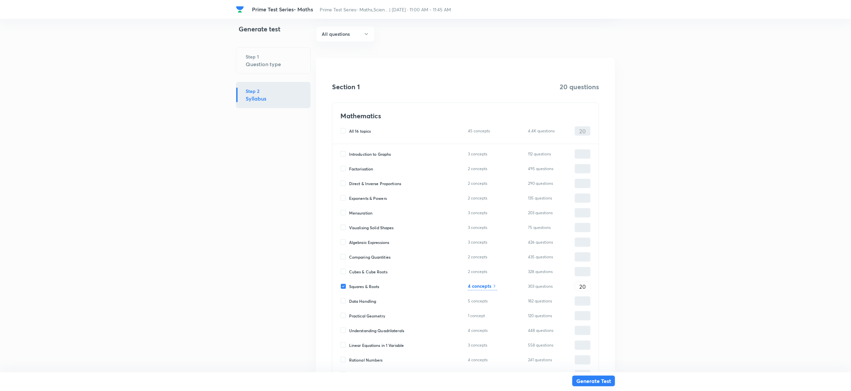
click at [598, 379] on button "Generate Test" at bounding box center [593, 380] width 43 height 11
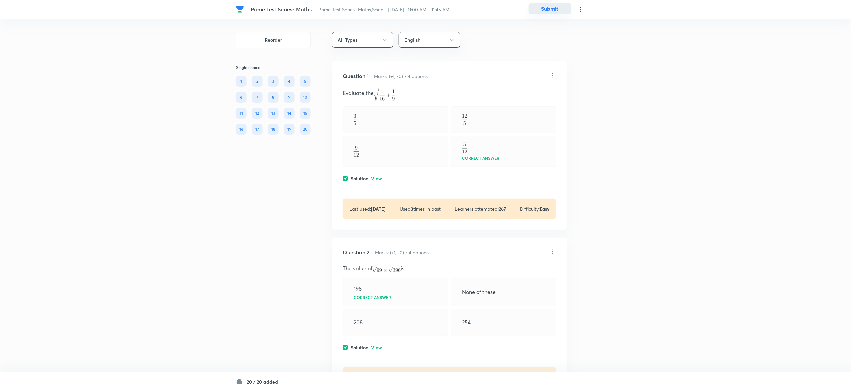
click at [549, 6] on button "Submit" at bounding box center [550, 8] width 43 height 11
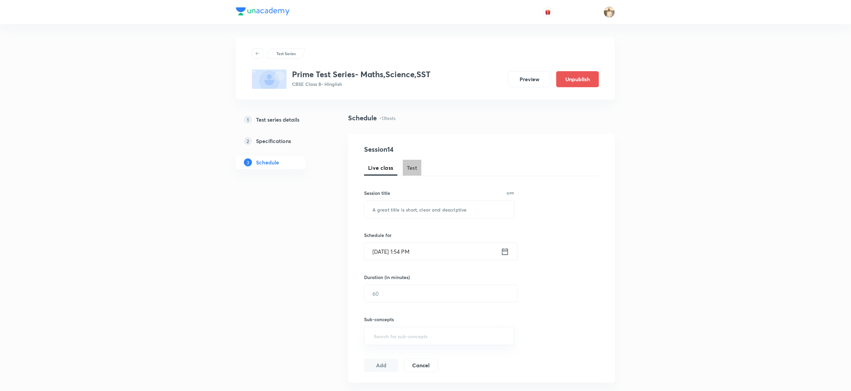
click at [410, 168] on span "Test" at bounding box center [412, 168] width 11 height 8
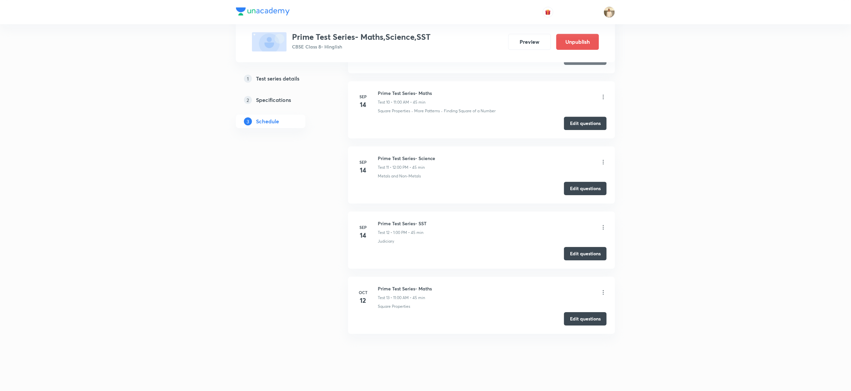
scroll to position [958, 0]
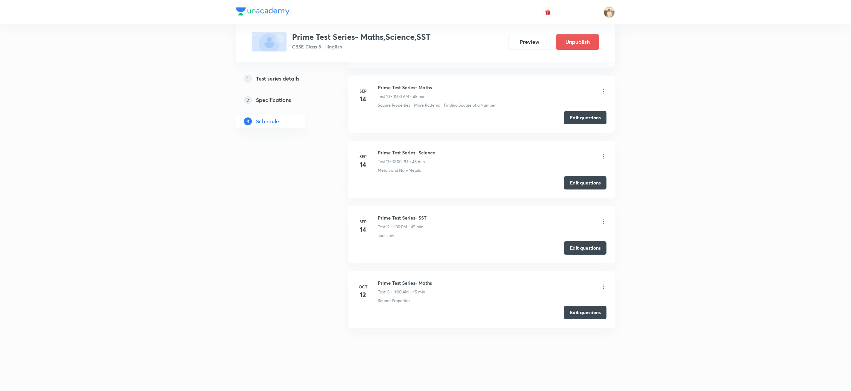
click at [597, 314] on button "Edit questions" at bounding box center [585, 311] width 43 height 13
click at [390, 152] on h6 "Prime Test Series- Science" at bounding box center [406, 152] width 57 height 7
copy h6 "Prime Test Series- Science"
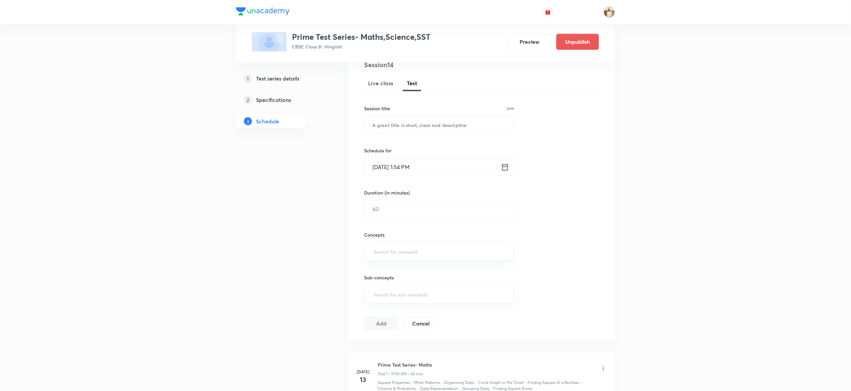
scroll to position [83, 0]
click at [406, 127] on input "text" at bounding box center [440, 125] width 150 height 17
paste input "Prime Test Series- Science"
type input "Prime Test Series- Science"
click at [377, 170] on input "Oct 7, 2025, 1:54 PM" at bounding box center [433, 167] width 137 height 17
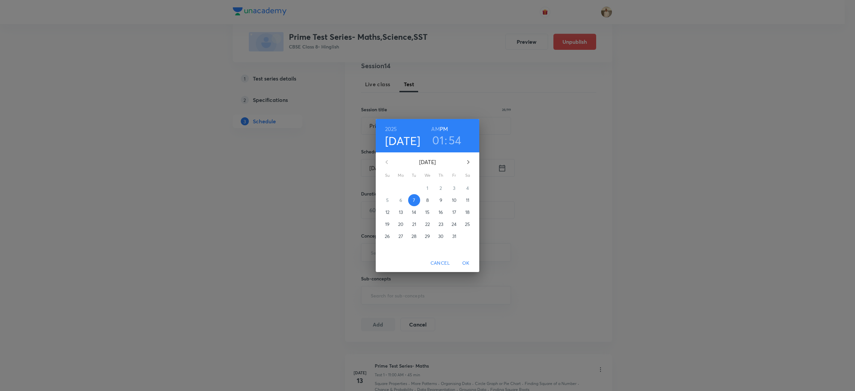
click at [386, 214] on p "12" at bounding box center [387, 212] width 4 height 7
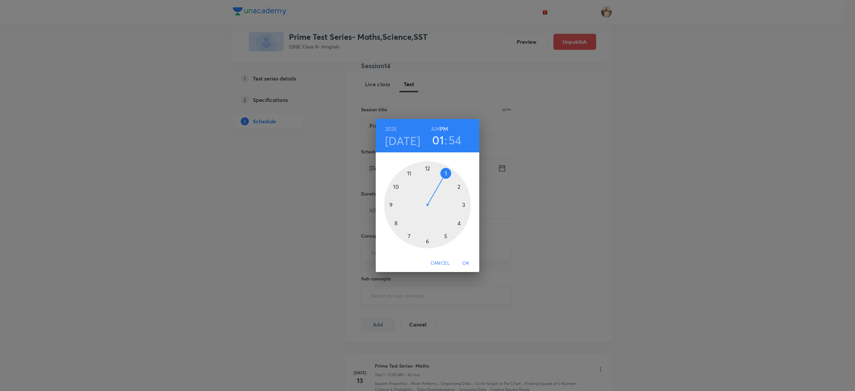
click at [428, 167] on div at bounding box center [427, 204] width 87 height 87
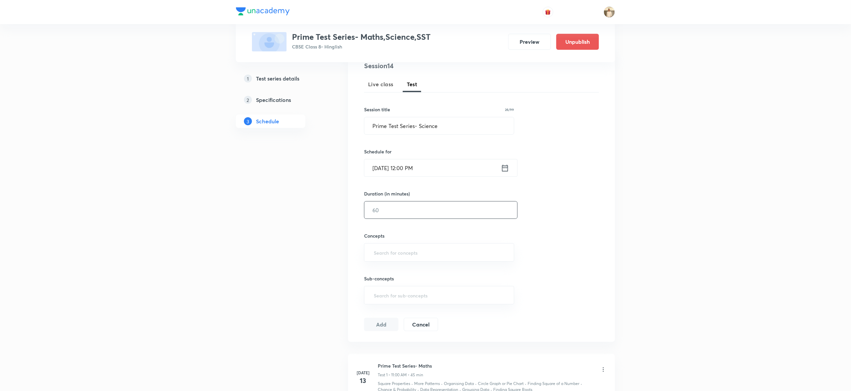
click at [410, 205] on input "text" at bounding box center [441, 209] width 153 height 17
type input "45"
click at [411, 253] on input "text" at bounding box center [440, 252] width 134 height 12
type input "Force"
click at [282, 100] on h5 "Specifications" at bounding box center [273, 100] width 35 height 8
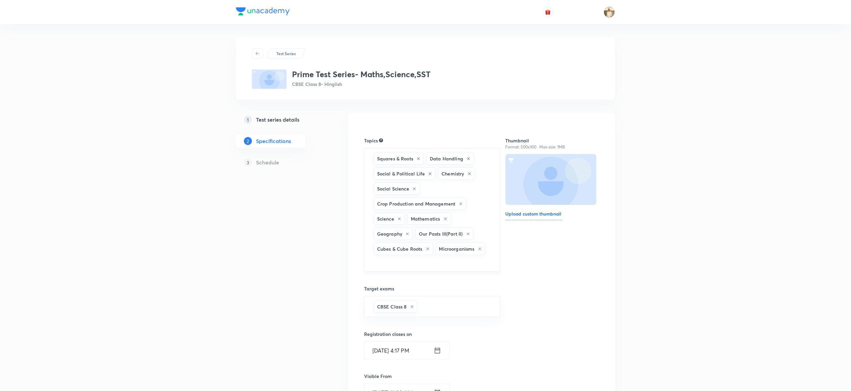
click at [437, 270] on div "Squares & Roots Data Handling Social & Political Life Chemistry Social Science …" at bounding box center [432, 210] width 136 height 124
type input "force"
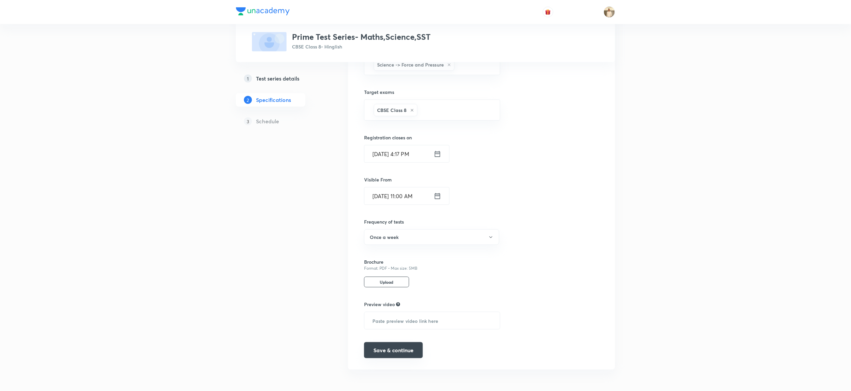
click at [397, 351] on button "Save & continue" at bounding box center [393, 350] width 59 height 16
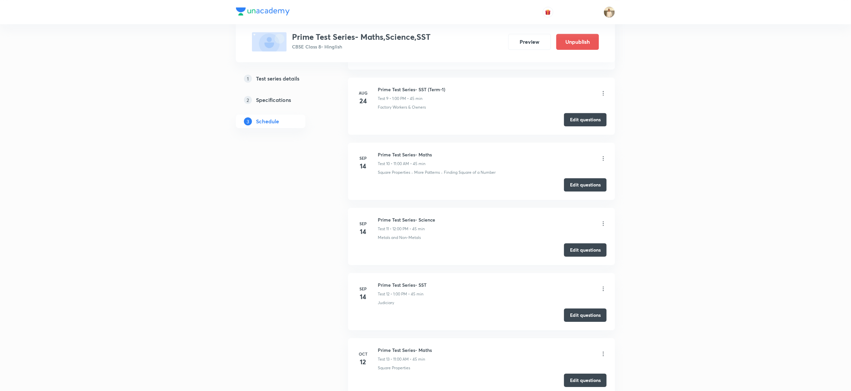
scroll to position [958, 0]
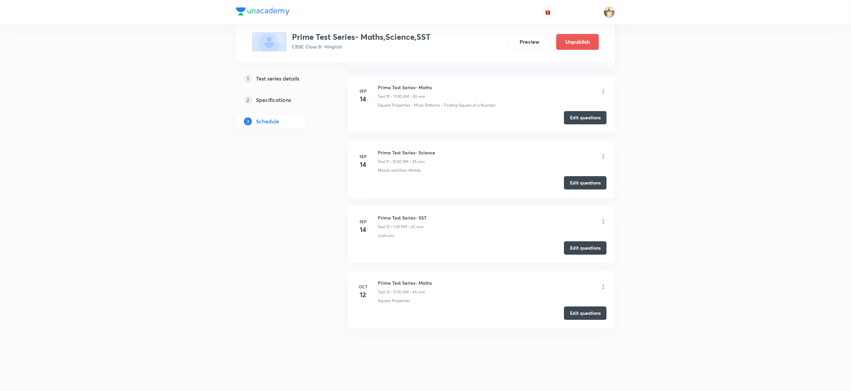
click at [409, 151] on h6 "Prime Test Series- Science" at bounding box center [406, 152] width 57 height 7
copy h6 "Prime Test Series- Science"
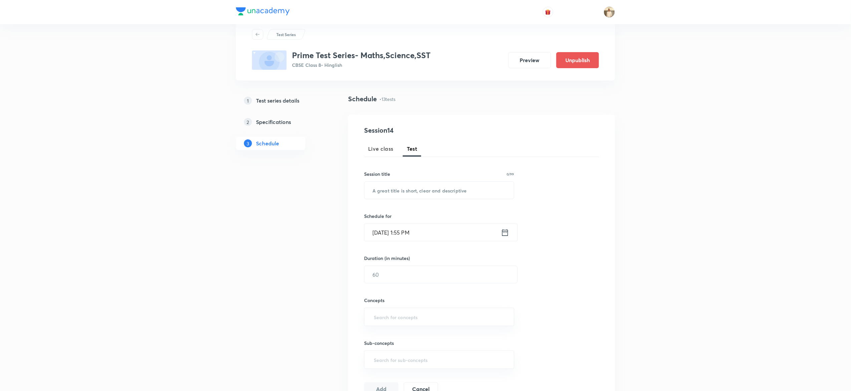
scroll to position [18, 0]
click at [397, 188] on input "text" at bounding box center [440, 191] width 150 height 17
paste input "Prime Test Series- Science"
type input "Prime Test Series- Science"
click at [377, 232] on input "Oct 7, 2025, 1:55 PM" at bounding box center [433, 233] width 137 height 17
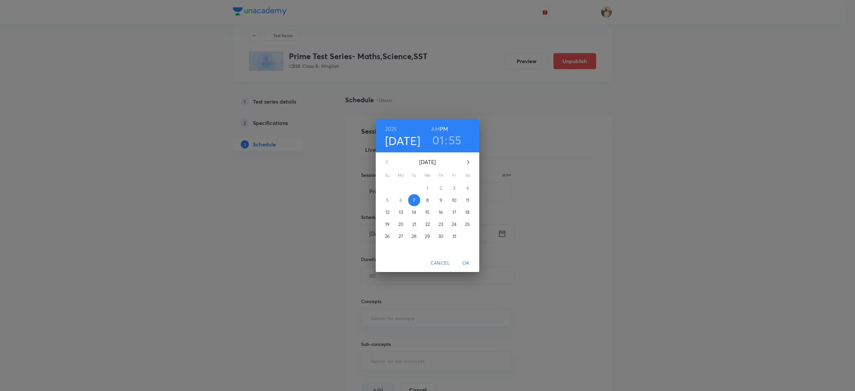
click at [387, 212] on p "12" at bounding box center [387, 212] width 4 height 7
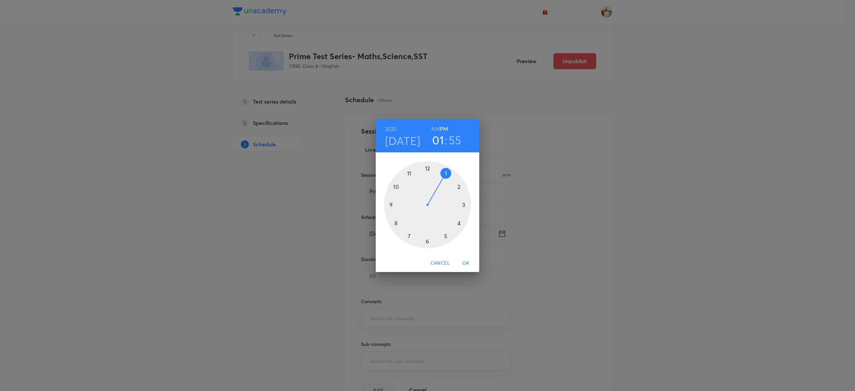
click at [455, 140] on h3 "55" at bounding box center [454, 140] width 13 height 14
click at [425, 166] on div at bounding box center [427, 204] width 87 height 87
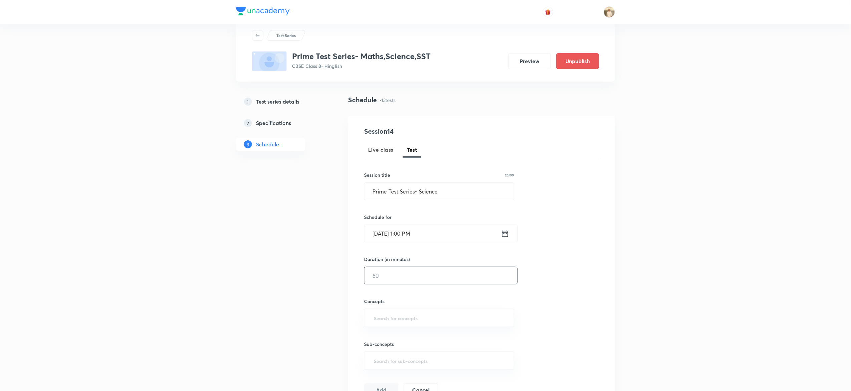
click at [398, 275] on input "text" at bounding box center [441, 275] width 153 height 17
type input "45"
click at [444, 316] on input "text" at bounding box center [440, 317] width 134 height 12
type input "a"
type input "force"
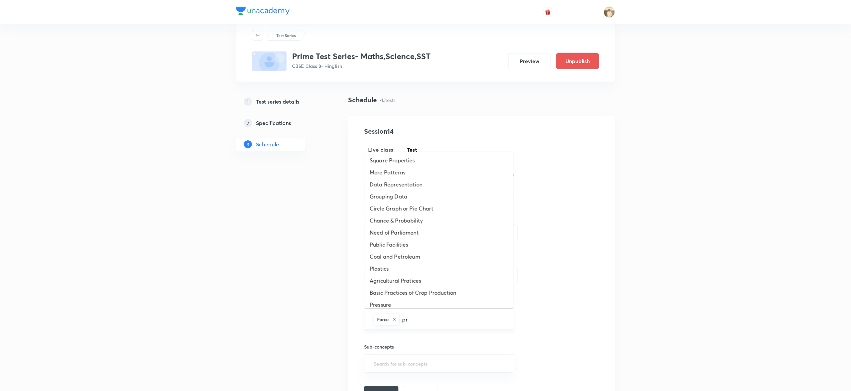
type input "pre"
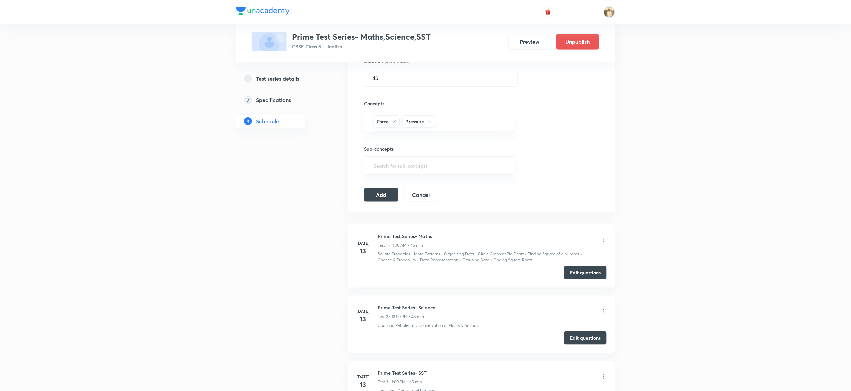
scroll to position [236, 0]
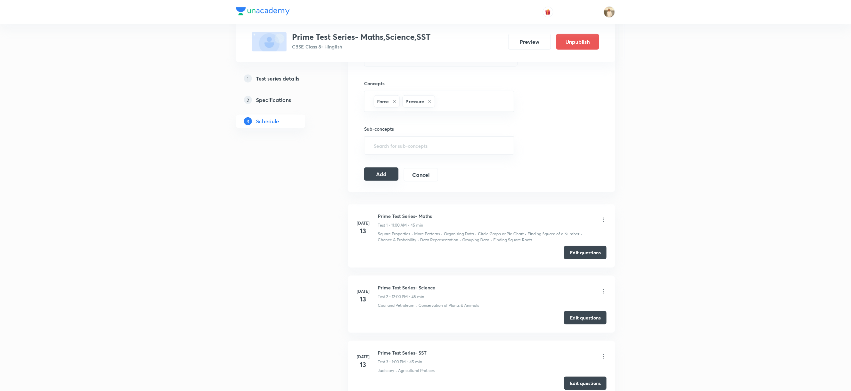
click at [380, 176] on button "Add" at bounding box center [381, 173] width 34 height 13
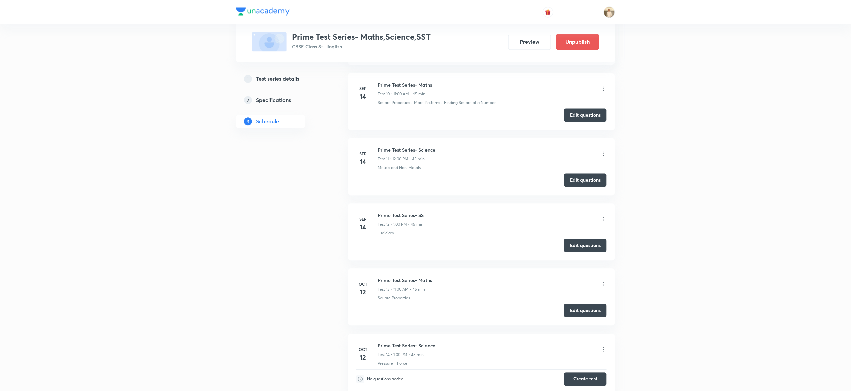
scroll to position [762, 0]
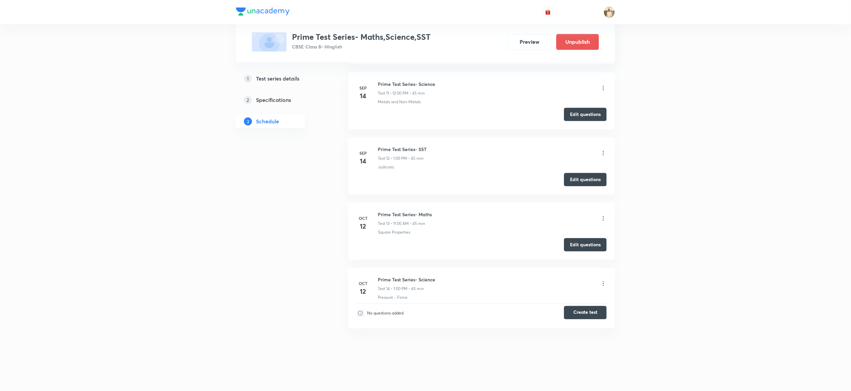
click at [589, 312] on button "Create test" at bounding box center [585, 311] width 43 height 13
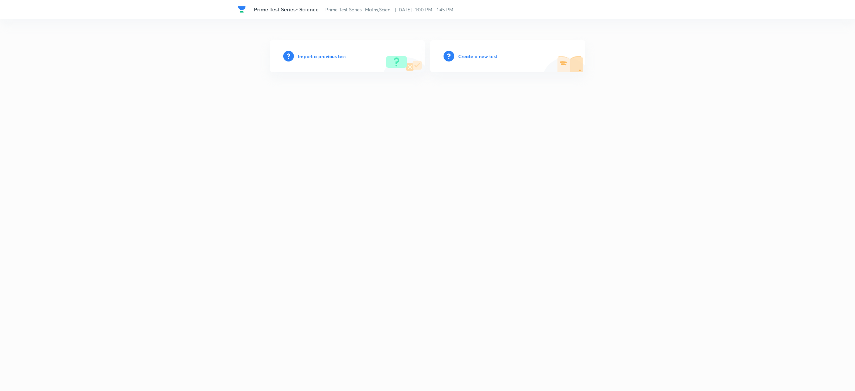
click at [324, 56] on h6 "Import a previous test" at bounding box center [322, 56] width 48 height 7
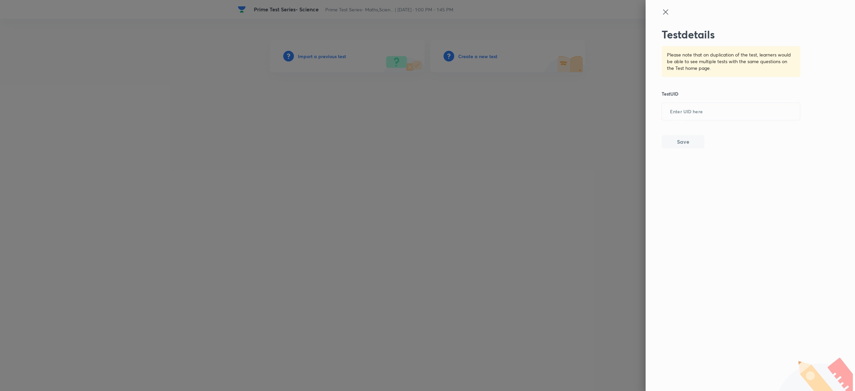
click at [488, 89] on div at bounding box center [427, 195] width 855 height 391
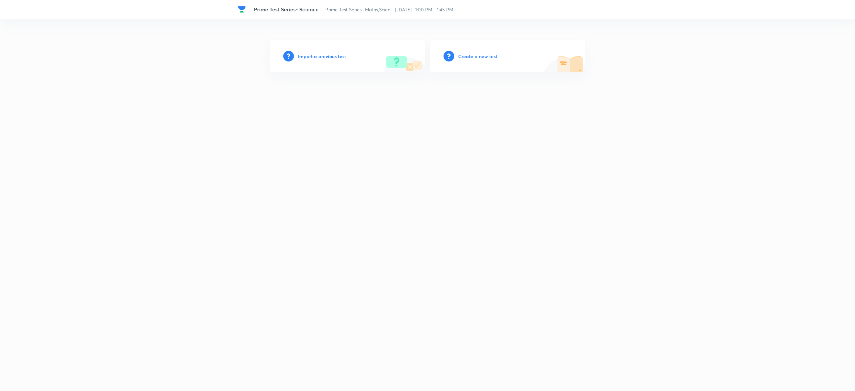
click at [475, 56] on h6 "Create a new test" at bounding box center [477, 56] width 39 height 7
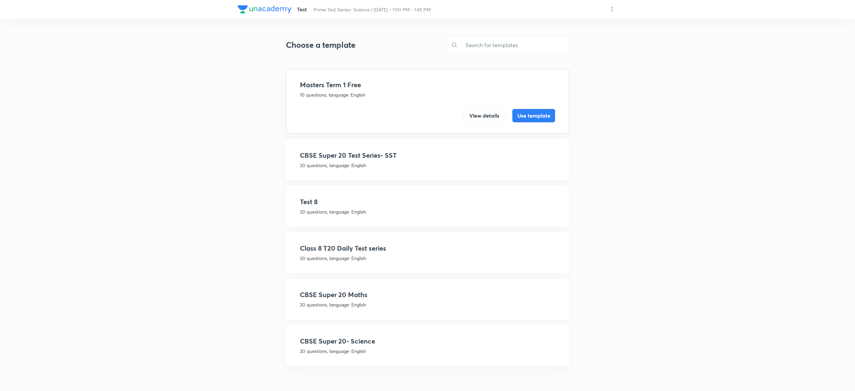
click at [396, 342] on h4 "CBSE Super 20- Science" at bounding box center [427, 341] width 255 height 10
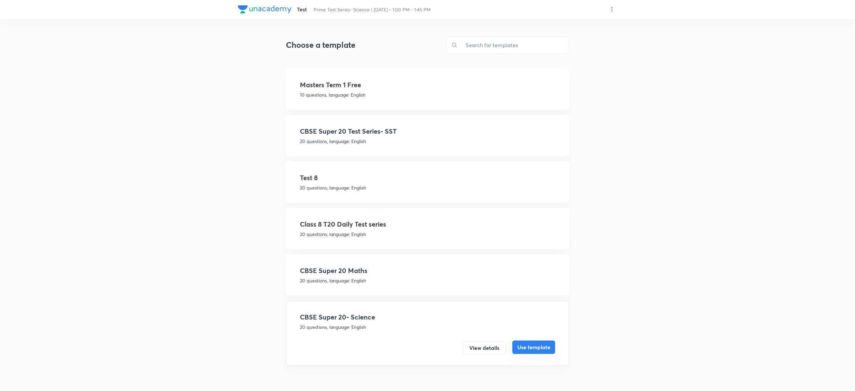
click at [548, 344] on button "Use template" at bounding box center [533, 346] width 43 height 13
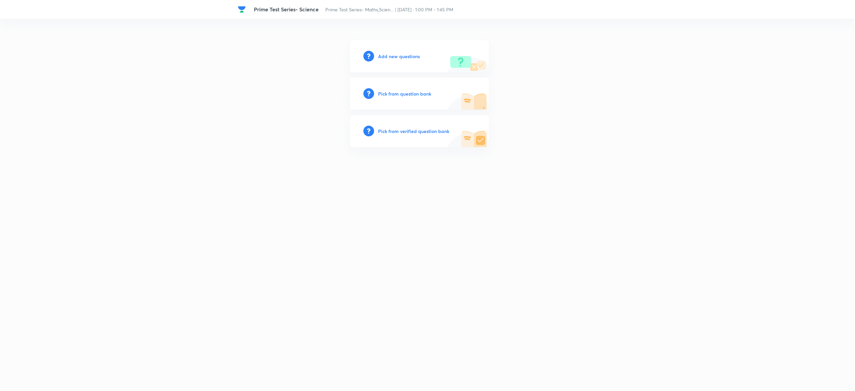
click at [409, 94] on h6 "Pick from question bank" at bounding box center [404, 93] width 53 height 7
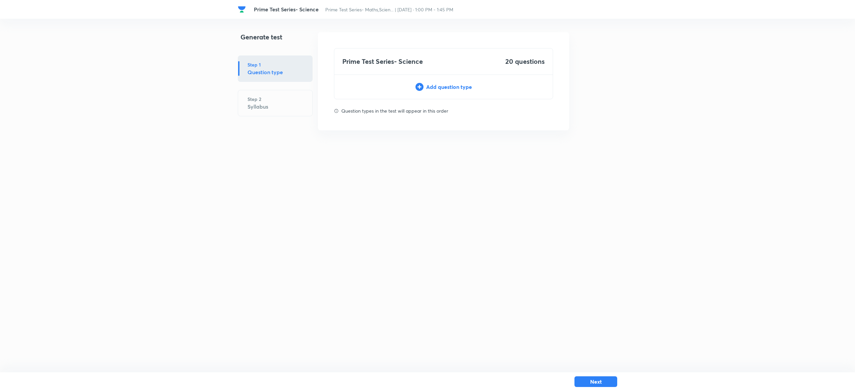
click at [466, 88] on div "Add question type" at bounding box center [443, 87] width 218 height 8
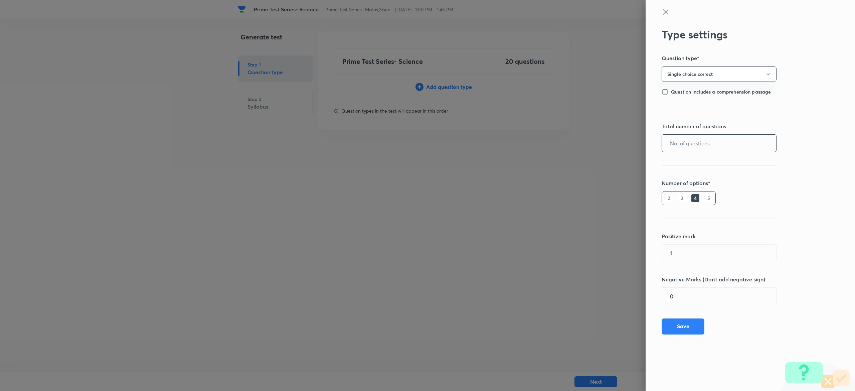
click at [713, 145] on input "text" at bounding box center [719, 143] width 114 height 17
type input "20"
click at [681, 327] on button "Save" at bounding box center [682, 325] width 43 height 16
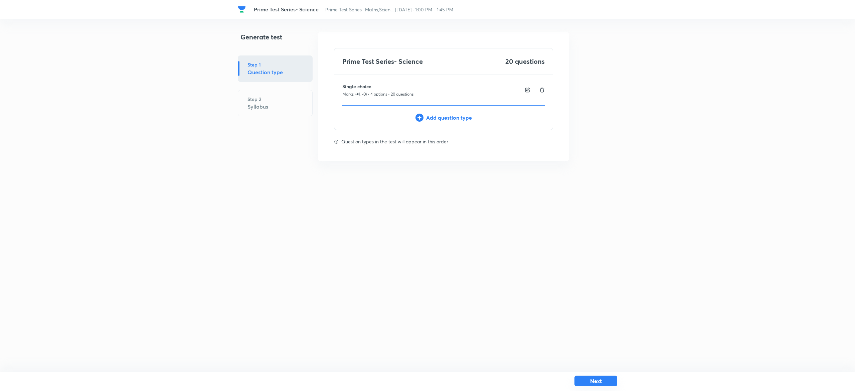
click at [584, 383] on button "Next" at bounding box center [595, 380] width 43 height 11
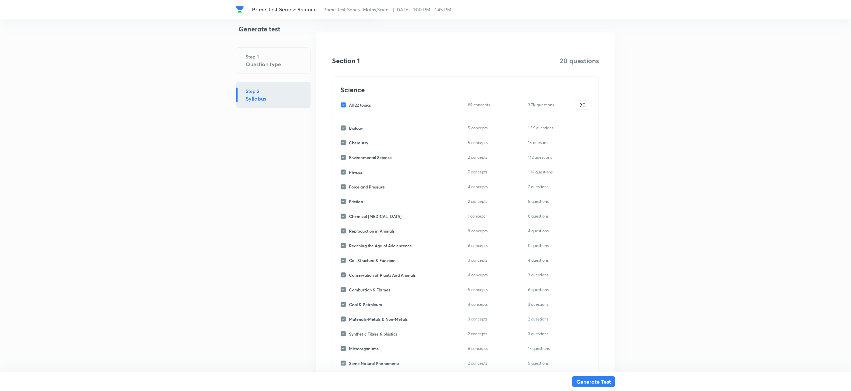
scroll to position [47, 0]
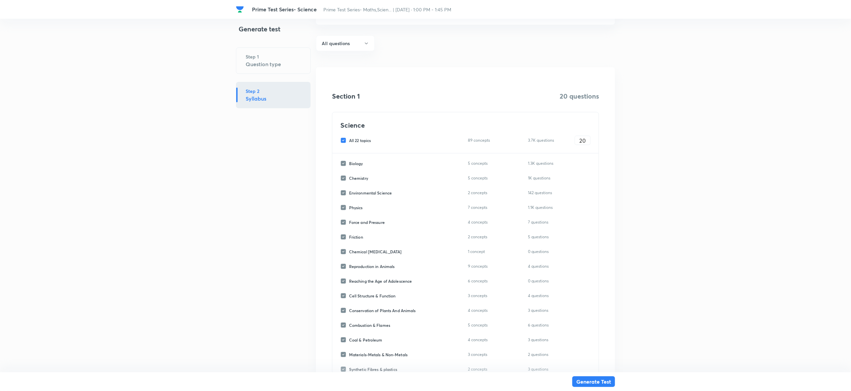
click at [343, 141] on input "All 22 topics" at bounding box center [344, 140] width 9 height 6
checkbox input "false"
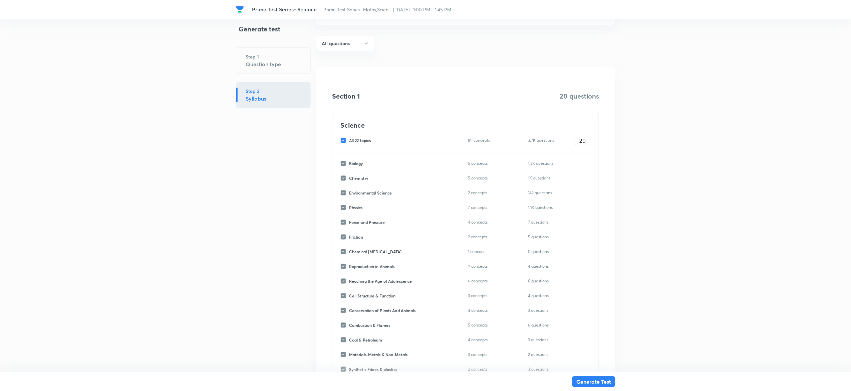
checkbox input "false"
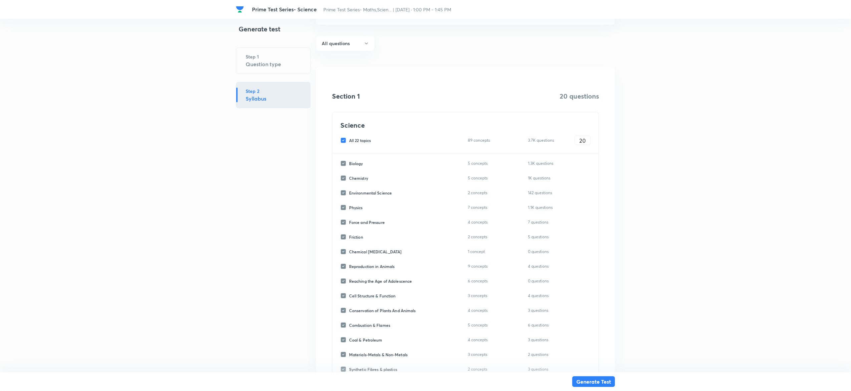
checkbox input "false"
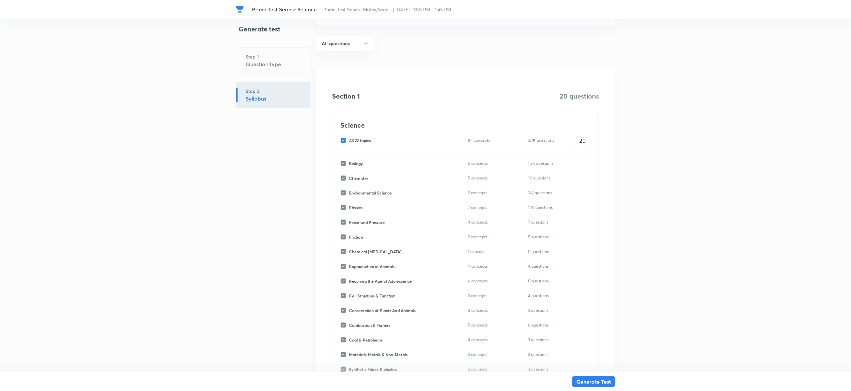
checkbox input "false"
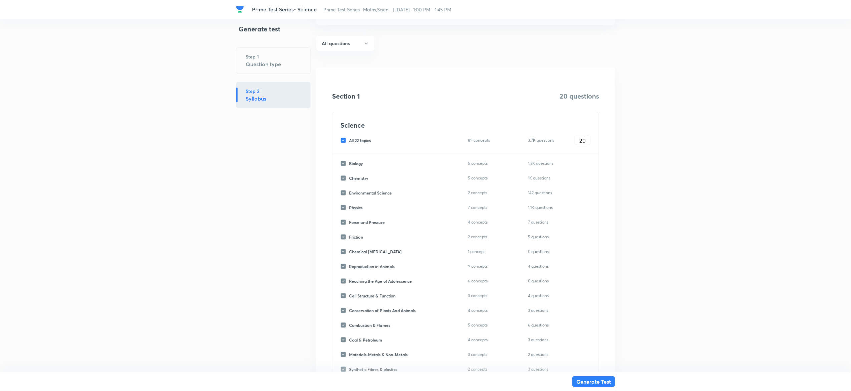
checkbox input "false"
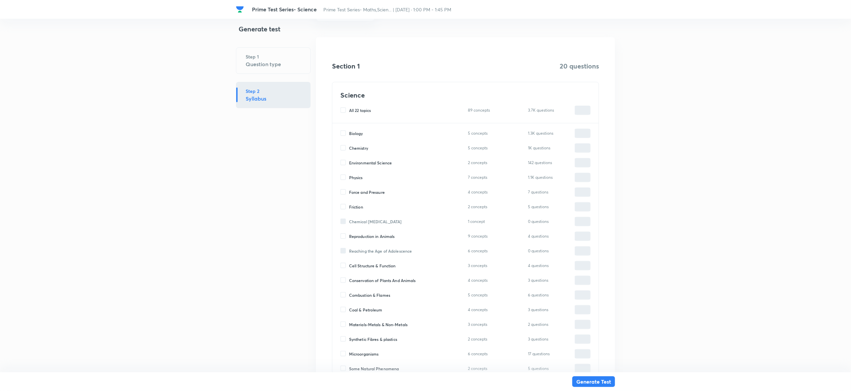
scroll to position [76, 0]
click at [343, 177] on input "Physics" at bounding box center [344, 178] width 9 height 6
checkbox input "true"
type input "0"
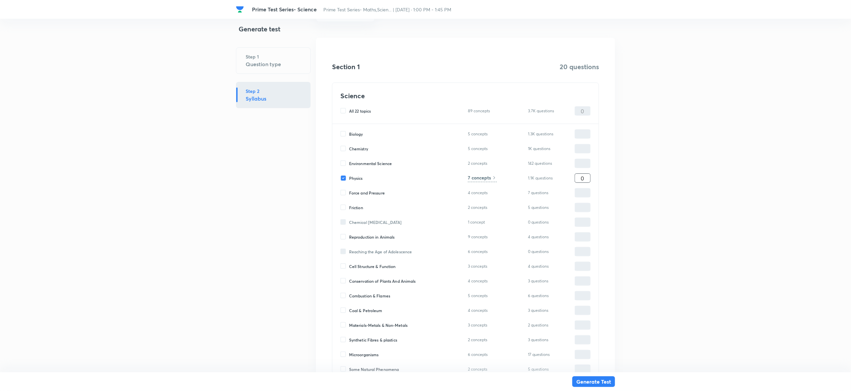
click at [589, 179] on input "0" at bounding box center [582, 178] width 15 height 12
type input "2"
type input "20"
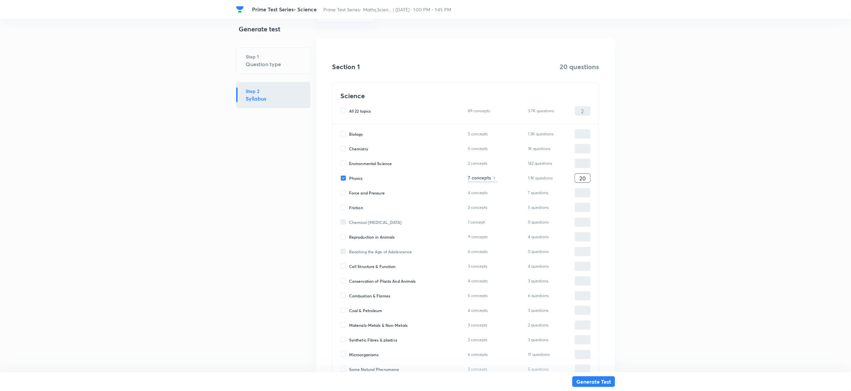
type input "20"
click at [471, 176] on h6 "7 concepts" at bounding box center [479, 177] width 23 height 7
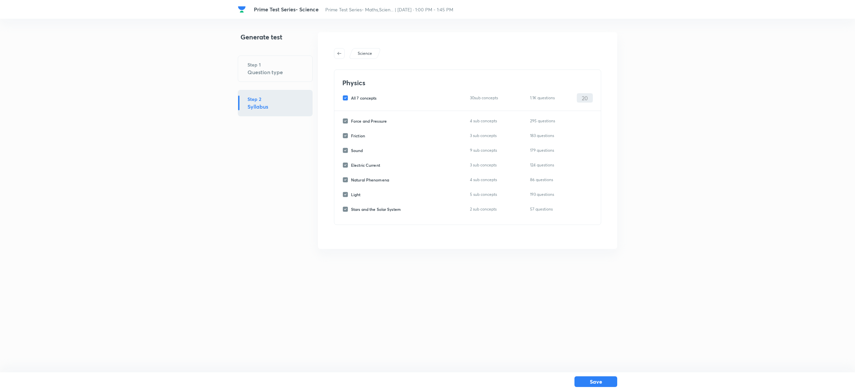
click at [343, 93] on div "All 7 concepts 30 sub concepts 1.1K questions 20 ​" at bounding box center [467, 97] width 250 height 9
click at [346, 96] on input "All 7 concepts" at bounding box center [346, 98] width 9 height 6
checkbox input "false"
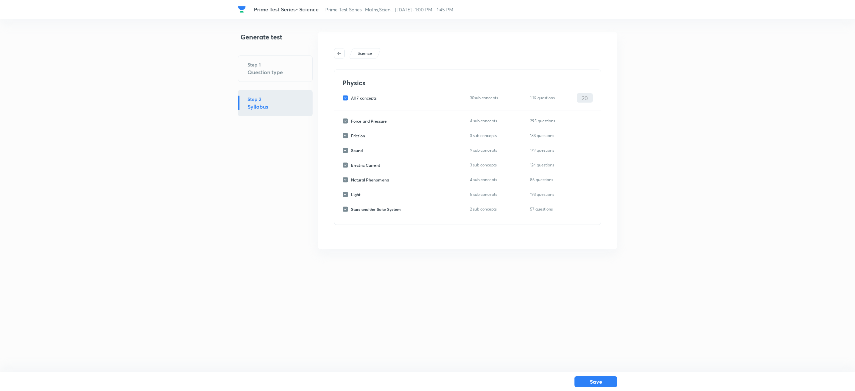
checkbox input "false"
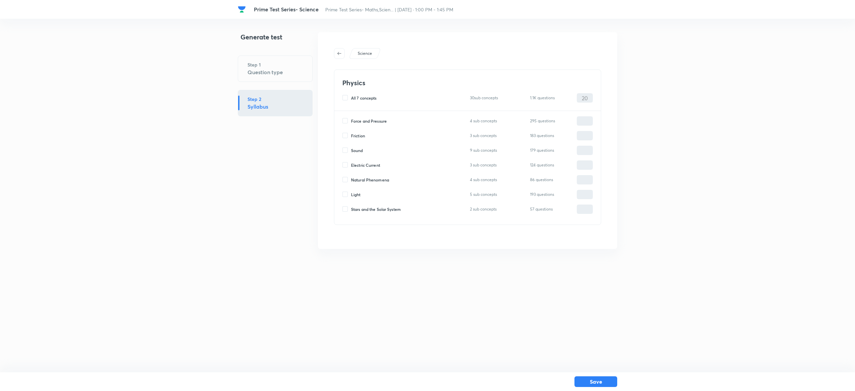
click at [346, 122] on input "Force and Pressure" at bounding box center [346, 121] width 9 height 6
checkbox input "true"
click at [590, 119] on input "0" at bounding box center [584, 121] width 15 height 12
type input "20"
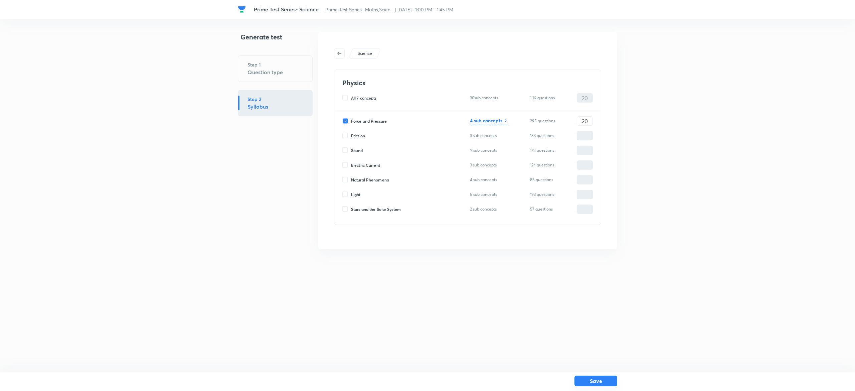
click at [590, 382] on button "Save" at bounding box center [595, 380] width 43 height 11
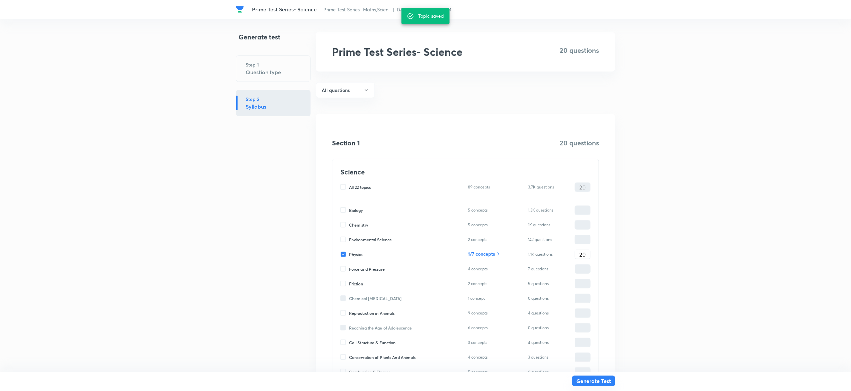
click at [594, 380] on button "Generate Test" at bounding box center [593, 380] width 43 height 11
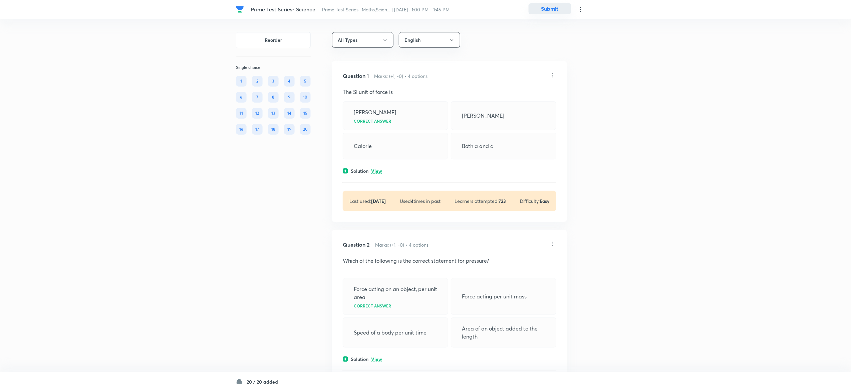
click at [553, 11] on button "Submit" at bounding box center [550, 8] width 43 height 11
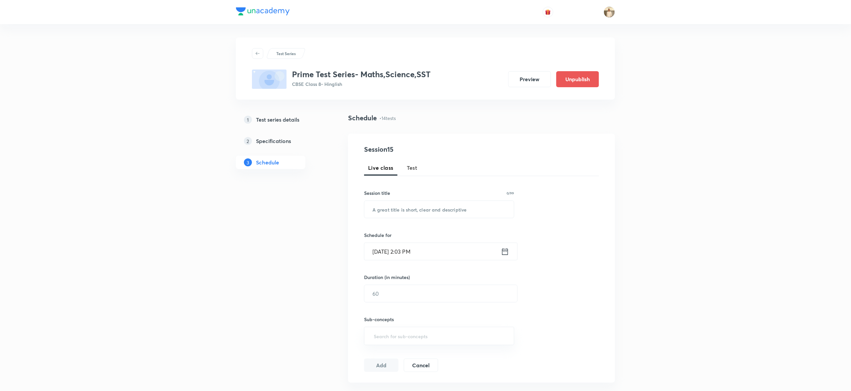
click at [420, 168] on button "Test" at bounding box center [412, 168] width 19 height 16
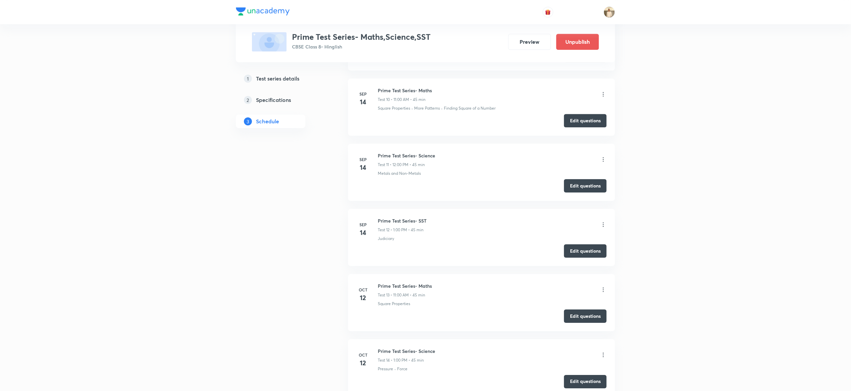
scroll to position [1023, 0]
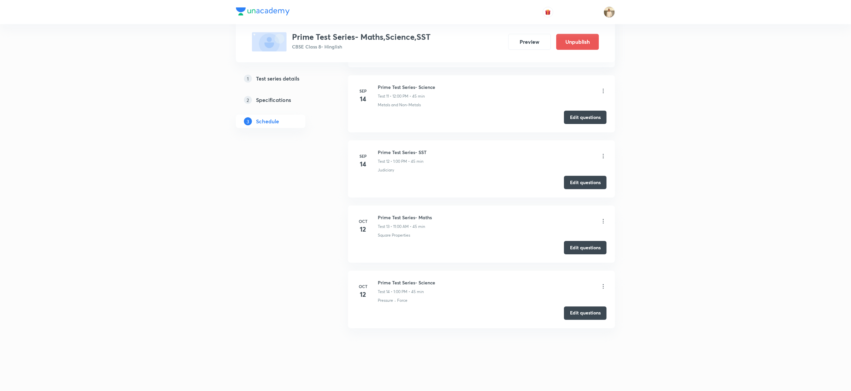
click at [396, 151] on h6 "Prime Test Series- SST" at bounding box center [402, 152] width 49 height 7
copy h6 "Prime Test Series- SST"
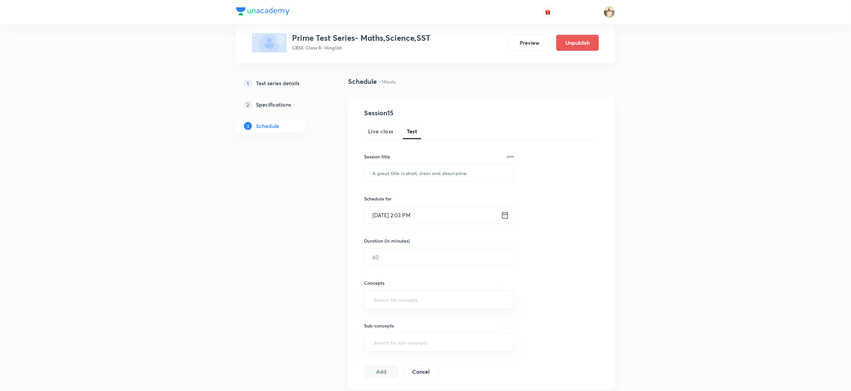
scroll to position [1, 0]
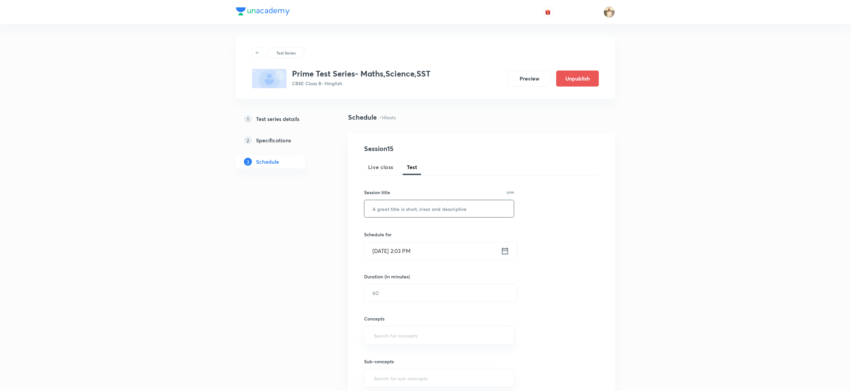
click at [404, 212] on input "text" at bounding box center [440, 208] width 150 height 17
paste input "Prime Test Series- SST"
type input "Prime Test Series- SST"
click at [378, 249] on input "Oct 7, 2025, 2:03 PM" at bounding box center [433, 250] width 137 height 17
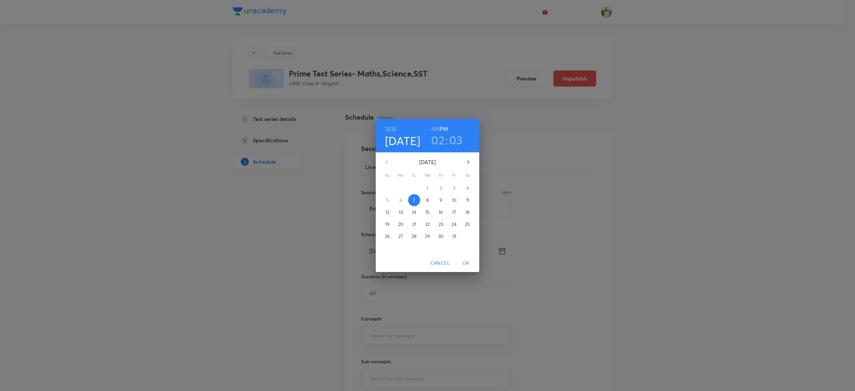
click at [387, 213] on p "12" at bounding box center [387, 212] width 4 height 7
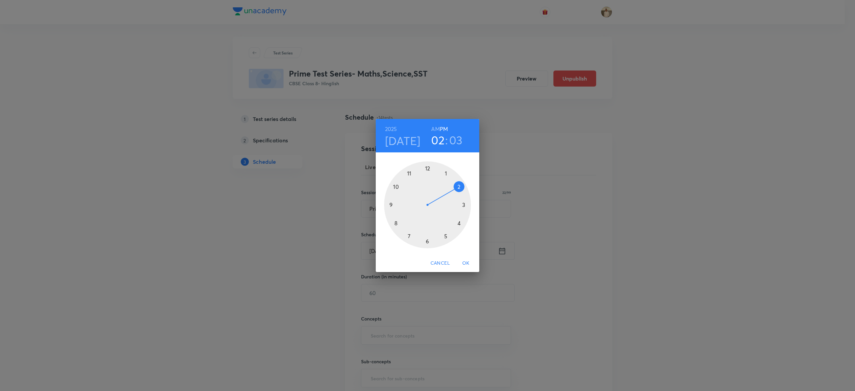
click at [445, 172] on div at bounding box center [427, 204] width 87 height 87
click at [427, 165] on div at bounding box center [427, 204] width 87 height 87
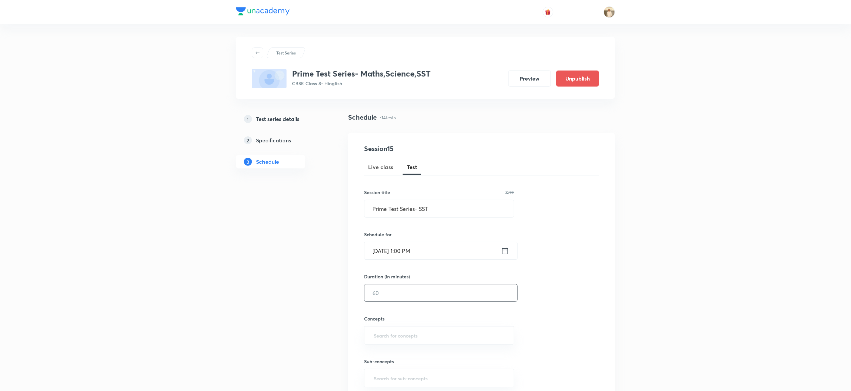
click at [417, 298] on input "text" at bounding box center [441, 292] width 153 height 17
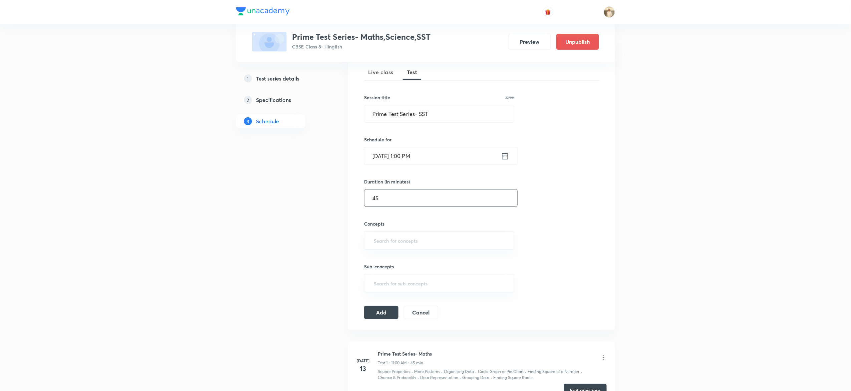
scroll to position [97, 0]
type input "45"
click at [401, 242] on input "text" at bounding box center [440, 239] width 134 height 12
type input "a"
click at [386, 313] on button "Add" at bounding box center [381, 312] width 34 height 13
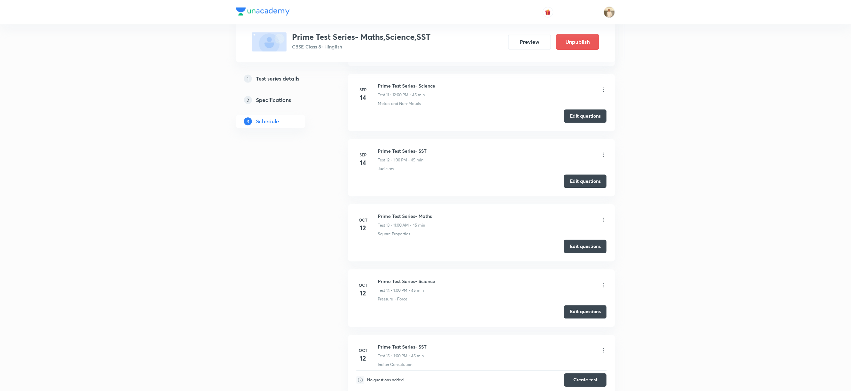
scroll to position [827, 0]
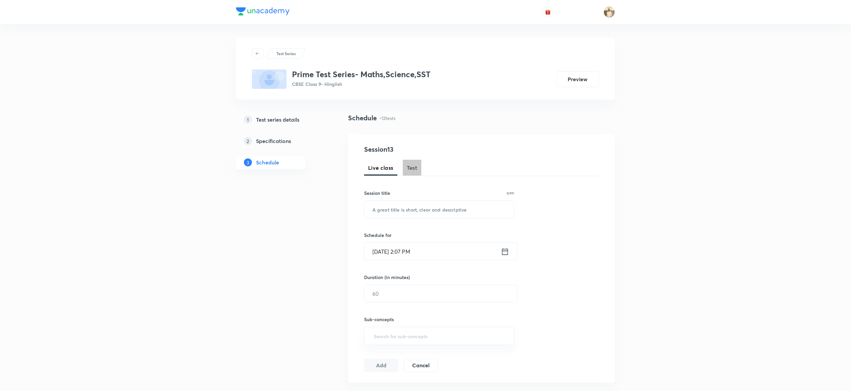
click at [413, 164] on span "Test" at bounding box center [412, 168] width 11 height 8
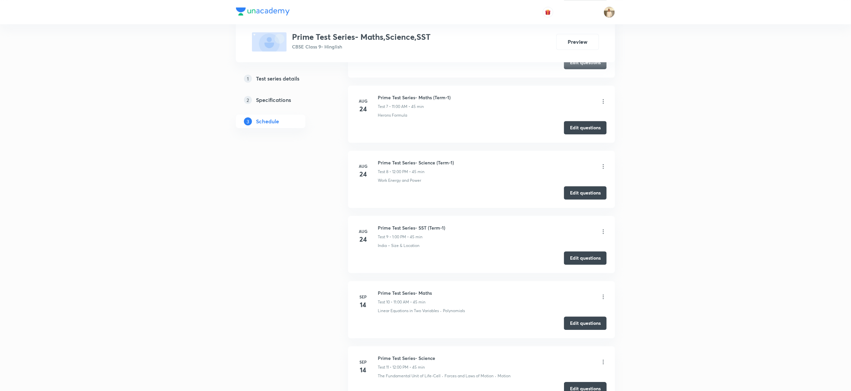
scroll to position [887, 0]
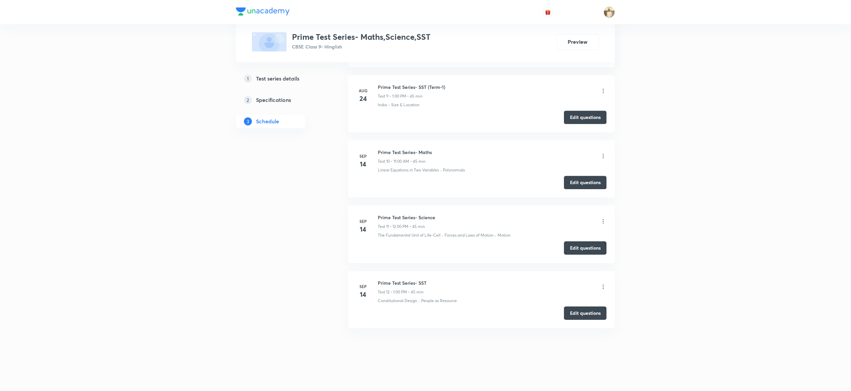
click at [415, 149] on h6 "Prime Test Series- Maths" at bounding box center [405, 152] width 54 height 7
copy h6 "Prime Test Series- Maths"
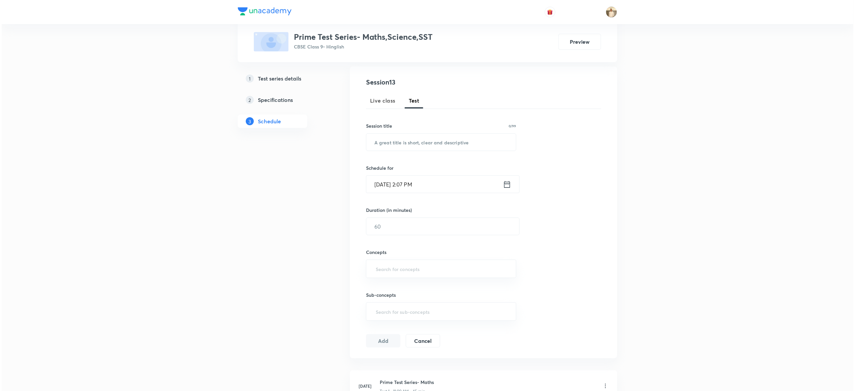
scroll to position [28, 0]
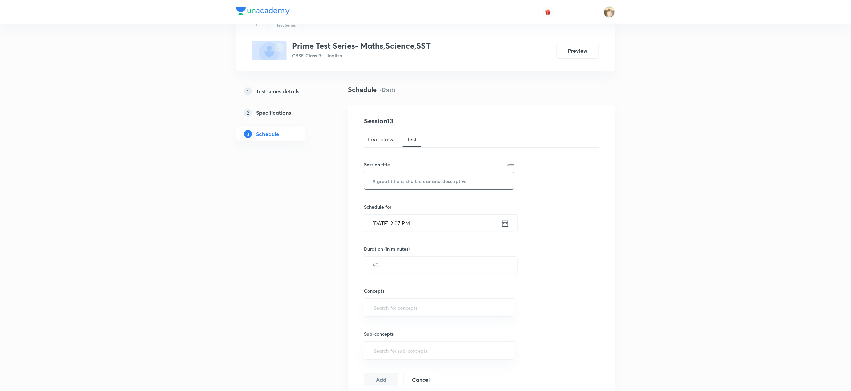
click at [397, 185] on input "text" at bounding box center [440, 180] width 150 height 17
paste input "Prime Test Series- Maths"
type input "Prime Test Series- Maths"
click at [378, 227] on input "[DATE] 2:07 PM" at bounding box center [433, 222] width 137 height 17
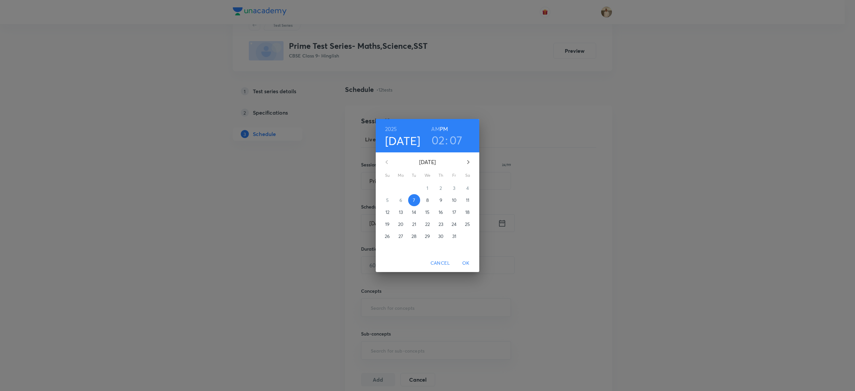
click at [388, 213] on p "12" at bounding box center [387, 212] width 4 height 7
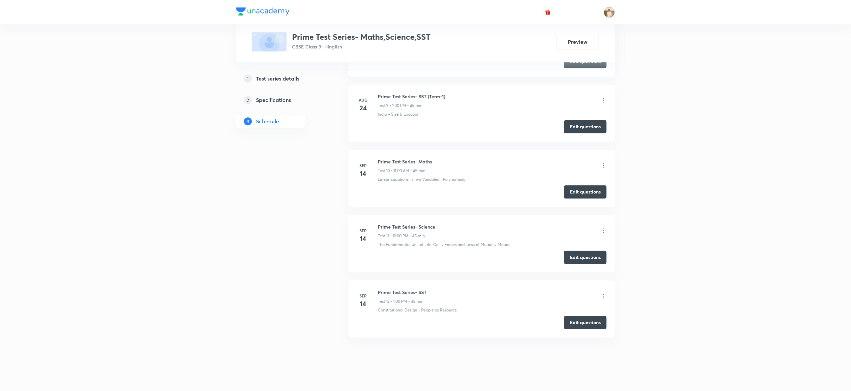
scroll to position [887, 0]
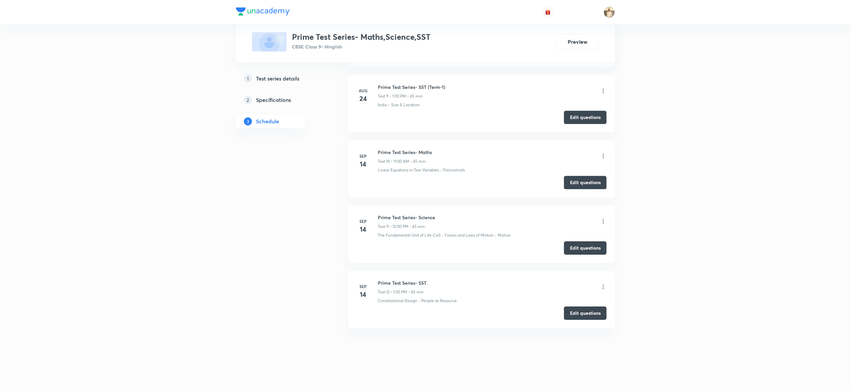
click at [400, 150] on h6 "Prime Test Series- Maths" at bounding box center [405, 152] width 54 height 7
copy h6 "Prime Test Series- Maths"
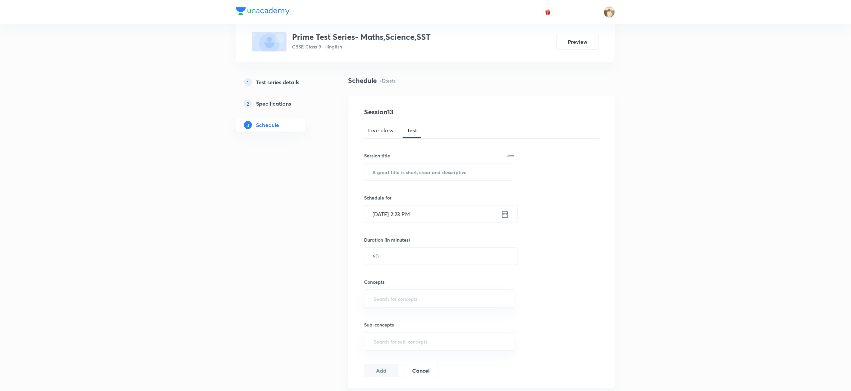
scroll to position [0, 0]
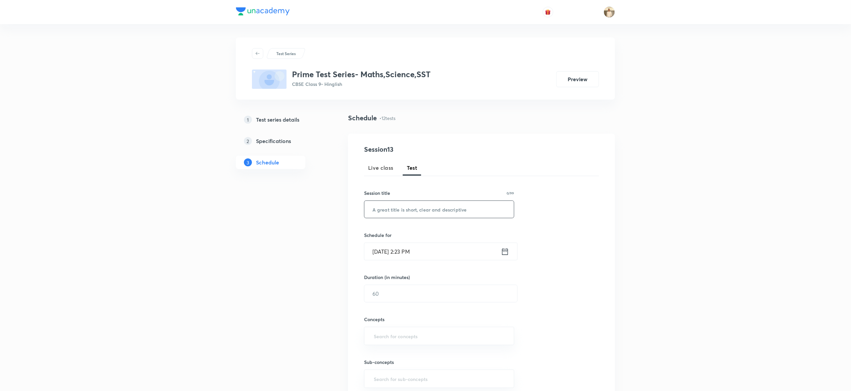
click at [407, 209] on input "text" at bounding box center [440, 209] width 150 height 17
paste input "Prime Test Series- Maths"
type input "Prime Test Series- Maths"
click at [375, 256] on input "Oct 7, 2025, 2:23 PM" at bounding box center [433, 251] width 137 height 17
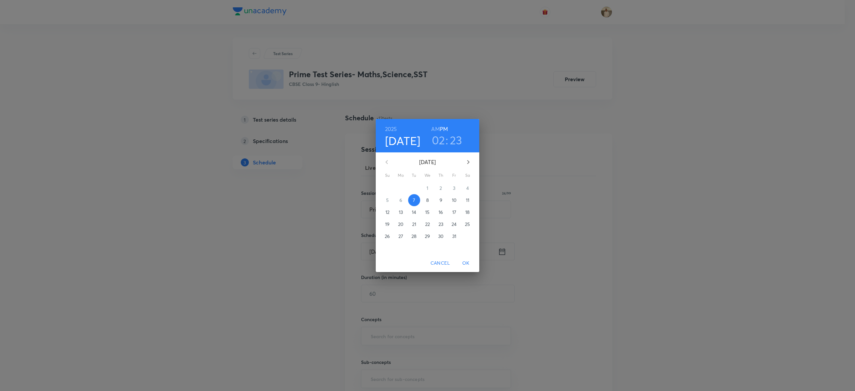
click at [387, 212] on p "12" at bounding box center [387, 212] width 4 height 7
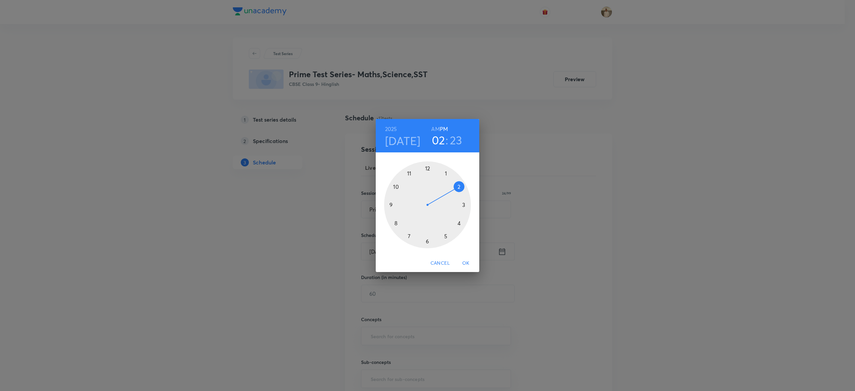
click at [407, 171] on div at bounding box center [427, 204] width 87 height 87
click at [426, 165] on div at bounding box center [427, 204] width 87 height 87
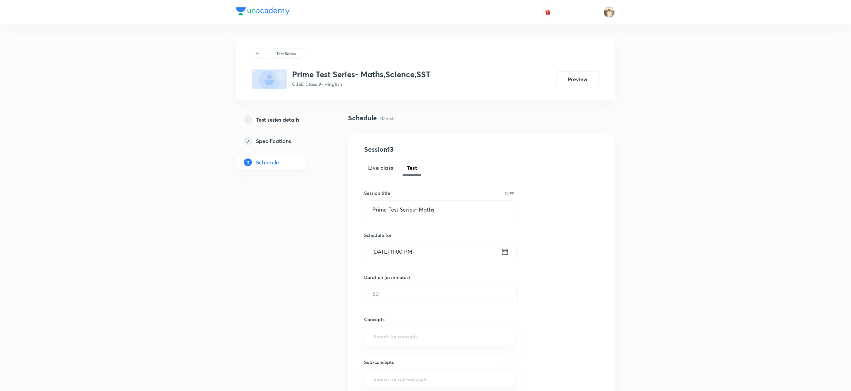
click at [421, 249] on input "Oct 12, 2025, 11:00 PM" at bounding box center [433, 251] width 137 height 17
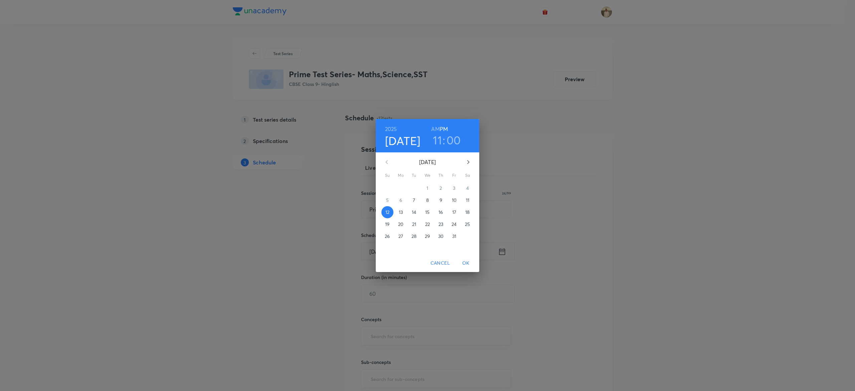
click at [433, 129] on h6 "AM" at bounding box center [435, 128] width 8 height 9
click at [469, 258] on button "OK" at bounding box center [465, 263] width 21 height 12
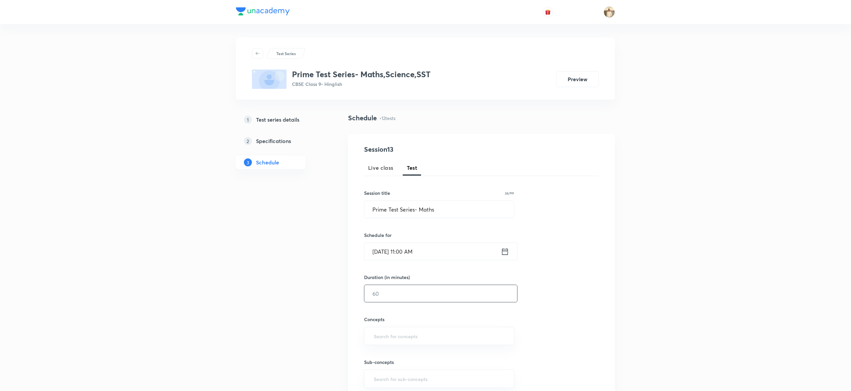
click at [384, 292] on input "text" at bounding box center [441, 293] width 153 height 17
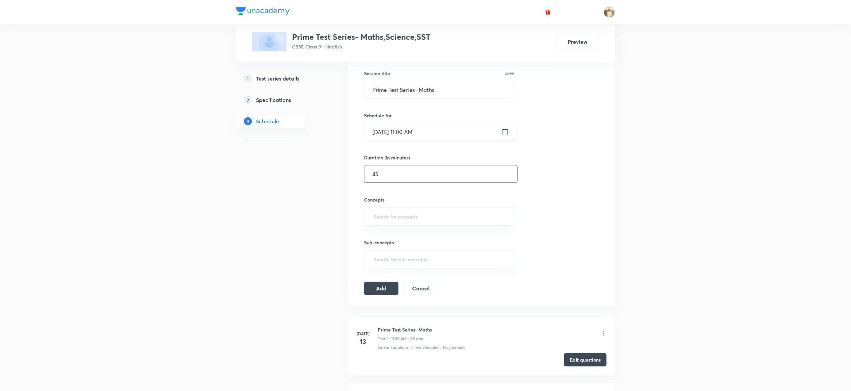
scroll to position [122, 0]
type input "45"
click at [411, 212] on input "text" at bounding box center [440, 214] width 134 height 12
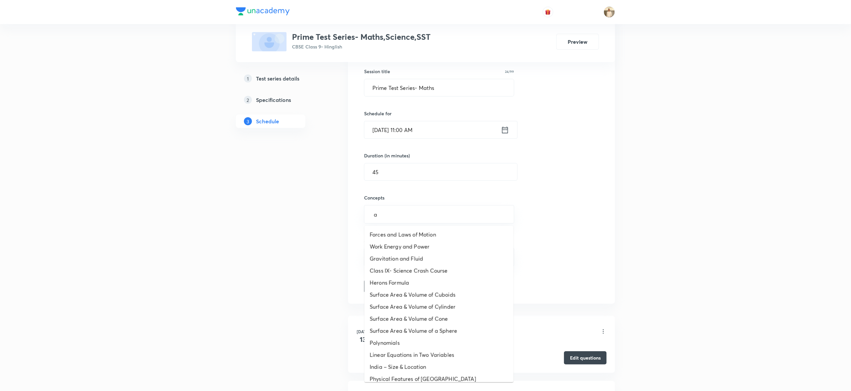
type input "a"
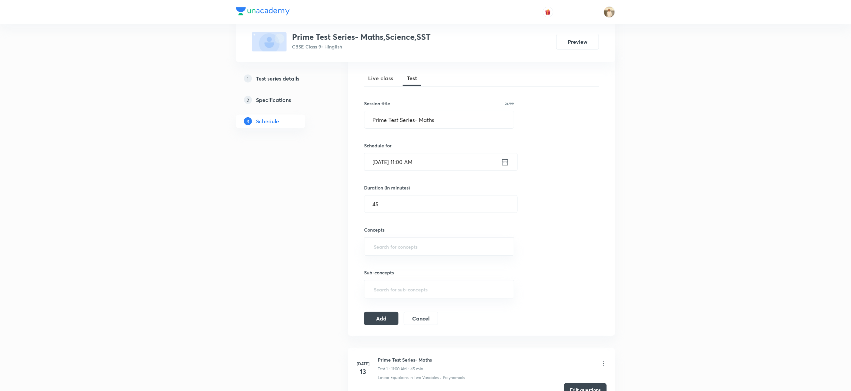
scroll to position [92, 0]
type input "a"
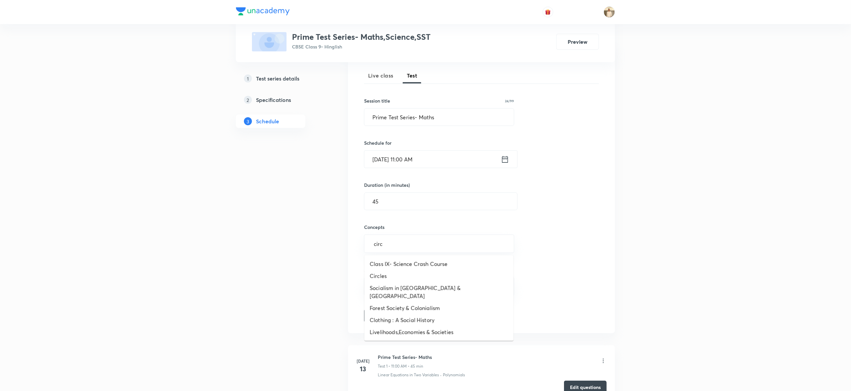
type input "circl"
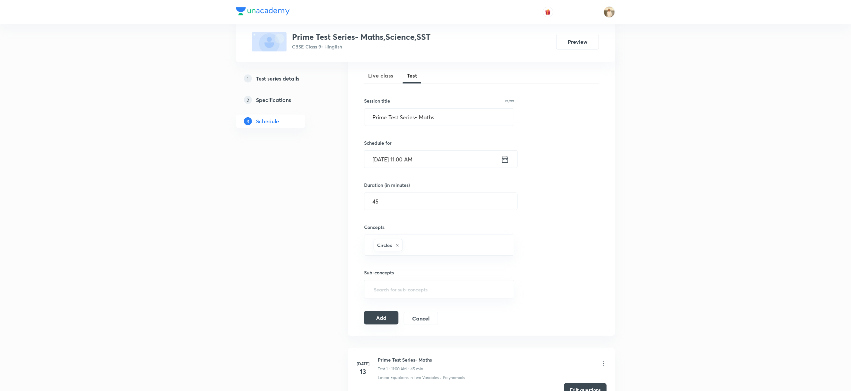
click at [390, 317] on button "Add" at bounding box center [381, 317] width 34 height 13
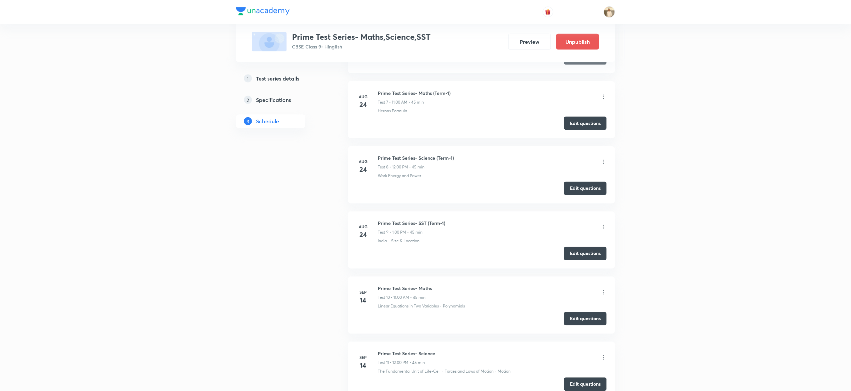
scroll to position [691, 0]
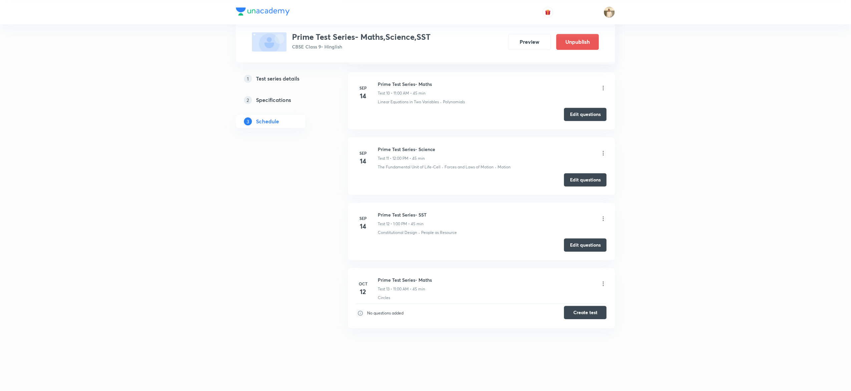
click at [590, 311] on button "Create test" at bounding box center [585, 311] width 43 height 13
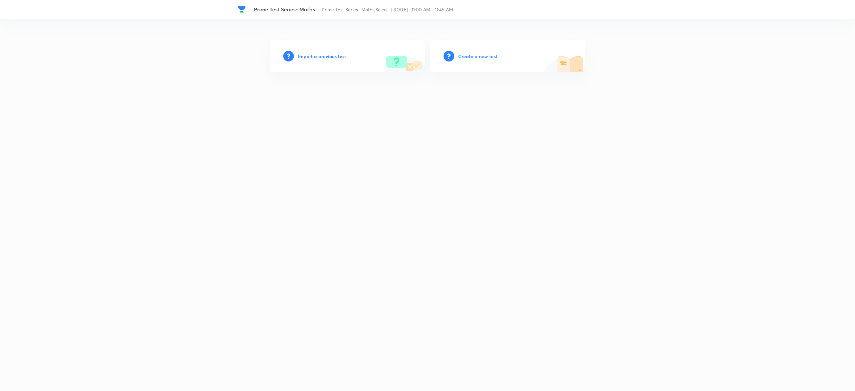
click at [488, 56] on h6 "Create a new test" at bounding box center [477, 56] width 39 height 7
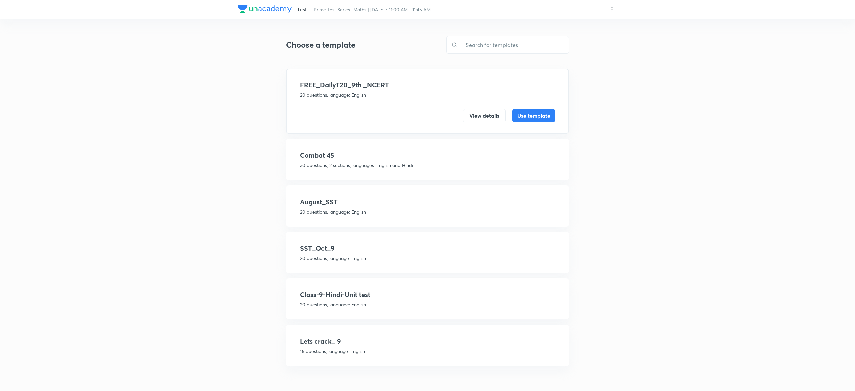
click at [383, 212] on p "20 questions, language: English" at bounding box center [427, 211] width 255 height 7
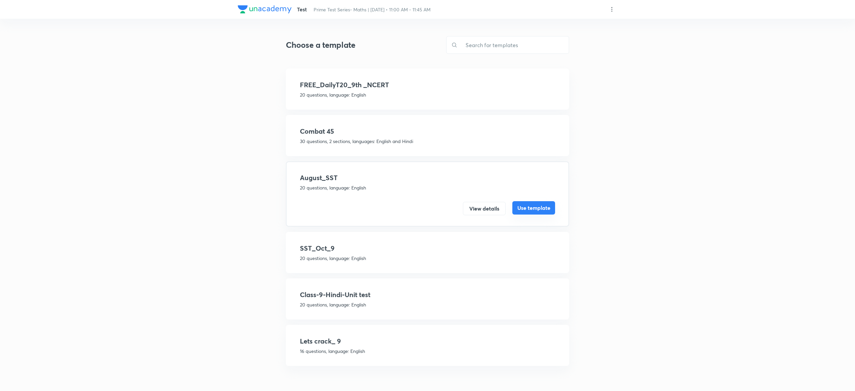
click at [533, 213] on button "Use template" at bounding box center [533, 207] width 43 height 13
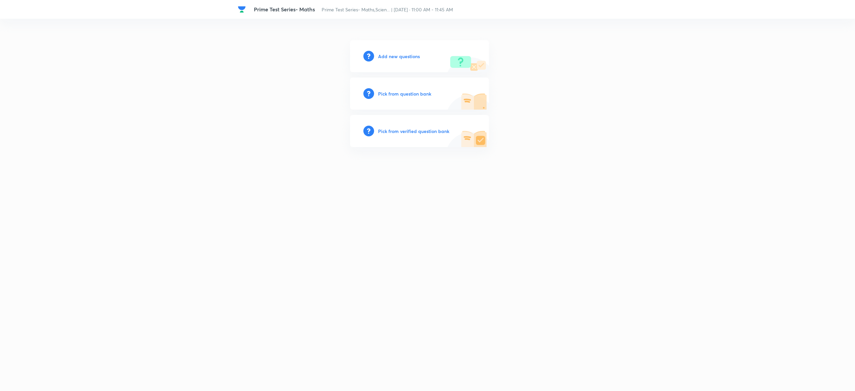
click at [391, 92] on h6 "Pick from question bank" at bounding box center [404, 93] width 53 height 7
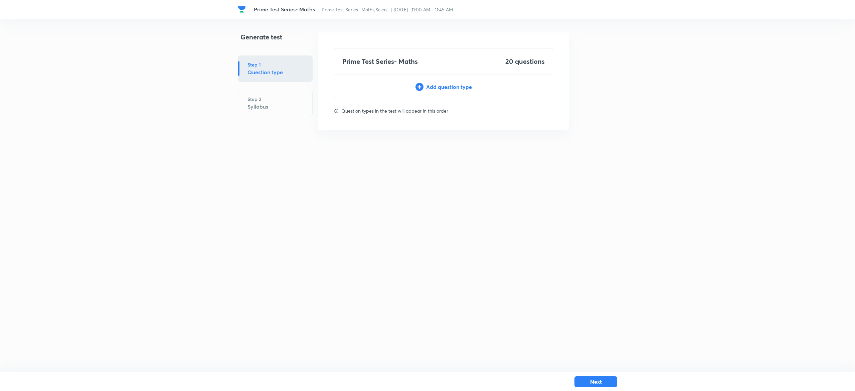
click at [461, 87] on div "Add question type" at bounding box center [443, 87] width 218 height 8
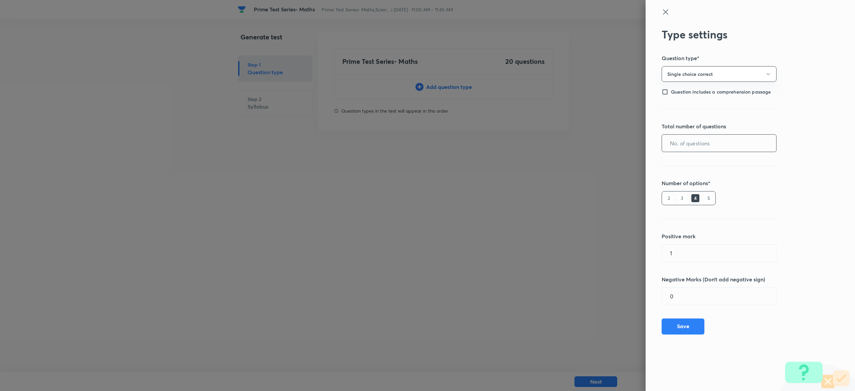
click at [737, 145] on input "text" at bounding box center [719, 143] width 114 height 17
type input "20"
click at [688, 327] on button "Save" at bounding box center [682, 325] width 43 height 16
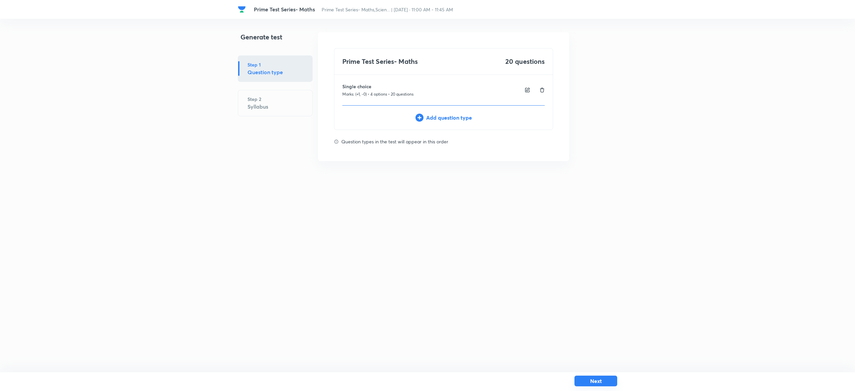
click at [604, 381] on button "Next" at bounding box center [595, 380] width 43 height 11
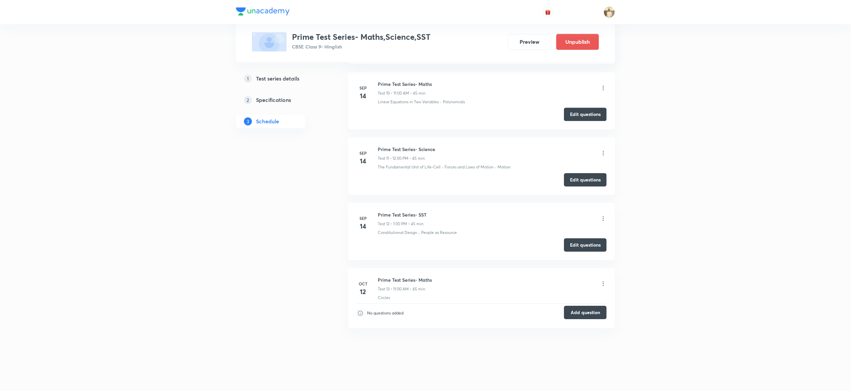
click at [596, 313] on button "Add question" at bounding box center [585, 311] width 43 height 13
click at [405, 278] on h6 "Prime Test Series- Maths" at bounding box center [405, 279] width 54 height 7
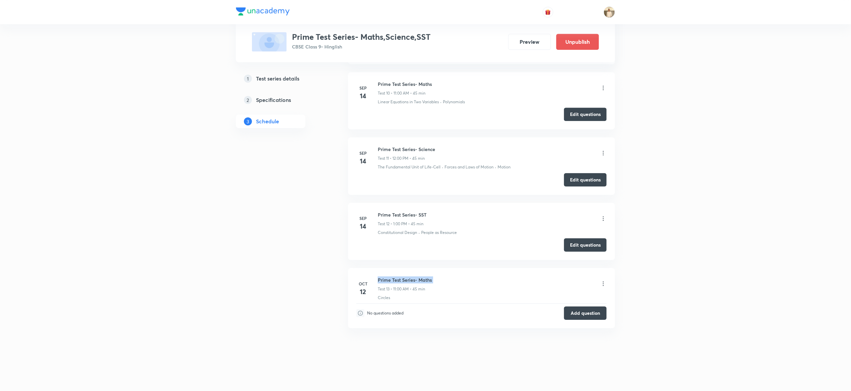
copy h6 "Prime Test Series- Maths"
click at [606, 284] on icon at bounding box center [603, 283] width 7 height 7
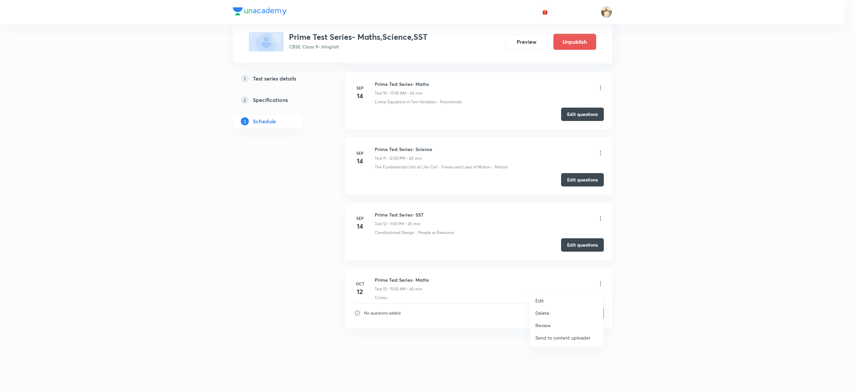
click at [542, 309] on p "Delete" at bounding box center [542, 312] width 14 height 7
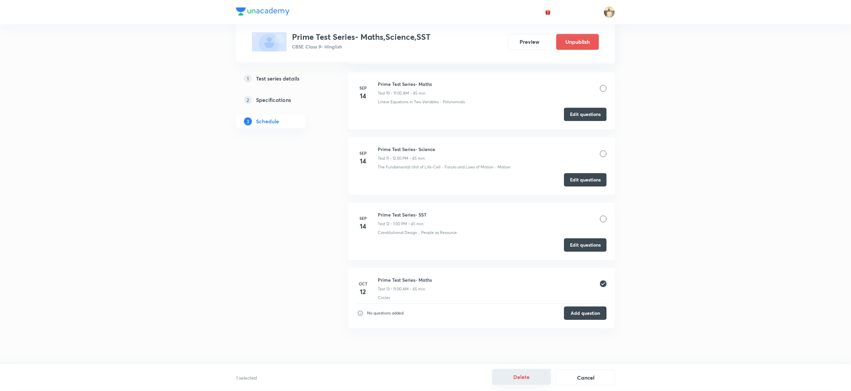
click at [534, 376] on button "Delete" at bounding box center [521, 377] width 59 height 16
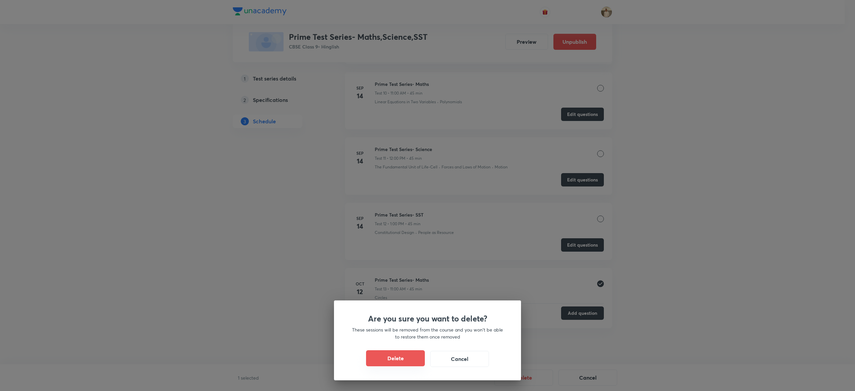
click at [388, 358] on button "Delete" at bounding box center [395, 358] width 59 height 16
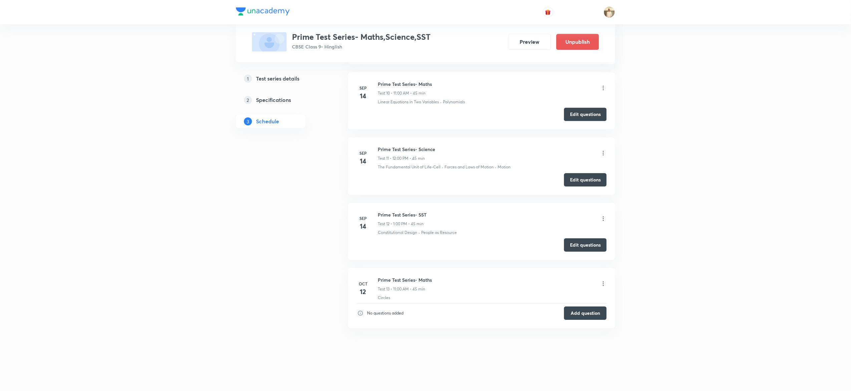
scroll to position [887, 0]
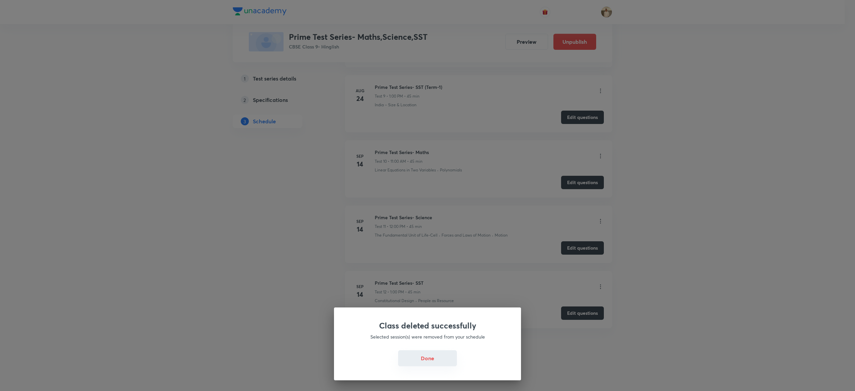
click at [417, 362] on button "Done" at bounding box center [427, 358] width 59 height 16
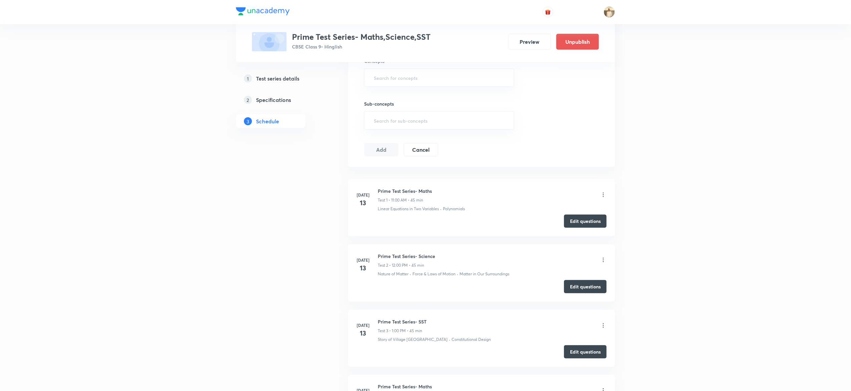
scroll to position [0, 0]
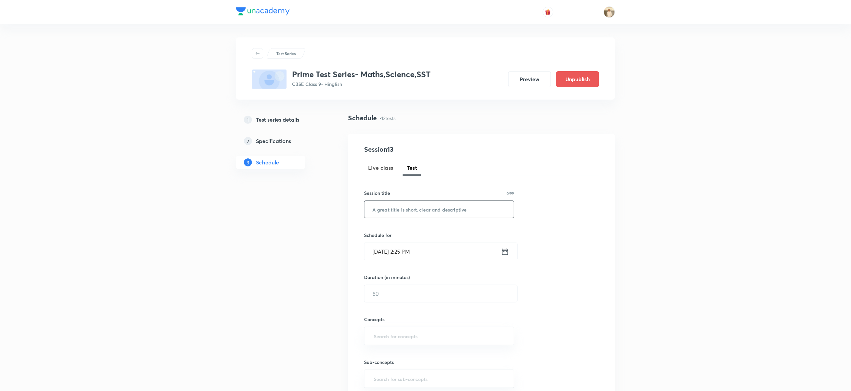
click at [416, 209] on input "text" at bounding box center [440, 209] width 150 height 17
paste input "Prime Test Series- Maths"
type input "Prime Test Series- Maths"
click at [376, 252] on input "Oct 7, 2025, 2:25 PM" at bounding box center [433, 251] width 137 height 17
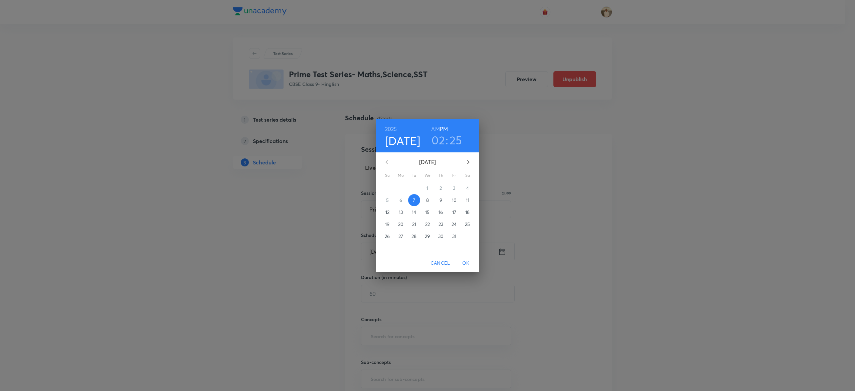
click at [383, 212] on span "12" at bounding box center [387, 212] width 12 height 7
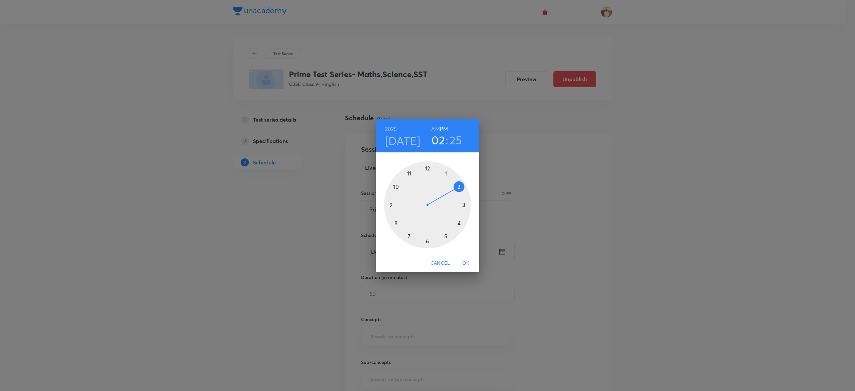
click at [410, 172] on div at bounding box center [427, 204] width 87 height 87
click at [426, 168] on div at bounding box center [427, 204] width 87 height 87
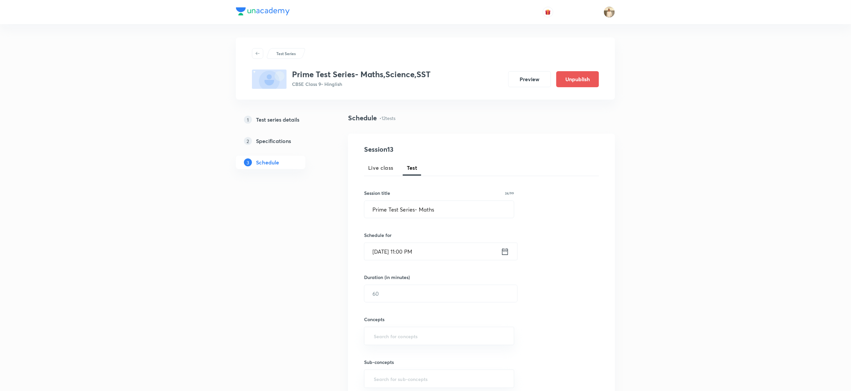
click at [425, 246] on input "Oct 12, 2025, 11:00 PM" at bounding box center [433, 251] width 137 height 17
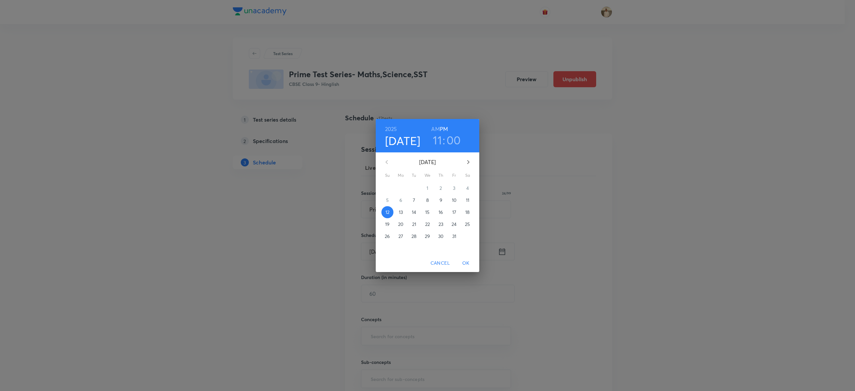
click at [434, 127] on h6 "AM" at bounding box center [435, 128] width 8 height 9
click at [469, 264] on span "OK" at bounding box center [466, 263] width 16 height 8
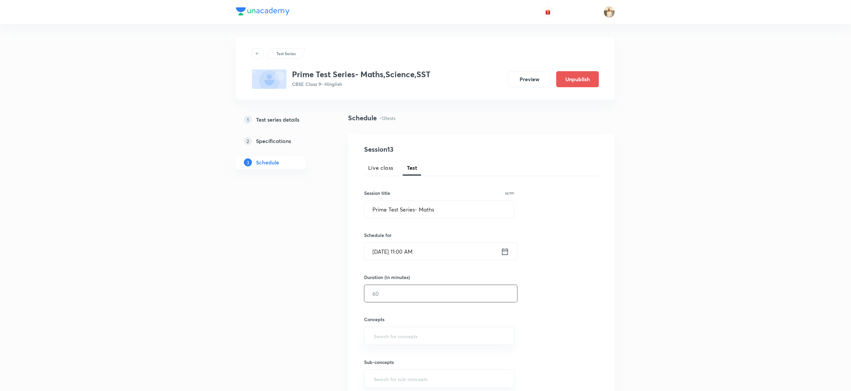
click at [404, 294] on input "text" at bounding box center [441, 293] width 153 height 17
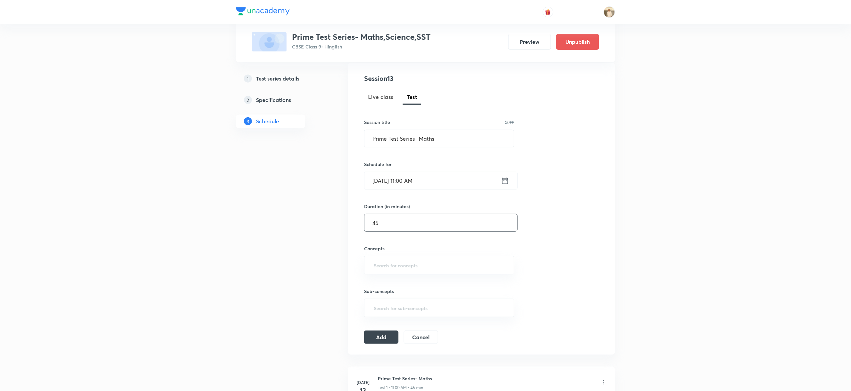
scroll to position [79, 0]
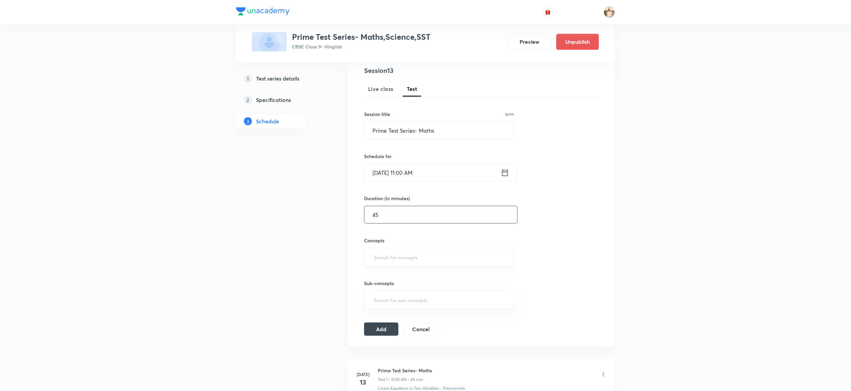
type input "45"
click at [421, 254] on input "text" at bounding box center [440, 257] width 134 height 12
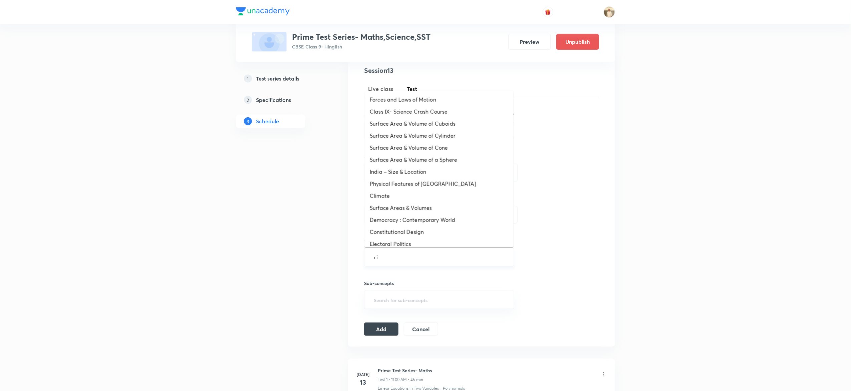
type input "cir"
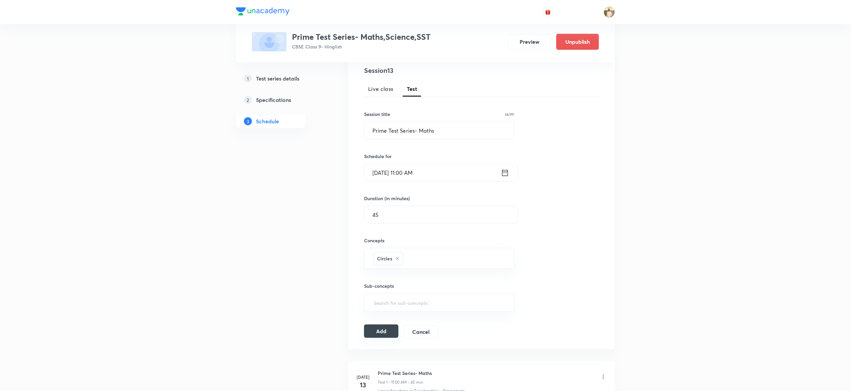
click at [382, 332] on button "Add" at bounding box center [381, 330] width 34 height 13
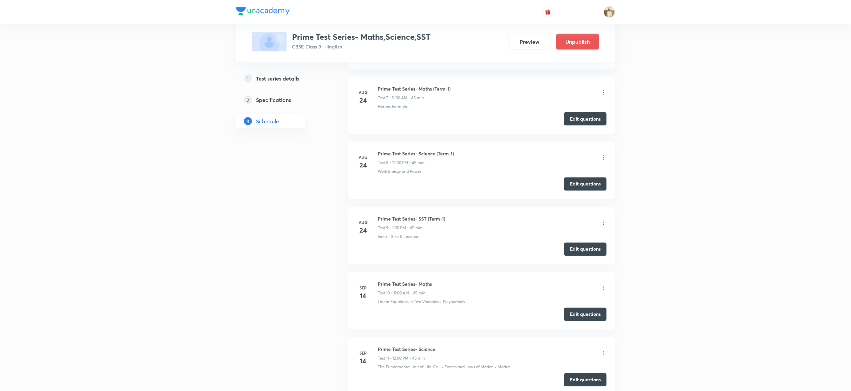
scroll to position [691, 0]
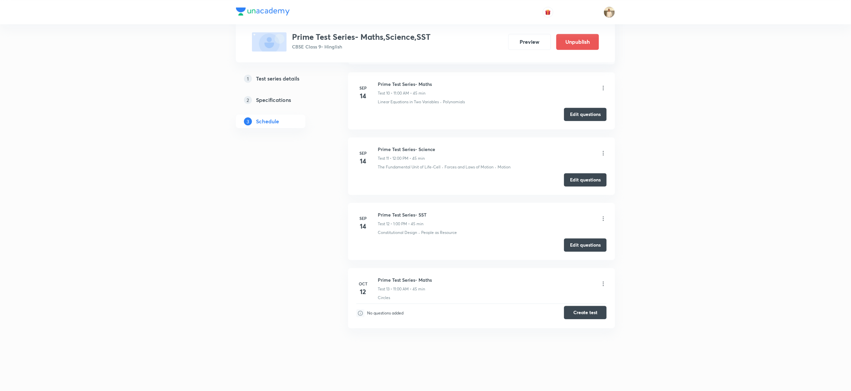
click at [592, 313] on button "Create test" at bounding box center [585, 311] width 43 height 13
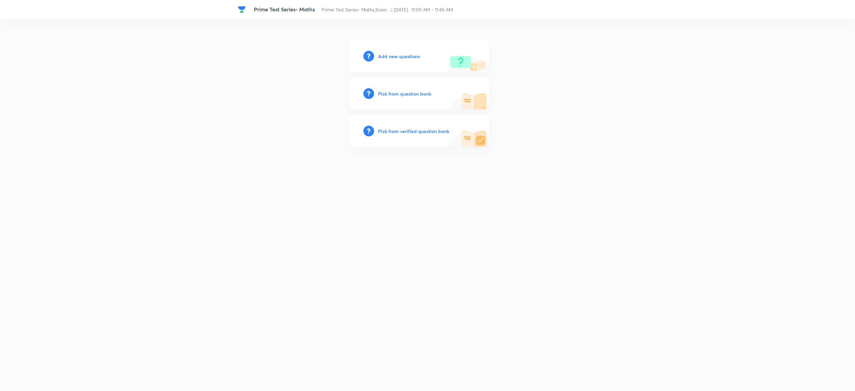
click at [397, 91] on h6 "Pick from question bank" at bounding box center [404, 93] width 53 height 7
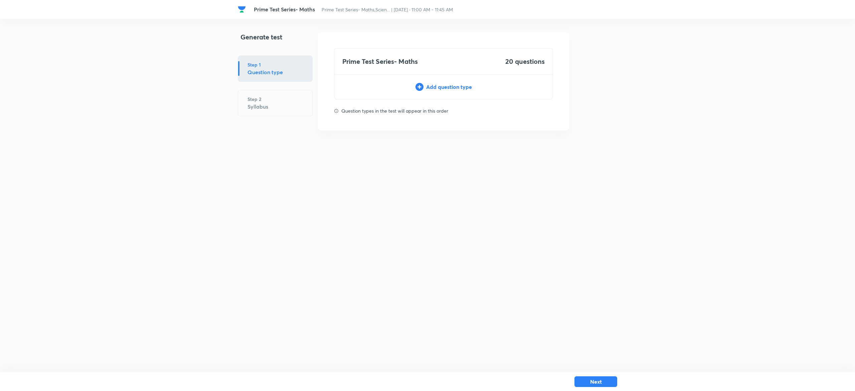
click at [446, 87] on div "Add question type" at bounding box center [443, 87] width 218 height 8
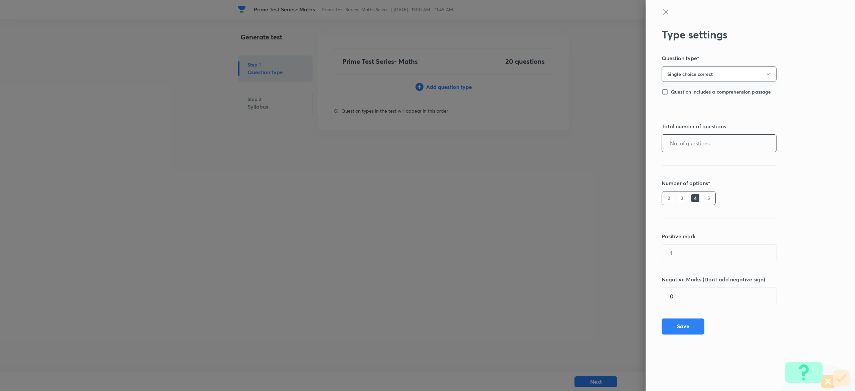
click at [705, 141] on input "text" at bounding box center [719, 143] width 114 height 17
type input "20"
click at [680, 327] on button "Save" at bounding box center [682, 325] width 43 height 16
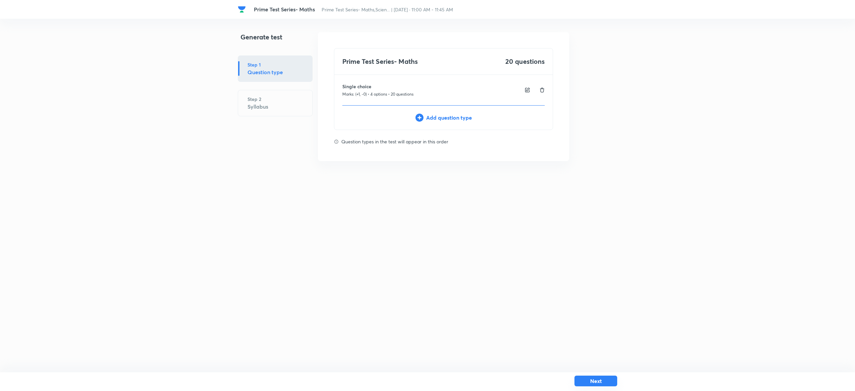
click at [605, 379] on button "Next" at bounding box center [595, 380] width 43 height 11
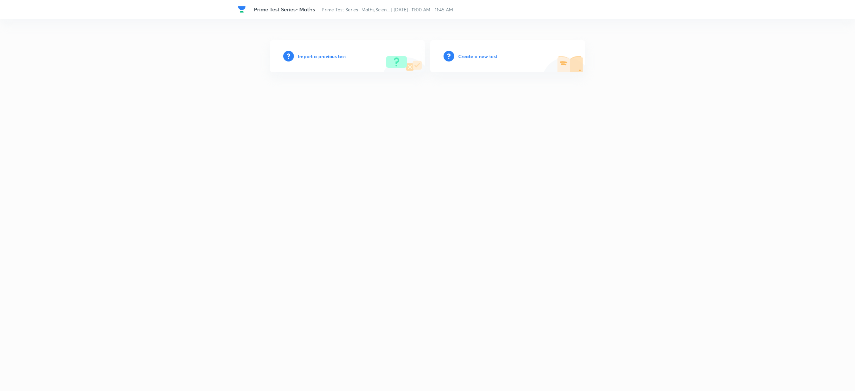
click at [307, 57] on h6 "Import a previous test" at bounding box center [322, 56] width 48 height 7
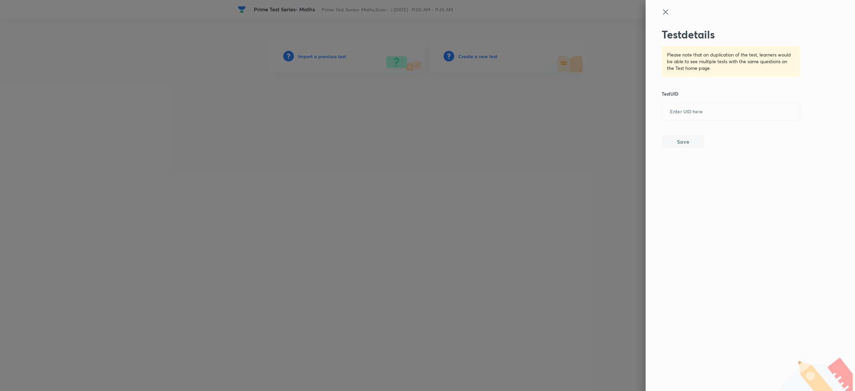
click at [668, 13] on icon at bounding box center [665, 12] width 8 height 8
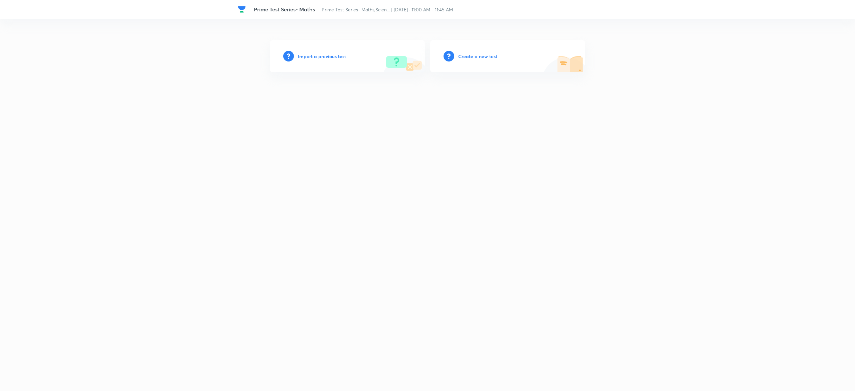
click at [475, 53] on h6 "Create a new test" at bounding box center [477, 56] width 39 height 7
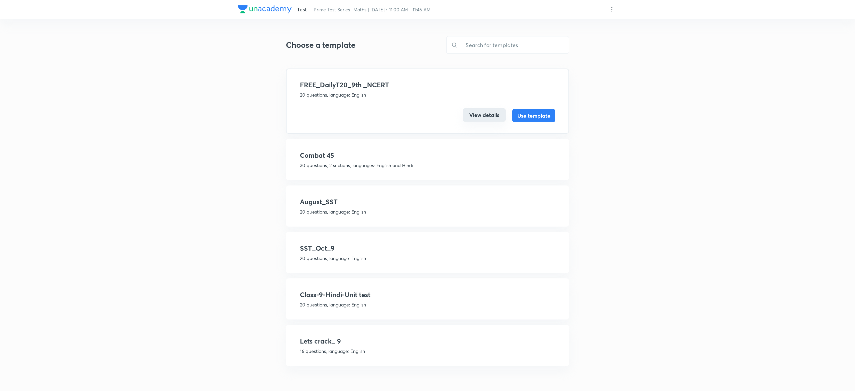
click at [485, 117] on button "View details" at bounding box center [484, 114] width 43 height 13
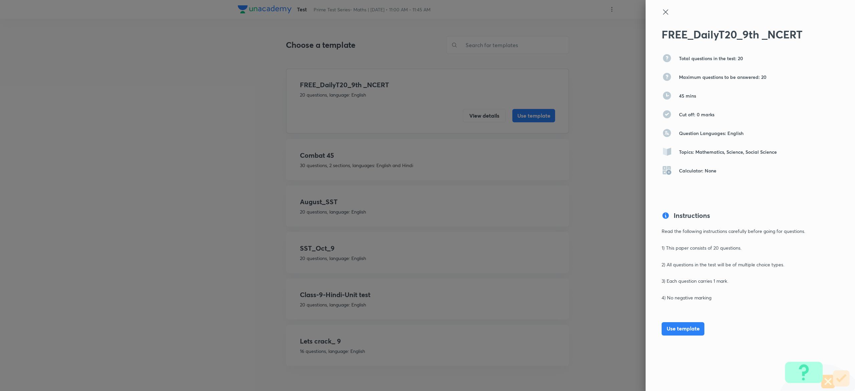
click at [665, 9] on icon at bounding box center [665, 12] width 8 height 8
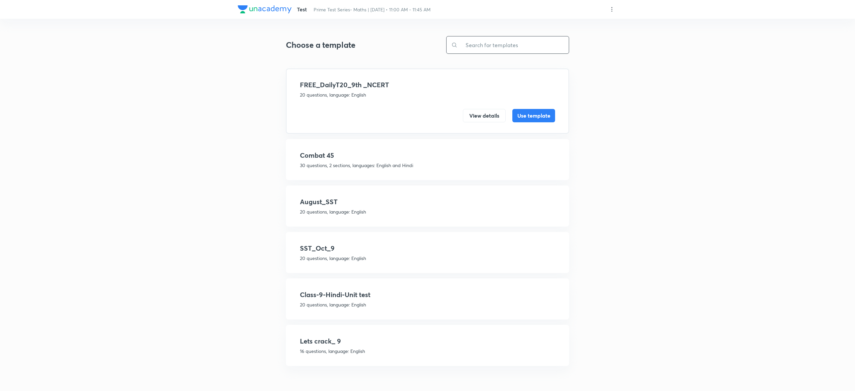
click at [501, 45] on input "text" at bounding box center [512, 44] width 111 height 17
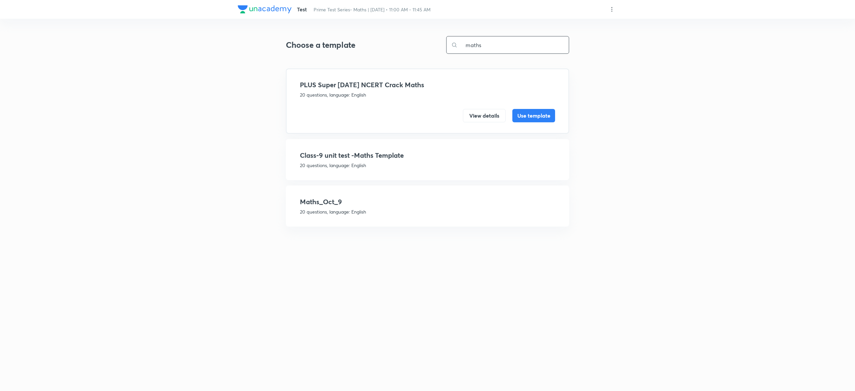
type input "maths"
click at [373, 200] on h4 "Maths_Oct_9" at bounding box center [427, 202] width 255 height 10
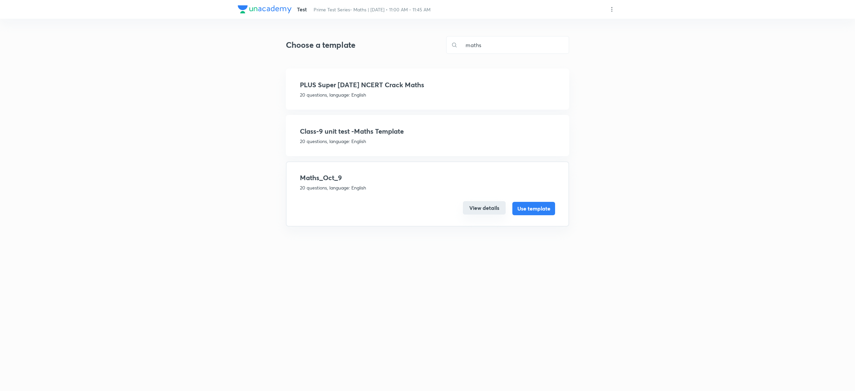
click at [484, 206] on button "View details" at bounding box center [484, 207] width 43 height 13
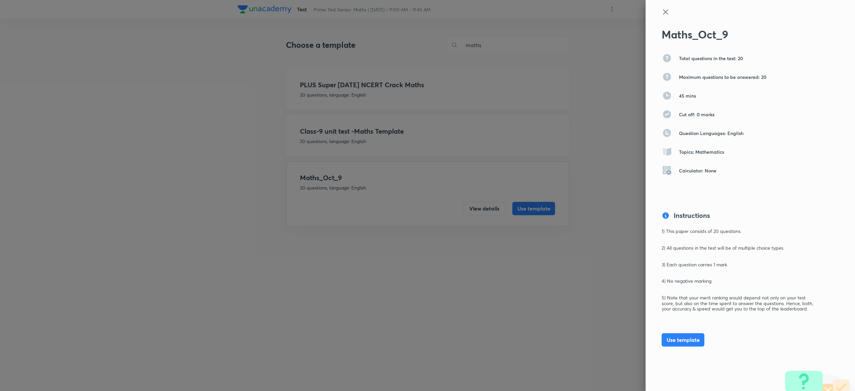
click at [650, 10] on div "Maths_Oct_9 Total questions in the test: 20 Maximum questions to be answered: 2…" at bounding box center [749, 195] width 209 height 391
click at [544, 205] on div at bounding box center [427, 195] width 855 height 391
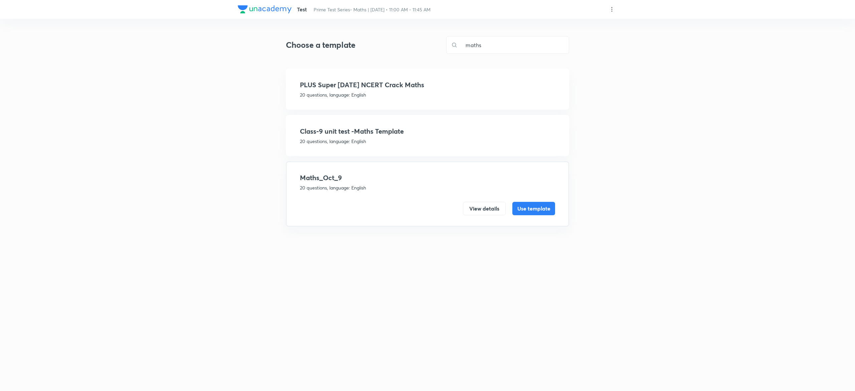
click at [544, 205] on button "Use template" at bounding box center [533, 208] width 43 height 13
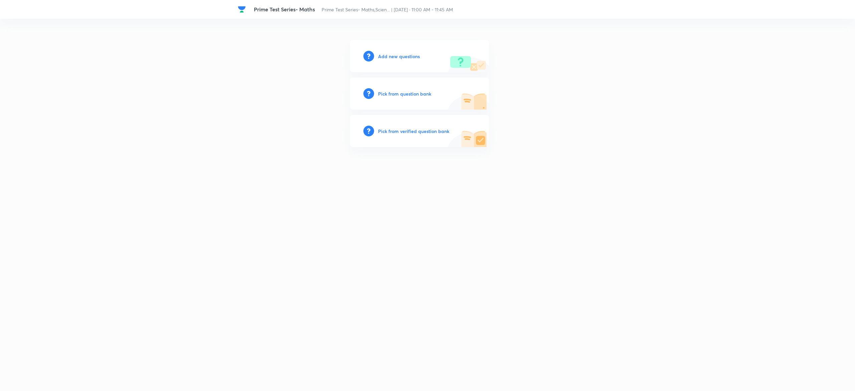
click at [400, 92] on h6 "Pick from question bank" at bounding box center [404, 93] width 53 height 7
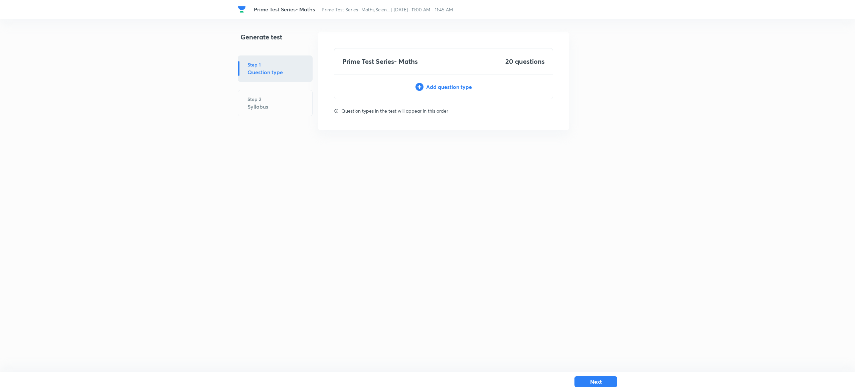
click at [442, 85] on div "Add question type" at bounding box center [443, 87] width 218 height 8
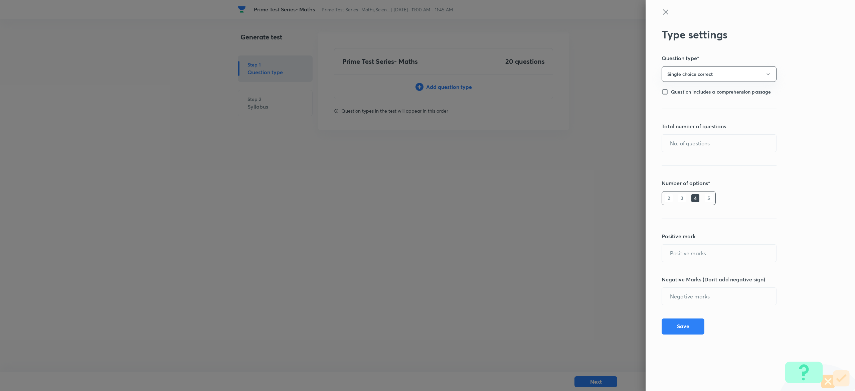
type input "1"
type input "0"
click at [720, 144] on input "text" at bounding box center [719, 143] width 114 height 17
type input "20"
click at [696, 323] on button "Save" at bounding box center [682, 325] width 43 height 16
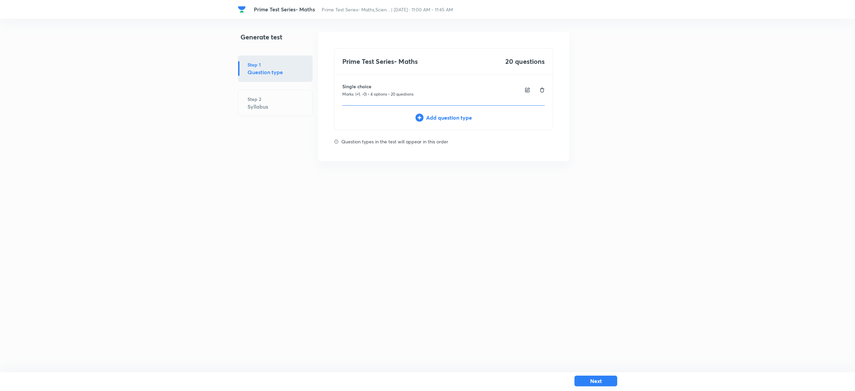
click at [612, 382] on button "Next" at bounding box center [595, 380] width 43 height 11
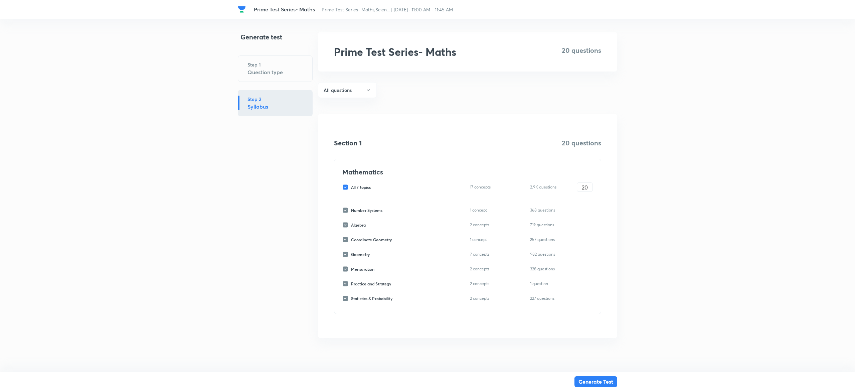
click at [344, 186] on input "All 7 topics" at bounding box center [346, 187] width 9 height 6
checkbox input "false"
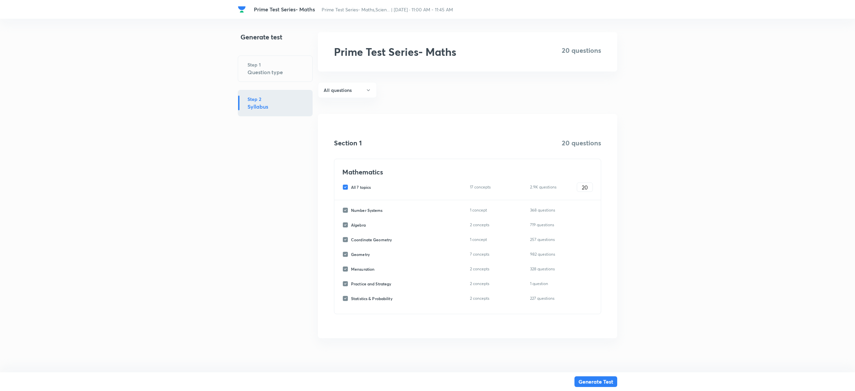
checkbox input "false"
click at [346, 253] on input "Geometry" at bounding box center [346, 254] width 9 height 6
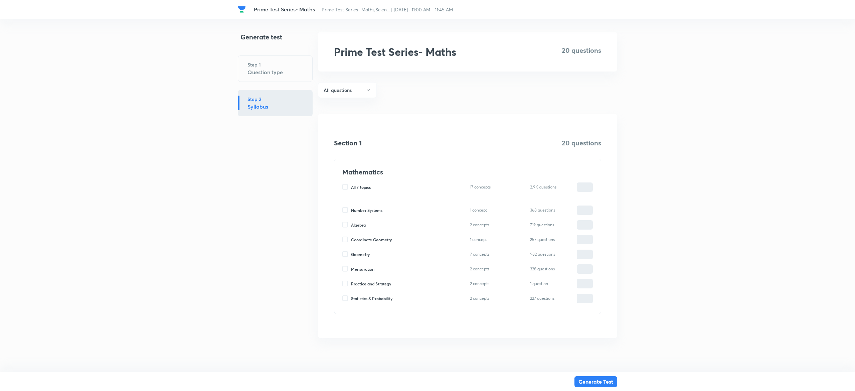
checkbox input "true"
type input "0"
click at [589, 252] on input "0" at bounding box center [584, 254] width 15 height 12
type input "2"
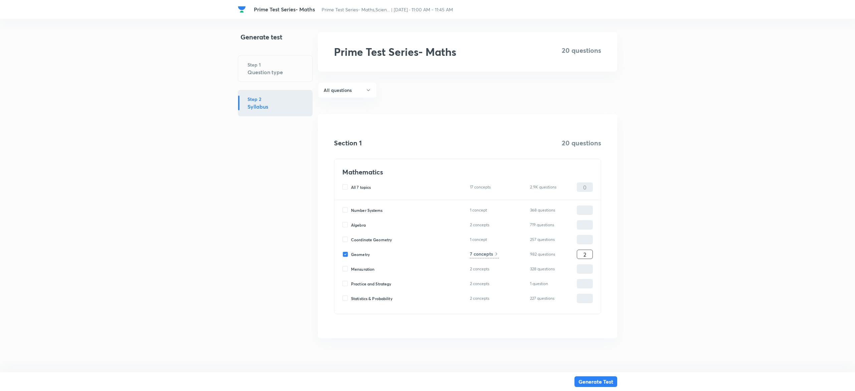
type input "2"
type input "20"
click at [478, 253] on h6 "7 concepts" at bounding box center [481, 253] width 23 height 7
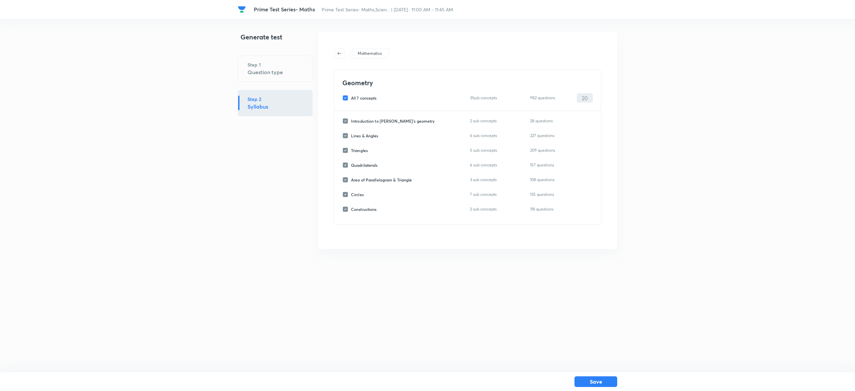
click at [343, 97] on input "All 7 concepts" at bounding box center [346, 98] width 9 height 6
checkbox input "false"
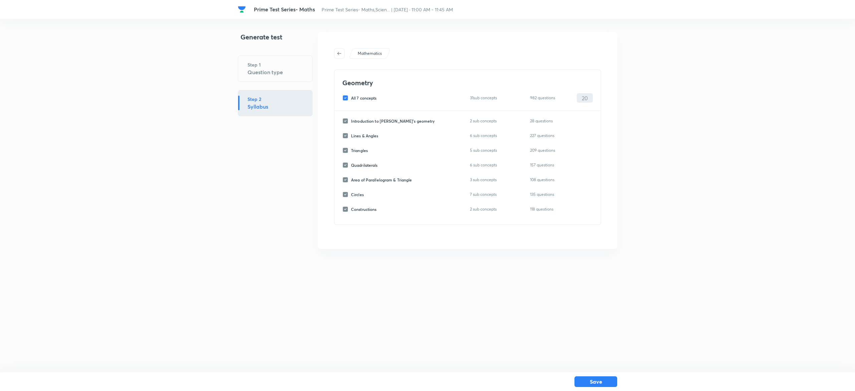
checkbox input "false"
click at [345, 194] on input "Circles" at bounding box center [346, 194] width 9 height 6
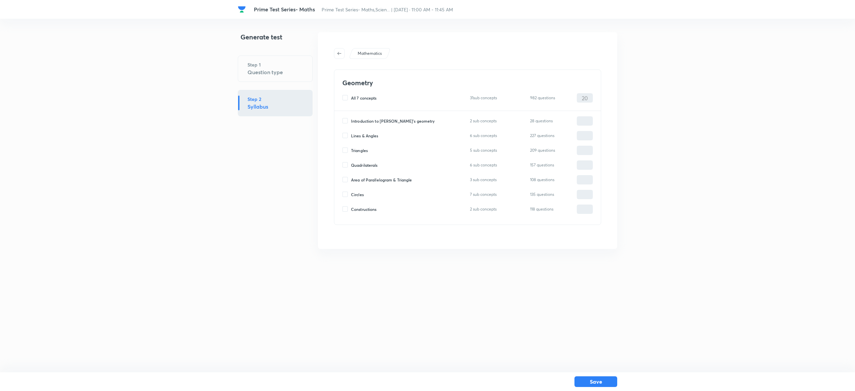
checkbox input "true"
click at [583, 192] on input "0" at bounding box center [584, 195] width 15 height 12
type input "20"
click at [610, 379] on button "Save" at bounding box center [595, 380] width 43 height 11
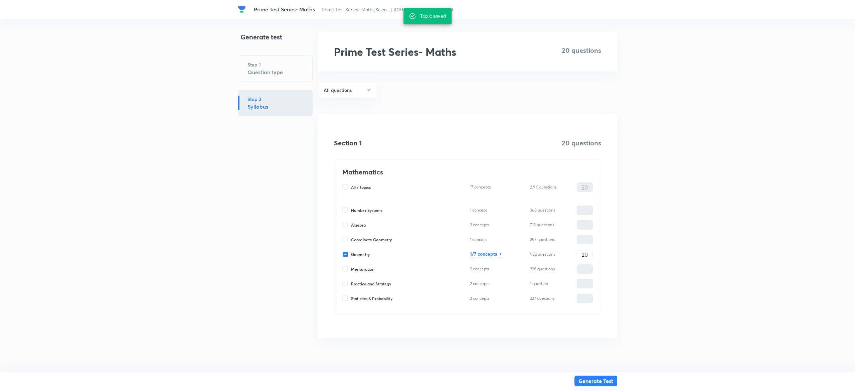
click at [602, 383] on button "Generate Test" at bounding box center [595, 380] width 43 height 11
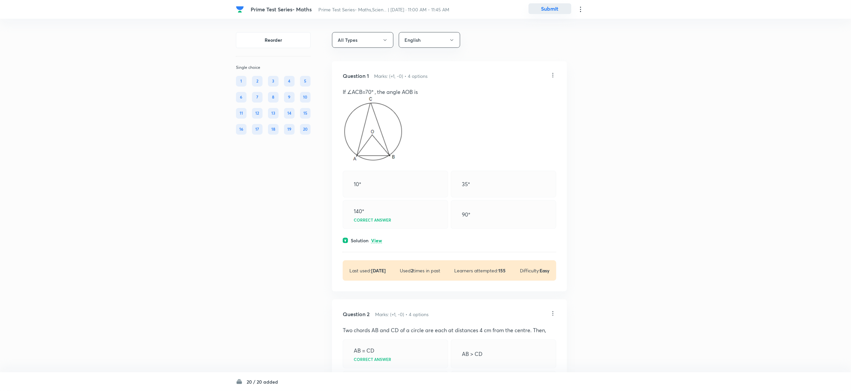
click at [551, 9] on button "Submit" at bounding box center [550, 8] width 43 height 11
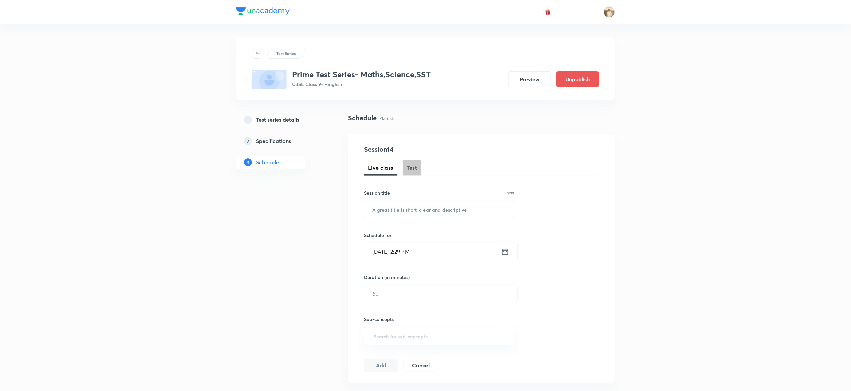
click at [415, 171] on span "Test" at bounding box center [412, 168] width 11 height 8
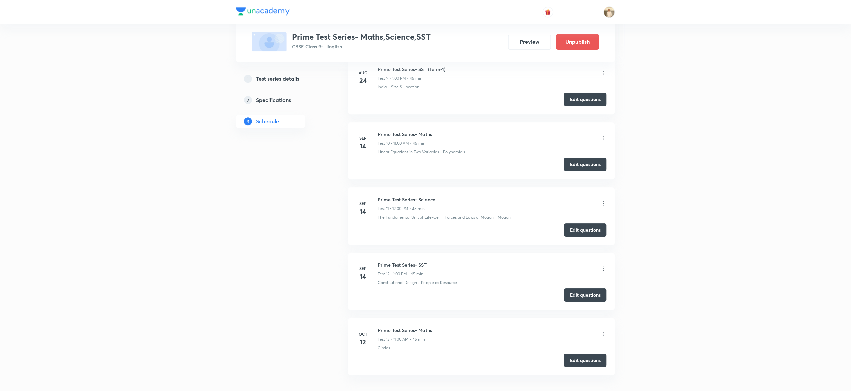
scroll to position [952, 0]
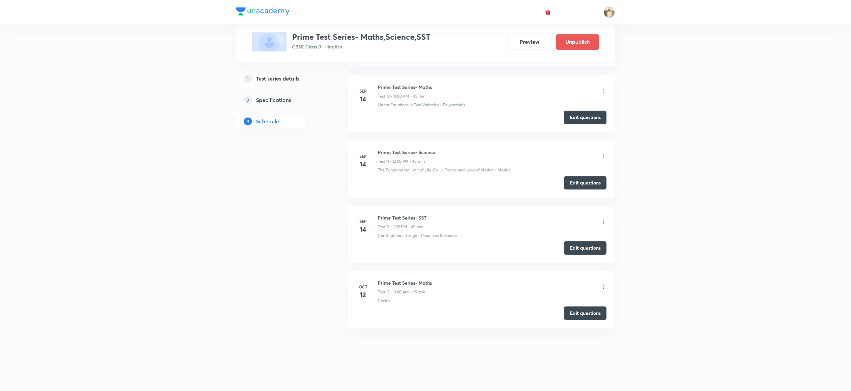
click at [418, 150] on h6 "Prime Test Series- Science" at bounding box center [406, 152] width 57 height 7
copy h6 "Prime Test Series- Science"
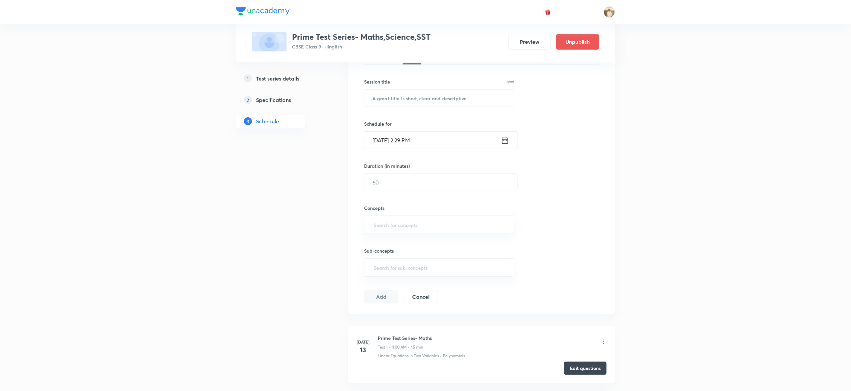
scroll to position [67, 0]
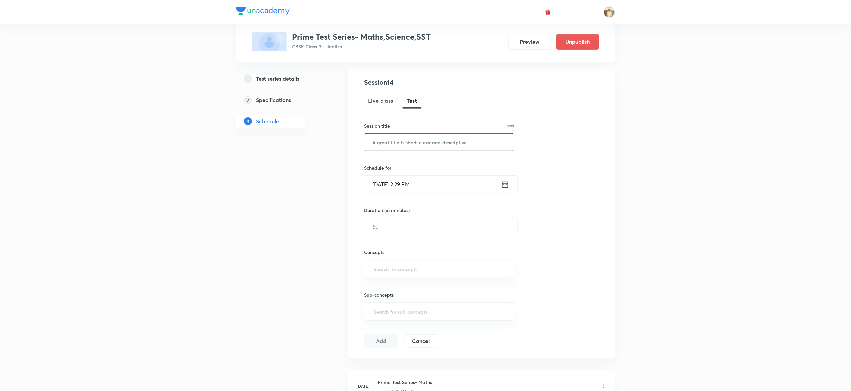
click at [387, 142] on input "text" at bounding box center [440, 142] width 150 height 17
paste input "Prime Test Series- Science"
type input "Prime Test Series- Science"
click at [379, 181] on input "Oct 7, 2025, 2:29 PM" at bounding box center [433, 184] width 137 height 17
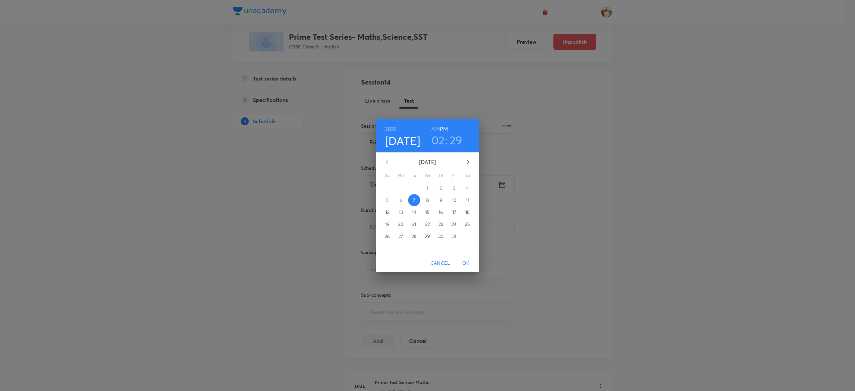
click at [385, 212] on p "12" at bounding box center [387, 212] width 4 height 7
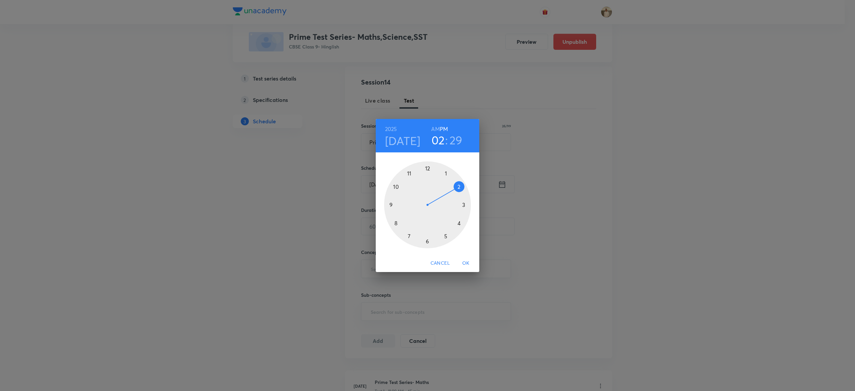
click at [426, 167] on div at bounding box center [427, 204] width 87 height 87
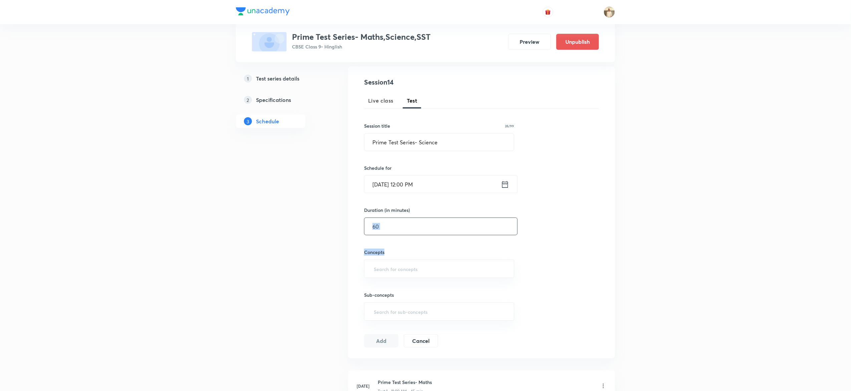
drag, startPoint x: 406, startPoint y: 238, endPoint x: 396, endPoint y: 231, distance: 12.5
click at [396, 231] on div "Session 14 Live class Test Session title 26/99 Prime Test Series- Science ​ Sch…" at bounding box center [481, 212] width 235 height 270
click at [396, 231] on input "text" at bounding box center [441, 226] width 153 height 17
type input "45"
click at [418, 271] on input "text" at bounding box center [440, 268] width 134 height 12
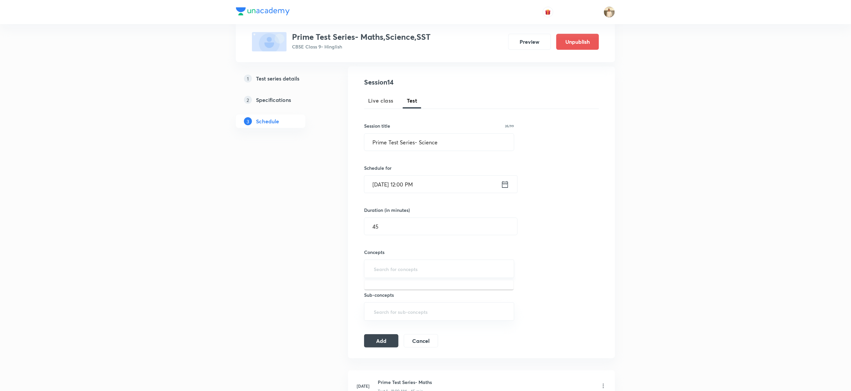
click at [407, 271] on input "text" at bounding box center [440, 268] width 134 height 12
type input "grav"
type input "m"
type input "a"
click at [387, 343] on button "Add" at bounding box center [381, 342] width 34 height 13
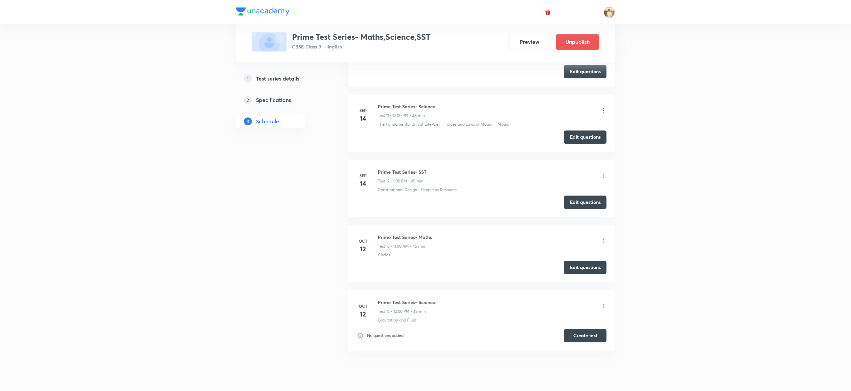
scroll to position [756, 0]
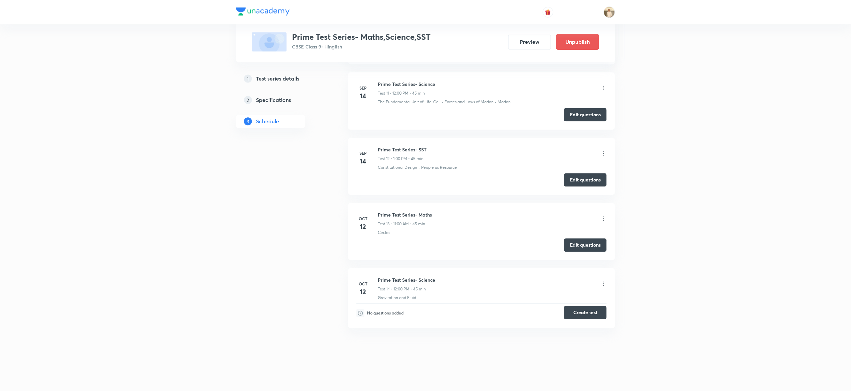
click at [591, 314] on button "Create test" at bounding box center [585, 311] width 43 height 13
click at [604, 283] on icon at bounding box center [603, 283] width 1 height 4
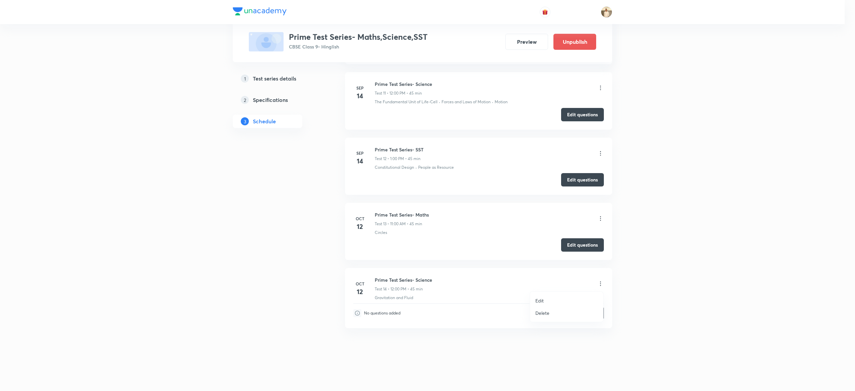
click at [545, 300] on li "Edit" at bounding box center [566, 300] width 73 height 12
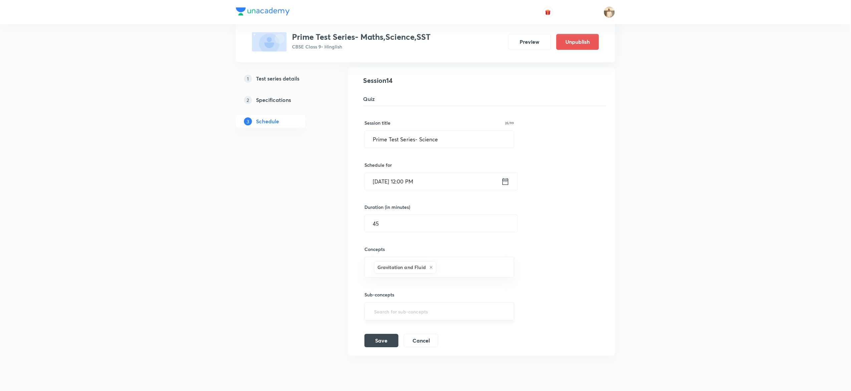
scroll to position [918, 0]
click at [460, 269] on input "text" at bounding box center [472, 265] width 68 height 12
type input "imp"
click at [487, 291] on div "Gravitation and Fluid Improvement in Food Resources ​" at bounding box center [440, 273] width 150 height 36
type input "m"
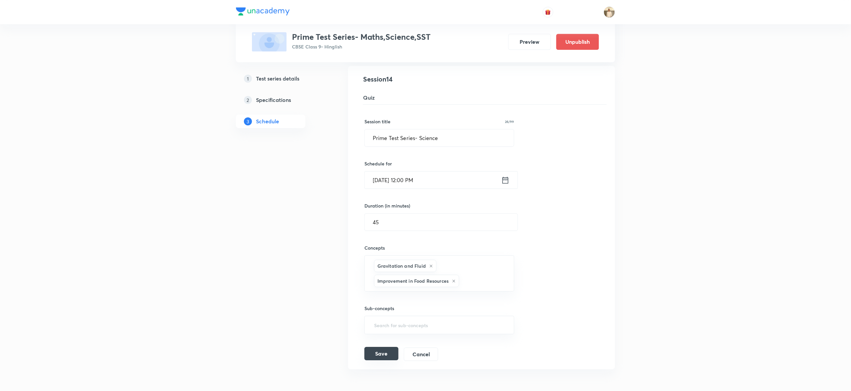
click at [387, 356] on button "Save" at bounding box center [382, 352] width 34 height 13
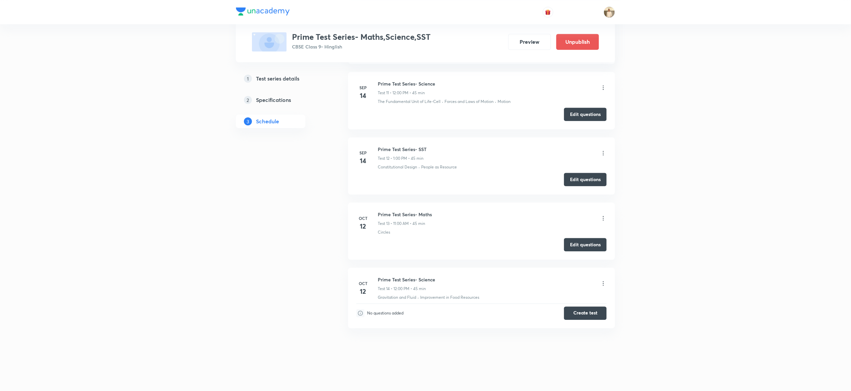
scroll to position [756, 0]
click at [589, 319] on button "Create test" at bounding box center [585, 311] width 43 height 13
click at [592, 312] on button "Create test" at bounding box center [585, 311] width 43 height 13
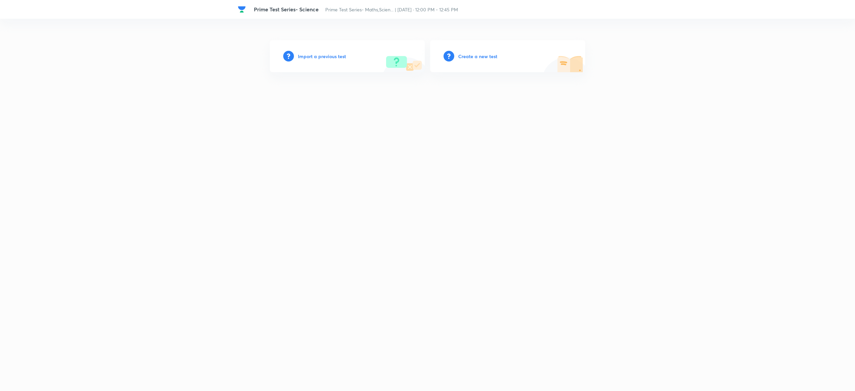
click at [485, 55] on h6 "Create a new test" at bounding box center [477, 56] width 39 height 7
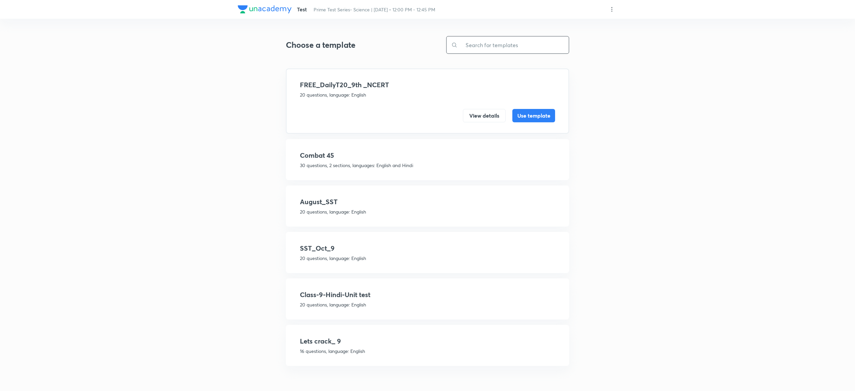
click at [524, 47] on input "text" at bounding box center [512, 44] width 111 height 17
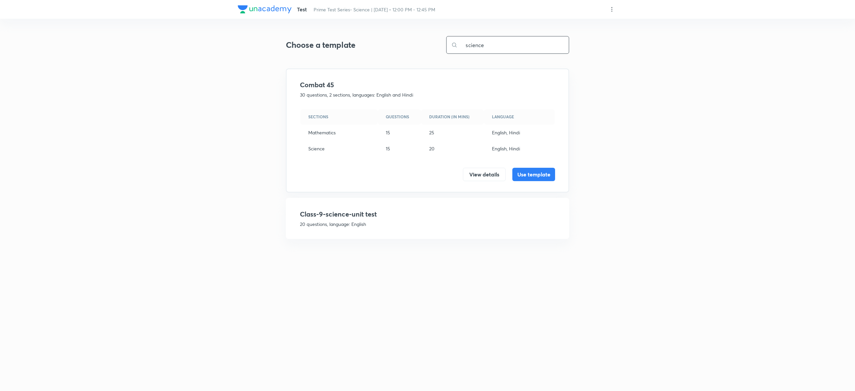
type input "science"
click at [378, 216] on h4 "Class-9-science-unit test" at bounding box center [427, 214] width 255 height 10
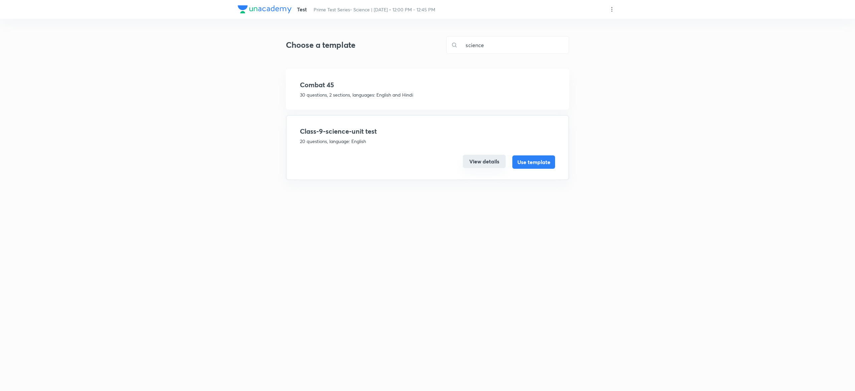
click at [485, 161] on button "View details" at bounding box center [484, 161] width 43 height 13
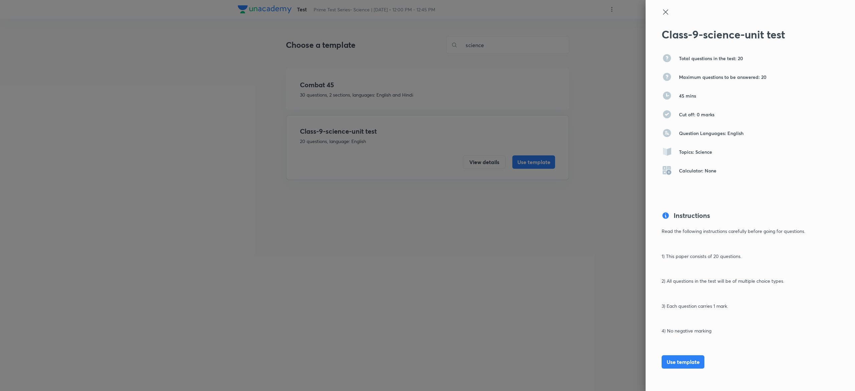
click at [661, 14] on icon at bounding box center [665, 12] width 8 height 8
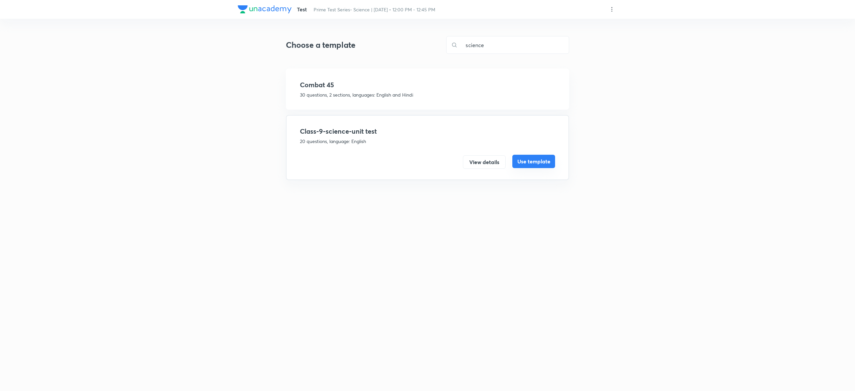
click at [551, 161] on button "Use template" at bounding box center [533, 161] width 43 height 13
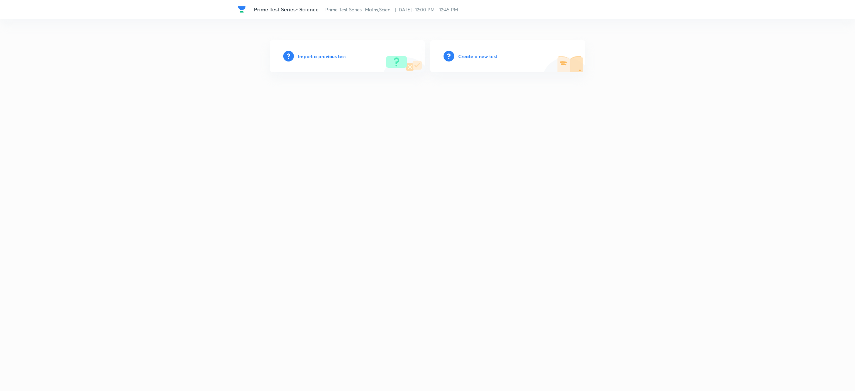
click at [480, 53] on h6 "Create a new test" at bounding box center [477, 56] width 39 height 7
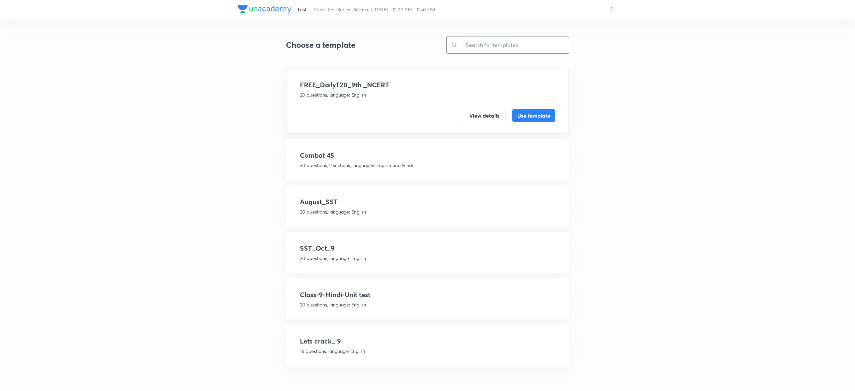
click at [512, 43] on input "text" at bounding box center [512, 44] width 111 height 17
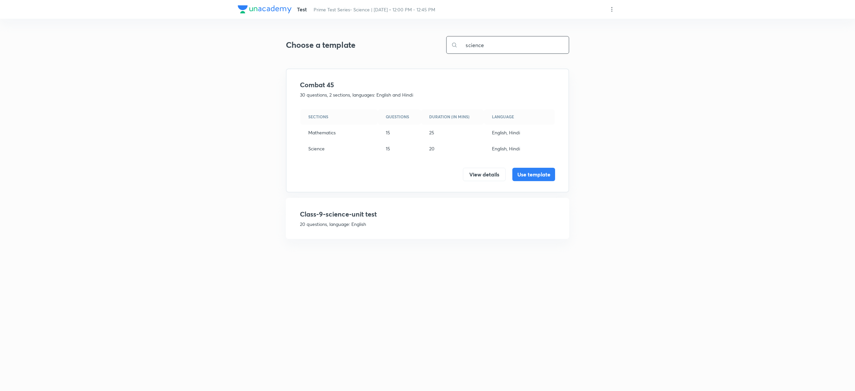
type input "science"
click at [392, 216] on h4 "Class-9-science-unit test" at bounding box center [427, 214] width 255 height 10
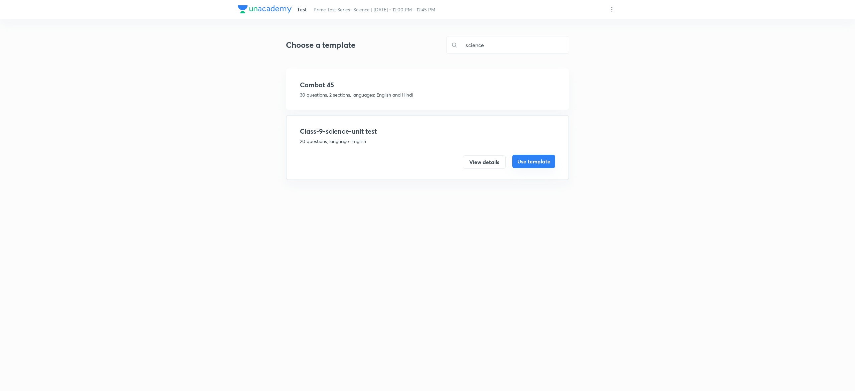
click at [542, 158] on button "Use template" at bounding box center [533, 161] width 43 height 13
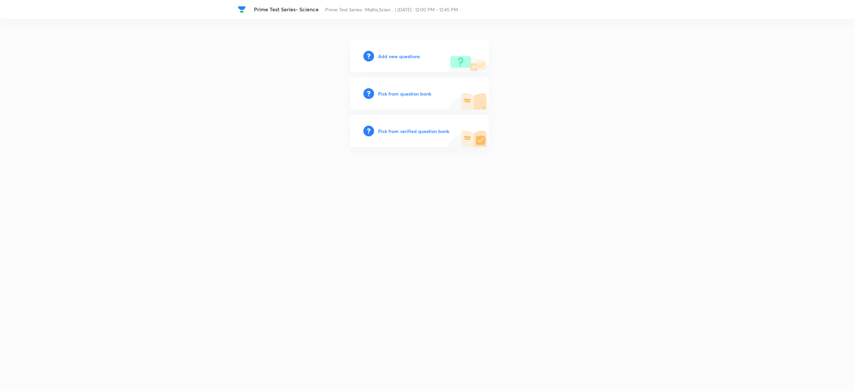
click at [389, 91] on h6 "Pick from question bank" at bounding box center [404, 93] width 53 height 7
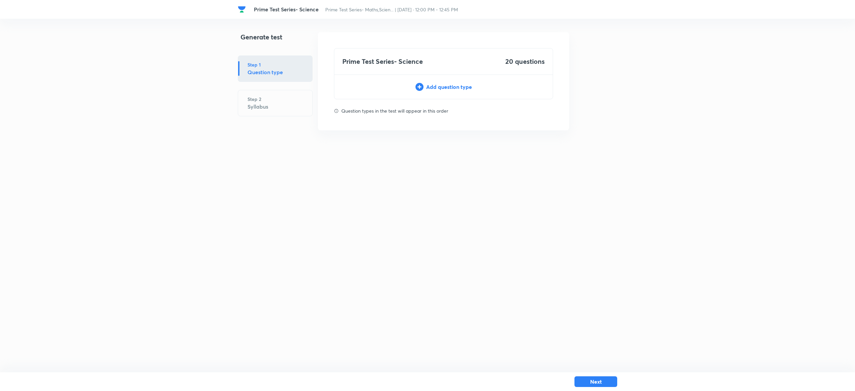
click at [454, 88] on div "Add question type" at bounding box center [443, 87] width 218 height 8
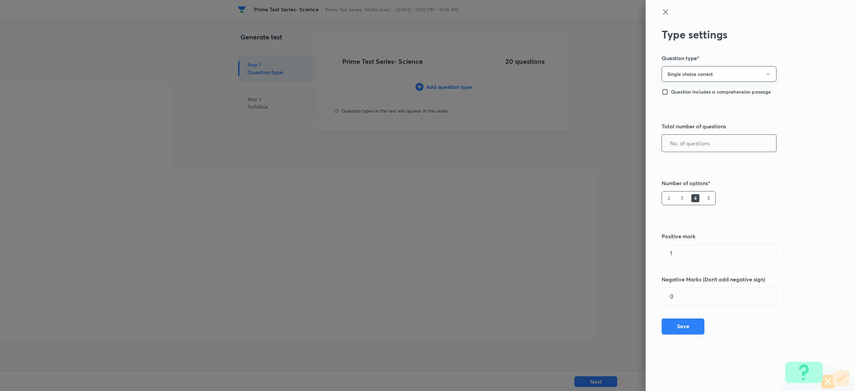
click at [729, 143] on input "text" at bounding box center [719, 143] width 114 height 17
type input "20"
click at [688, 324] on button "Save" at bounding box center [682, 325] width 43 height 16
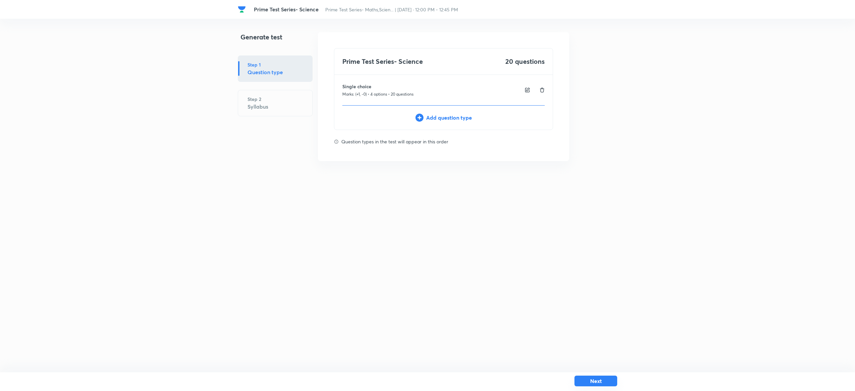
click at [592, 377] on button "Next" at bounding box center [595, 380] width 43 height 11
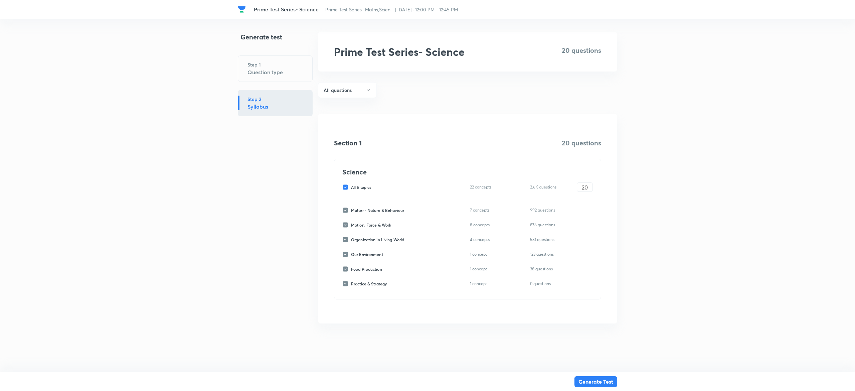
click at [345, 188] on input "All 6 topics" at bounding box center [346, 187] width 9 height 6
checkbox input "false"
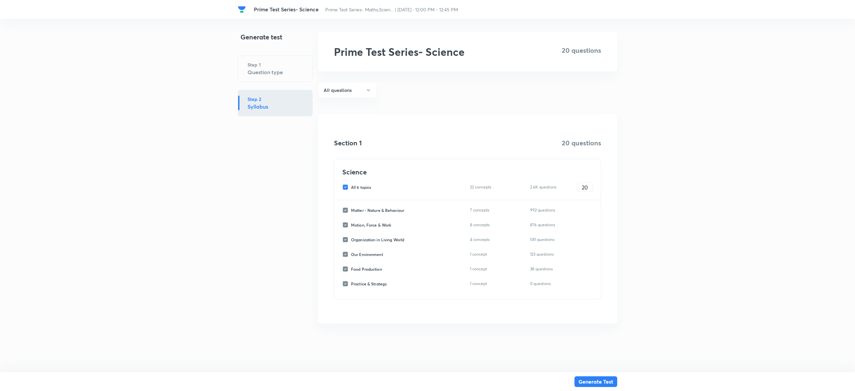
checkbox input "false"
click at [342, 224] on input "Motion, Force & Work" at bounding box center [346, 225] width 9 height 6
checkbox input "true"
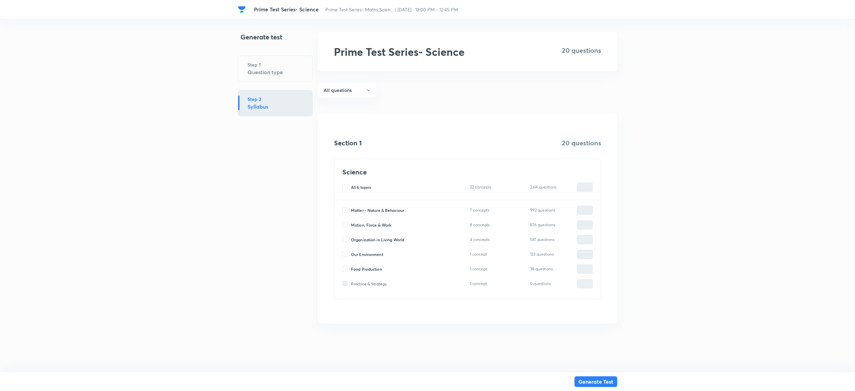
type input "0"
click at [588, 227] on input "0" at bounding box center [584, 225] width 15 height 12
type input "1"
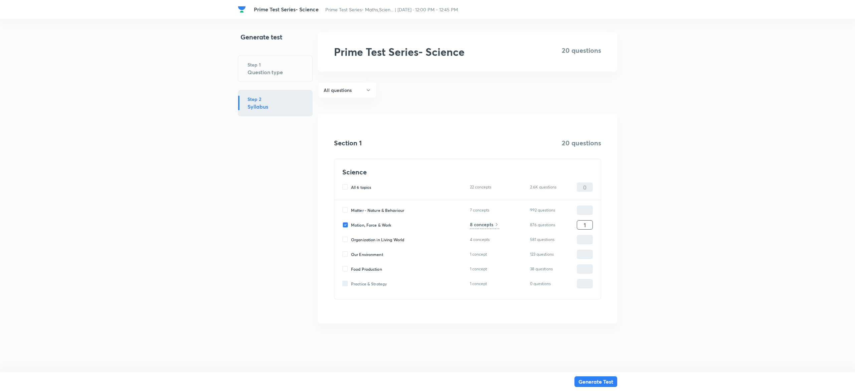
type input "1"
type input "10"
click at [476, 223] on h6 "8 concepts" at bounding box center [481, 224] width 23 height 7
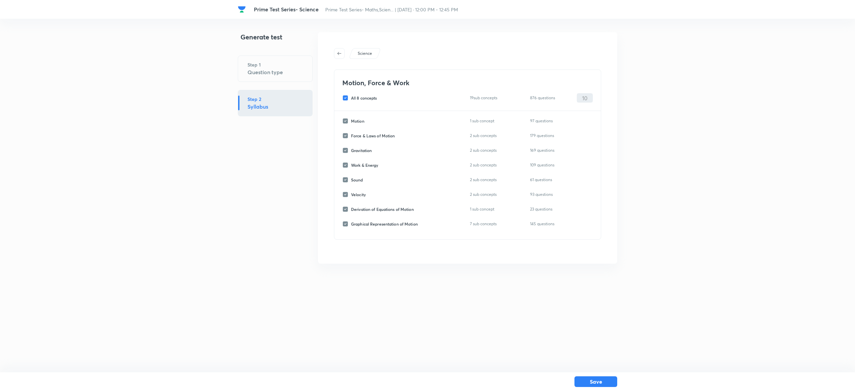
click at [344, 97] on input "All 8 concepts" at bounding box center [346, 98] width 9 height 6
checkbox input "false"
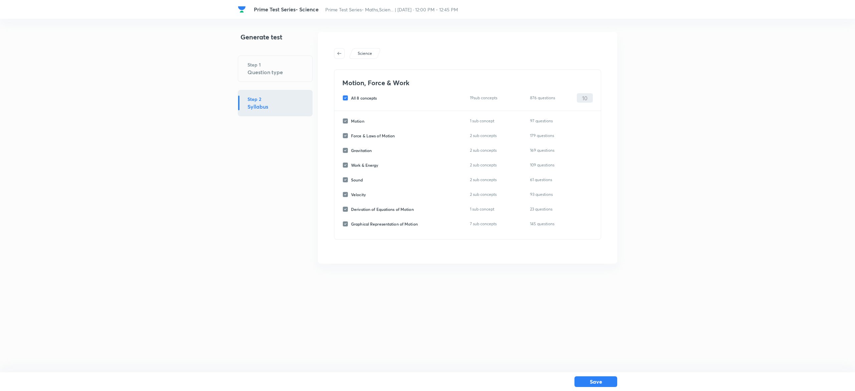
checkbox input "false"
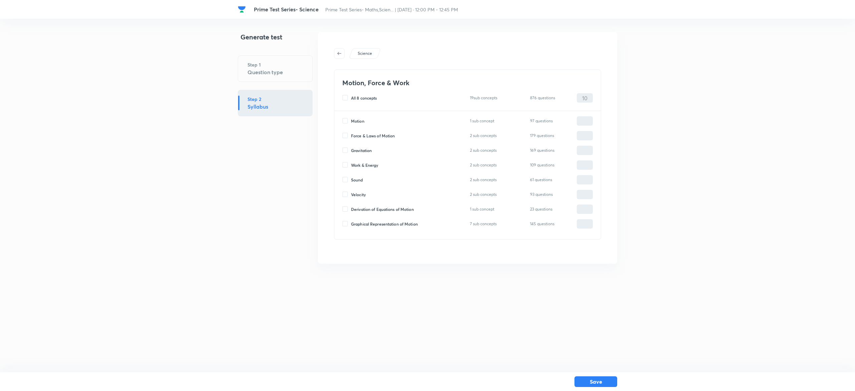
click at [348, 153] on input "Gravitation" at bounding box center [346, 150] width 9 height 6
checkbox input "true"
click at [589, 150] on input "0" at bounding box center [584, 151] width 15 height 12
type input "10"
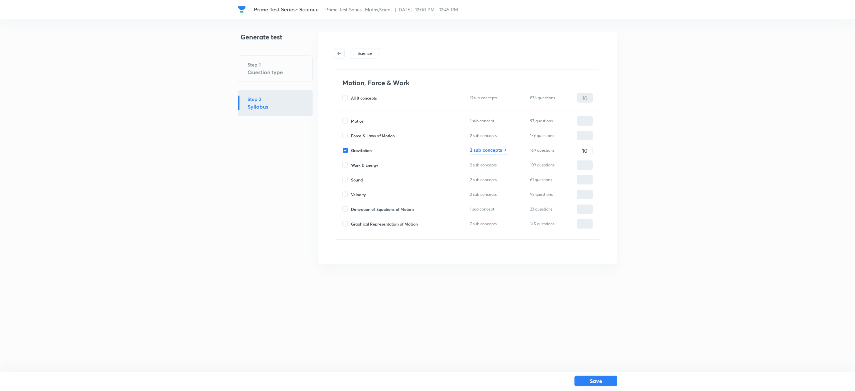
click at [600, 381] on button "Save" at bounding box center [595, 380] width 43 height 11
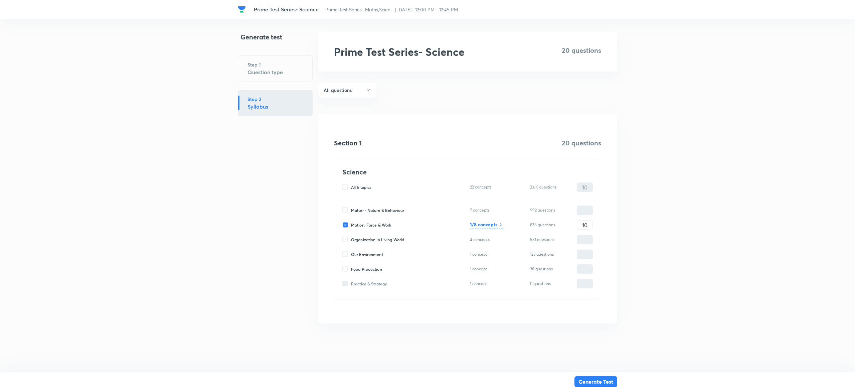
click at [345, 211] on input "Matter - Nature & Behaviour" at bounding box center [346, 210] width 9 height 6
checkbox input "true"
click at [587, 212] on input "0" at bounding box center [584, 210] width 15 height 12
type input "5"
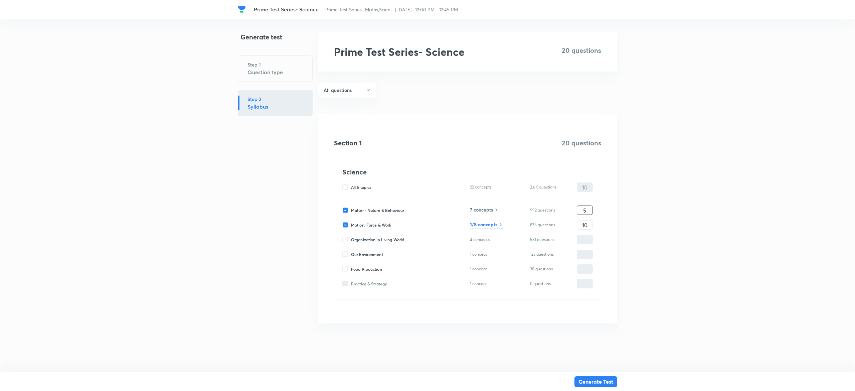
type input "15"
type input "5"
click at [487, 211] on h6 "7 concepts" at bounding box center [481, 209] width 23 height 7
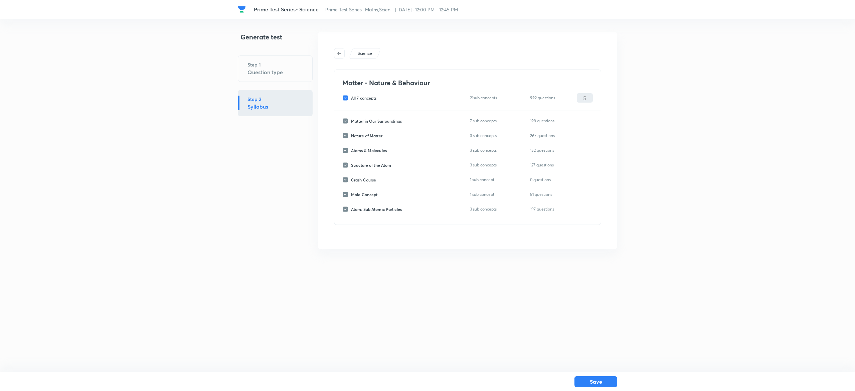
click at [345, 95] on input "All 7 concepts" at bounding box center [346, 98] width 9 height 6
checkbox input "false"
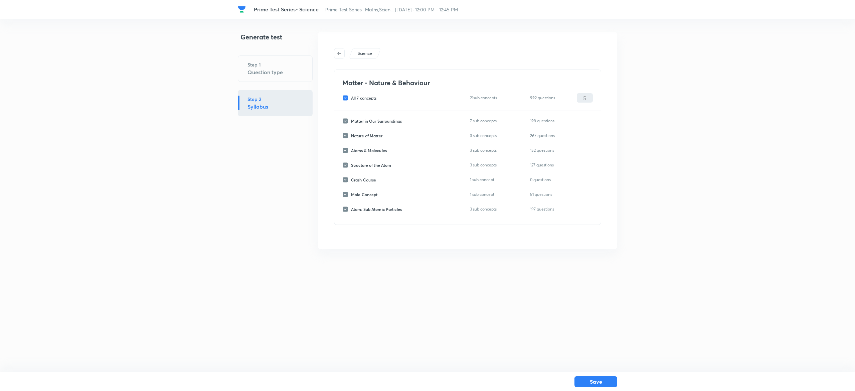
checkbox input "false"
click at [345, 151] on input "Atoms & Molecules" at bounding box center [346, 150] width 9 height 6
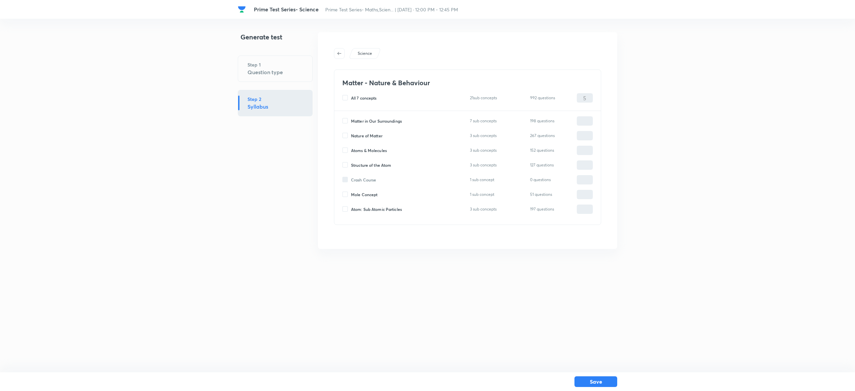
checkbox input "true"
click at [587, 149] on input "0" at bounding box center [584, 151] width 15 height 12
type input "5"
click at [604, 380] on button "Save" at bounding box center [595, 380] width 43 height 11
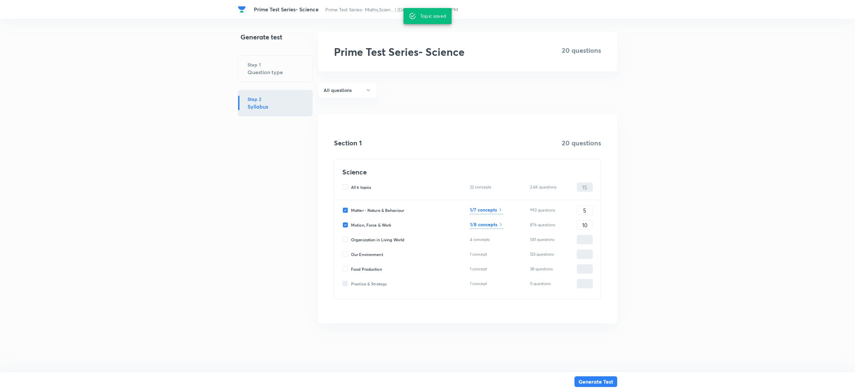
click at [345, 241] on input "Organization in Living World" at bounding box center [346, 239] width 9 height 6
checkbox input "true"
click at [581, 242] on input "0" at bounding box center [584, 240] width 15 height 12
type input "5"
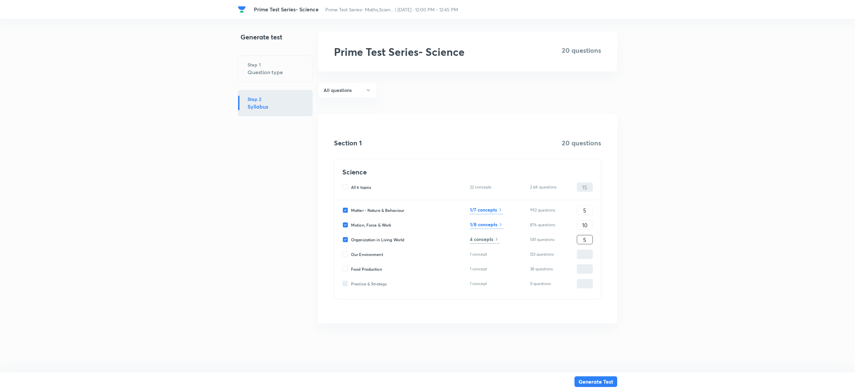
type input "20"
type input "5"
click at [486, 241] on h6 "4 concepts" at bounding box center [481, 238] width 23 height 7
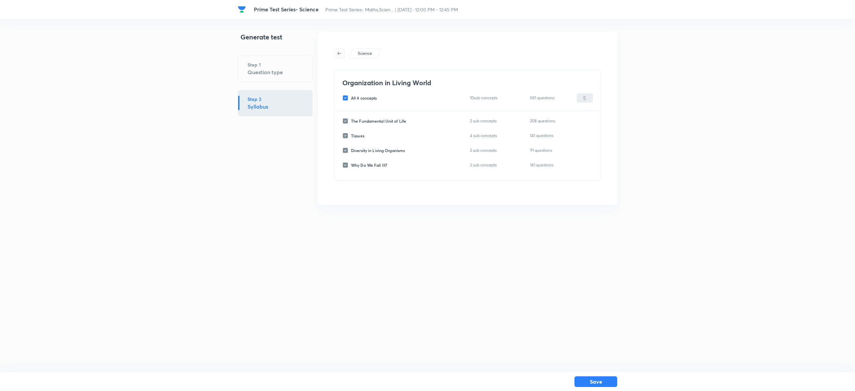
click at [340, 52] on icon "button" at bounding box center [338, 53] width 5 height 5
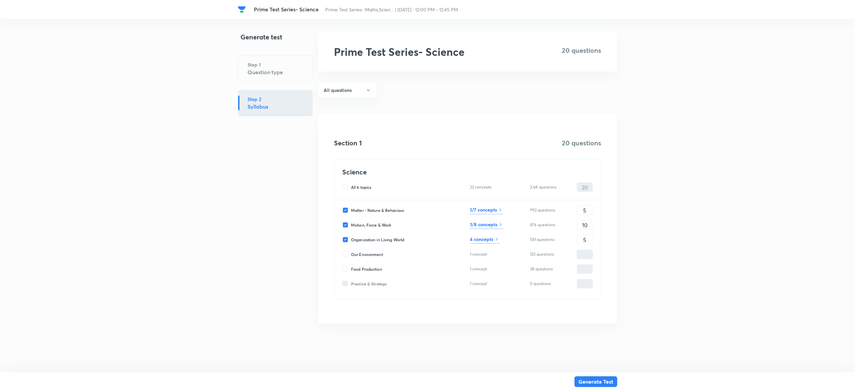
click at [347, 238] on input "Organization in Living World" at bounding box center [346, 239] width 9 height 6
checkbox input "false"
type input "15"
click at [346, 267] on input "Food Production" at bounding box center [346, 269] width 9 height 6
checkbox input "true"
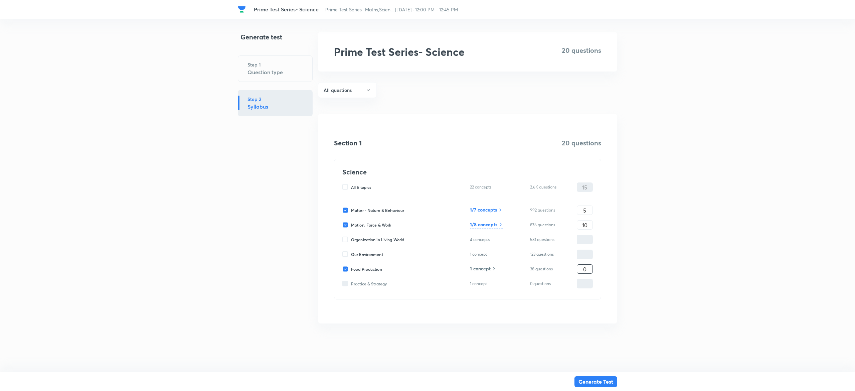
click at [592, 272] on input "0" at bounding box center [584, 269] width 15 height 12
type input "5"
type input "20"
type input "5"
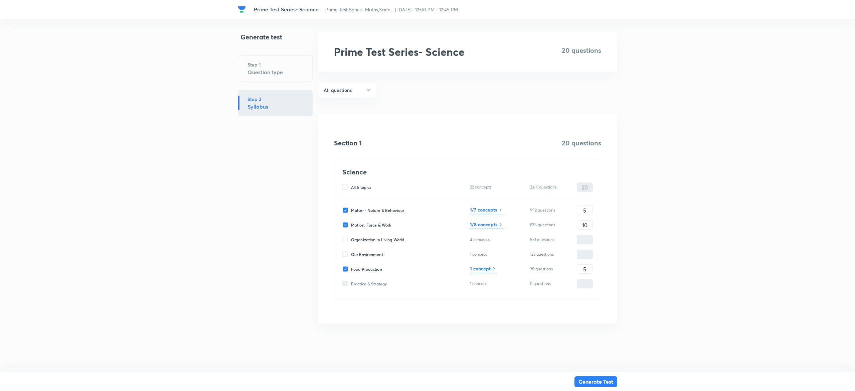
click at [480, 269] on h6 "1 concept" at bounding box center [480, 268] width 21 height 7
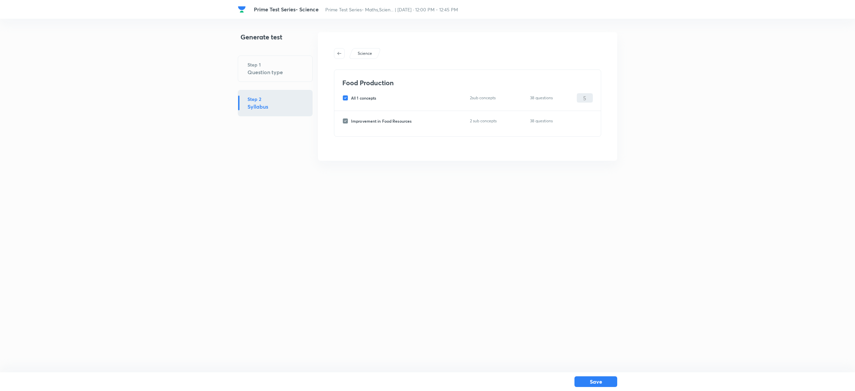
click at [345, 96] on input "All 1 concepts" at bounding box center [346, 98] width 9 height 6
checkbox input "false"
click at [344, 119] on input "Improvement in Food Resources" at bounding box center [346, 121] width 9 height 6
checkbox input "true"
click at [585, 120] on input "0" at bounding box center [584, 121] width 15 height 12
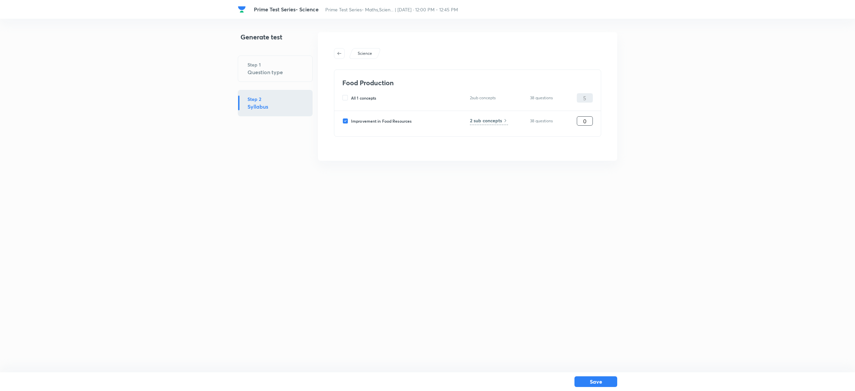
click at [585, 120] on input "0" at bounding box center [584, 121] width 15 height 12
type input "5"
click at [624, 193] on html "Prime Test Series- Science Prime Test Series- Maths,Scien... | [DATE] · 12:00 P…" at bounding box center [427, 96] width 855 height 193
click at [599, 378] on button "Save" at bounding box center [595, 380] width 43 height 11
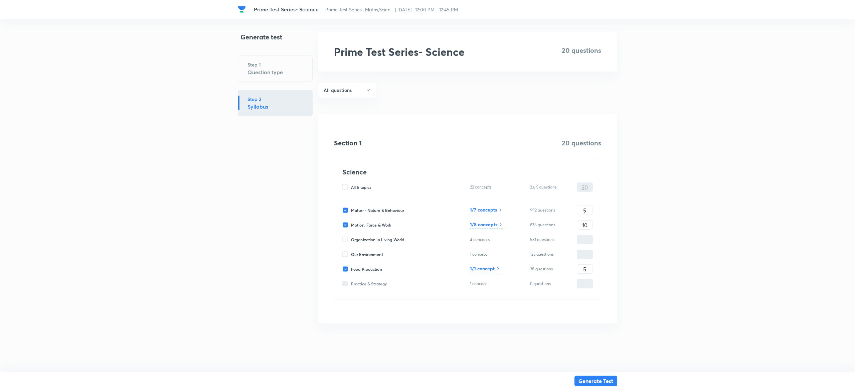
click at [599, 378] on button "Generate Test" at bounding box center [595, 380] width 43 height 11
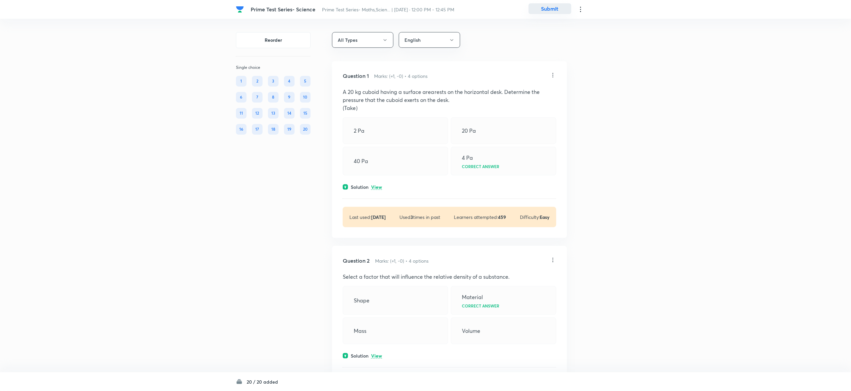
click at [559, 10] on button "Submit" at bounding box center [550, 8] width 43 height 11
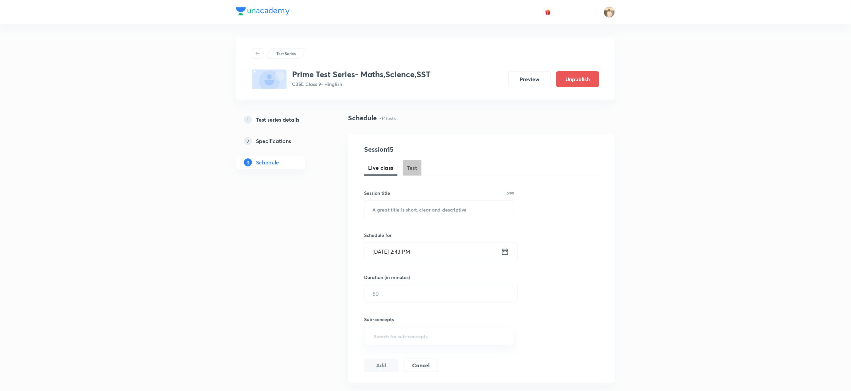
click at [413, 167] on span "Test" at bounding box center [412, 168] width 11 height 8
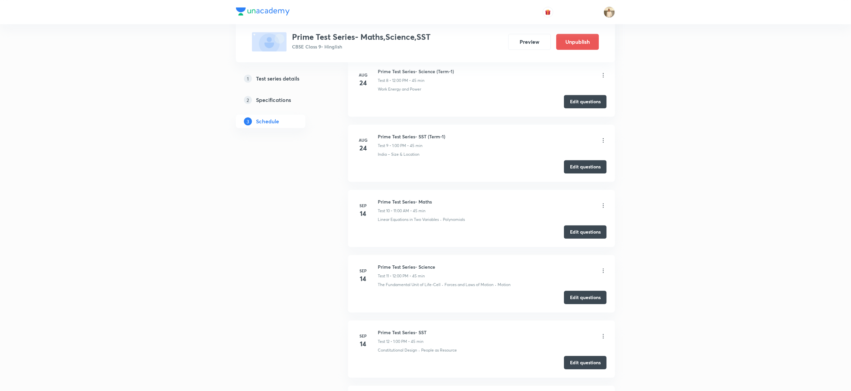
scroll to position [1018, 0]
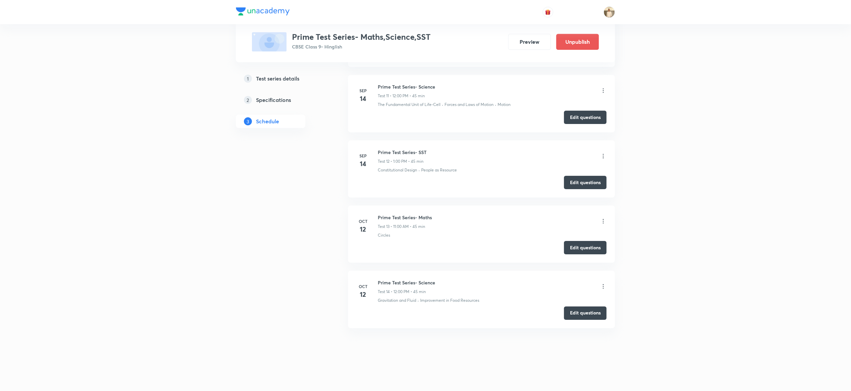
click at [404, 150] on h6 "Prime Test Series- SST" at bounding box center [402, 152] width 49 height 7
copy h6 "Prime Test Series- SST"
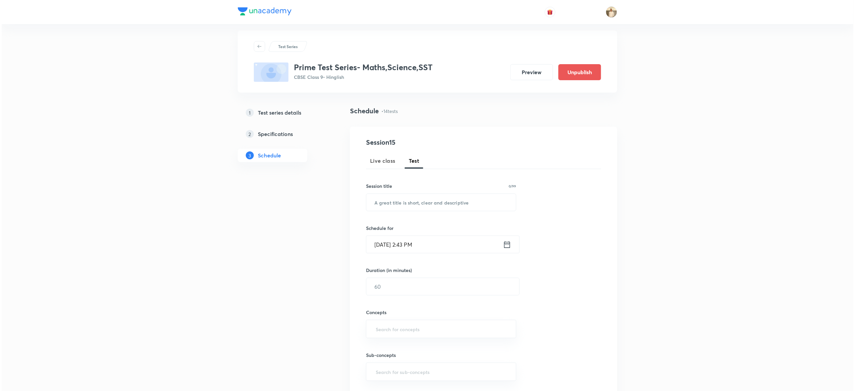
scroll to position [0, 0]
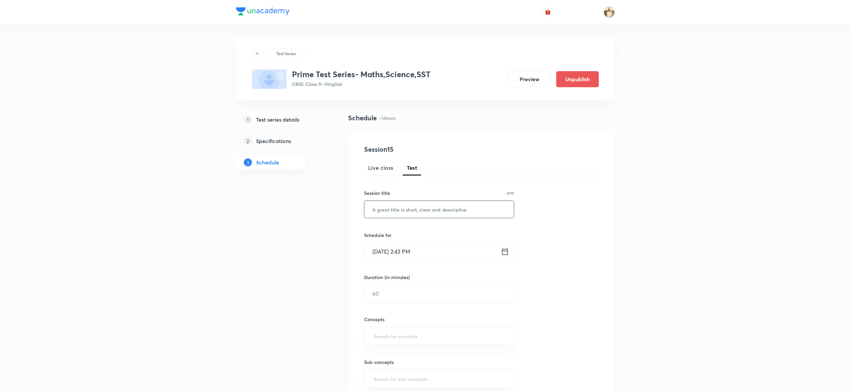
click at [437, 202] on input "text" at bounding box center [440, 209] width 150 height 17
paste input "Prime Test Series- SST"
type input "Prime Test Series- SST"
click at [378, 253] on input "[DATE] 2:43 PM" at bounding box center [433, 251] width 137 height 17
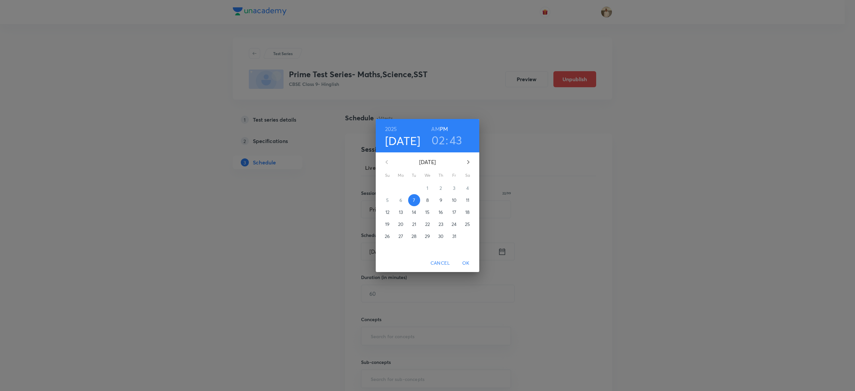
click at [388, 212] on p "12" at bounding box center [387, 212] width 4 height 7
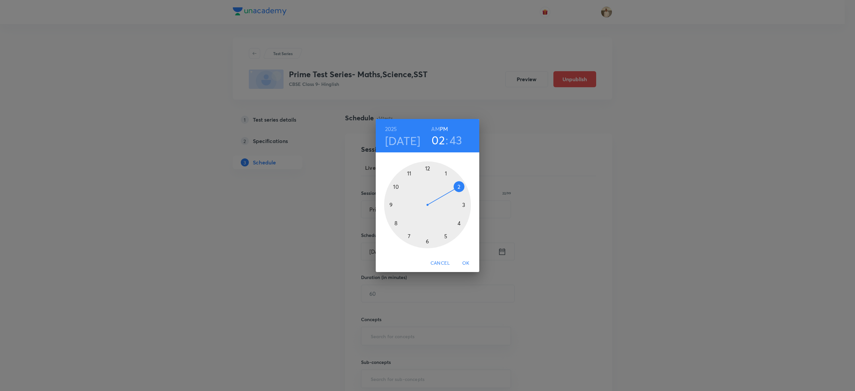
click at [445, 173] on div at bounding box center [427, 204] width 87 height 87
click at [425, 166] on div at bounding box center [427, 204] width 87 height 87
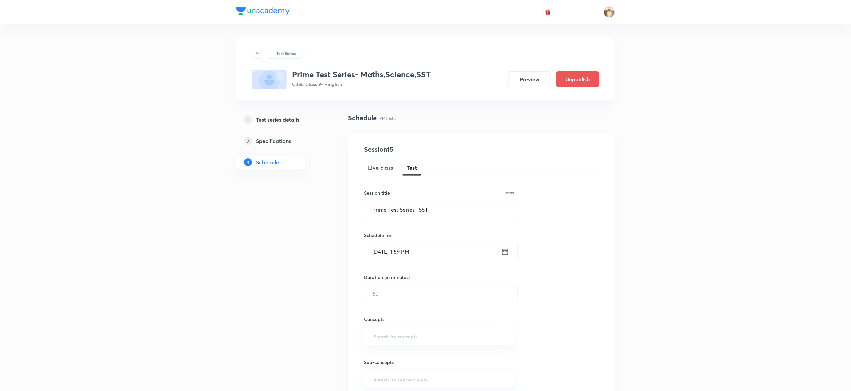
click at [414, 248] on input "[DATE] 1:59 PM" at bounding box center [433, 251] width 137 height 17
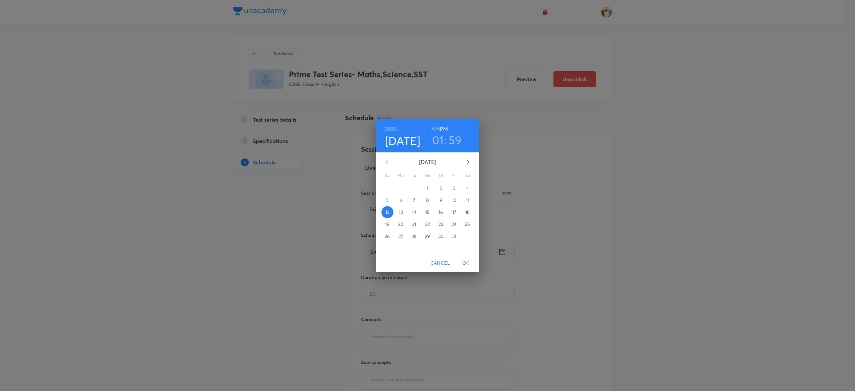
click at [437, 142] on h3 "01" at bounding box center [438, 140] width 12 height 14
